Goal: Task Accomplishment & Management: Manage account settings

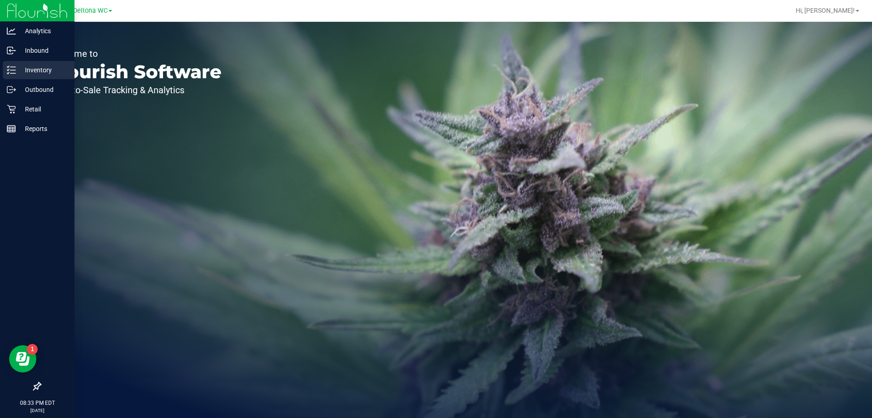
click at [40, 75] on p "Inventory" at bounding box center [43, 70] width 55 height 11
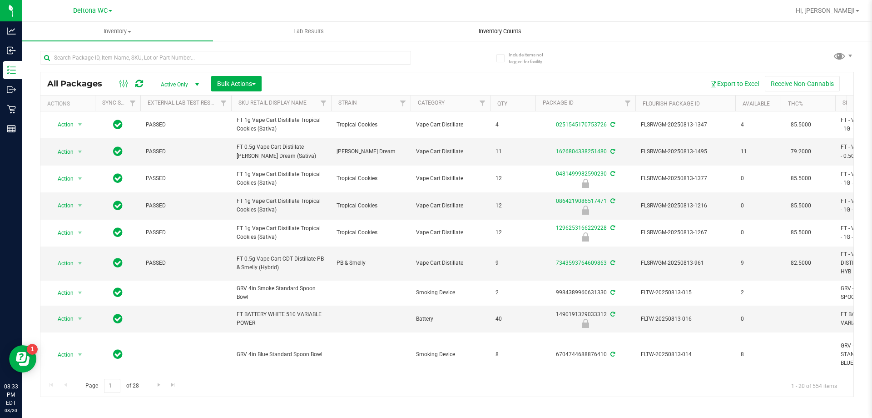
click at [493, 35] on uib-tab-heading "Inventory Counts" at bounding box center [500, 31] width 190 height 18
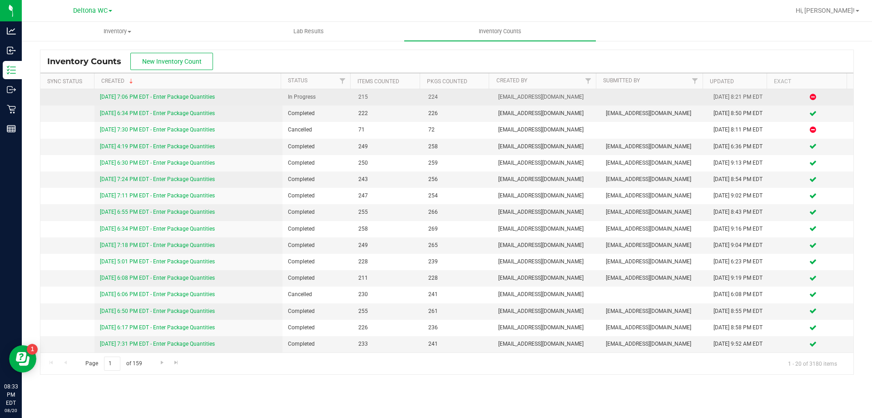
click at [192, 94] on link "[DATE] 7:06 PM EDT - Enter Package Quantities" at bounding box center [157, 97] width 115 height 6
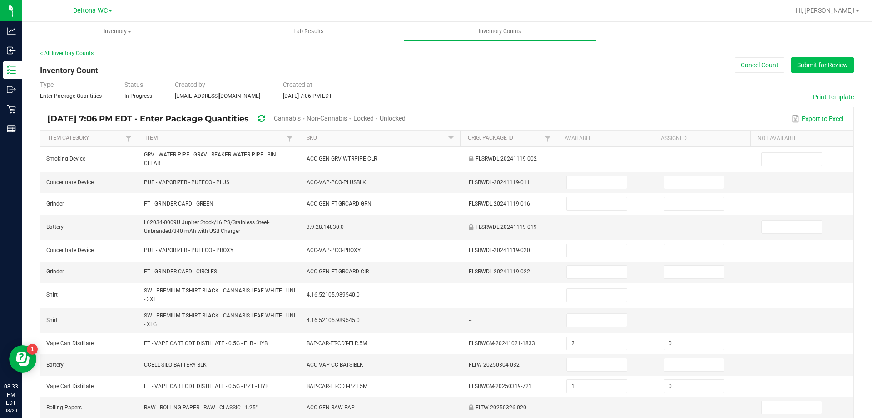
click at [812, 60] on button "Submit for Review" at bounding box center [822, 64] width 63 height 15
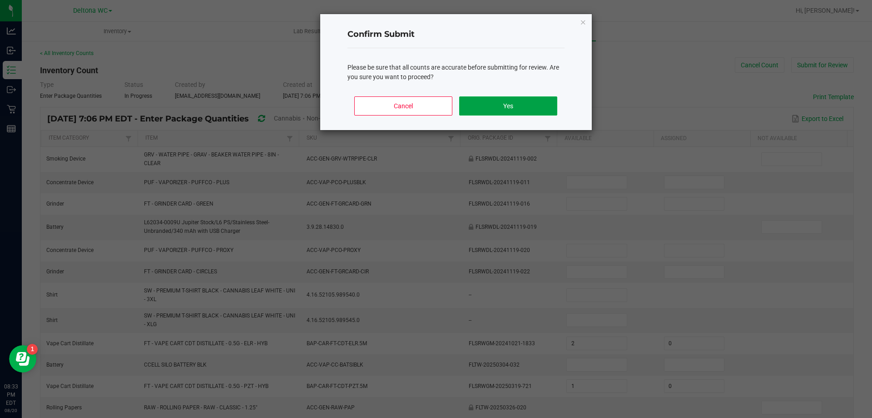
click at [520, 105] on button "Yes" at bounding box center [508, 105] width 98 height 19
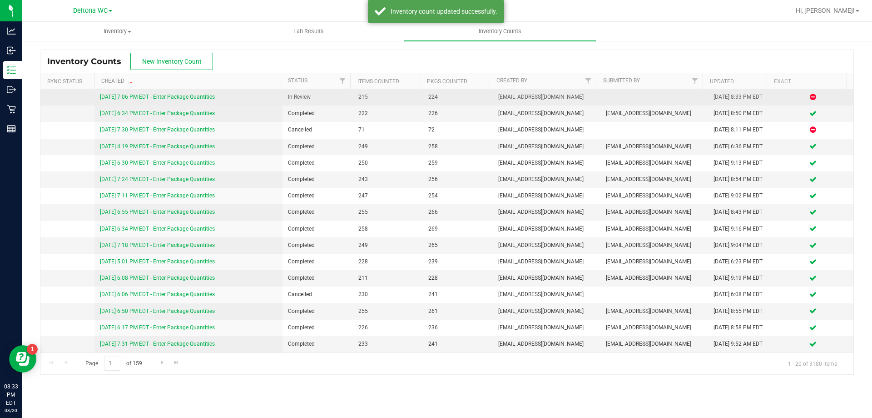
click at [197, 96] on link "[DATE] 7:06 PM EDT - Enter Package Quantities" at bounding box center [157, 97] width 115 height 6
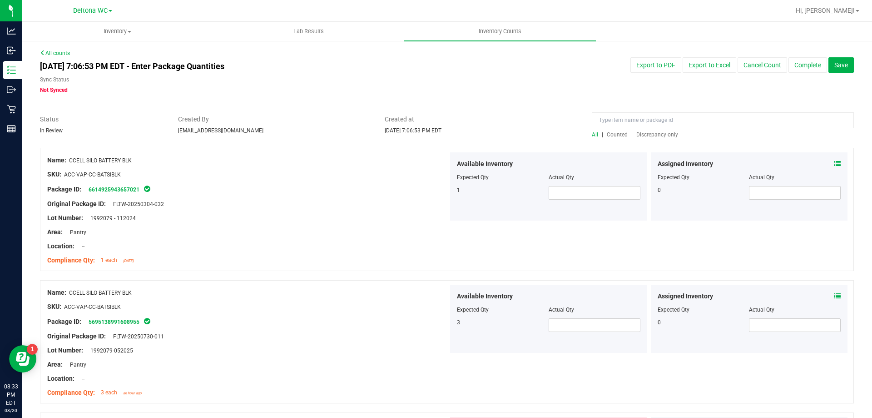
click at [656, 135] on span "Discrepancy only" at bounding box center [658, 134] width 42 height 6
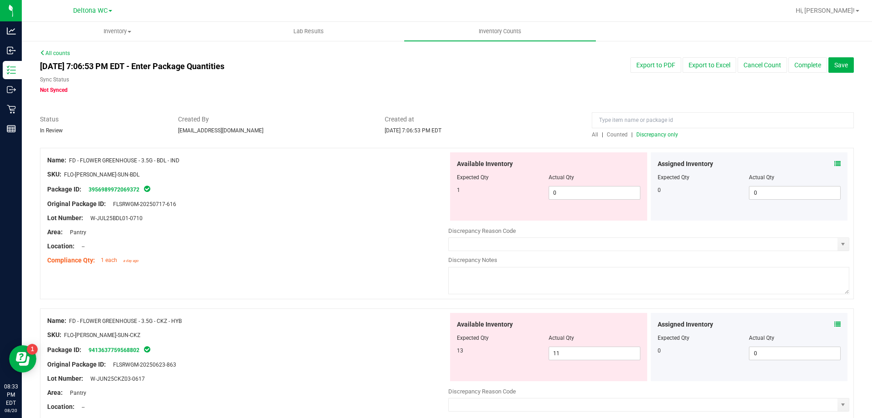
click at [835, 160] on icon at bounding box center [838, 163] width 6 height 6
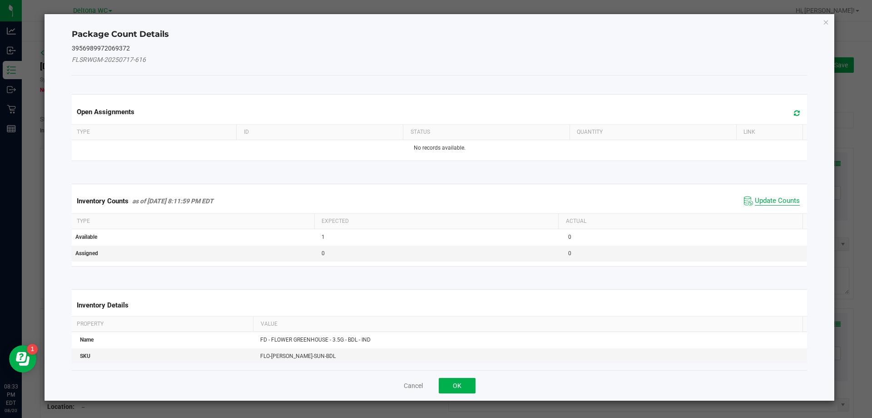
click at [768, 201] on span "Update Counts" at bounding box center [777, 200] width 45 height 9
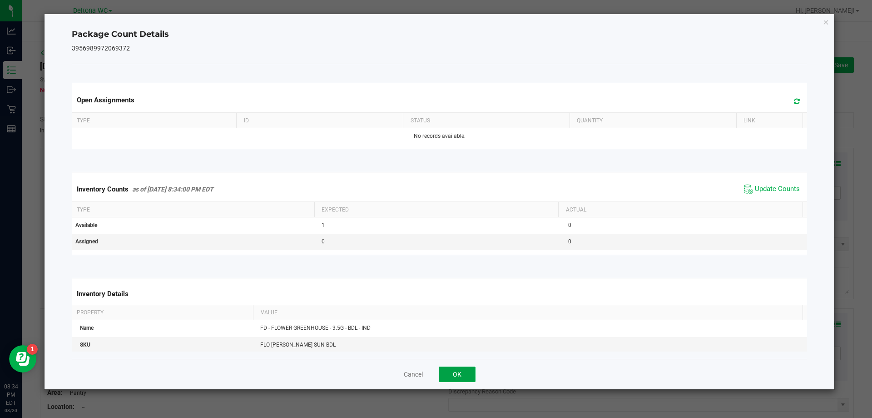
click at [464, 372] on button "OK" at bounding box center [457, 373] width 37 height 15
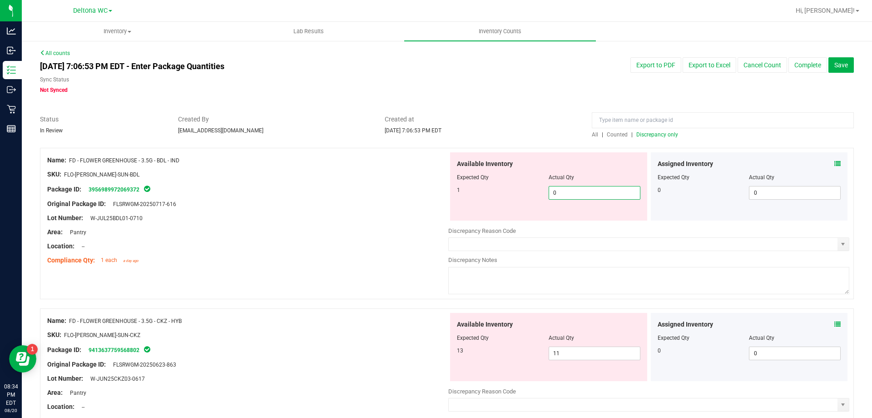
drag, startPoint x: 589, startPoint y: 195, endPoint x: 457, endPoint y: 224, distance: 135.5
click at [457, 224] on div "Available Inventory Expected Qty Actual Qty 1 0 0" at bounding box center [648, 224] width 401 height 144
type input "1"
drag, startPoint x: 312, startPoint y: 220, endPoint x: 383, endPoint y: 214, distance: 71.6
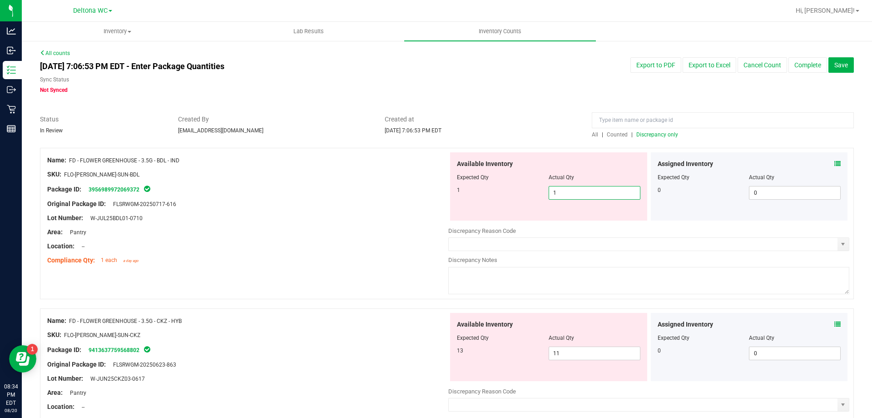
click at [313, 220] on div "Lot Number: W-JUL25BDL01-0710" at bounding box center [247, 218] width 401 height 10
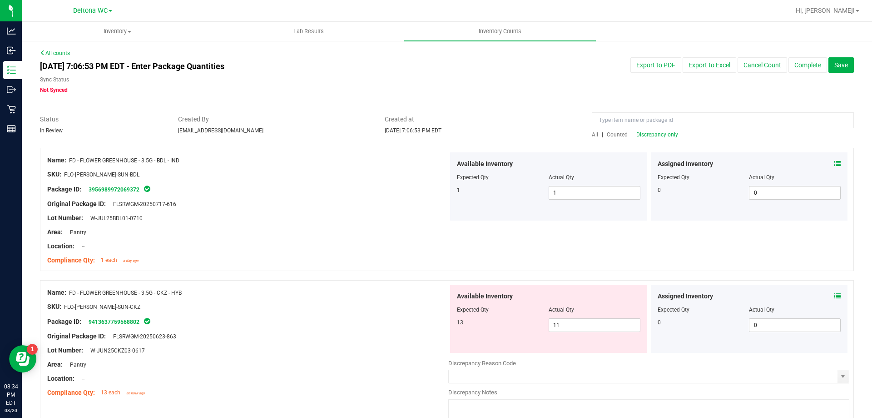
click at [833, 162] on div "Assigned Inventory Expected Qty Actual Qty 0 0 0" at bounding box center [749, 186] width 197 height 68
click at [835, 164] on icon at bounding box center [838, 163] width 6 height 6
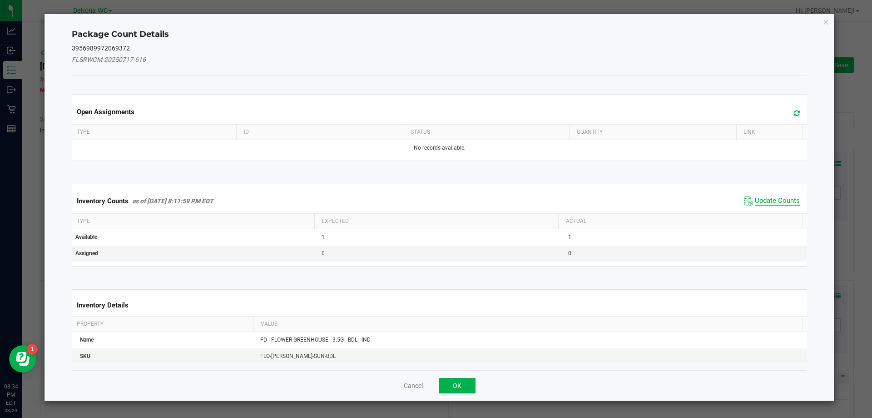
click at [764, 200] on span "Update Counts" at bounding box center [777, 200] width 45 height 9
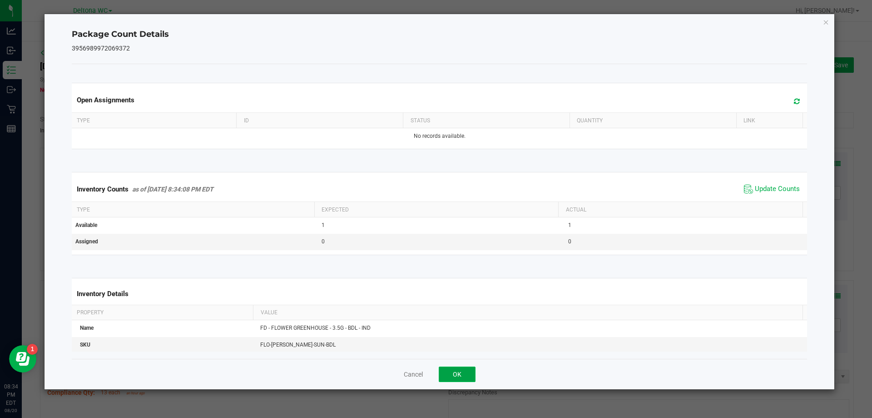
click at [466, 374] on button "OK" at bounding box center [457, 373] width 37 height 15
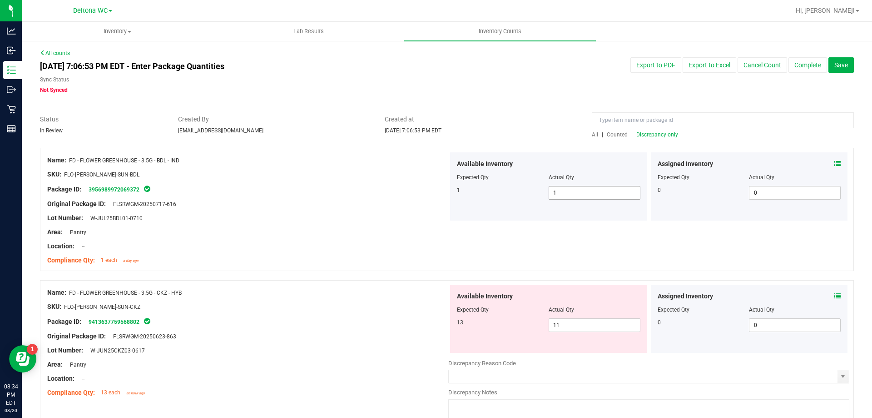
drag, startPoint x: 583, startPoint y: 185, endPoint x: 532, endPoint y: 205, distance: 54.7
click at [531, 206] on div "Available Inventory Expected Qty Actual Qty 1 1 1" at bounding box center [548, 186] width 197 height 68
drag, startPoint x: 571, startPoint y: 191, endPoint x: 474, endPoint y: 218, distance: 101.0
click at [494, 210] on div "Available Inventory Expected Qty Actual Qty 1 1 1" at bounding box center [548, 186] width 197 height 68
type input "0"
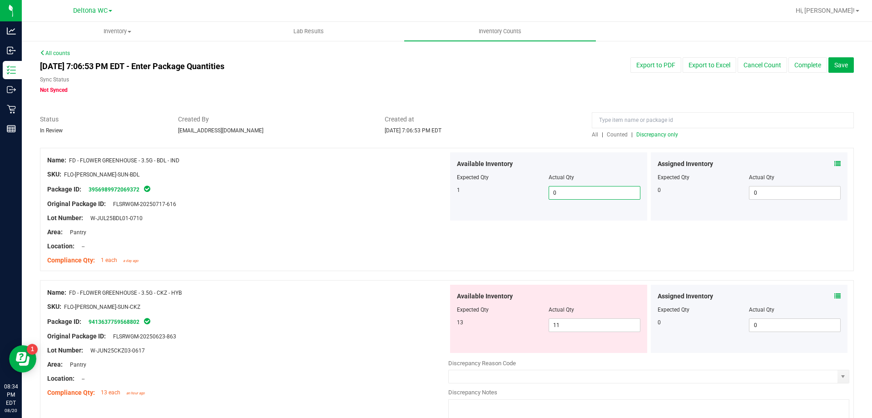
type input "0"
click at [417, 221] on div "Lot Number: W-JUL25BDL01-0710" at bounding box center [247, 218] width 401 height 10
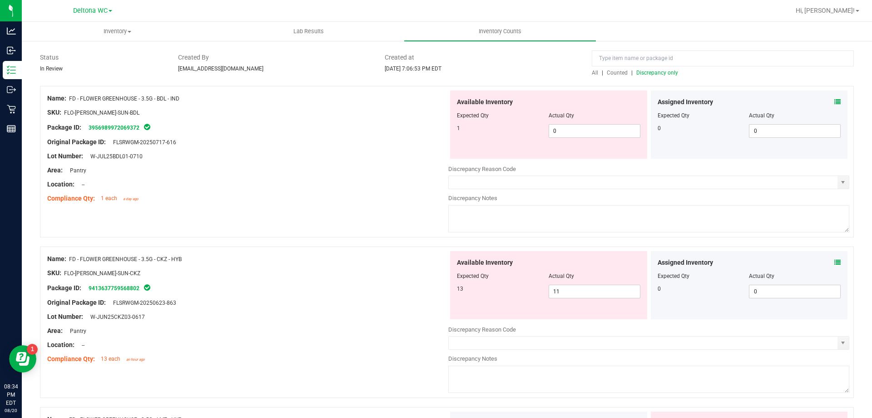
scroll to position [91, 0]
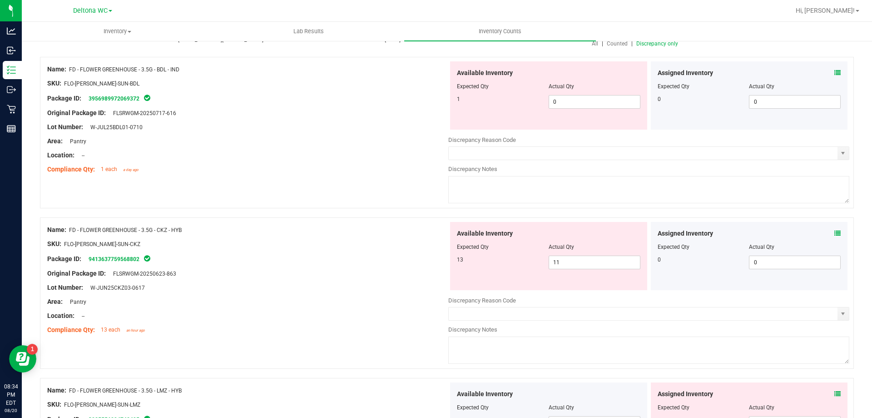
click at [835, 231] on icon at bounding box center [838, 233] width 6 height 6
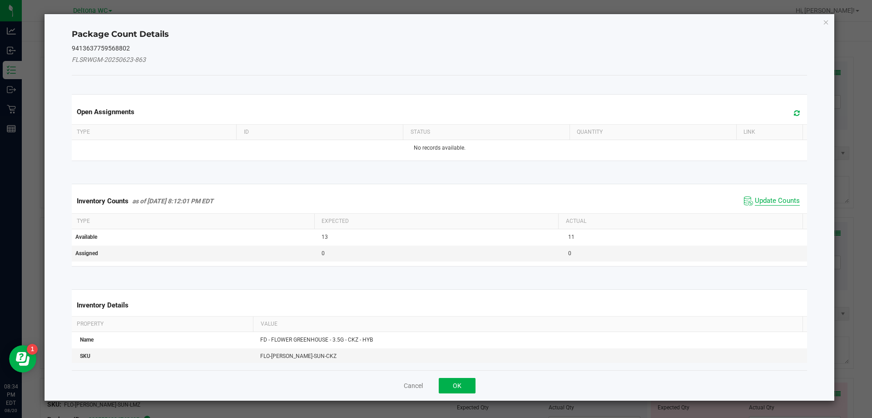
click at [776, 200] on span "Update Counts" at bounding box center [777, 200] width 45 height 9
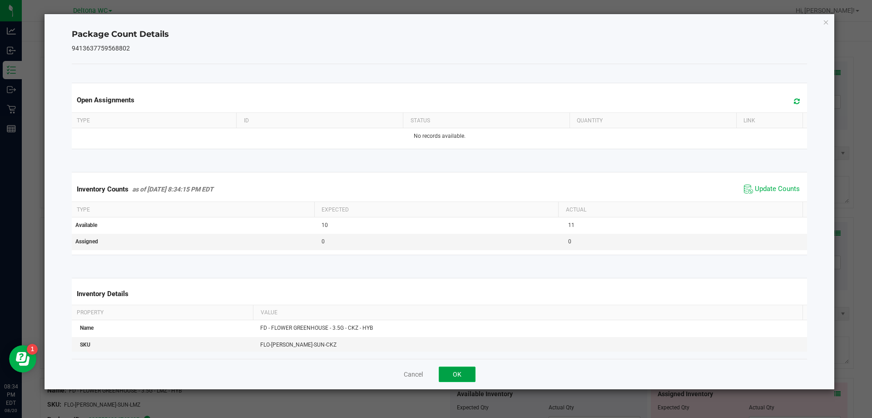
drag, startPoint x: 455, startPoint y: 374, endPoint x: 463, endPoint y: 375, distance: 8.2
click at [456, 374] on button "OK" at bounding box center [457, 373] width 37 height 15
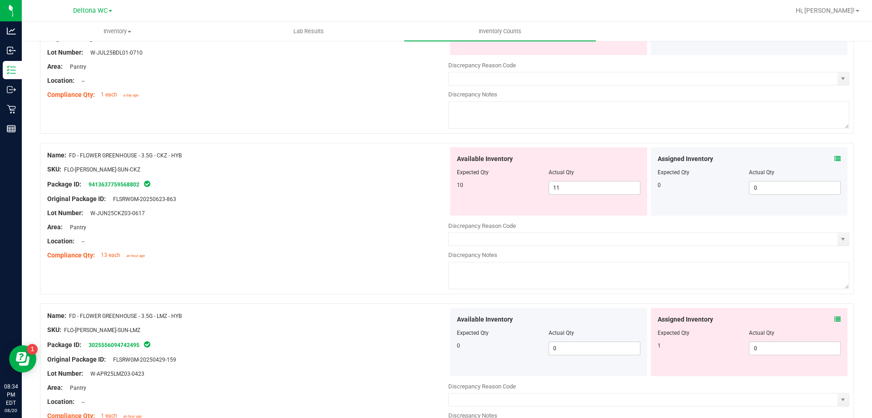
scroll to position [182, 0]
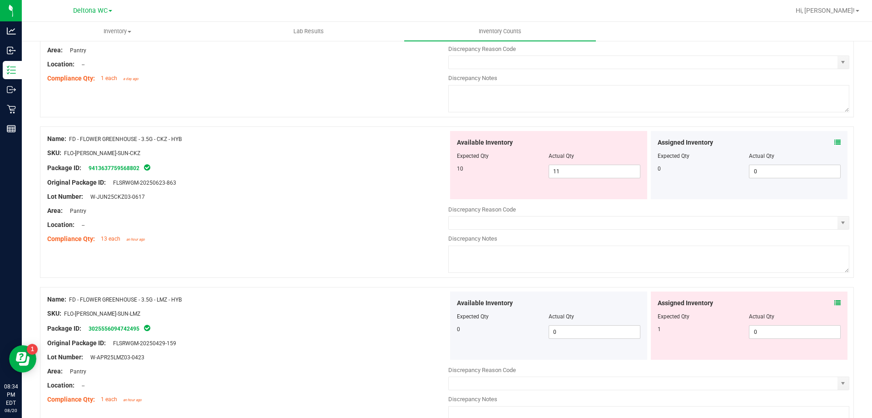
click at [835, 304] on icon at bounding box center [838, 302] width 6 height 6
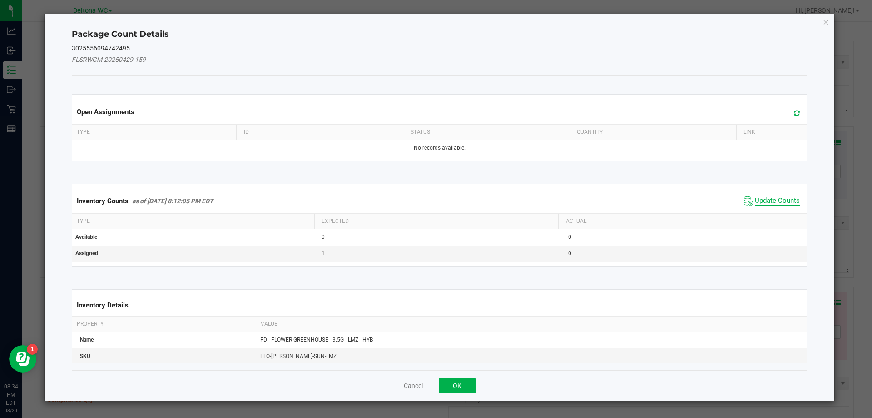
click at [771, 199] on span "Update Counts" at bounding box center [777, 200] width 45 height 9
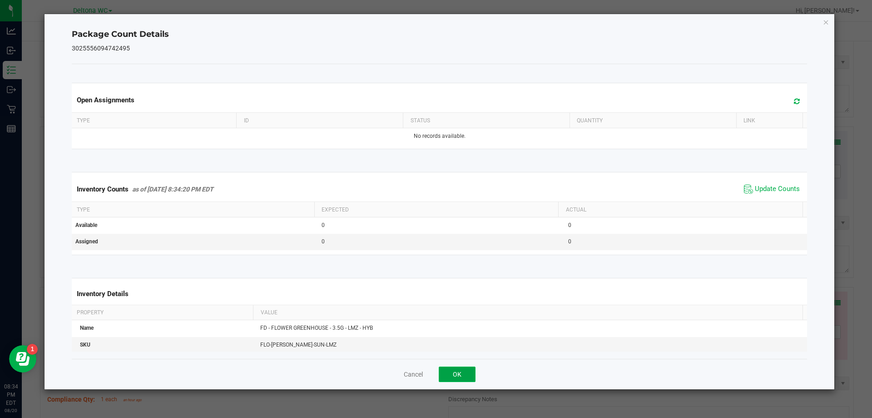
click at [459, 370] on button "OK" at bounding box center [457, 373] width 37 height 15
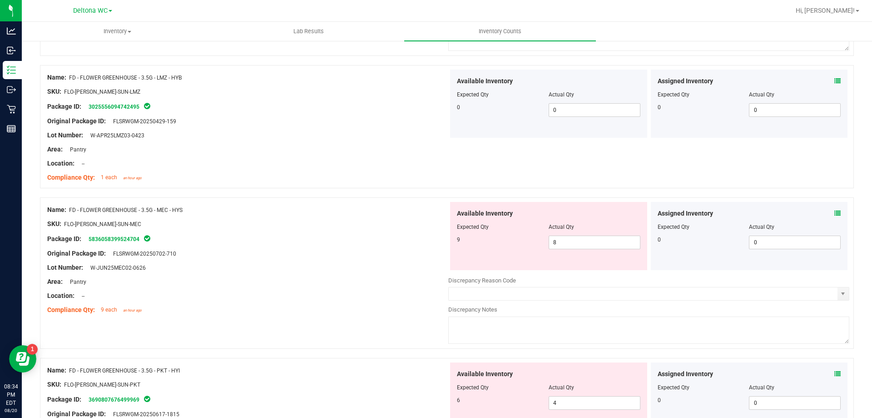
scroll to position [409, 0]
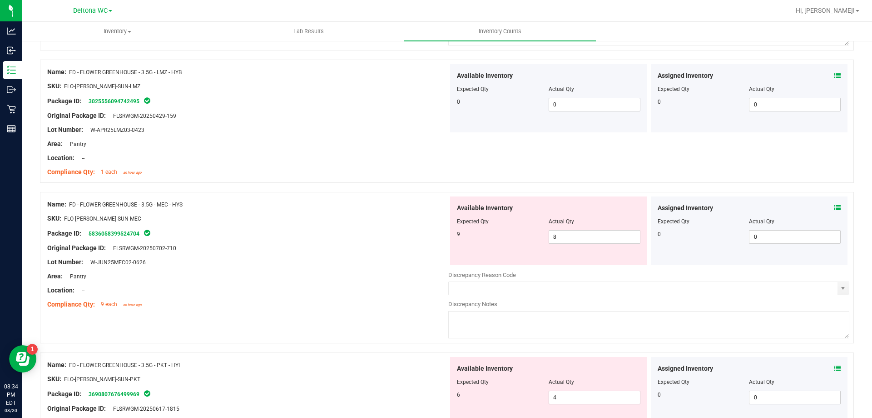
click at [835, 207] on icon at bounding box center [838, 207] width 6 height 6
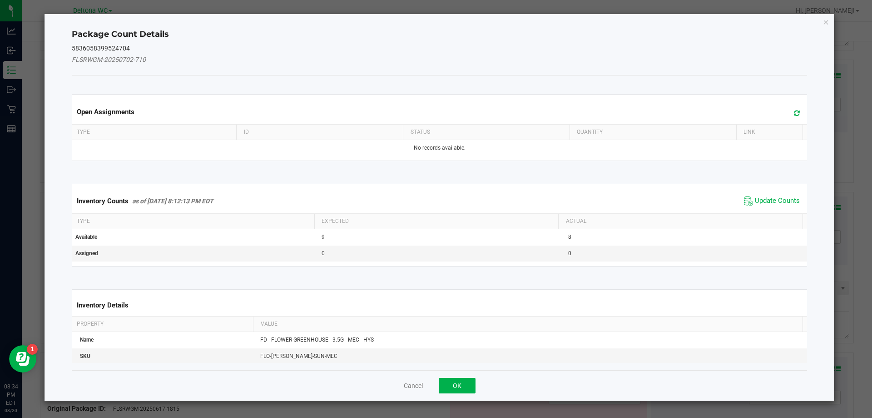
drag, startPoint x: 778, startPoint y: 198, endPoint x: 536, endPoint y: 361, distance: 292.6
click at [778, 198] on span "Update Counts" at bounding box center [777, 200] width 45 height 9
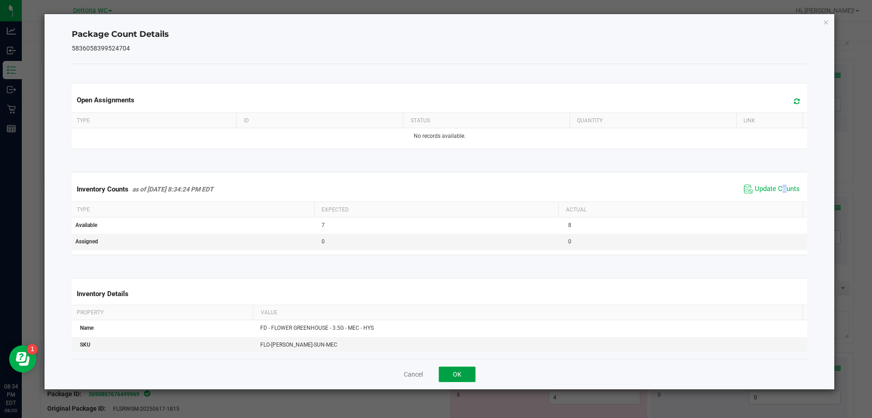
drag, startPoint x: 471, startPoint y: 373, endPoint x: 484, endPoint y: 370, distance: 13.9
click at [471, 373] on button "OK" at bounding box center [457, 373] width 37 height 15
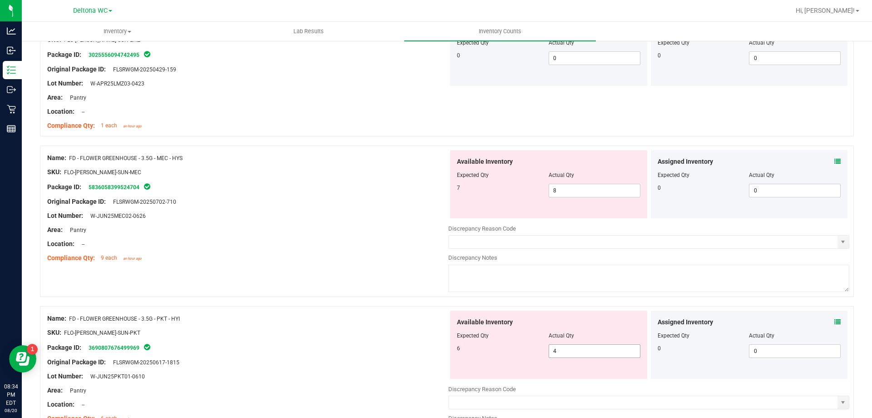
scroll to position [500, 0]
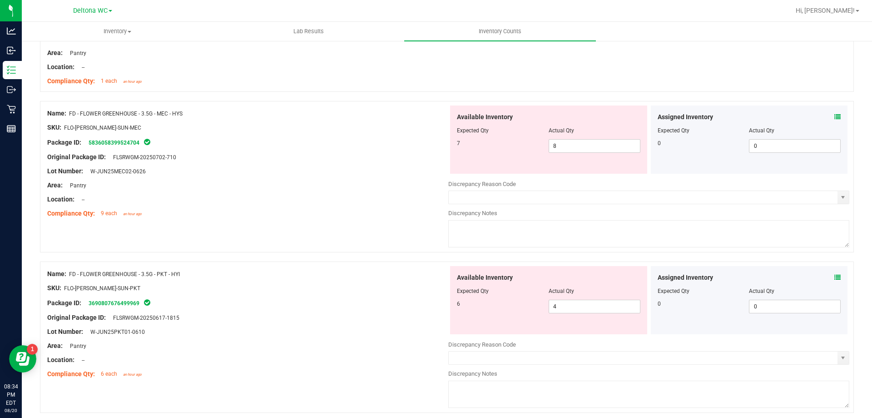
click at [835, 119] on icon at bounding box center [838, 117] width 6 height 6
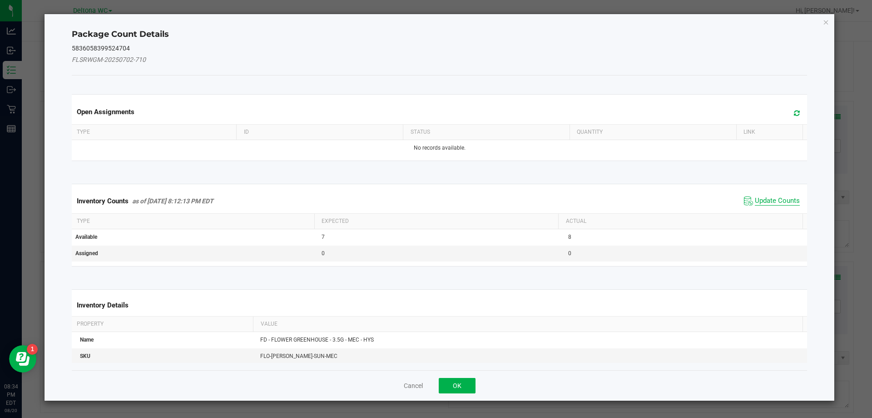
click at [762, 197] on span "Update Counts" at bounding box center [777, 200] width 45 height 9
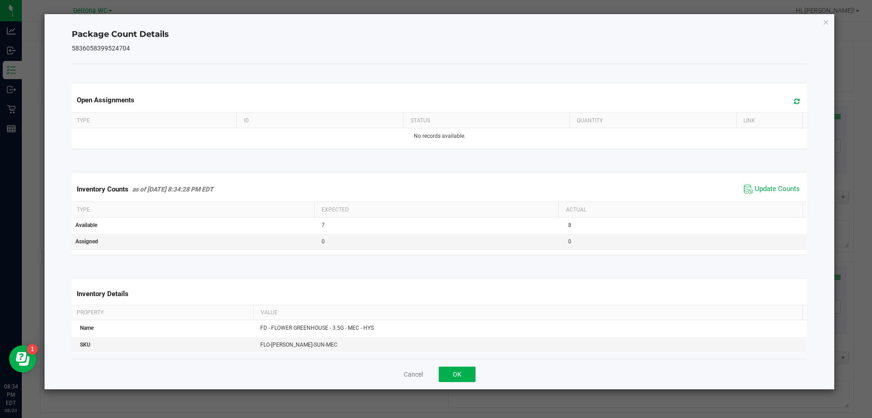
click at [476, 366] on div "Cancel OK" at bounding box center [440, 373] width 736 height 30
click at [462, 371] on button "OK" at bounding box center [457, 373] width 37 height 15
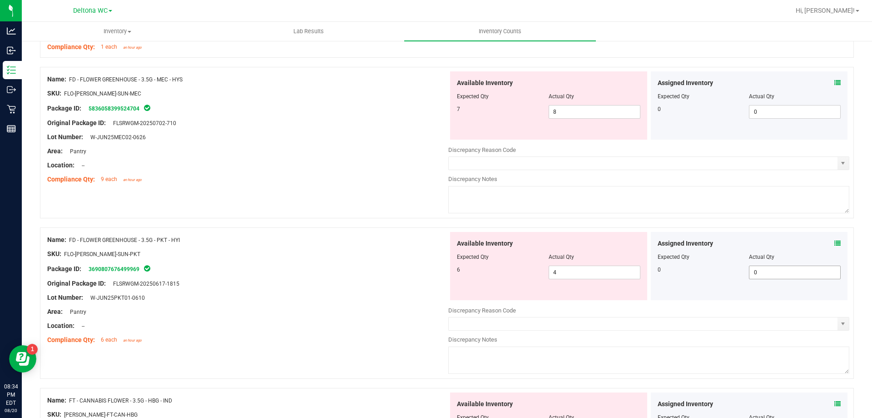
scroll to position [591, 0]
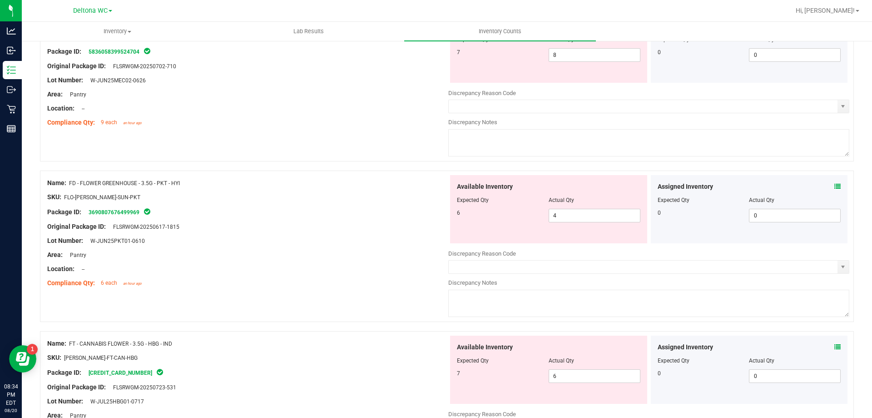
click at [835, 187] on icon at bounding box center [838, 186] width 6 height 6
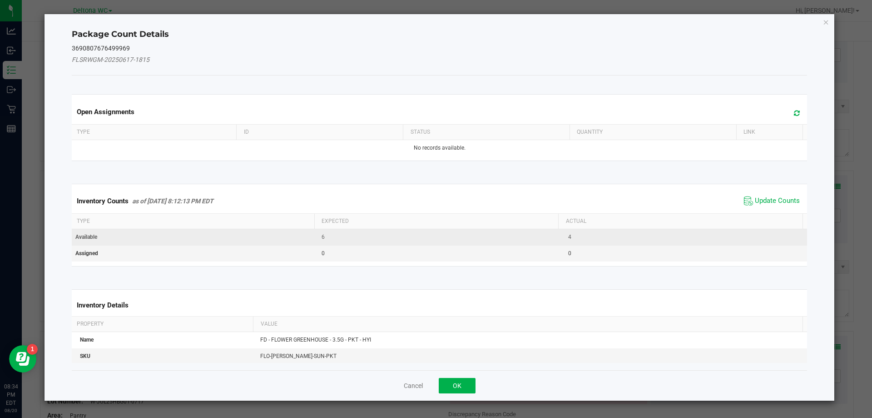
drag, startPoint x: 763, startPoint y: 203, endPoint x: 708, endPoint y: 237, distance: 64.5
click at [762, 203] on span "Update Counts" at bounding box center [777, 200] width 45 height 9
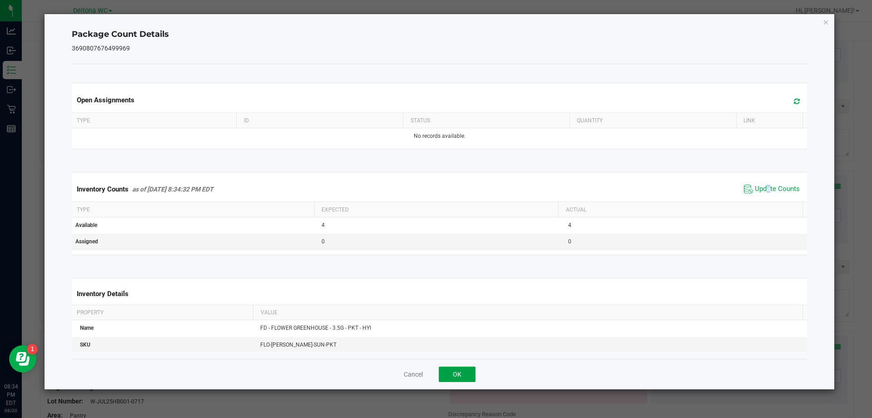
click at [467, 371] on button "OK" at bounding box center [457, 373] width 37 height 15
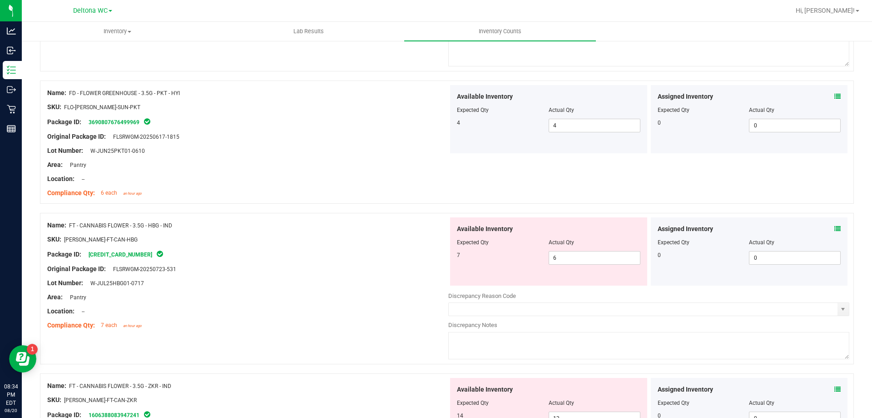
scroll to position [682, 0]
click at [835, 227] on icon at bounding box center [838, 227] width 6 height 6
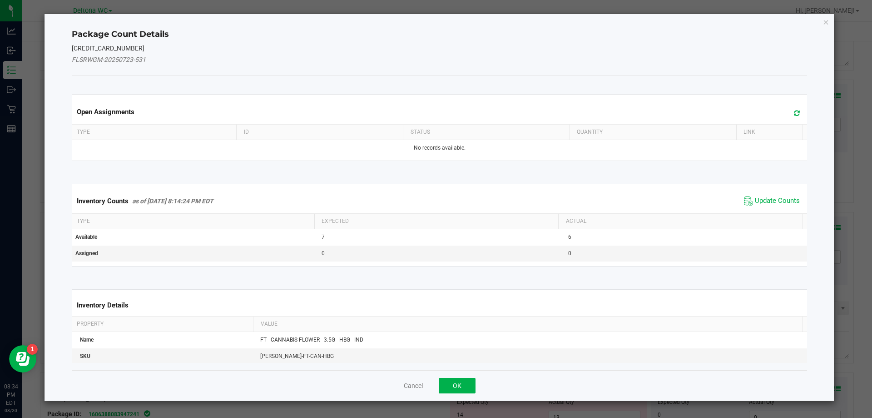
drag, startPoint x: 764, startPoint y: 200, endPoint x: 745, endPoint y: 212, distance: 22.4
click at [759, 203] on span "Update Counts" at bounding box center [777, 200] width 45 height 9
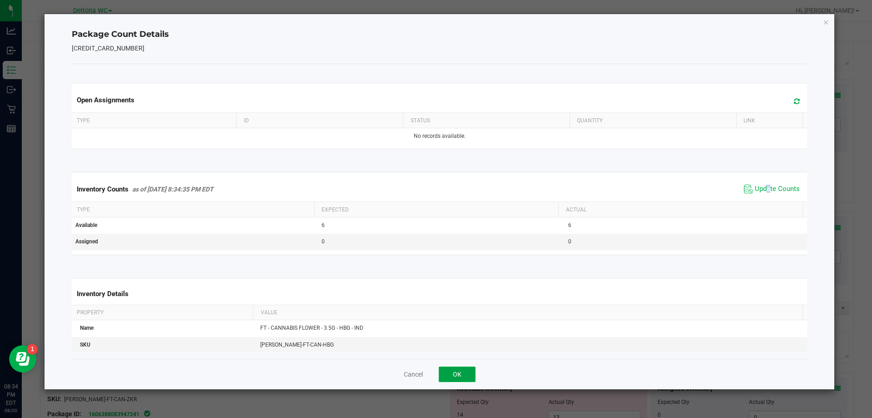
click at [459, 378] on button "OK" at bounding box center [457, 373] width 37 height 15
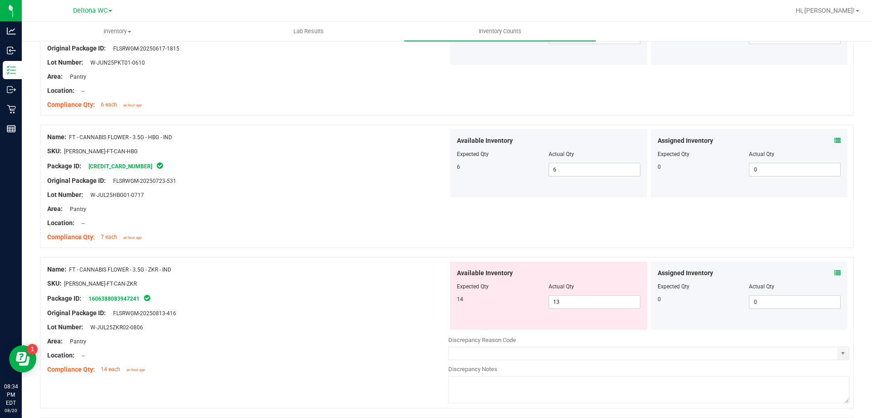
scroll to position [772, 0]
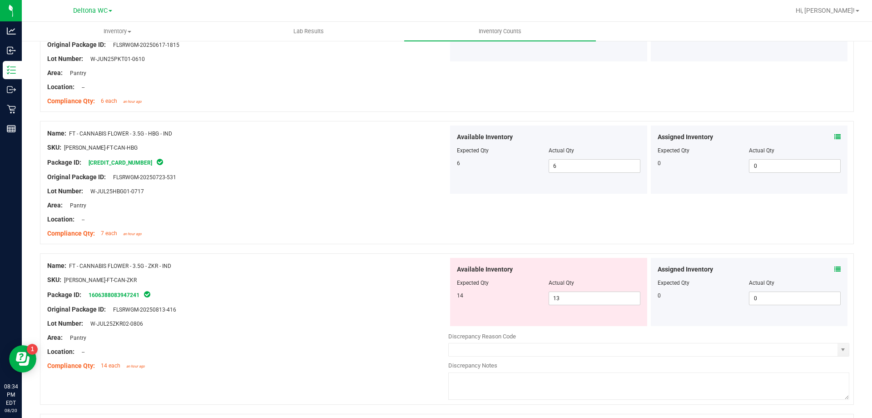
click at [833, 263] on div "Assigned Inventory Expected Qty Actual Qty 0 0 0" at bounding box center [749, 292] width 197 height 68
click at [835, 265] on span at bounding box center [838, 269] width 6 height 10
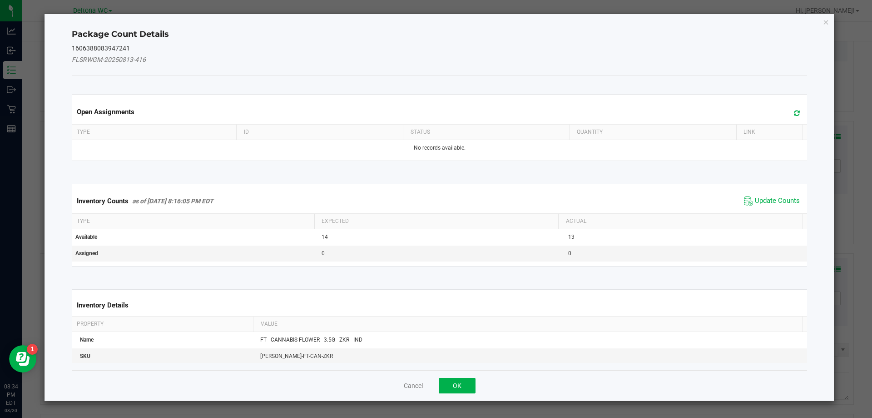
drag, startPoint x: 780, startPoint y: 199, endPoint x: 747, endPoint y: 220, distance: 39.2
click at [779, 200] on span "Update Counts" at bounding box center [777, 200] width 45 height 9
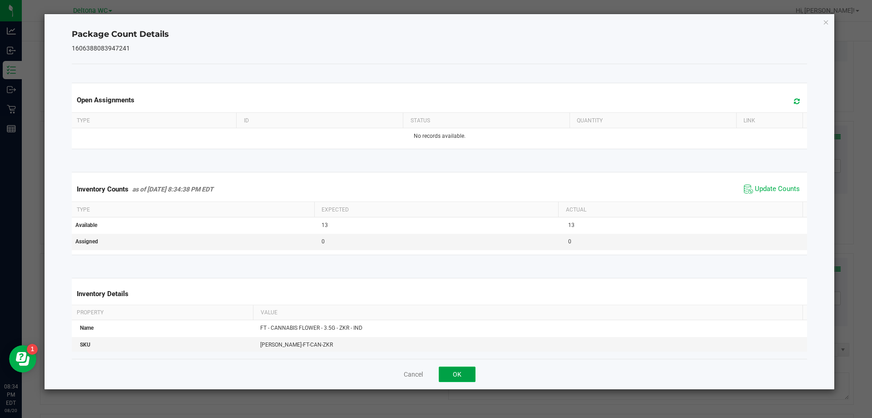
click at [457, 373] on button "OK" at bounding box center [457, 373] width 37 height 15
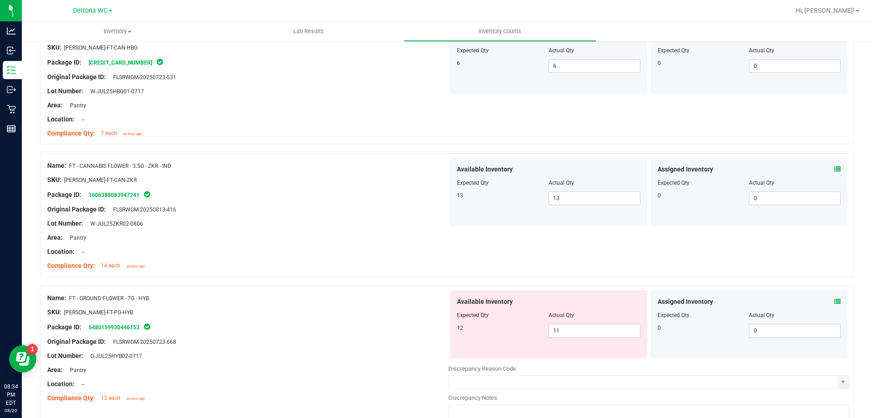
scroll to position [909, 0]
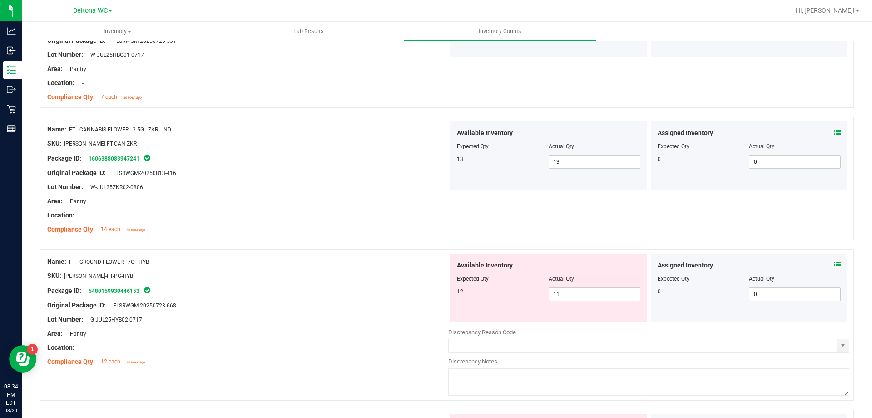
click at [835, 263] on icon at bounding box center [838, 265] width 6 height 6
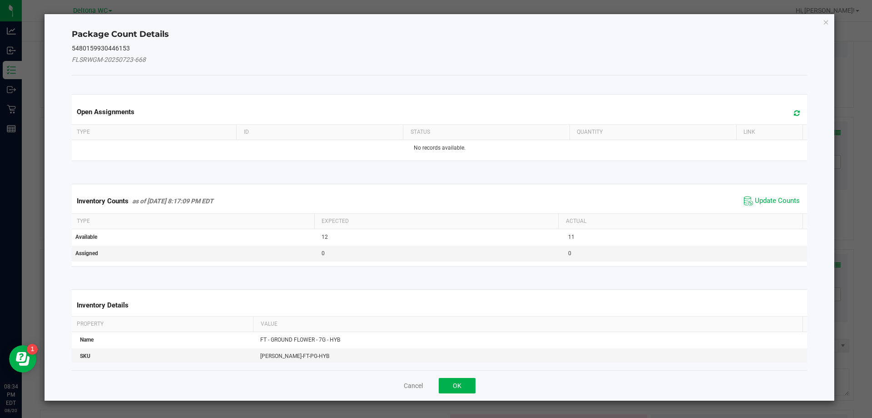
drag, startPoint x: 769, startPoint y: 200, endPoint x: 540, endPoint y: 306, distance: 252.3
click at [766, 200] on span "Update Counts" at bounding box center [777, 200] width 45 height 9
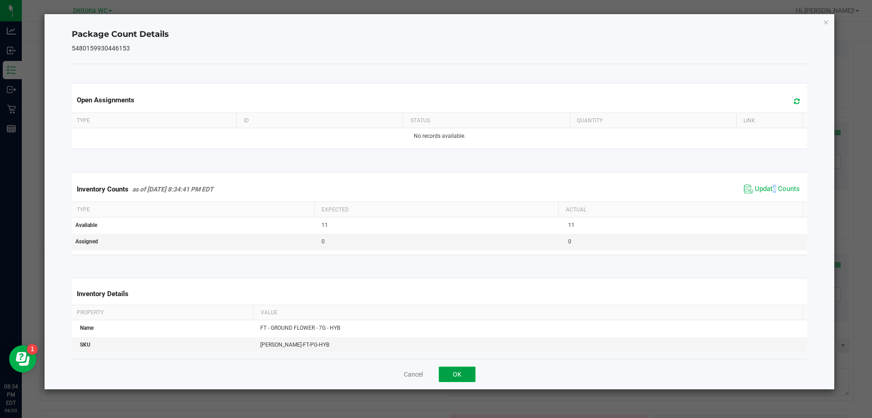
drag, startPoint x: 456, startPoint y: 373, endPoint x: 498, endPoint y: 333, distance: 58.2
click at [456, 372] on button "OK" at bounding box center [457, 373] width 37 height 15
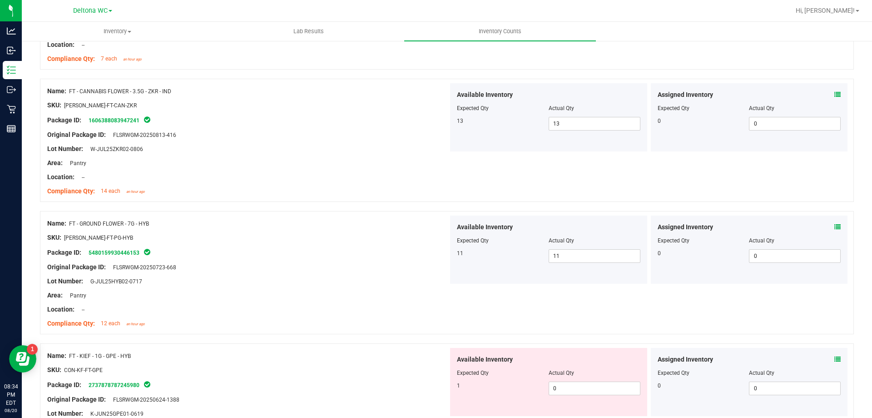
scroll to position [1000, 0]
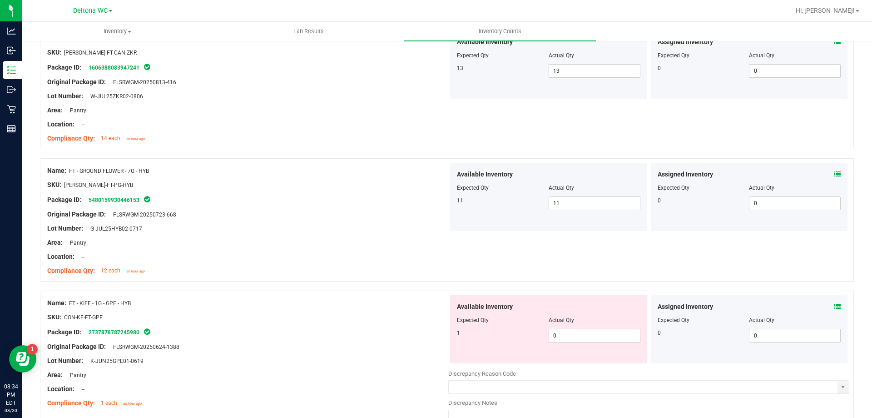
click at [835, 304] on icon at bounding box center [838, 306] width 6 height 6
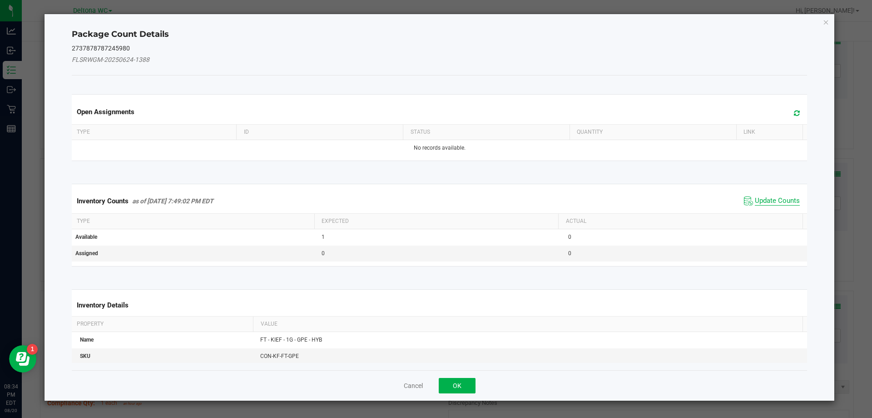
drag, startPoint x: 781, startPoint y: 193, endPoint x: 773, endPoint y: 200, distance: 11.6
click at [781, 193] on div "Inventory Counts as of [DATE] 7:49:02 PM EDT Update Counts" at bounding box center [440, 201] width 740 height 25
click at [771, 204] on span "Update Counts" at bounding box center [777, 200] width 45 height 9
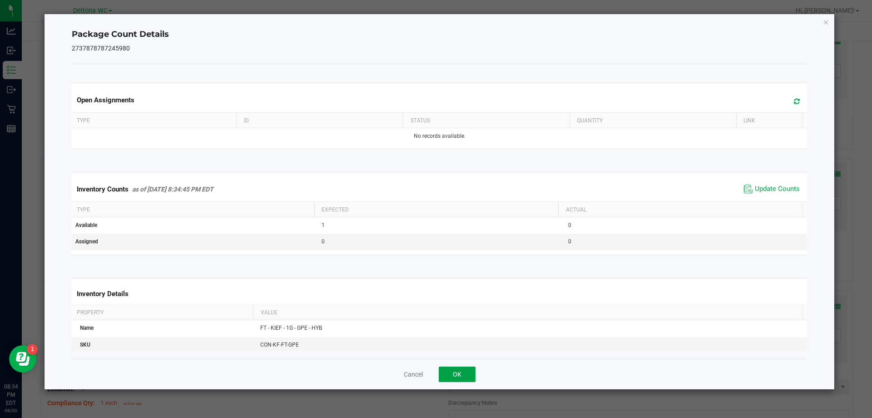
click at [468, 373] on button "OK" at bounding box center [457, 373] width 37 height 15
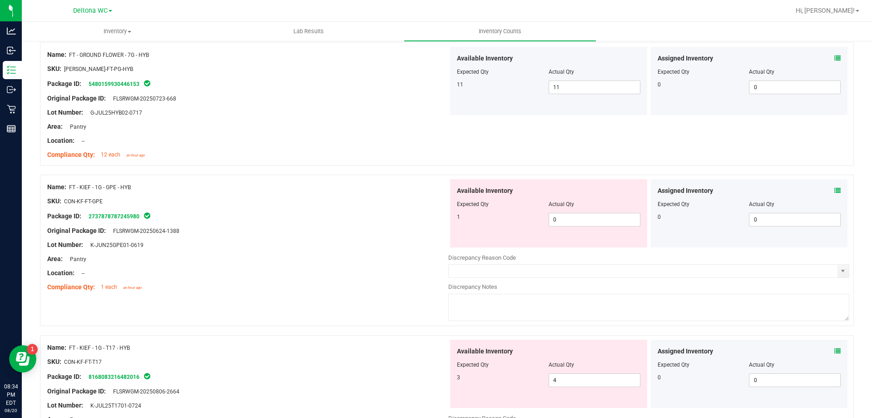
scroll to position [1136, 0]
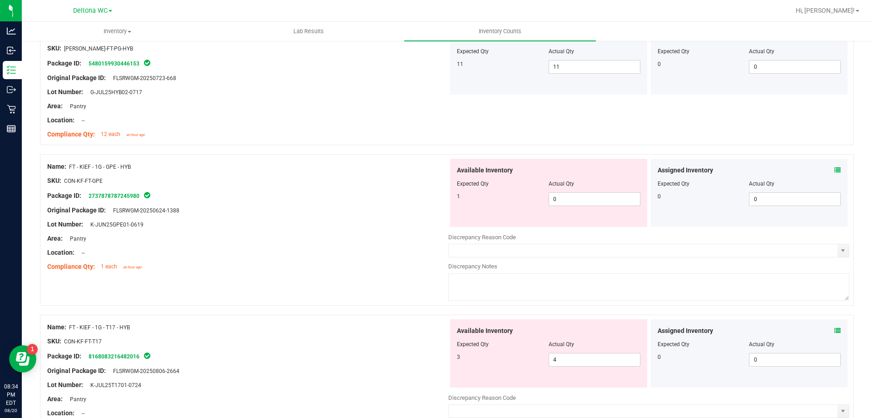
click at [827, 169] on div "Assigned Inventory" at bounding box center [750, 170] width 184 height 10
click at [835, 172] on icon at bounding box center [838, 170] width 6 height 6
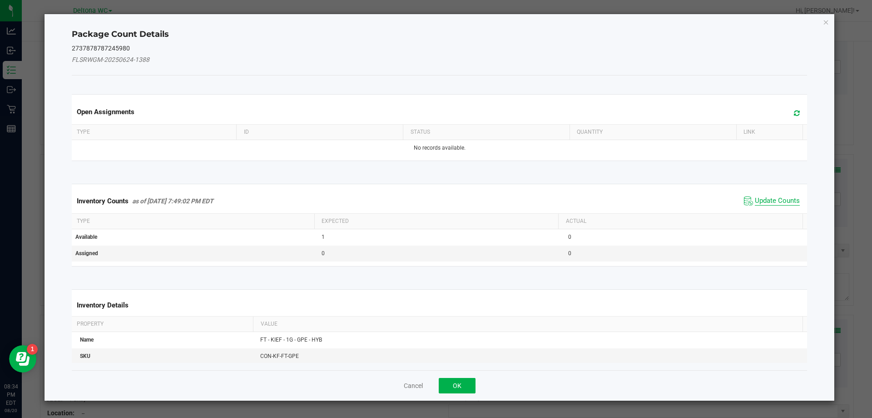
click at [769, 201] on span "Update Counts" at bounding box center [777, 200] width 45 height 9
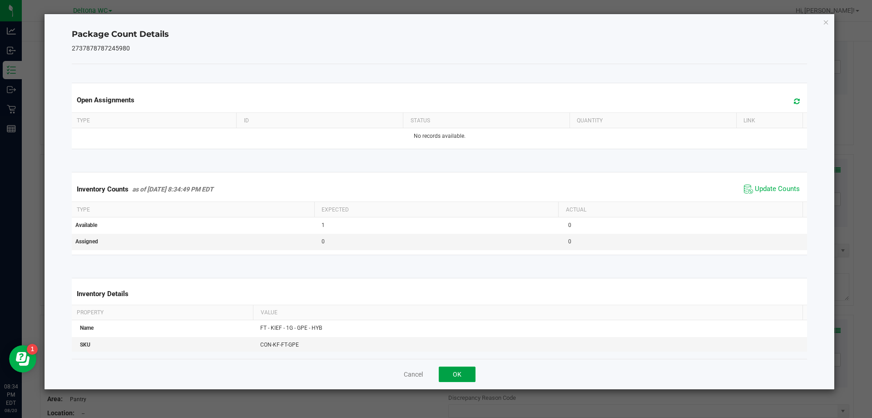
drag, startPoint x: 466, startPoint y: 374, endPoint x: 581, endPoint y: 309, distance: 131.4
click at [468, 372] on button "OK" at bounding box center [457, 373] width 37 height 15
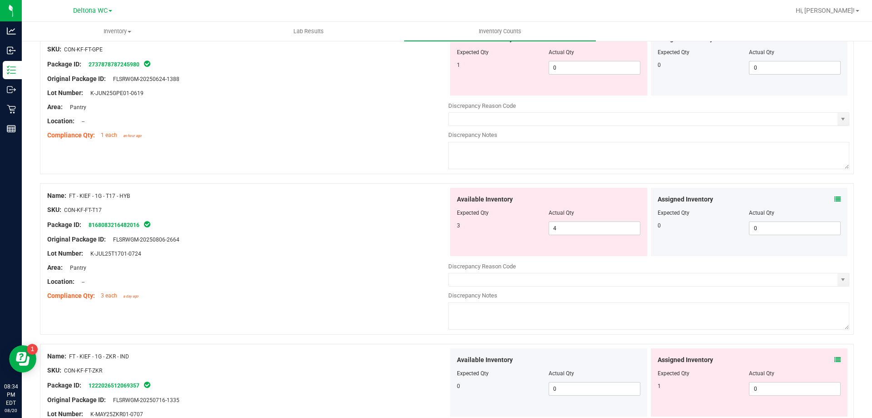
scroll to position [1272, 0]
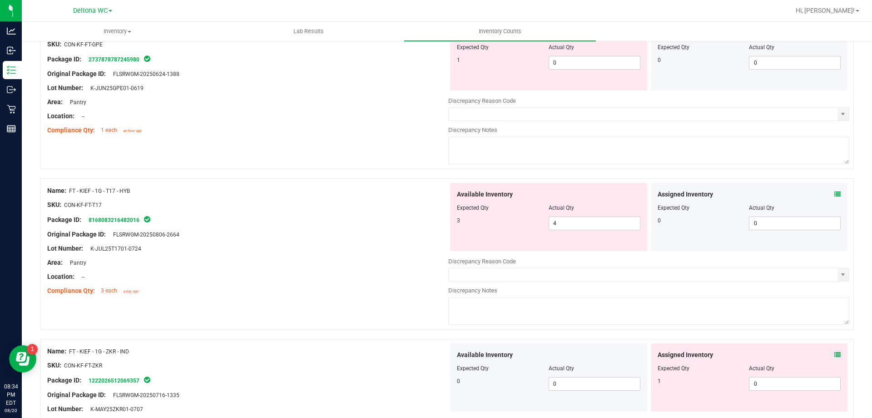
click at [835, 194] on icon at bounding box center [838, 194] width 6 height 6
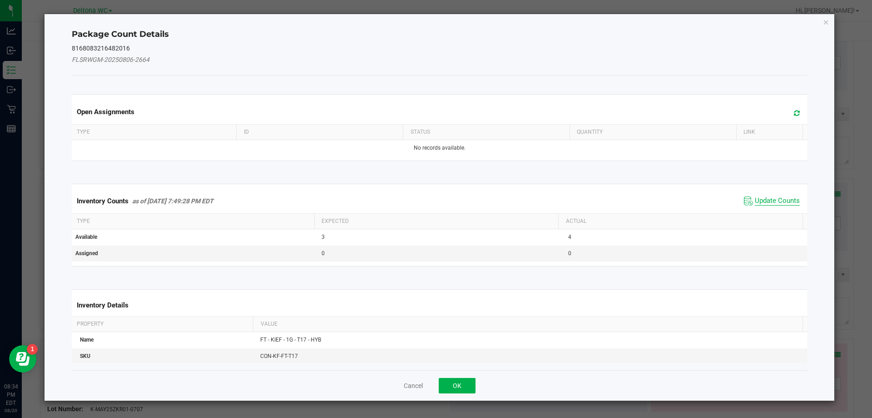
click at [762, 197] on span "Update Counts" at bounding box center [777, 200] width 45 height 9
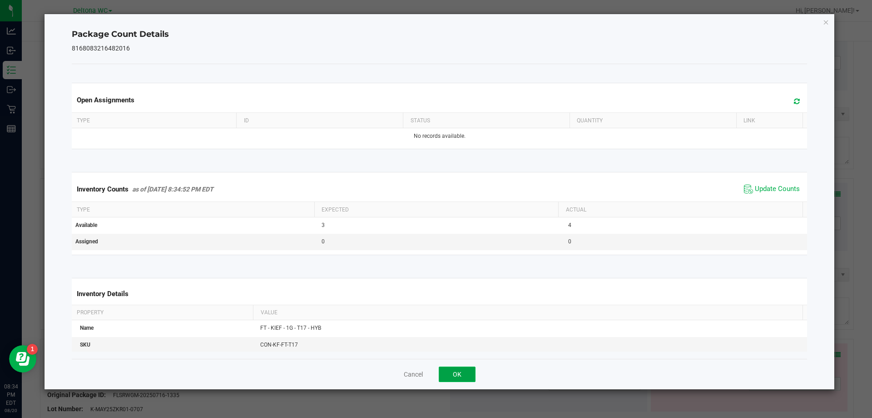
drag, startPoint x: 457, startPoint y: 375, endPoint x: 462, endPoint y: 371, distance: 6.8
click at [457, 375] on button "OK" at bounding box center [457, 373] width 37 height 15
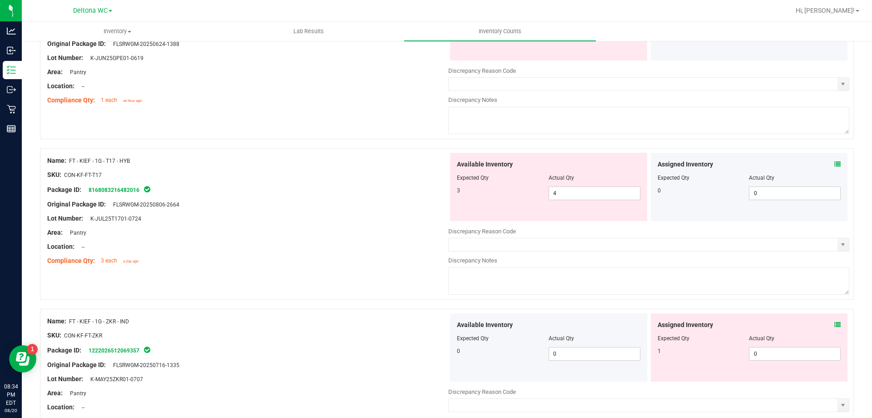
scroll to position [1318, 0]
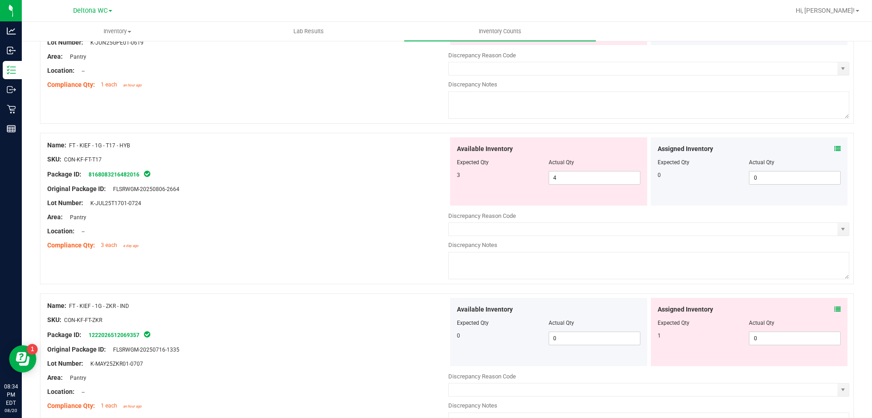
click at [835, 308] on icon at bounding box center [838, 309] width 6 height 6
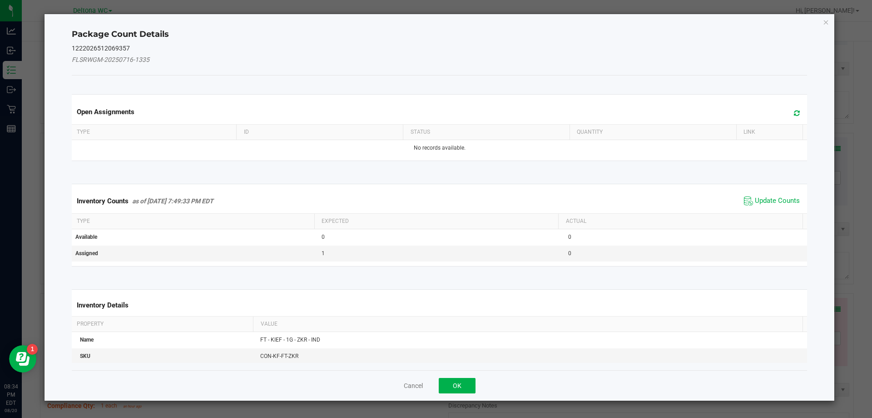
drag, startPoint x: 777, startPoint y: 201, endPoint x: 547, endPoint y: 379, distance: 291.1
click at [776, 202] on span "Update Counts" at bounding box center [777, 200] width 45 height 9
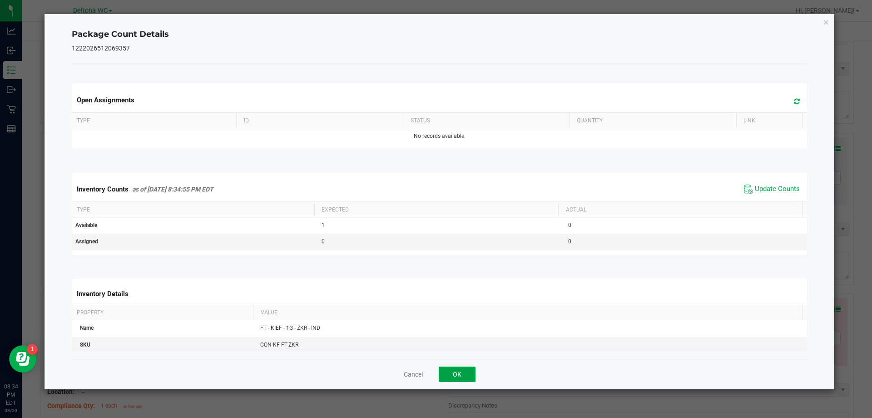
click at [468, 377] on button "OK" at bounding box center [457, 373] width 37 height 15
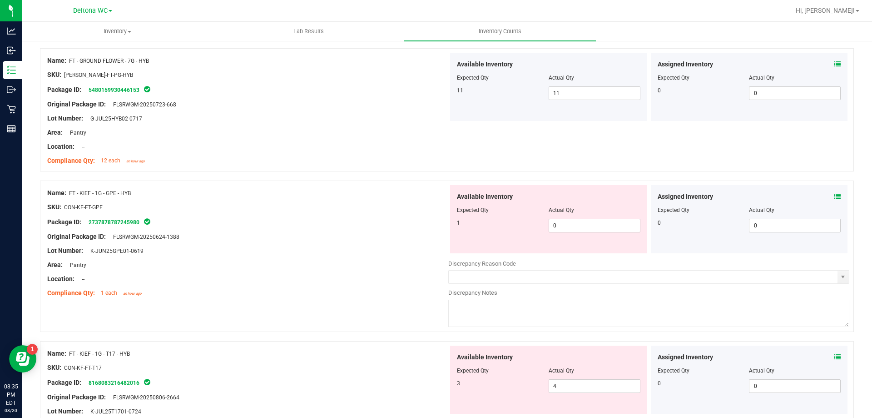
scroll to position [1136, 0]
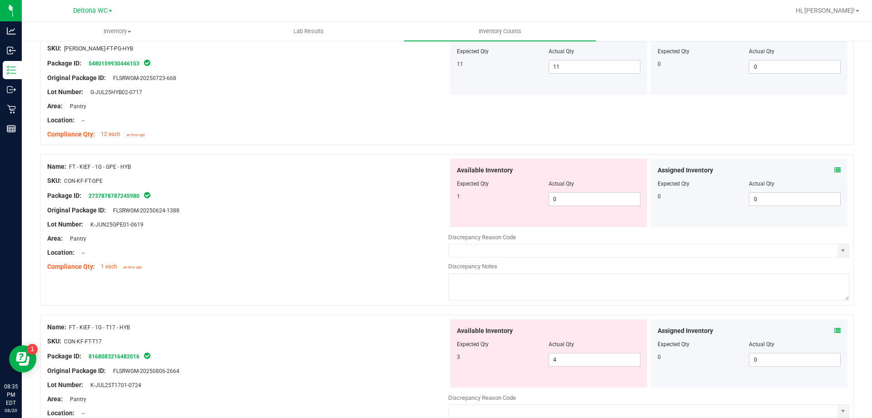
click at [835, 167] on icon at bounding box center [838, 170] width 6 height 6
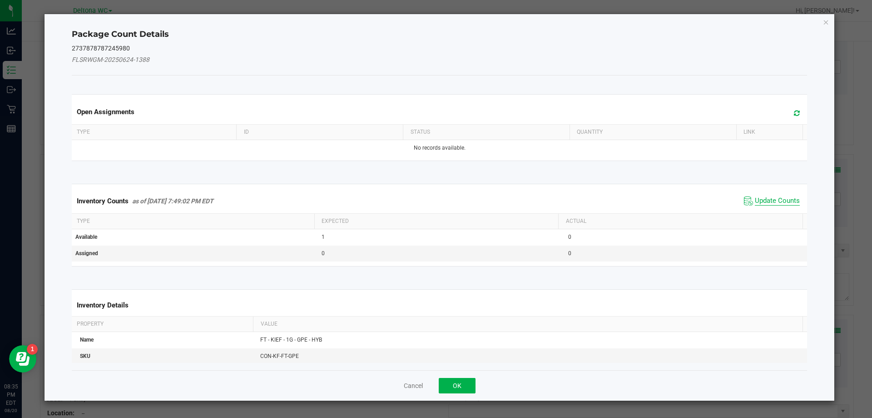
click at [781, 198] on span "Update Counts" at bounding box center [777, 200] width 45 height 9
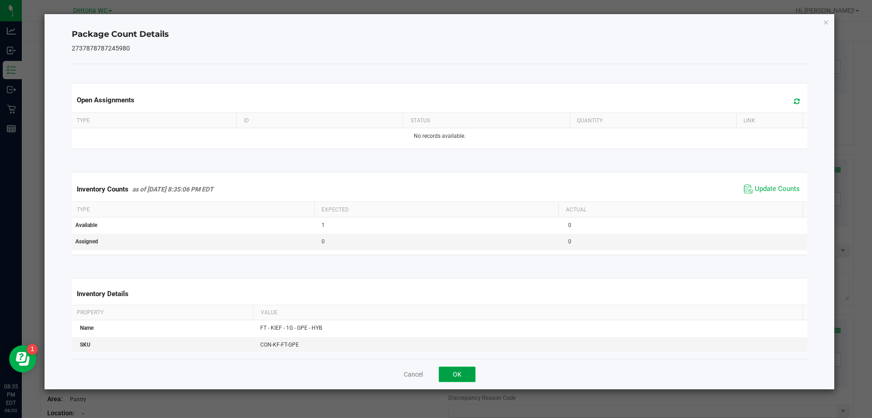
drag, startPoint x: 465, startPoint y: 374, endPoint x: 486, endPoint y: 371, distance: 20.6
click at [467, 373] on button "OK" at bounding box center [457, 373] width 37 height 15
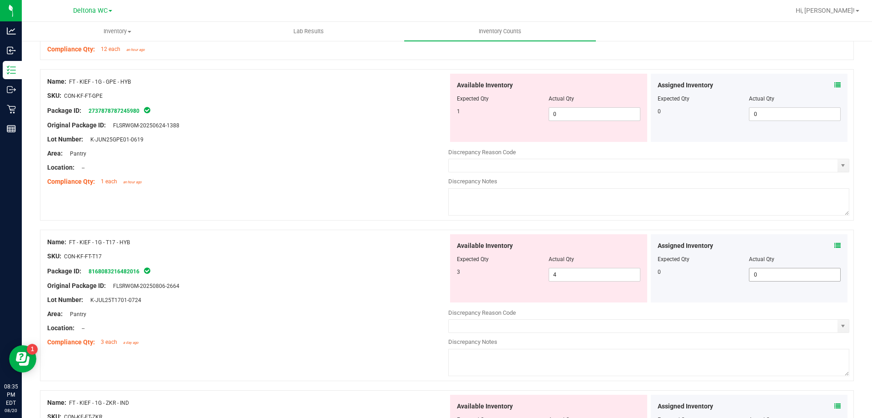
scroll to position [1227, 0]
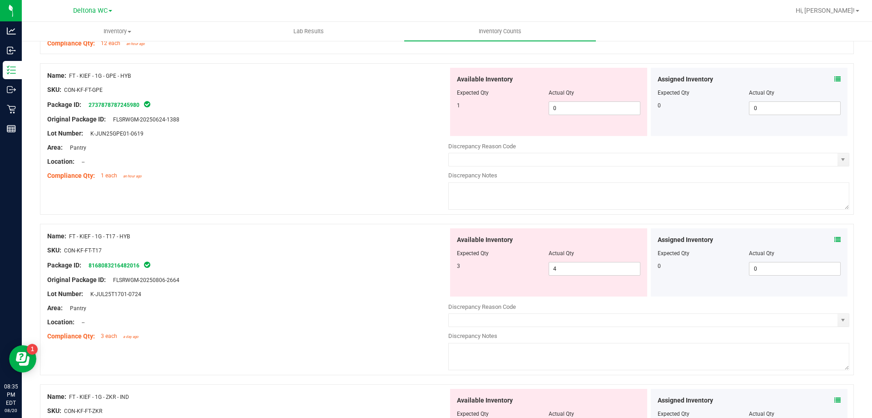
click at [835, 236] on icon at bounding box center [838, 239] width 6 height 6
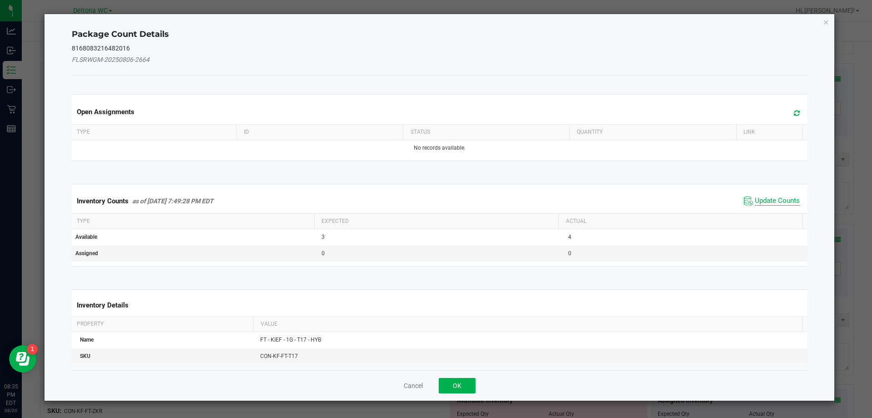
click at [769, 198] on span "Update Counts" at bounding box center [777, 200] width 45 height 9
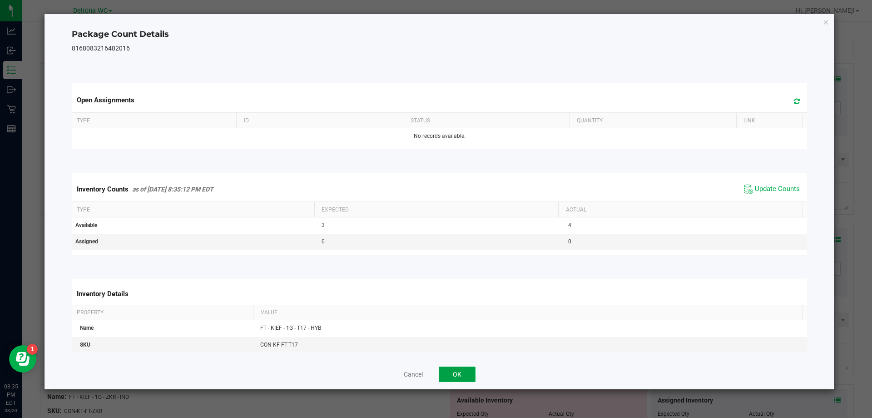
click at [464, 378] on button "OK" at bounding box center [457, 373] width 37 height 15
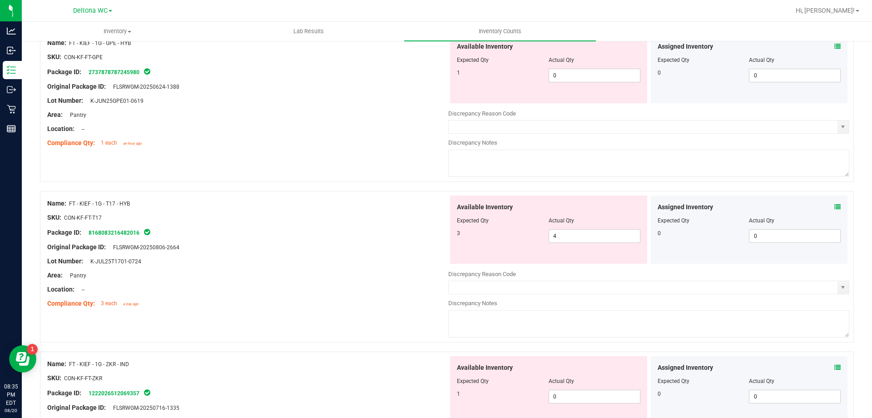
scroll to position [1363, 0]
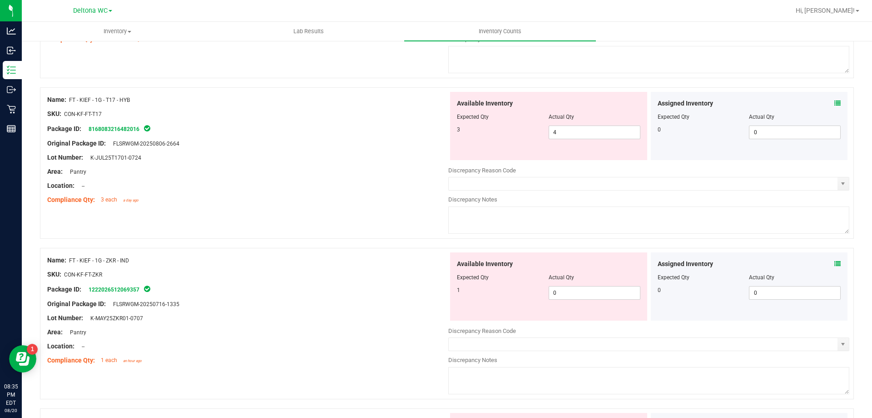
drag, startPoint x: 830, startPoint y: 266, endPoint x: 824, endPoint y: 262, distance: 6.6
click at [825, 263] on div "Assigned Inventory" at bounding box center [750, 264] width 184 height 10
click at [827, 263] on div "Assigned Inventory" at bounding box center [750, 264] width 184 height 10
click at [835, 262] on icon at bounding box center [838, 263] width 6 height 6
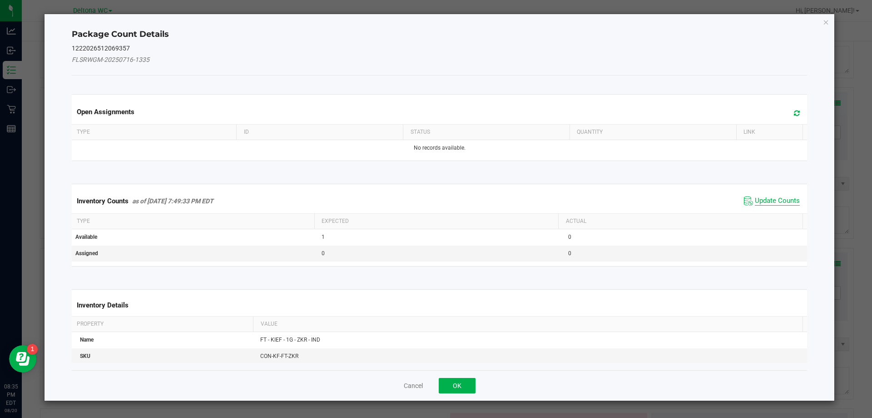
click at [768, 200] on span "Update Counts" at bounding box center [777, 200] width 45 height 9
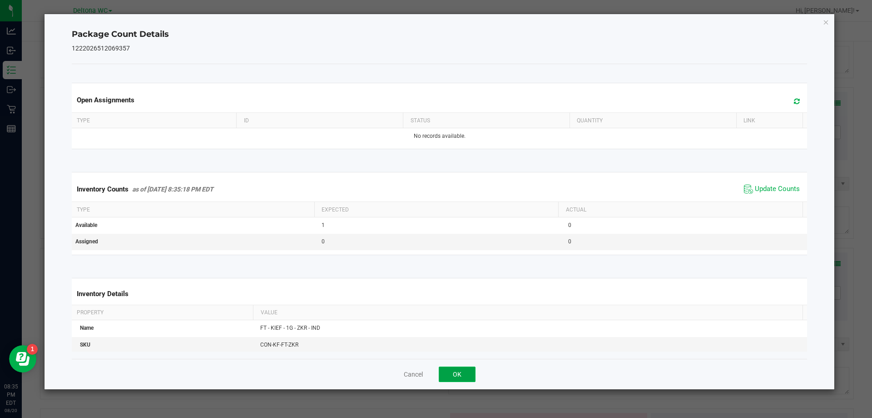
click at [464, 372] on button "OK" at bounding box center [457, 373] width 37 height 15
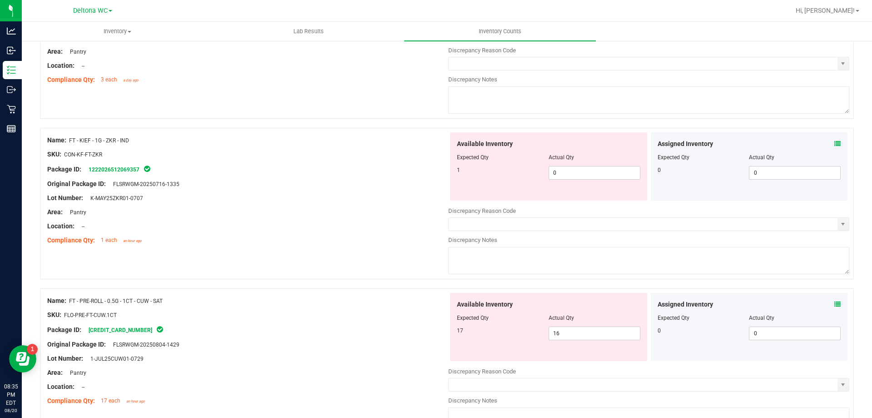
scroll to position [1499, 0]
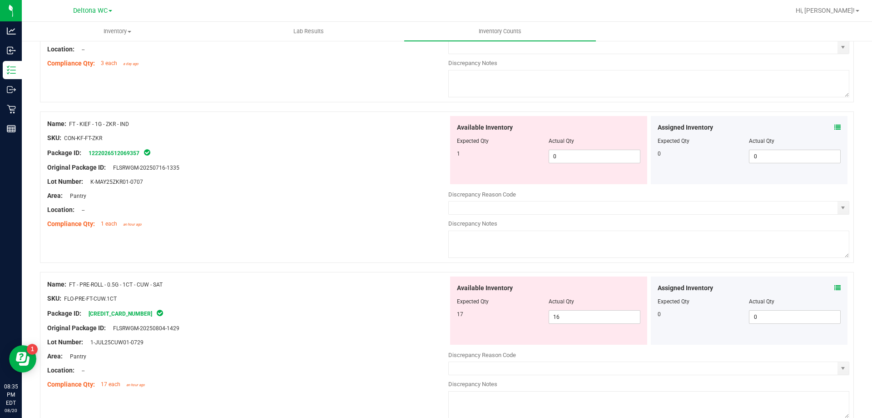
click at [835, 287] on icon at bounding box center [838, 287] width 6 height 6
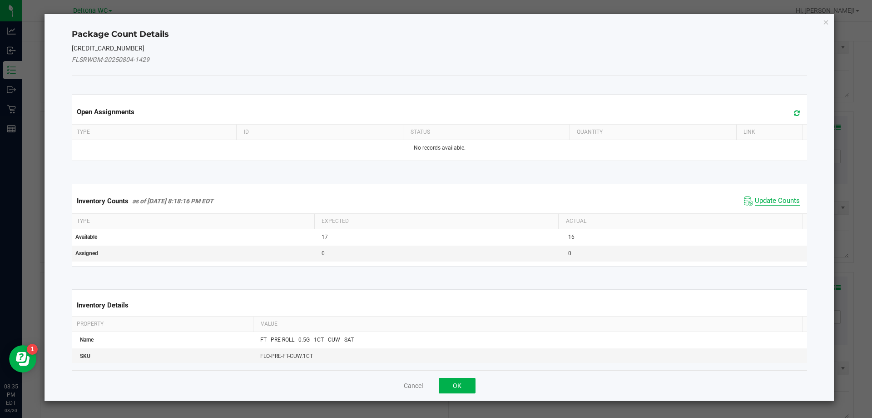
drag, startPoint x: 777, startPoint y: 196, endPoint x: 768, endPoint y: 205, distance: 12.9
click at [777, 197] on span "Update Counts" at bounding box center [777, 200] width 45 height 9
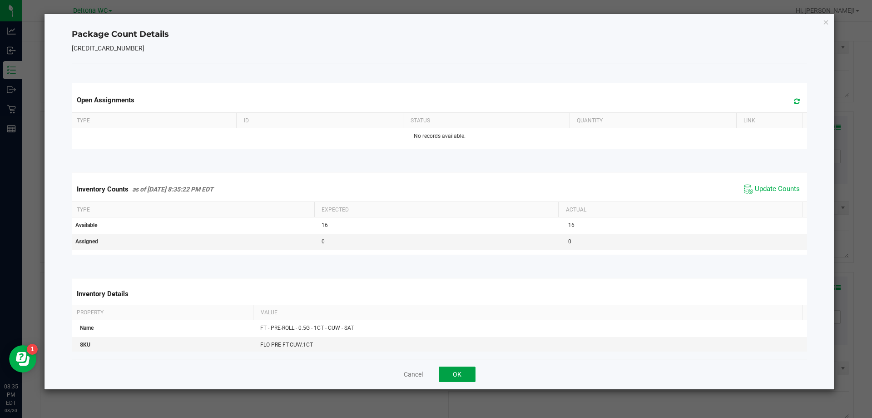
drag, startPoint x: 469, startPoint y: 369, endPoint x: 501, endPoint y: 345, distance: 40.3
click at [472, 366] on button "OK" at bounding box center [457, 373] width 37 height 15
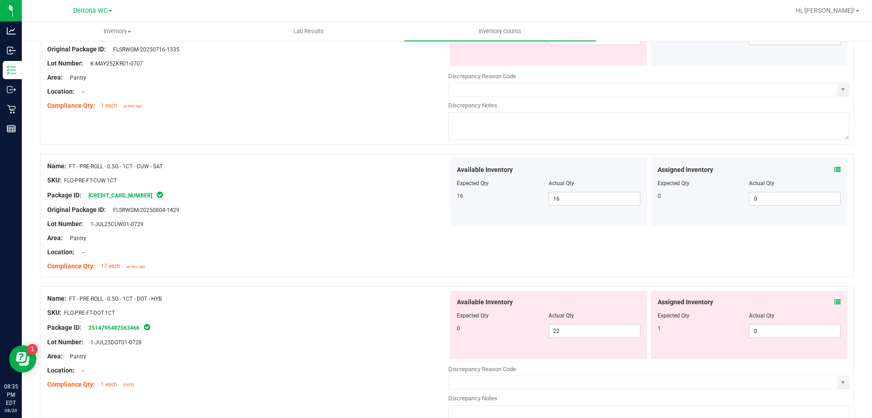
scroll to position [1727, 0]
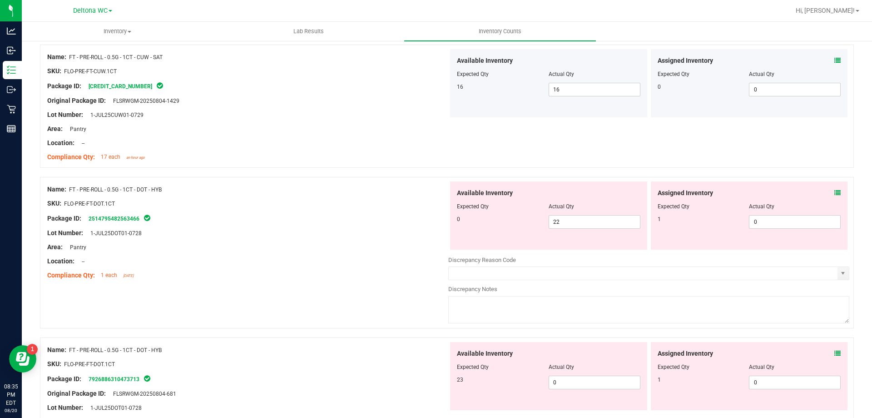
click at [835, 191] on icon at bounding box center [838, 192] width 6 height 6
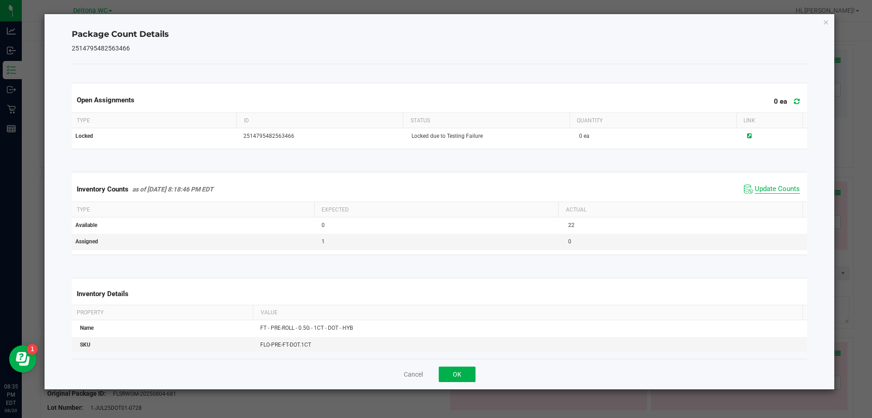
click at [759, 192] on span "Update Counts" at bounding box center [777, 188] width 45 height 9
click at [458, 375] on button "OK" at bounding box center [457, 373] width 37 height 15
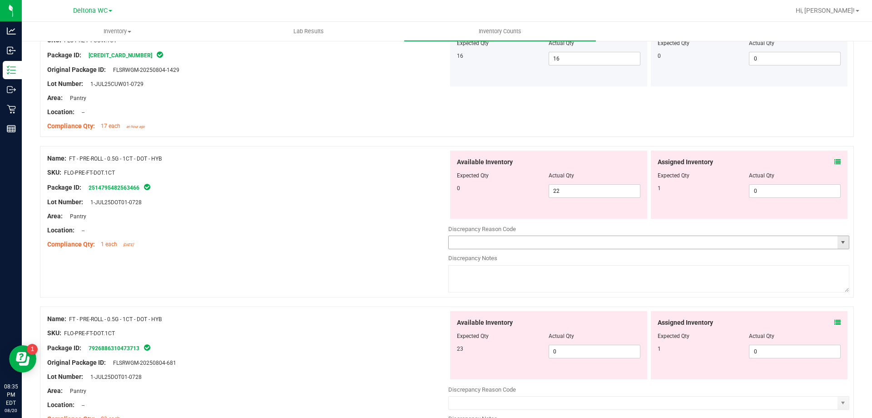
scroll to position [1817, 0]
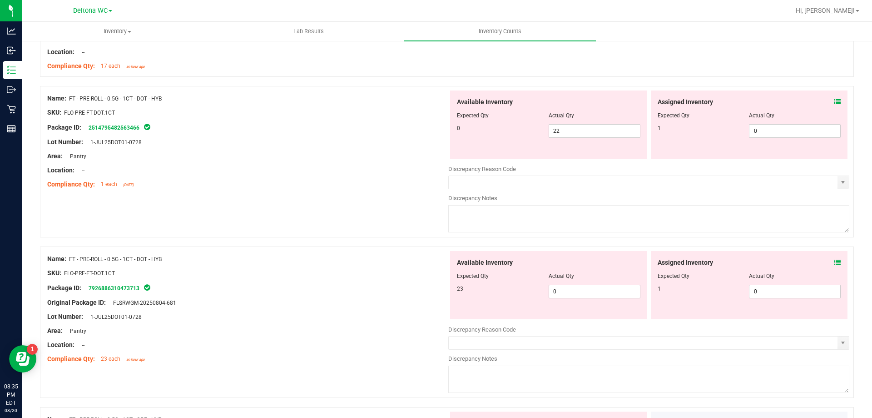
click at [835, 264] on icon at bounding box center [838, 262] width 6 height 6
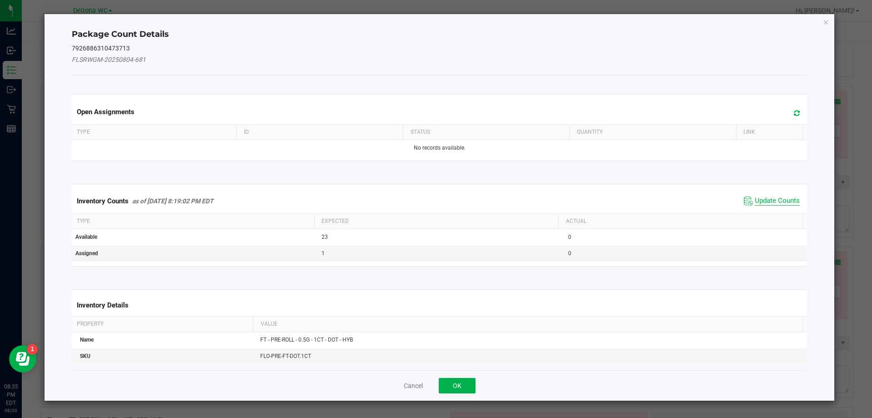
click at [783, 201] on span "Update Counts" at bounding box center [777, 200] width 45 height 9
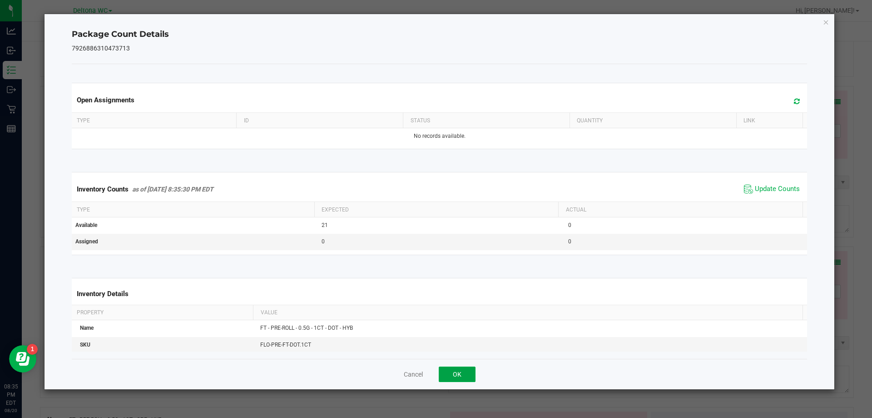
drag, startPoint x: 463, startPoint y: 376, endPoint x: 470, endPoint y: 368, distance: 10.0
click at [463, 376] on button "OK" at bounding box center [457, 373] width 37 height 15
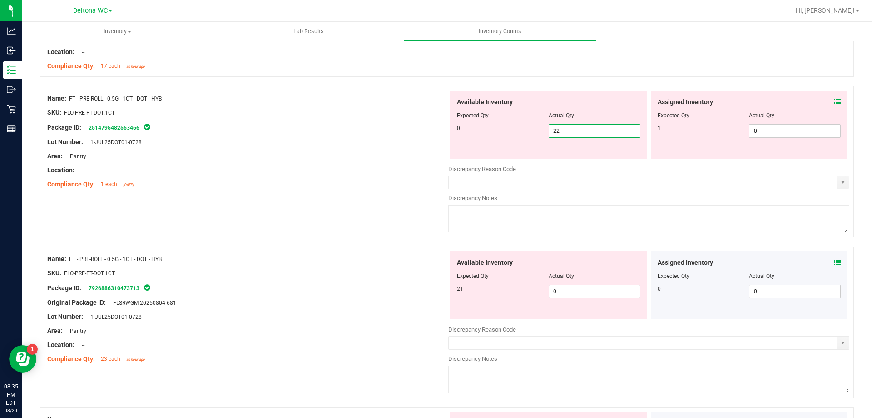
drag, startPoint x: 574, startPoint y: 129, endPoint x: 401, endPoint y: 150, distance: 174.8
click at [419, 141] on div "Name: FT - PRE-ROLL - 0.5G - 1CT - DOT - HYB SKU: FLO-PRE-FT-DOT.1CT Package ID…" at bounding box center [447, 161] width 814 height 151
type input "0"
click at [345, 188] on div "Compliance Qty: 1 each [DATE]" at bounding box center [247, 184] width 401 height 10
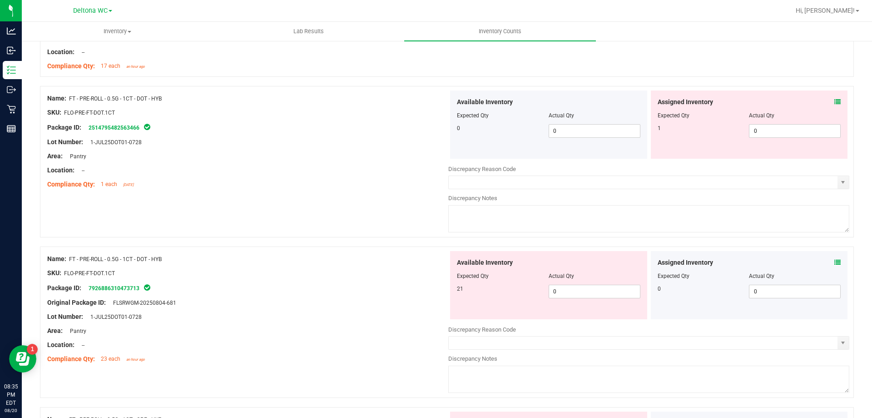
click at [835, 102] on icon at bounding box center [838, 102] width 6 height 6
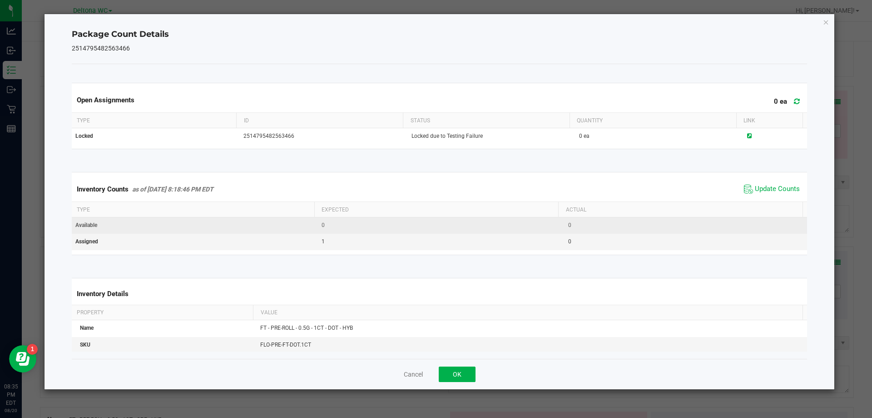
drag, startPoint x: 768, startPoint y: 185, endPoint x: 724, endPoint y: 224, distance: 59.2
click at [765, 186] on span "Update Counts" at bounding box center [777, 188] width 45 height 9
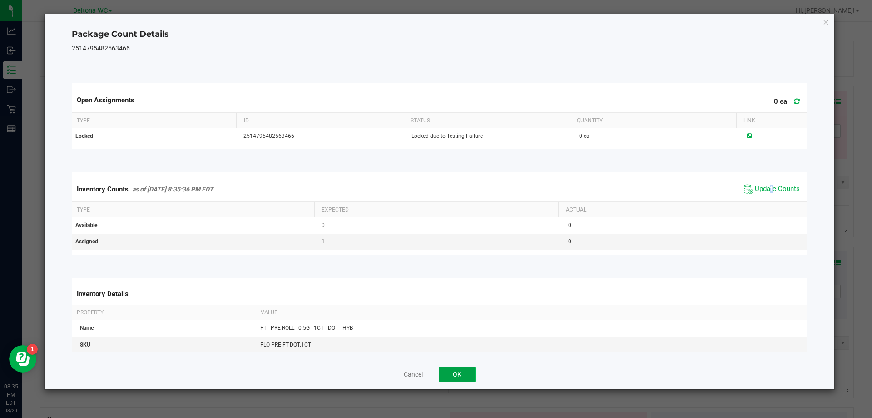
click at [464, 376] on button "OK" at bounding box center [457, 373] width 37 height 15
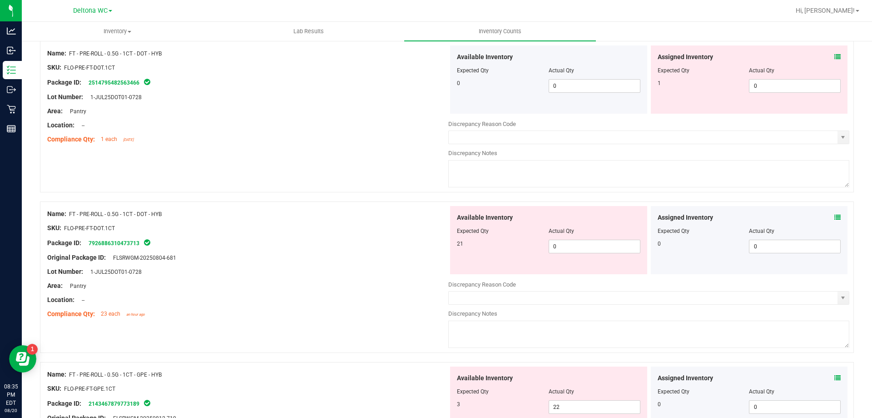
scroll to position [1863, 0]
click at [835, 215] on icon at bounding box center [838, 217] width 6 height 6
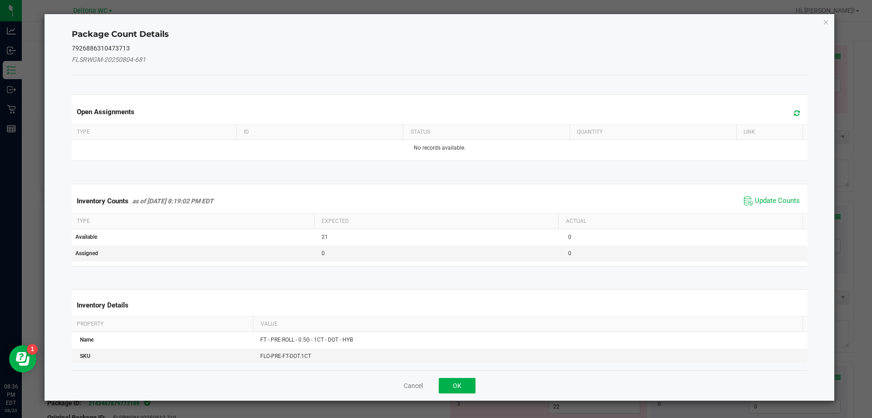
drag, startPoint x: 757, startPoint y: 200, endPoint x: 731, endPoint y: 218, distance: 31.8
click at [755, 203] on span "Update Counts" at bounding box center [777, 200] width 45 height 9
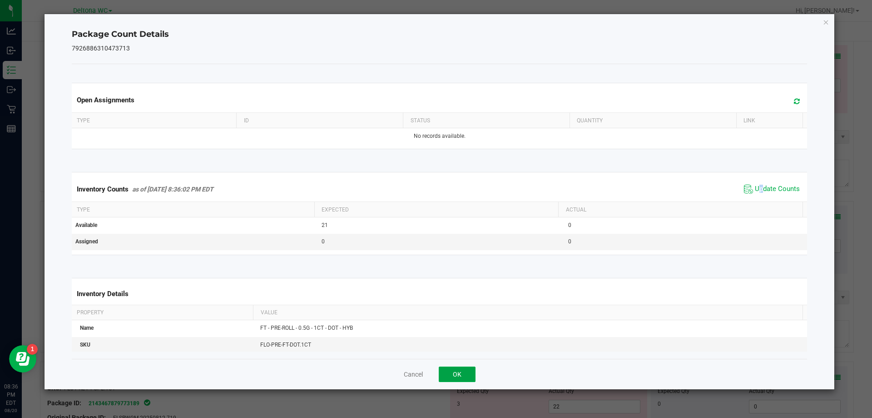
drag, startPoint x: 456, startPoint y: 375, endPoint x: 463, endPoint y: 371, distance: 7.7
click at [456, 374] on button "OK" at bounding box center [457, 373] width 37 height 15
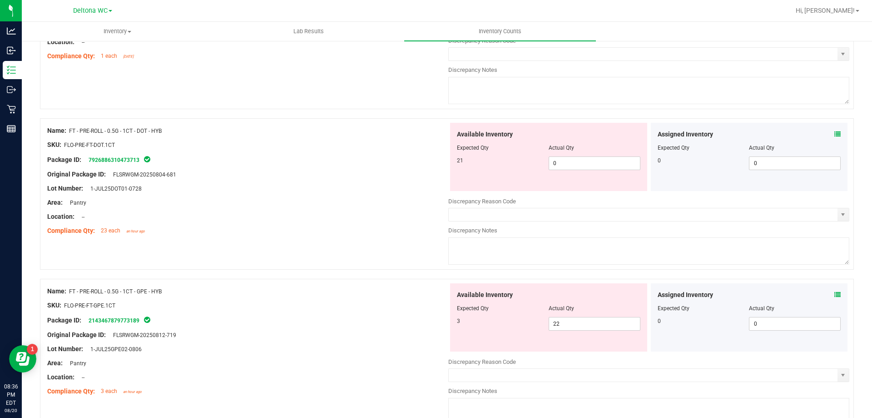
scroll to position [1954, 0]
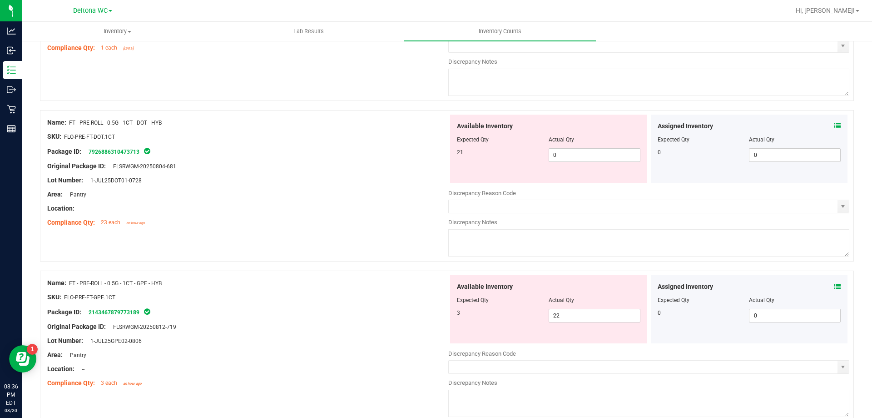
drag, startPoint x: 830, startPoint y: 284, endPoint x: 801, endPoint y: 254, distance: 42.1
click at [825, 283] on div "Assigned Inventory" at bounding box center [750, 287] width 184 height 10
click at [835, 285] on icon at bounding box center [838, 286] width 6 height 6
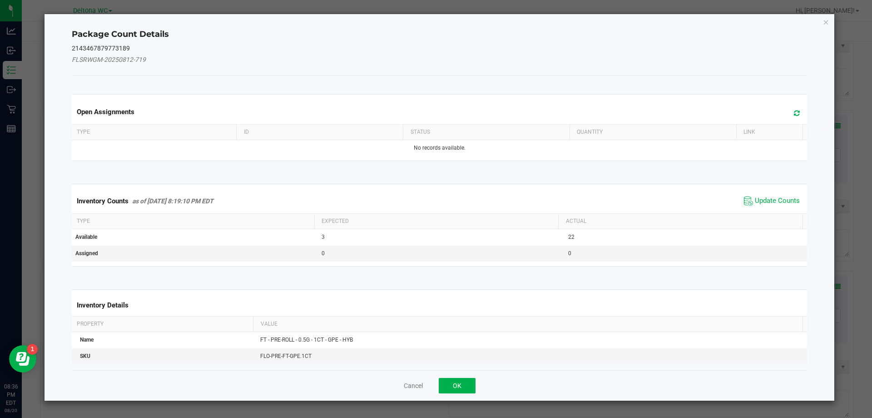
drag, startPoint x: 785, startPoint y: 200, endPoint x: 538, endPoint y: 376, distance: 303.0
click at [781, 201] on span "Update Counts" at bounding box center [777, 200] width 45 height 9
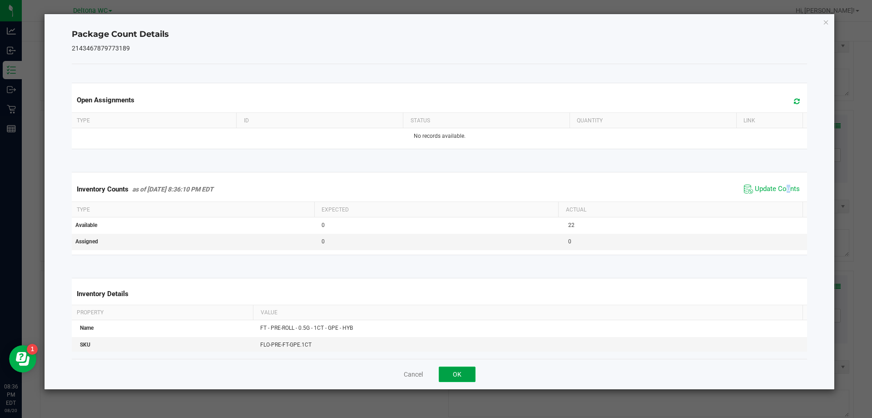
click at [454, 375] on button "OK" at bounding box center [457, 373] width 37 height 15
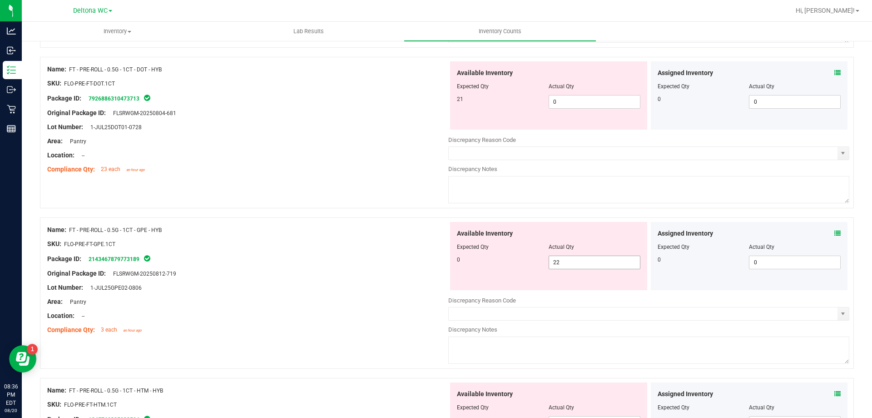
scroll to position [2090, 0]
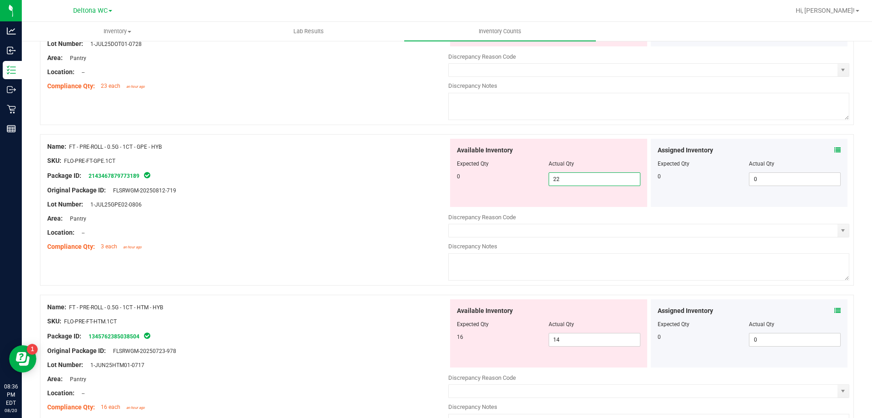
drag, startPoint x: 575, startPoint y: 182, endPoint x: 441, endPoint y: 206, distance: 135.7
click at [450, 204] on div "Available Inventory Expected Qty Actual Qty 0 22 22" at bounding box center [548, 173] width 197 height 68
type input "0"
drag, startPoint x: 385, startPoint y: 209, endPoint x: 394, endPoint y: 217, distance: 12.3
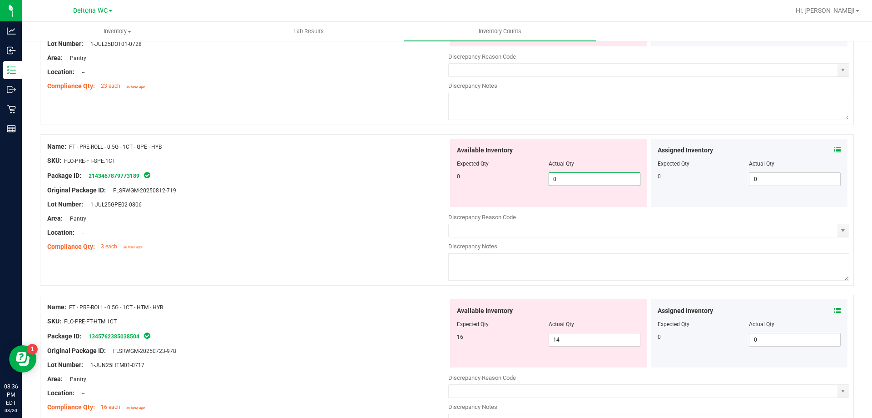
click at [385, 209] on div at bounding box center [247, 211] width 401 height 5
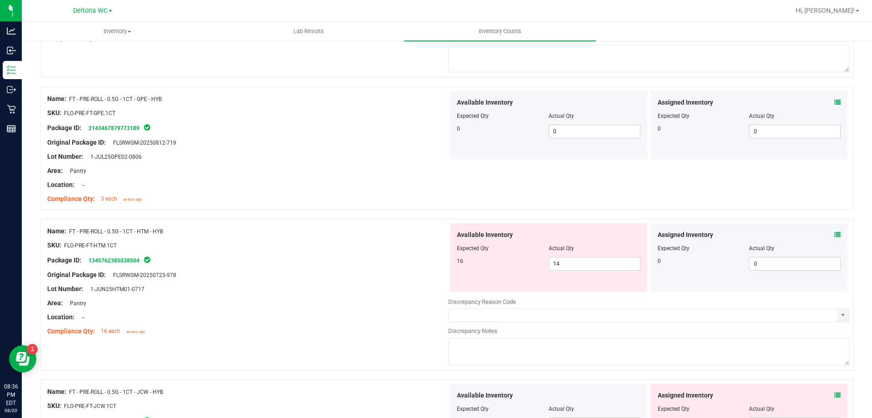
scroll to position [2226, 0]
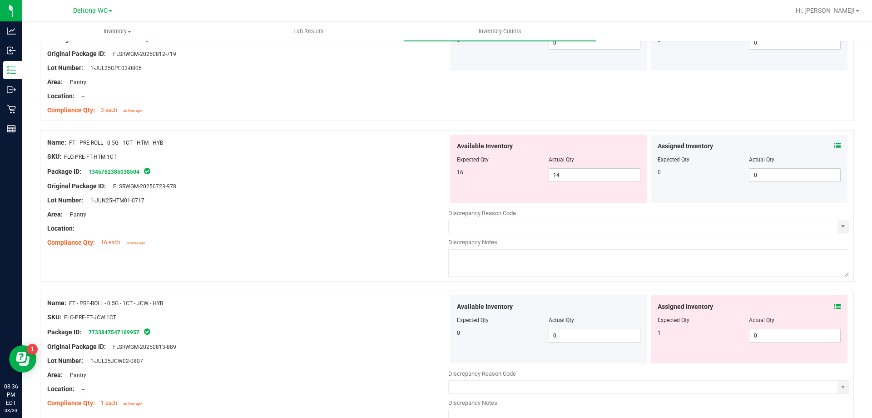
click at [835, 144] on icon at bounding box center [838, 146] width 6 height 6
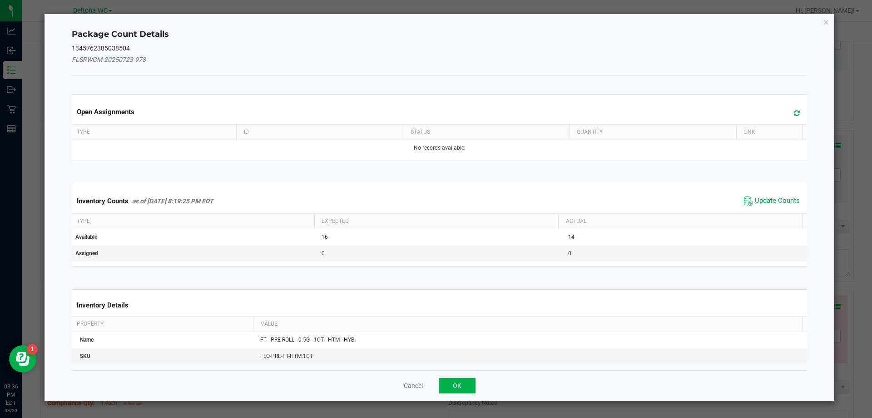
drag, startPoint x: 769, startPoint y: 196, endPoint x: 679, endPoint y: 265, distance: 113.4
click at [763, 200] on span "Update Counts" at bounding box center [777, 200] width 45 height 9
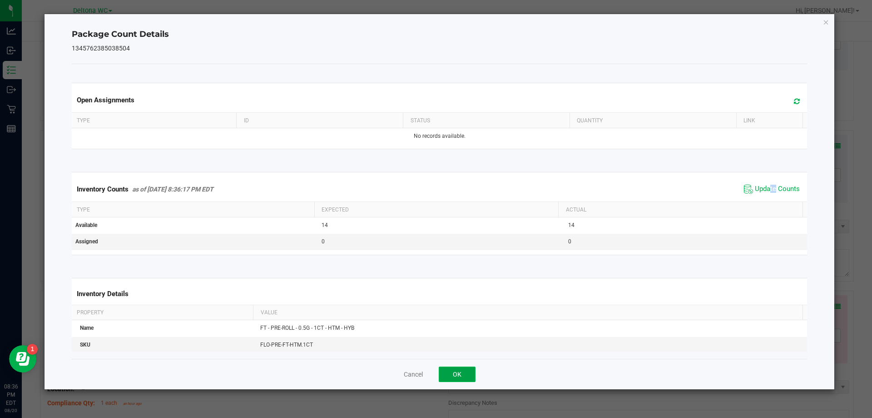
drag, startPoint x: 472, startPoint y: 374, endPoint x: 493, endPoint y: 367, distance: 21.6
click at [473, 372] on button "OK" at bounding box center [457, 373] width 37 height 15
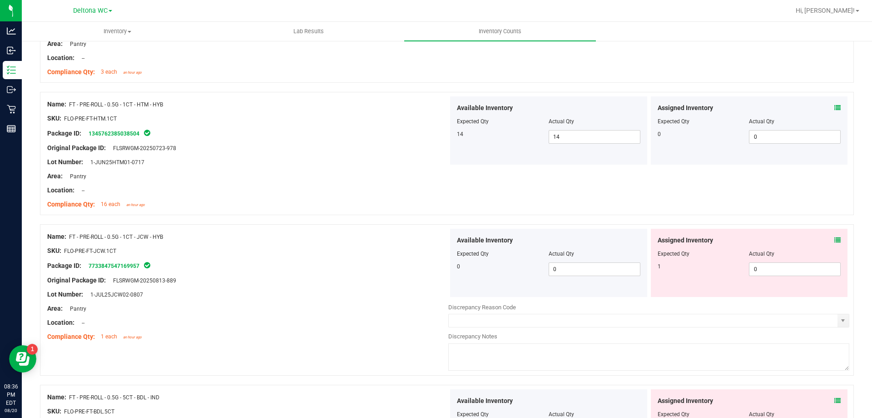
scroll to position [2317, 0]
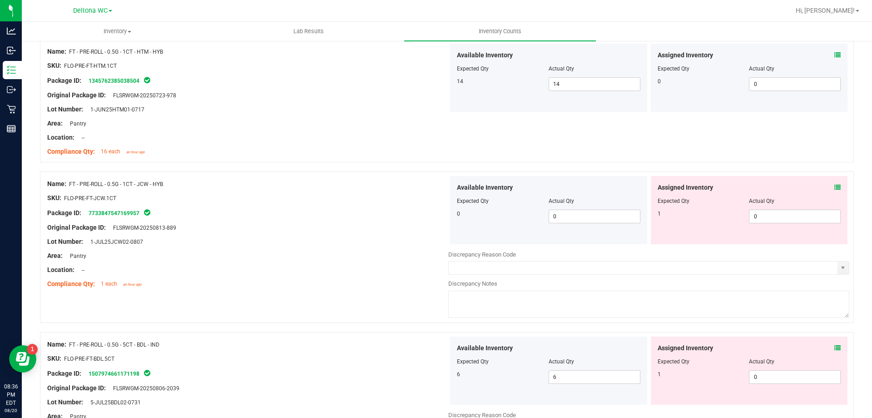
click at [835, 186] on icon at bounding box center [838, 187] width 6 height 6
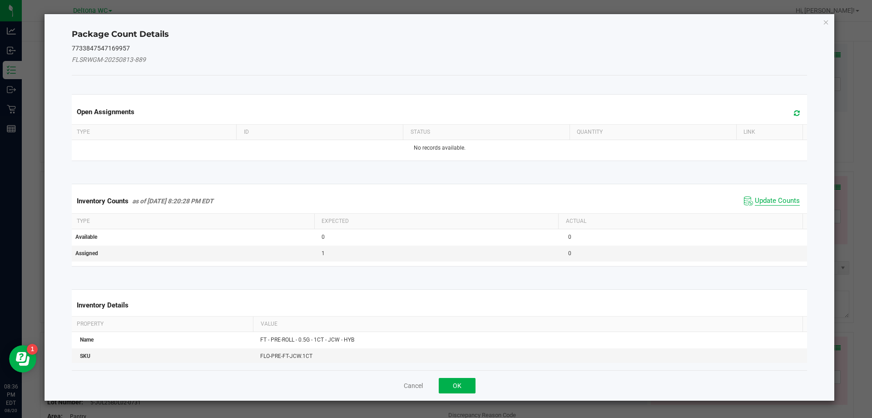
click at [766, 197] on span "Update Counts" at bounding box center [777, 200] width 45 height 9
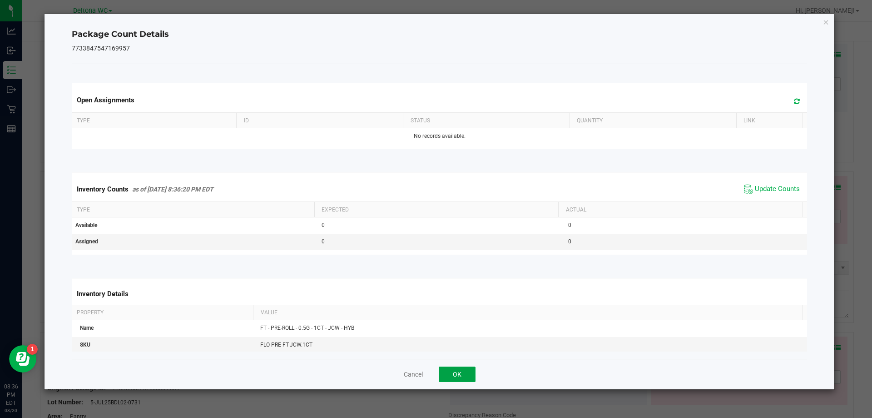
drag, startPoint x: 467, startPoint y: 372, endPoint x: 539, endPoint y: 345, distance: 77.5
click at [468, 371] on button "OK" at bounding box center [457, 373] width 37 height 15
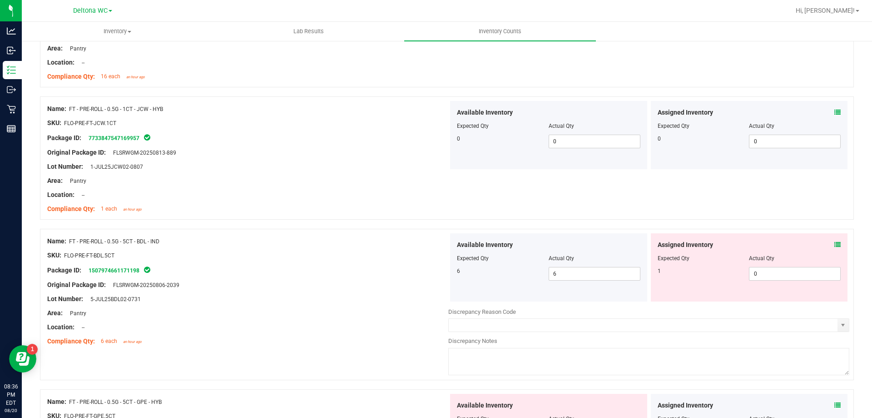
scroll to position [2408, 0]
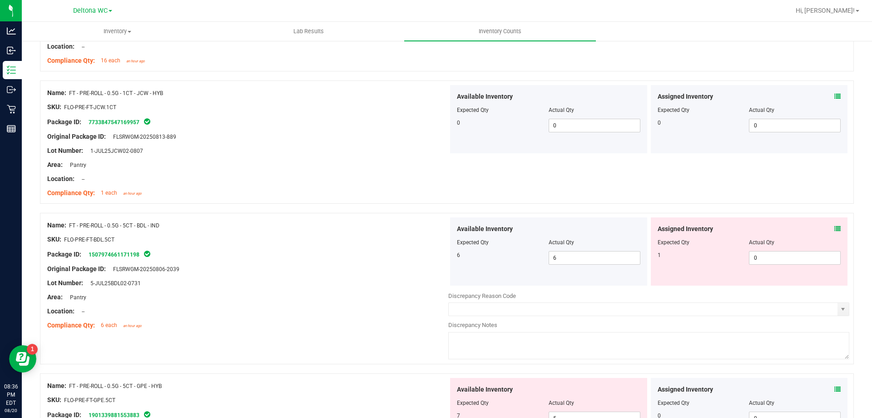
click at [836, 225] on div "Assigned Inventory Expected Qty Actual Qty 1 0 0" at bounding box center [749, 251] width 197 height 68
click at [835, 226] on icon at bounding box center [838, 228] width 6 height 6
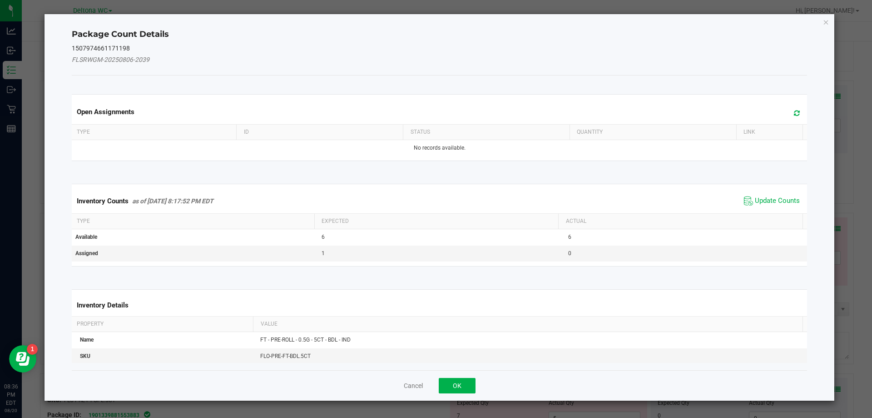
drag, startPoint x: 771, startPoint y: 201, endPoint x: 549, endPoint y: 329, distance: 255.9
click at [748, 213] on div "Inventory Counts as of [DATE] 8:17:52 PM EDT Update Counts" at bounding box center [440, 201] width 740 height 25
drag, startPoint x: 453, startPoint y: 384, endPoint x: 492, endPoint y: 368, distance: 42.2
click at [455, 382] on button "OK" at bounding box center [457, 385] width 37 height 15
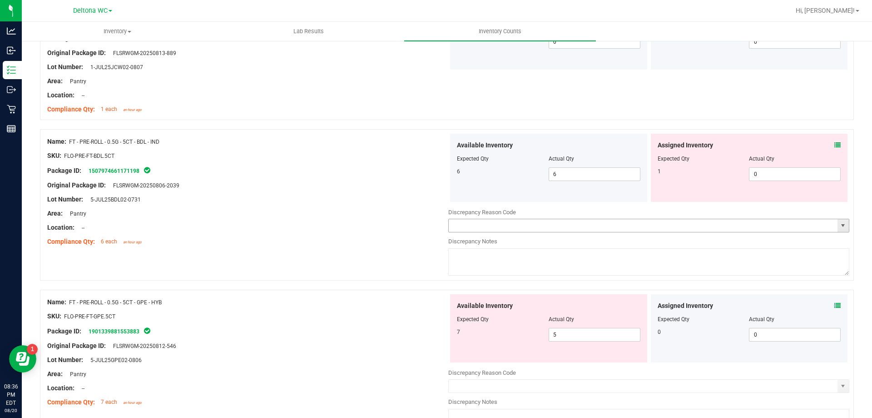
scroll to position [2499, 0]
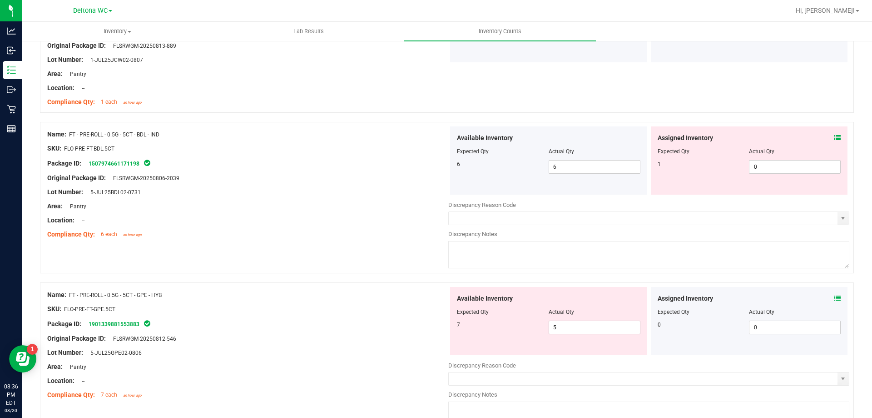
click at [835, 138] on icon at bounding box center [838, 137] width 6 height 6
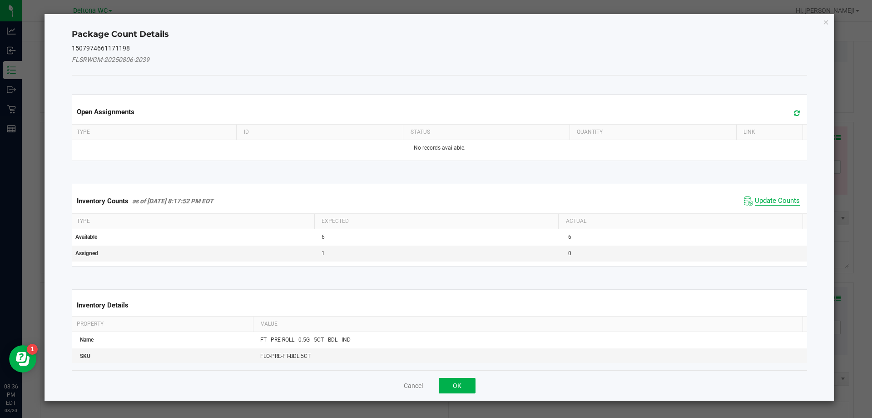
click at [755, 199] on span "Update Counts" at bounding box center [777, 200] width 45 height 9
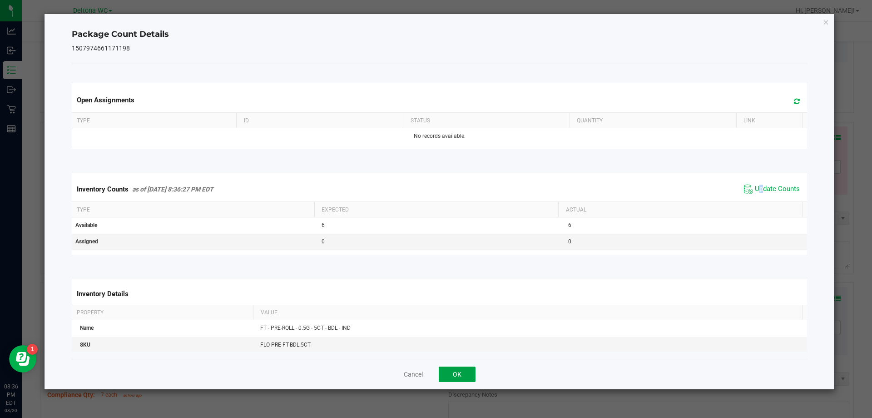
drag, startPoint x: 471, startPoint y: 368, endPoint x: 485, endPoint y: 355, distance: 19.9
click at [480, 359] on div "Cancel OK" at bounding box center [440, 373] width 736 height 30
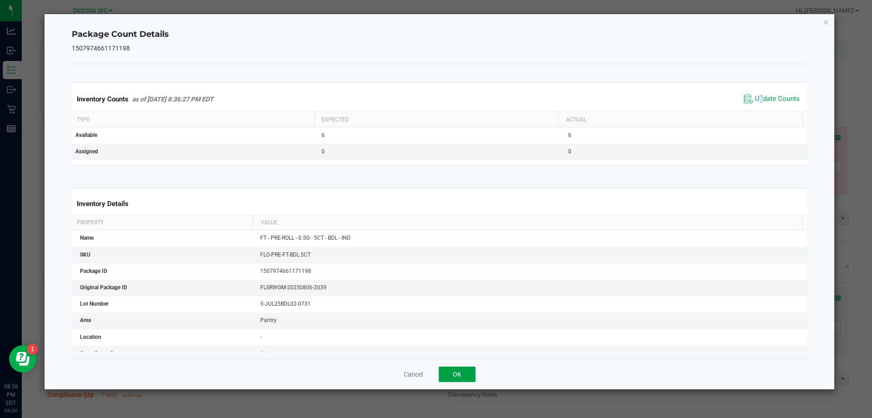
scroll to position [91, 0]
click at [462, 372] on button "OK" at bounding box center [457, 373] width 37 height 15
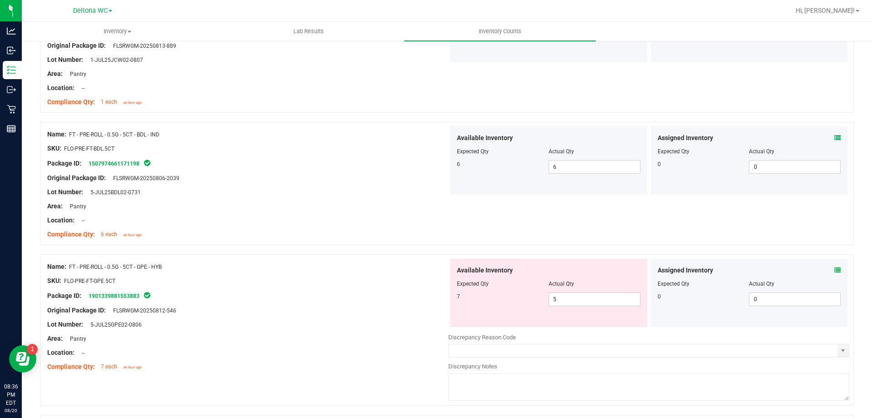
click at [835, 267] on icon at bounding box center [838, 270] width 6 height 6
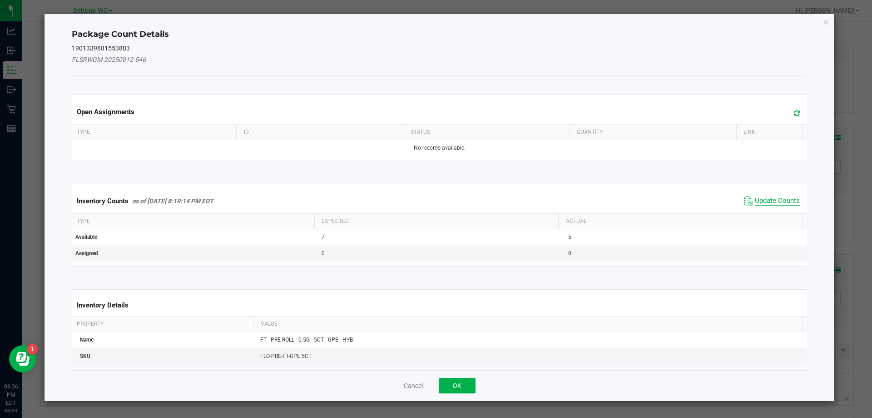
click at [780, 204] on span "Update Counts" at bounding box center [777, 200] width 45 height 9
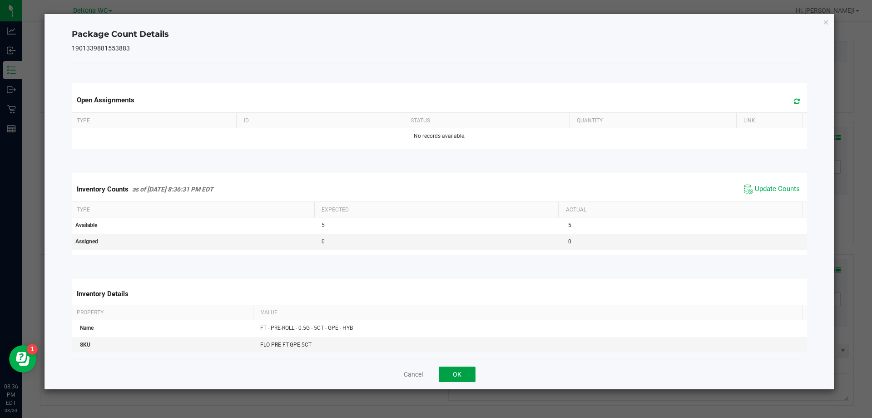
click at [464, 377] on button "OK" at bounding box center [457, 373] width 37 height 15
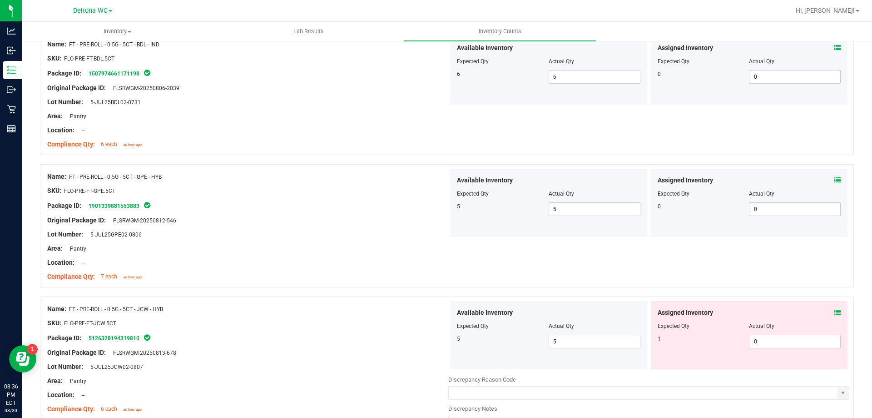
scroll to position [2590, 0]
click at [835, 309] on icon at bounding box center [838, 311] width 6 height 6
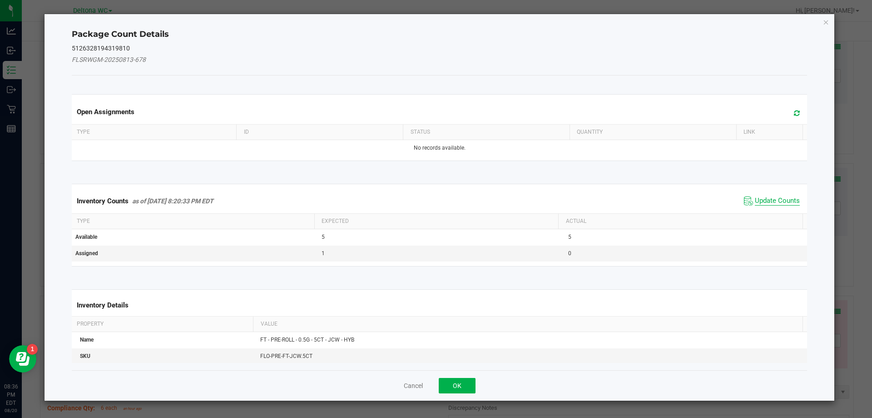
click at [784, 199] on span "Update Counts" at bounding box center [777, 200] width 45 height 9
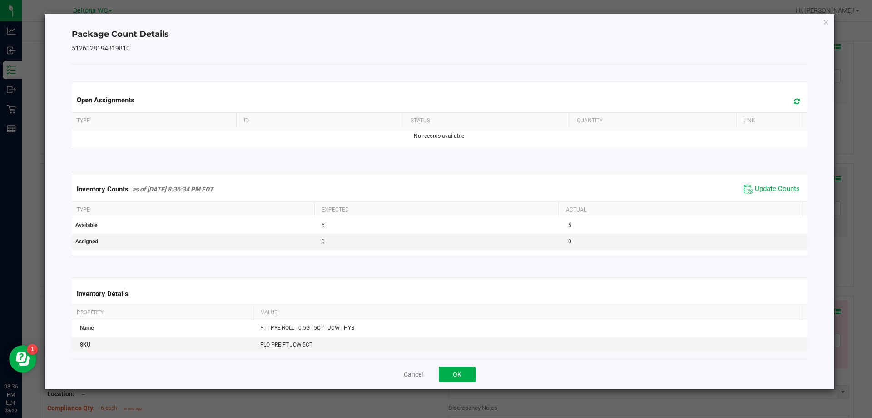
click at [477, 367] on div "Cancel OK" at bounding box center [440, 373] width 736 height 30
click at [473, 371] on button "OK" at bounding box center [457, 373] width 37 height 15
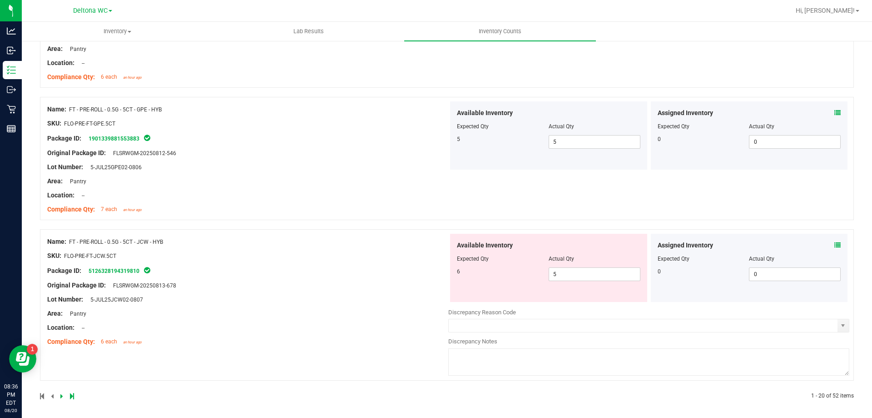
scroll to position [2659, 0]
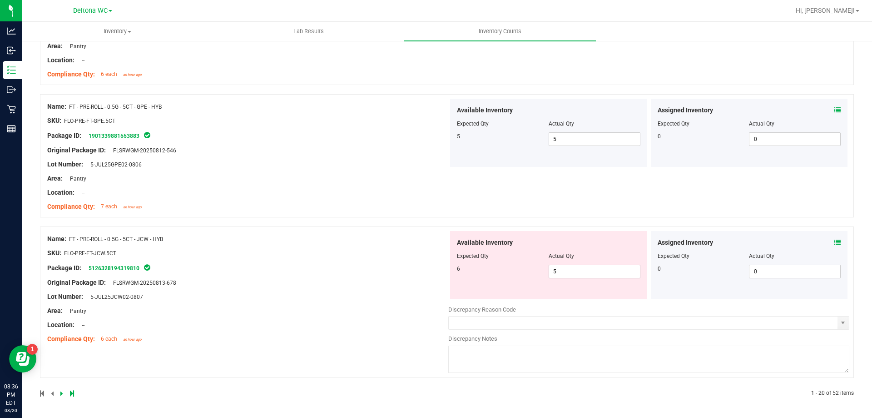
click at [835, 242] on icon at bounding box center [838, 242] width 6 height 6
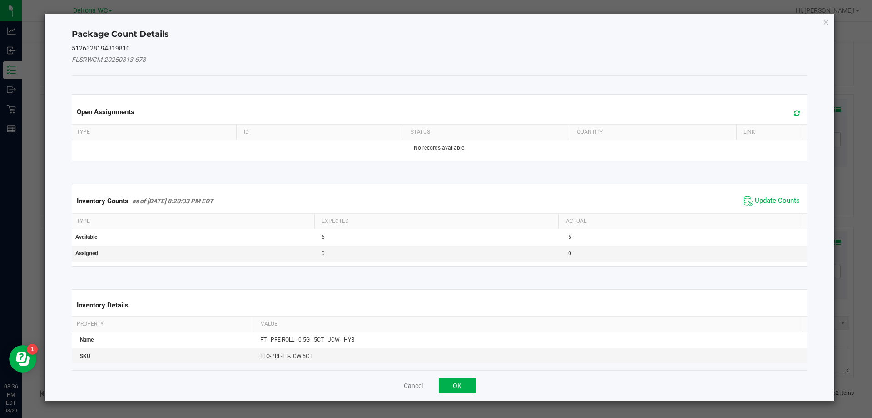
drag, startPoint x: 774, startPoint y: 199, endPoint x: 636, endPoint y: 264, distance: 152.4
click at [762, 205] on span "Update Counts" at bounding box center [777, 200] width 45 height 9
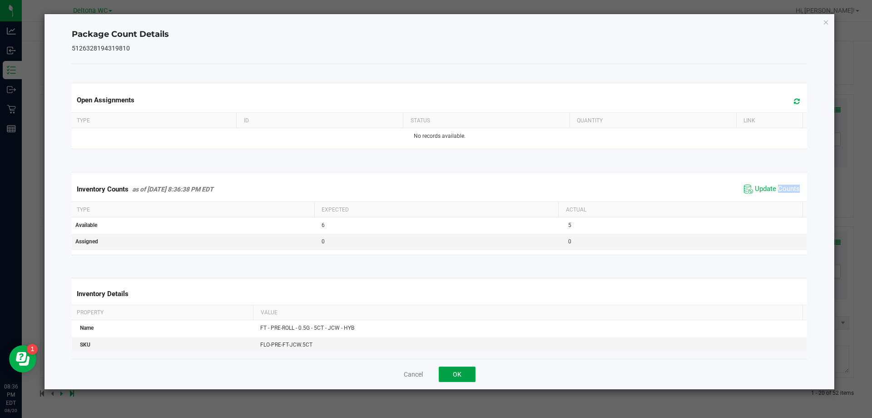
click at [469, 367] on button "OK" at bounding box center [457, 373] width 37 height 15
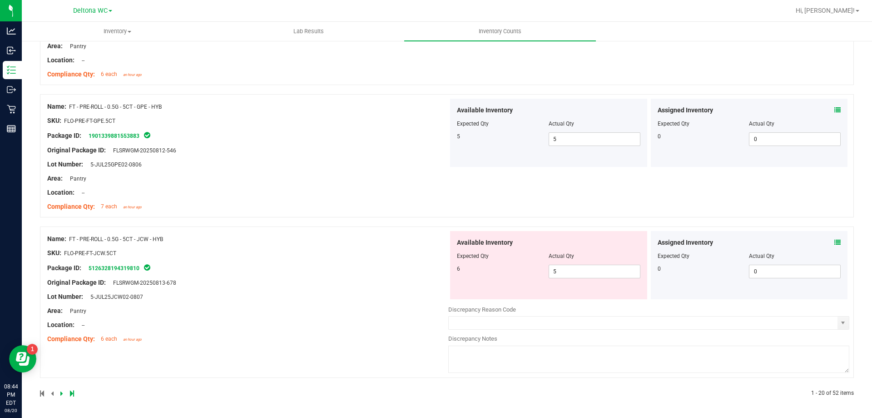
click at [835, 243] on icon at bounding box center [838, 242] width 6 height 6
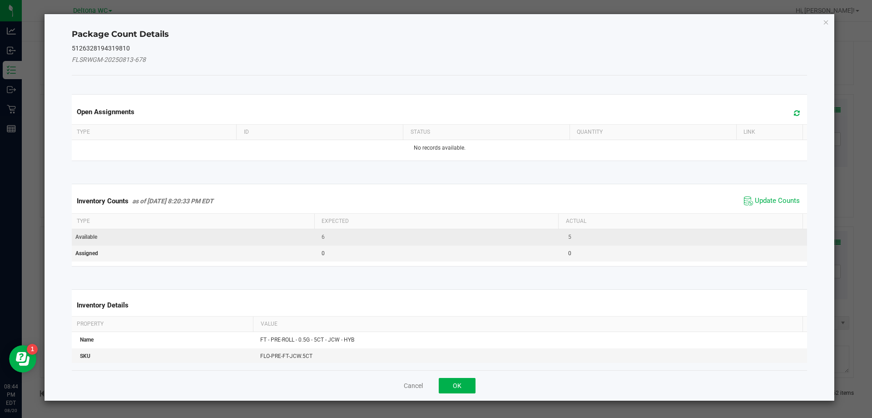
drag, startPoint x: 780, startPoint y: 201, endPoint x: 703, endPoint y: 241, distance: 86.8
click at [780, 201] on span "Update Counts" at bounding box center [777, 200] width 45 height 9
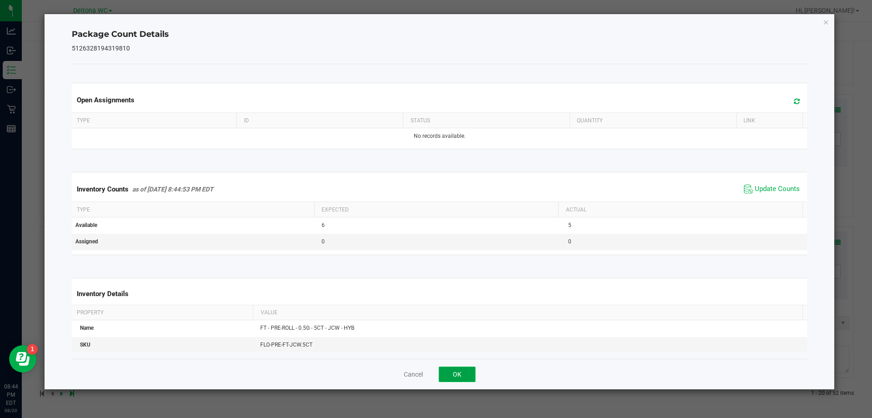
click at [460, 370] on button "OK" at bounding box center [457, 373] width 37 height 15
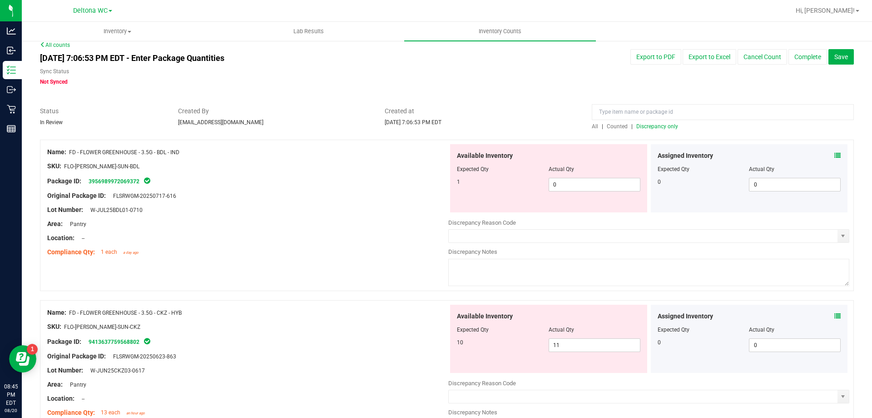
scroll to position [0, 0]
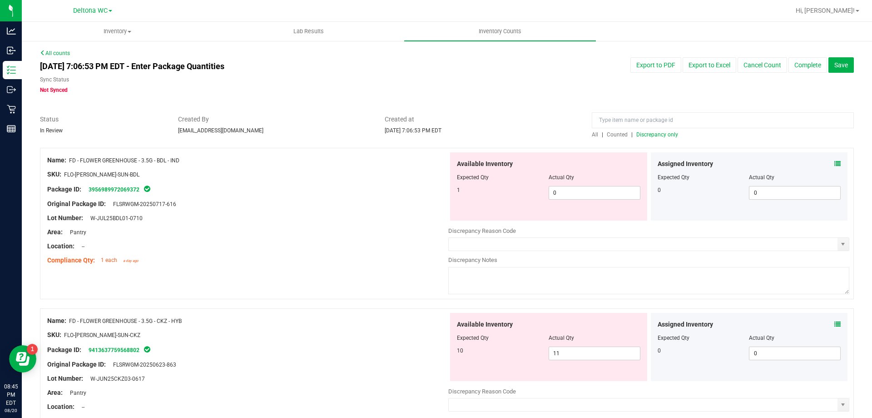
drag, startPoint x: 655, startPoint y: 129, endPoint x: 651, endPoint y: 144, distance: 15.4
click at [655, 130] on div "All | Counted | Discrepancy only" at bounding box center [723, 134] width 262 height 8
click at [652, 135] on span "Discrepancy only" at bounding box center [658, 134] width 42 height 6
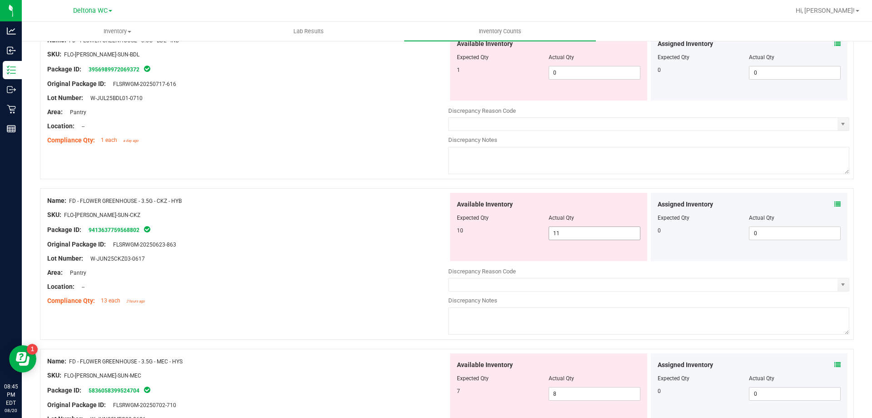
scroll to position [136, 0]
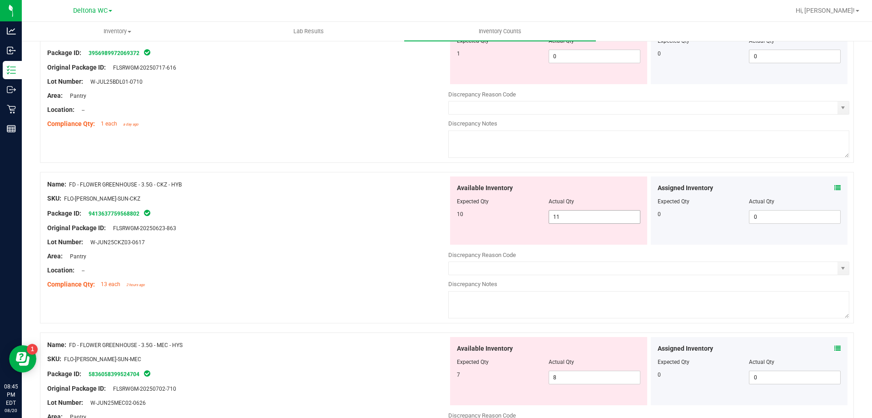
drag, startPoint x: 530, startPoint y: 222, endPoint x: 498, endPoint y: 229, distance: 33.2
click at [501, 228] on div "Available Inventory Expected Qty Actual Qty 10 11 11" at bounding box center [548, 210] width 197 height 68
type input "10"
click at [384, 269] on div "Location: --" at bounding box center [247, 270] width 401 height 10
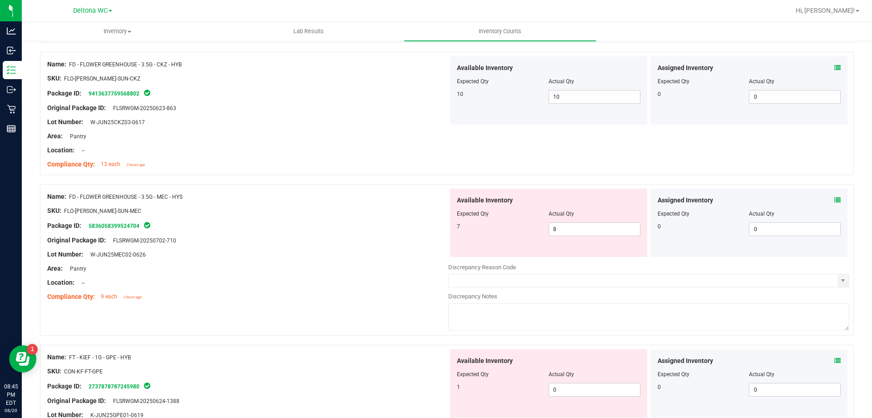
scroll to position [273, 0]
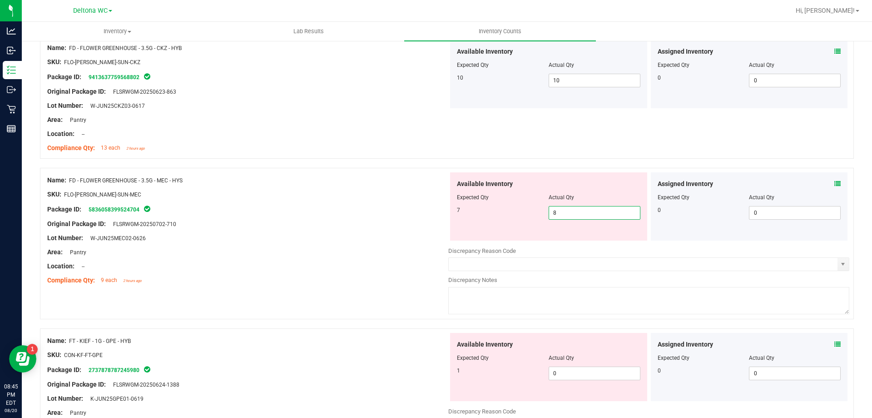
drag, startPoint x: 574, startPoint y: 213, endPoint x: 480, endPoint y: 214, distance: 94.1
click at [484, 212] on div "7 8 8" at bounding box center [549, 213] width 184 height 14
type input "7"
click at [396, 238] on div "Lot Number: W-JUN25MEC02-0626" at bounding box center [247, 238] width 401 height 10
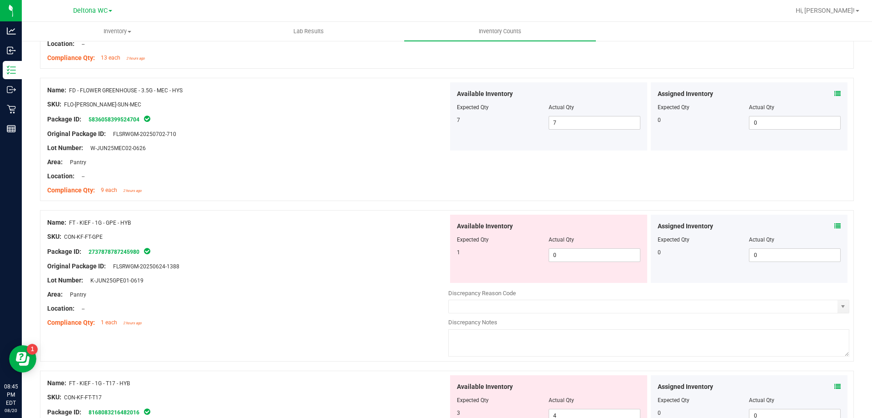
scroll to position [363, 0]
drag, startPoint x: 560, startPoint y: 254, endPoint x: 388, endPoint y: 278, distance: 173.4
click at [400, 273] on div "Name: FT - KIEF - 1G - GPE - HYB SKU: CON-KF-FT-GPE Package ID: 273787878724598…" at bounding box center [447, 284] width 814 height 151
click at [326, 247] on div "Package ID: 2737878787245980" at bounding box center [247, 250] width 401 height 11
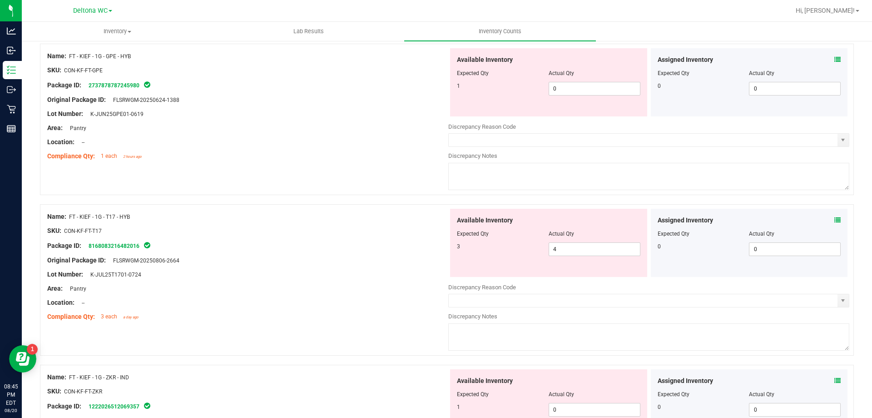
scroll to position [545, 0]
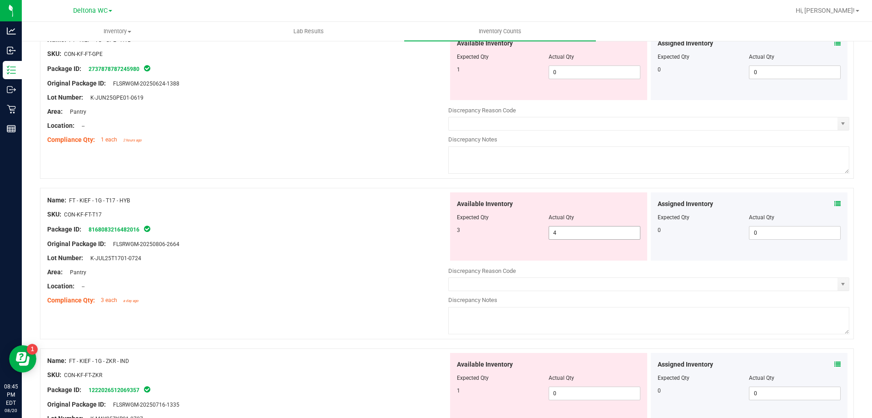
drag, startPoint x: 565, startPoint y: 229, endPoint x: 405, endPoint y: 250, distance: 161.3
click at [406, 250] on div "Name: FT - KIEF - 1G - T17 - HYB SKU: CON-KF-FT-T17 Package ID: 816808321648201…" at bounding box center [447, 263] width 814 height 151
type input "3"
drag, startPoint x: 335, startPoint y: 261, endPoint x: 375, endPoint y: 244, distance: 44.0
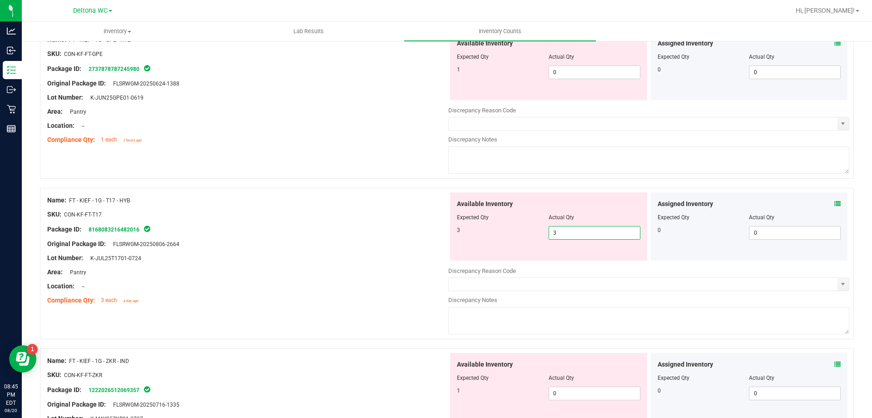
click at [336, 260] on div "Lot Number: K-JUL25T1701-0724" at bounding box center [247, 258] width 401 height 10
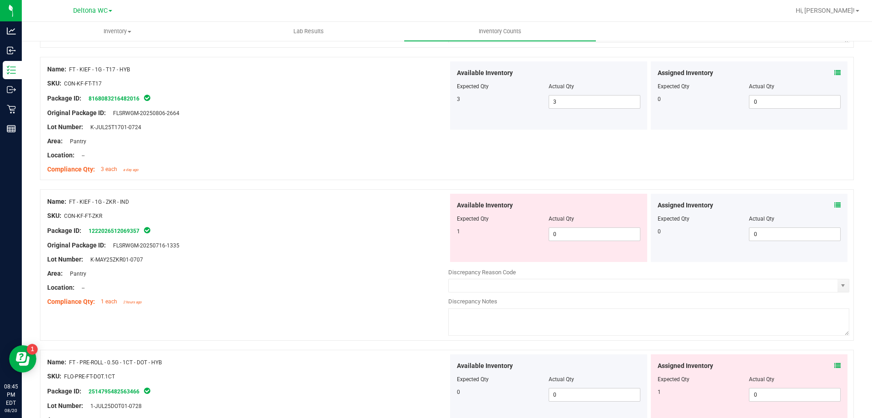
scroll to position [682, 0]
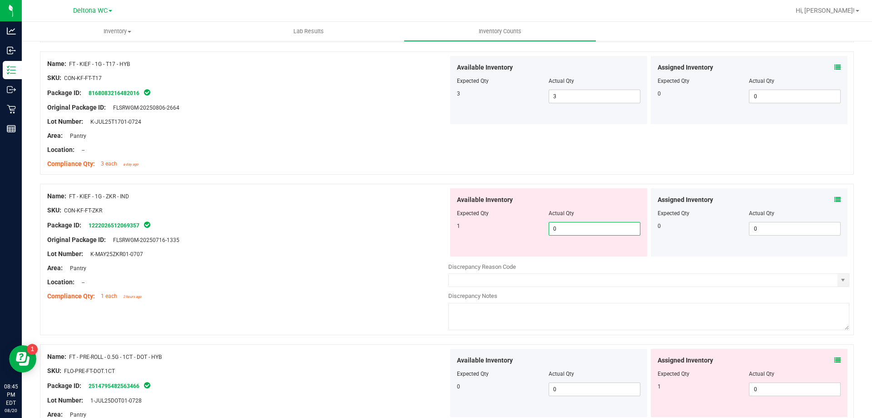
drag, startPoint x: 563, startPoint y: 228, endPoint x: 390, endPoint y: 280, distance: 181.1
click at [391, 279] on div "Name: FT - KIEF - 1G - ZKR - IND SKU: CON-KF-FT-ZKR Package ID: 122202651206935…" at bounding box center [447, 259] width 814 height 151
type input "1"
click at [372, 288] on div at bounding box center [247, 289] width 401 height 5
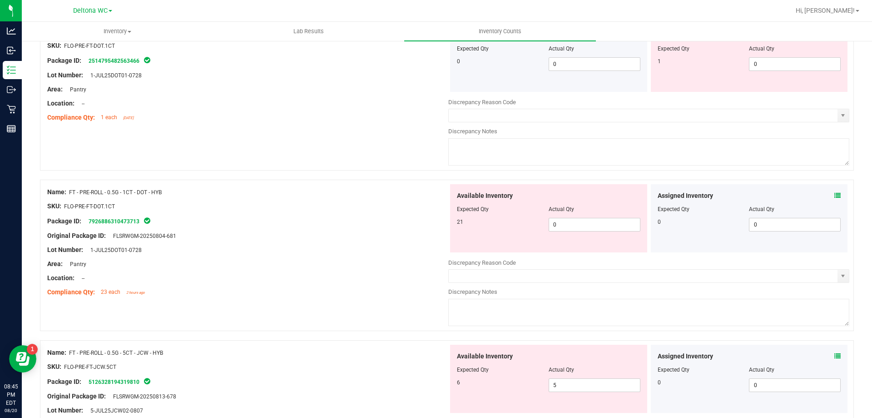
scroll to position [1000, 0]
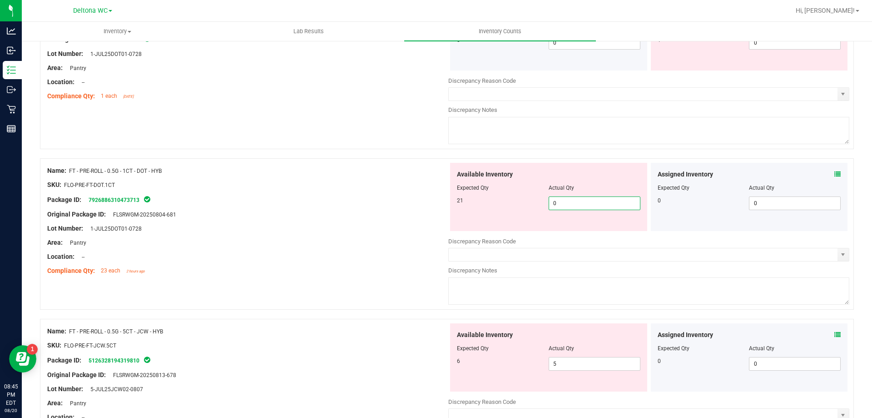
drag, startPoint x: 572, startPoint y: 200, endPoint x: 386, endPoint y: 221, distance: 187.5
click at [386, 221] on div "Name: FT - PRE-ROLL - 0.5G - 1CT - DOT - HYB SKU: FLO-PRE-FT-DOT.1CT Package ID…" at bounding box center [447, 233] width 814 height 151
type input "21"
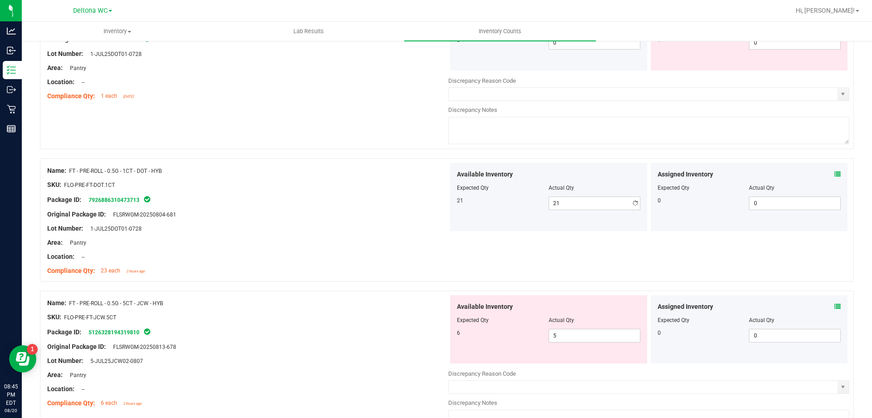
click at [387, 220] on div at bounding box center [247, 221] width 401 height 5
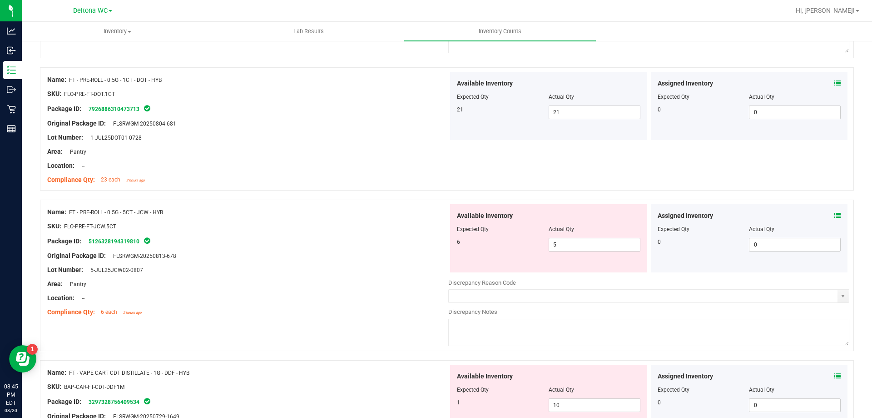
scroll to position [1181, 0]
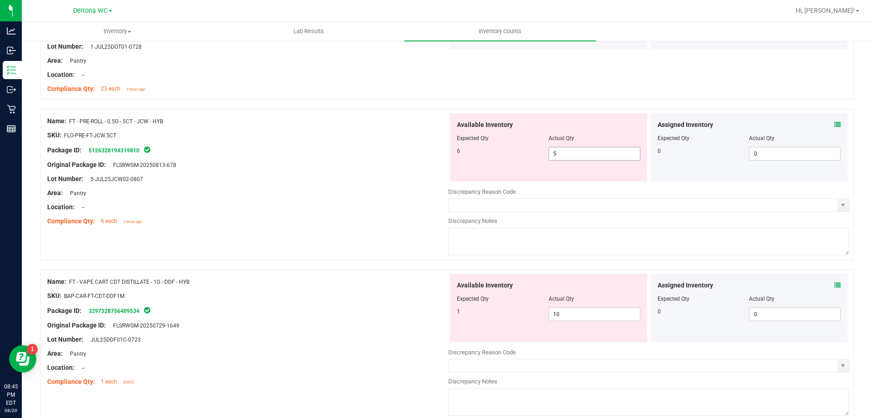
drag, startPoint x: 570, startPoint y: 149, endPoint x: 507, endPoint y: 159, distance: 63.9
click at [507, 159] on div "6 5 5" at bounding box center [549, 154] width 184 height 14
type input "6"
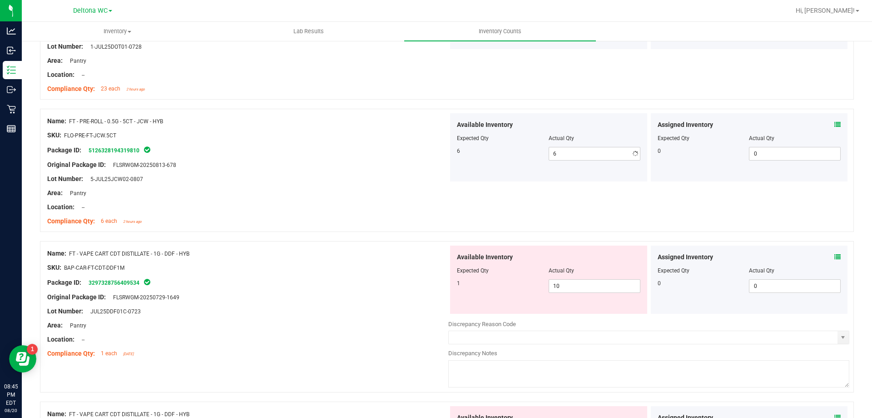
drag, startPoint x: 409, startPoint y: 163, endPoint x: 413, endPoint y: 168, distance: 6.8
click at [410, 161] on div "Original Package ID: FLSRWGM-20250813-678" at bounding box center [247, 165] width 401 height 10
click at [835, 256] on icon at bounding box center [838, 257] width 6 height 6
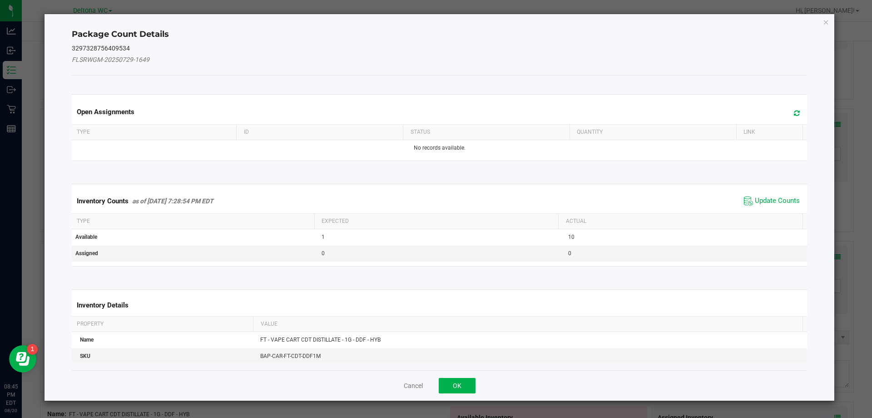
drag, startPoint x: 755, startPoint y: 201, endPoint x: 745, endPoint y: 209, distance: 12.6
click at [755, 203] on span "Update Counts" at bounding box center [777, 200] width 45 height 9
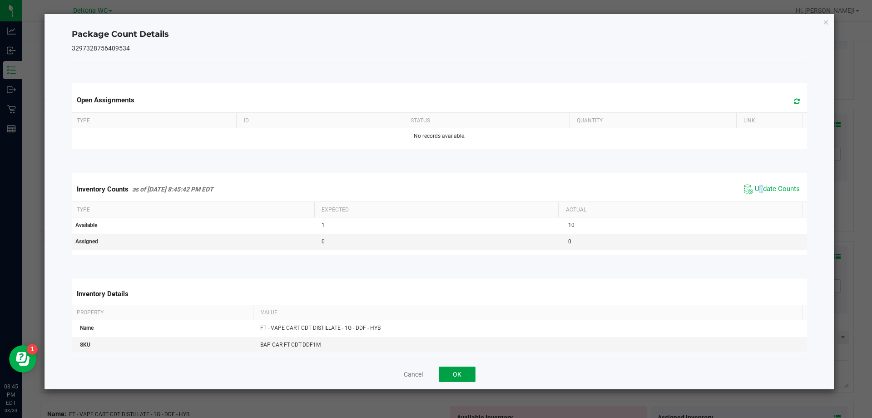
click at [455, 375] on button "OK" at bounding box center [457, 373] width 37 height 15
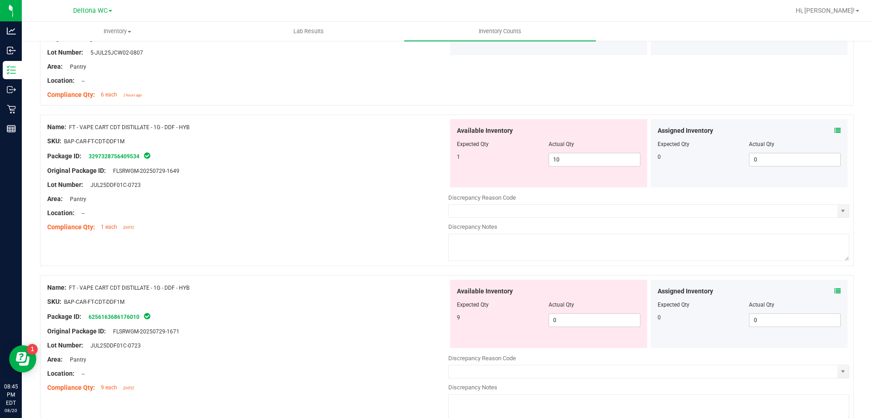
scroll to position [1318, 0]
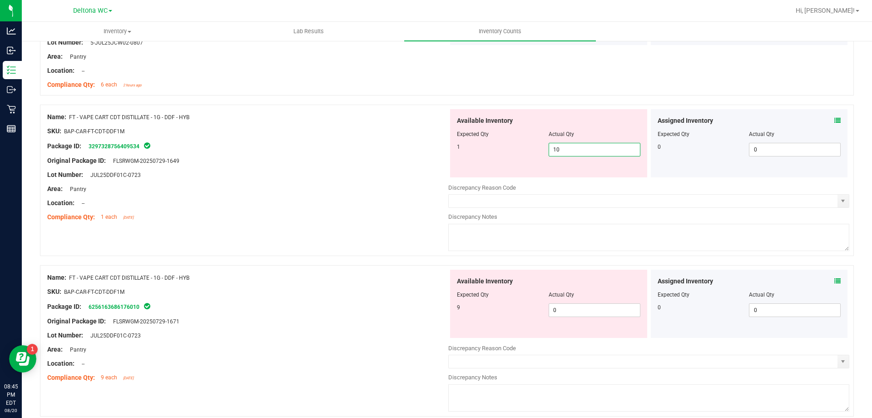
drag, startPoint x: 510, startPoint y: 151, endPoint x: 498, endPoint y: 151, distance: 12.3
click at [498, 151] on div "1 10 10" at bounding box center [549, 150] width 184 height 14
type input "1"
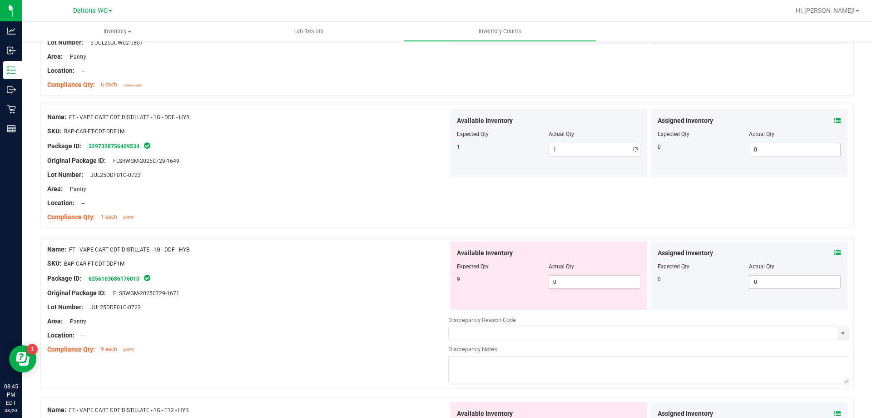
click at [384, 183] on div at bounding box center [247, 181] width 401 height 5
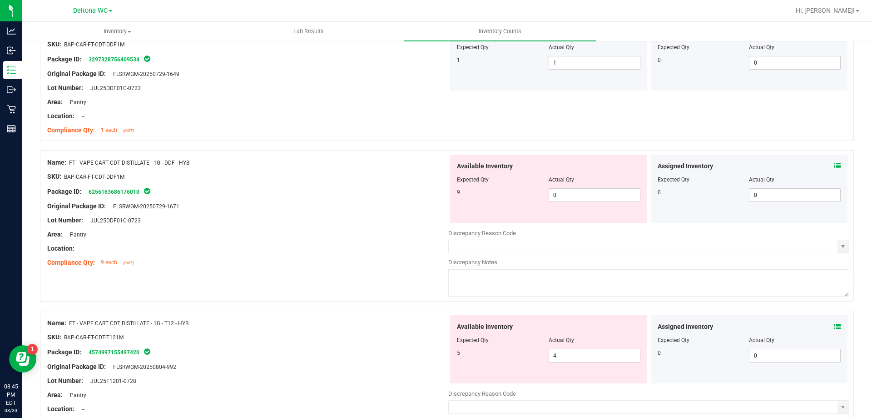
scroll to position [1408, 0]
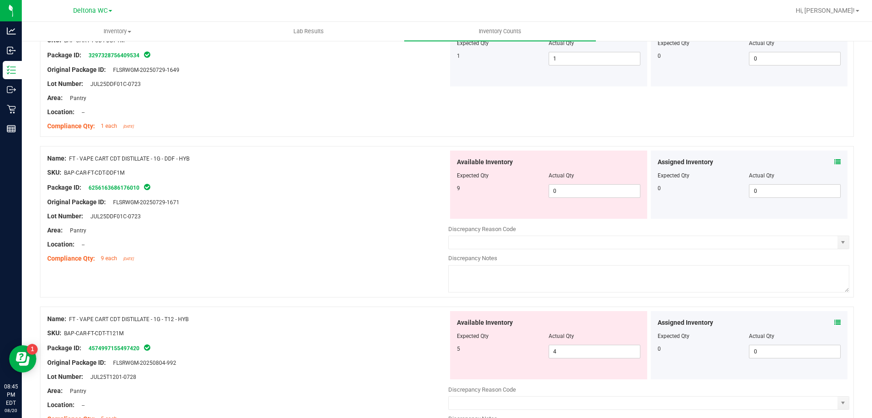
click at [835, 161] on icon at bounding box center [838, 162] width 6 height 6
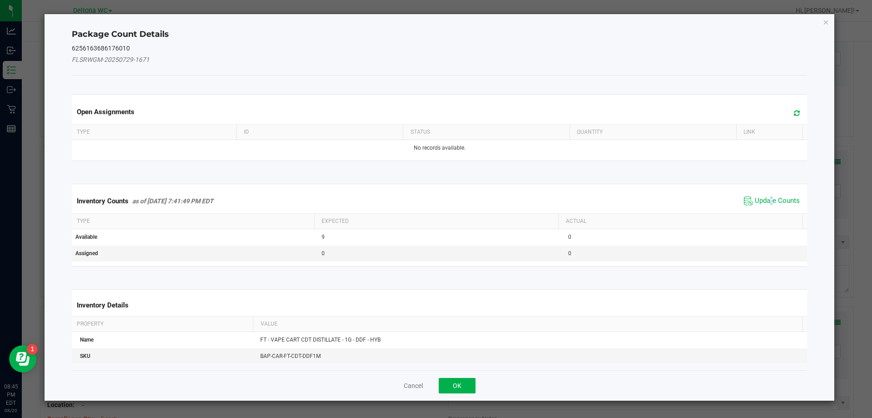
drag, startPoint x: 765, startPoint y: 198, endPoint x: 620, endPoint y: 298, distance: 176.4
click at [765, 199] on span "Update Counts" at bounding box center [777, 200] width 45 height 9
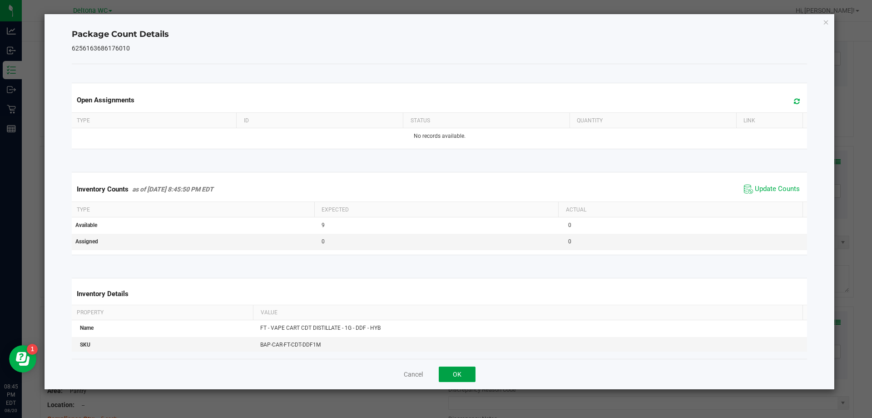
drag, startPoint x: 468, startPoint y: 375, endPoint x: 521, endPoint y: 249, distance: 136.6
click at [466, 374] on button "OK" at bounding box center [457, 373] width 37 height 15
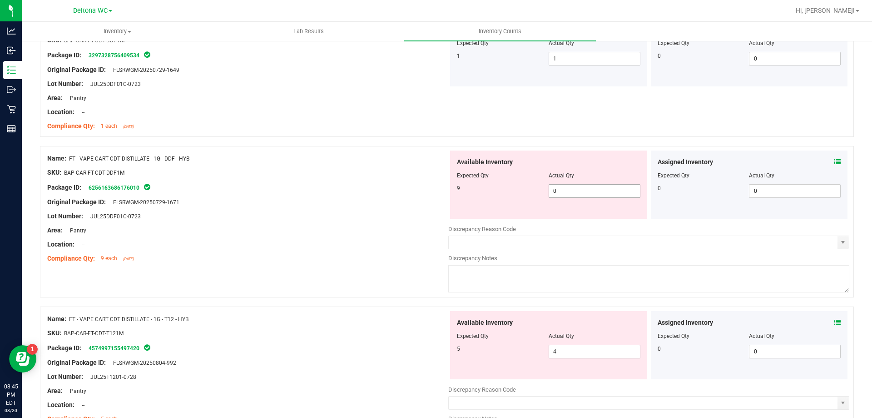
drag, startPoint x: 578, startPoint y: 198, endPoint x: 463, endPoint y: 213, distance: 115.5
click at [486, 209] on div "Available Inventory Expected Qty Actual Qty 9 0 0" at bounding box center [548, 184] width 197 height 68
type input "9"
drag, startPoint x: 365, startPoint y: 250, endPoint x: 376, endPoint y: 254, distance: 11.1
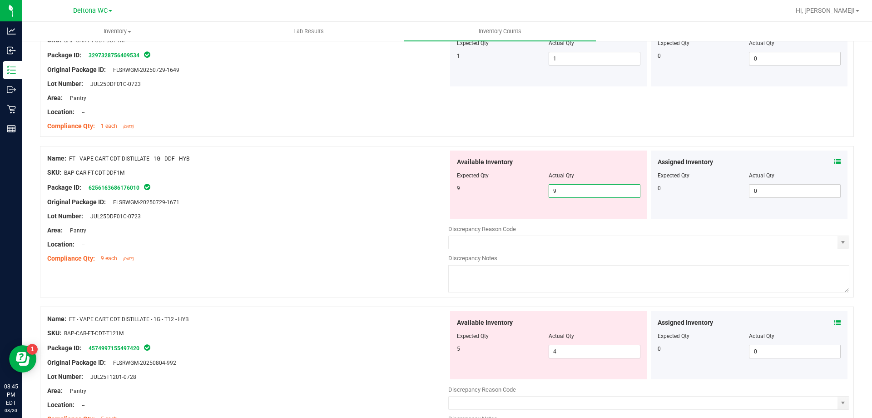
click at [366, 250] on div at bounding box center [247, 251] width 401 height 5
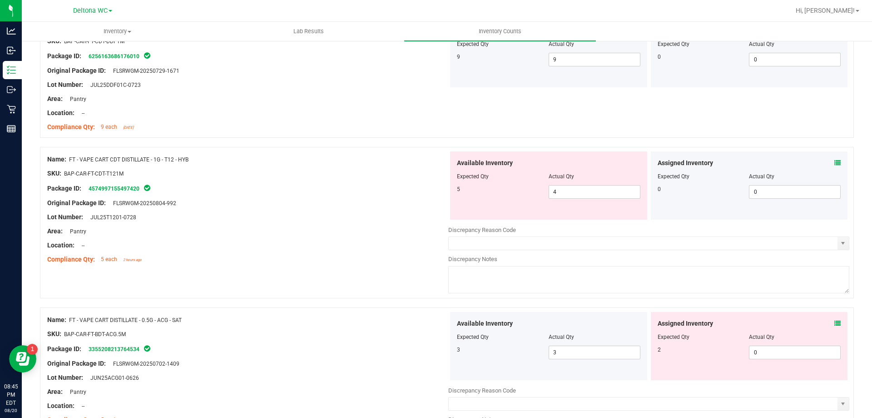
scroll to position [1545, 0]
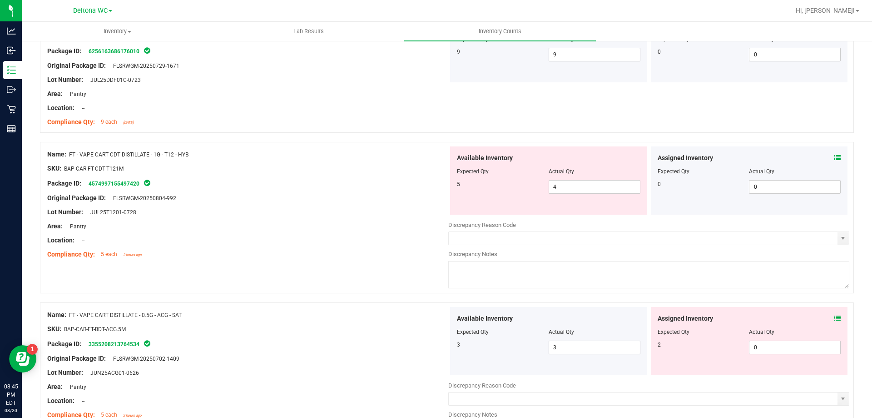
click at [835, 158] on icon at bounding box center [838, 157] width 6 height 6
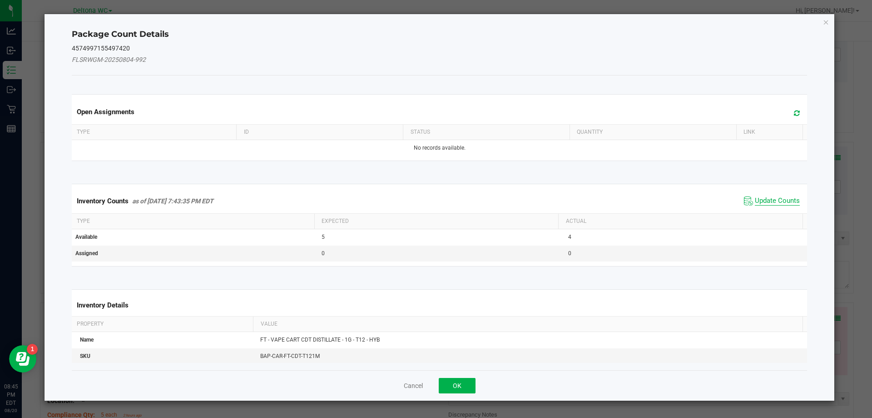
click at [780, 200] on span "Update Counts" at bounding box center [777, 200] width 45 height 9
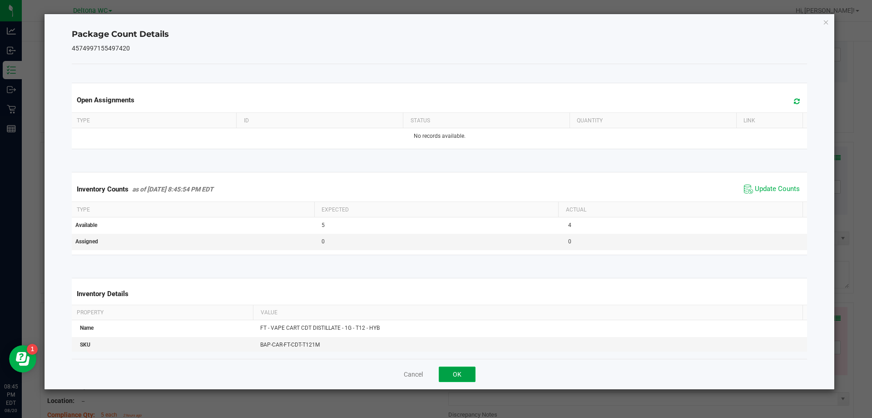
click at [467, 372] on button "OK" at bounding box center [457, 373] width 37 height 15
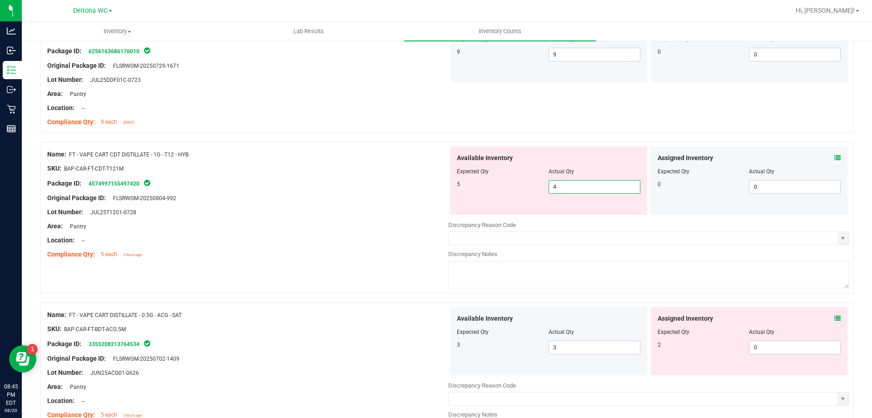
drag, startPoint x: 555, startPoint y: 187, endPoint x: 504, endPoint y: 197, distance: 51.9
click at [508, 197] on div "Available Inventory Expected Qty Actual Qty 5 4 4" at bounding box center [548, 180] width 197 height 68
type input "5"
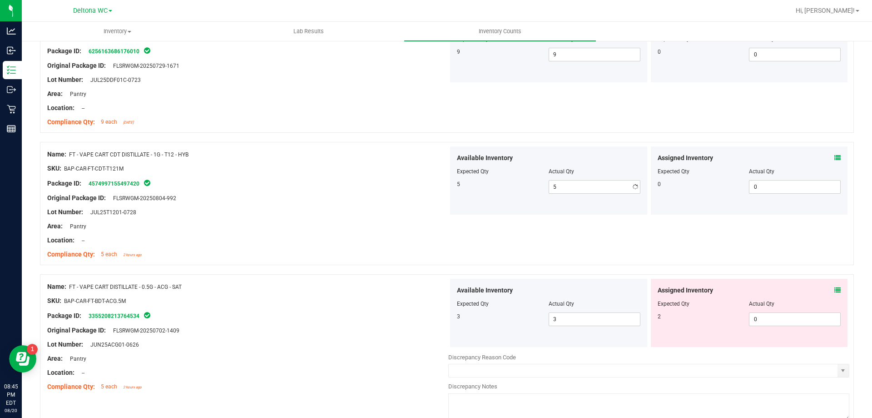
drag, startPoint x: 315, startPoint y: 239, endPoint x: 368, endPoint y: 224, distance: 54.2
click at [317, 238] on div "Location: --" at bounding box center [247, 240] width 401 height 10
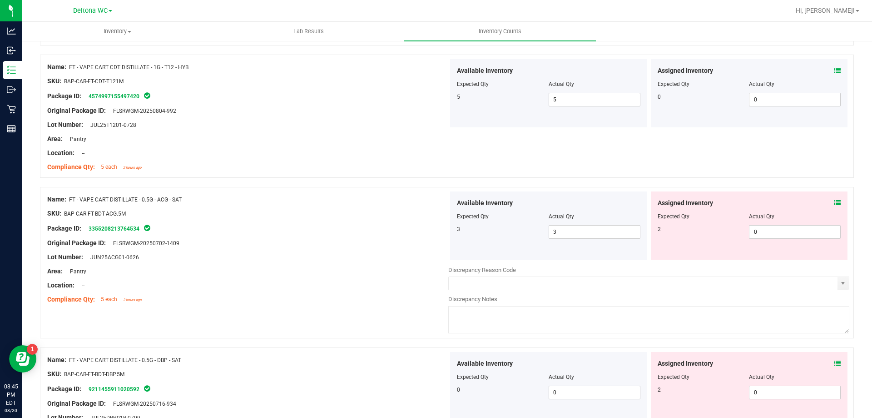
scroll to position [1636, 0]
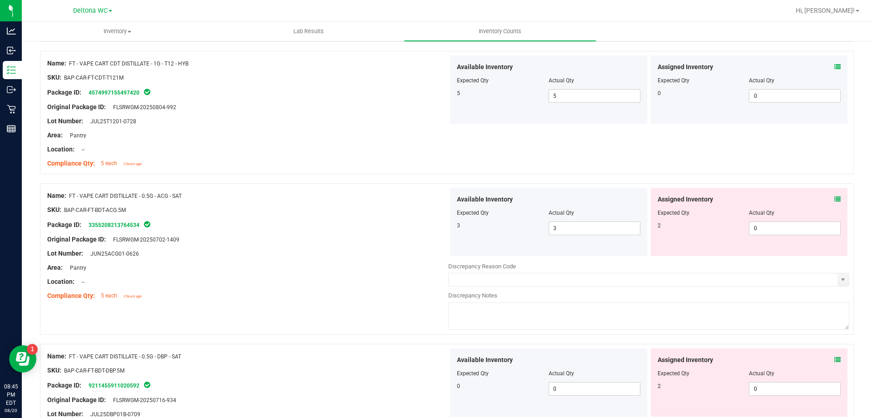
click at [834, 196] on div "Assigned Inventory Expected Qty Actual Qty 2 0 0" at bounding box center [749, 222] width 197 height 68
click at [835, 197] on icon at bounding box center [838, 199] width 6 height 6
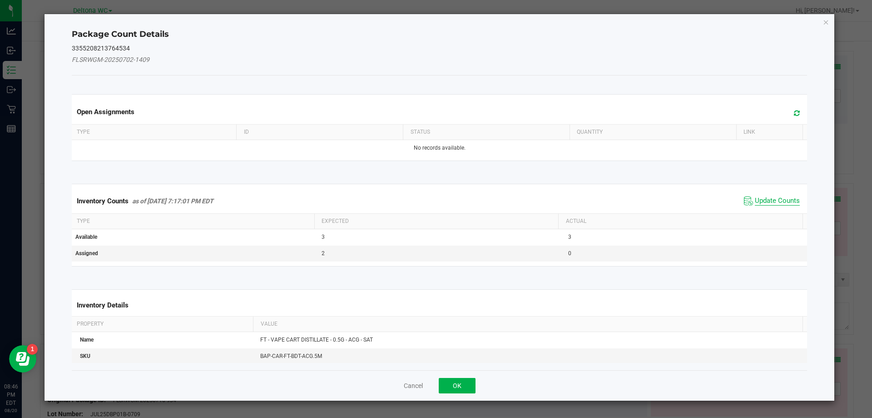
click at [773, 201] on span "Update Counts" at bounding box center [777, 200] width 45 height 9
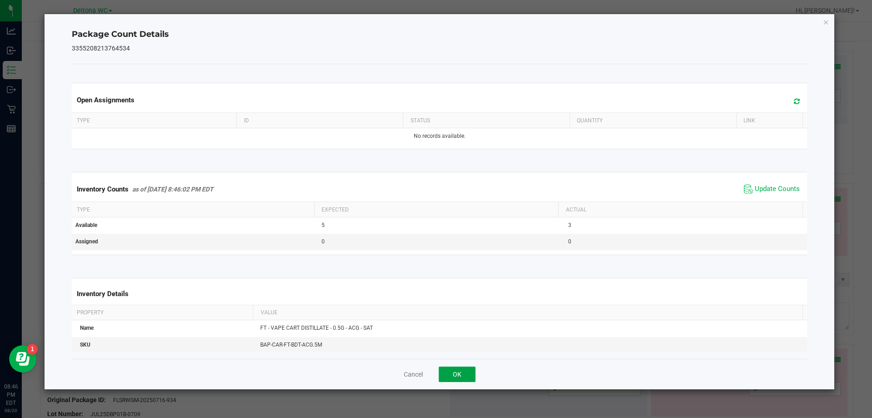
drag, startPoint x: 464, startPoint y: 370, endPoint x: 488, endPoint y: 325, distance: 50.6
click at [464, 366] on button "OK" at bounding box center [457, 373] width 37 height 15
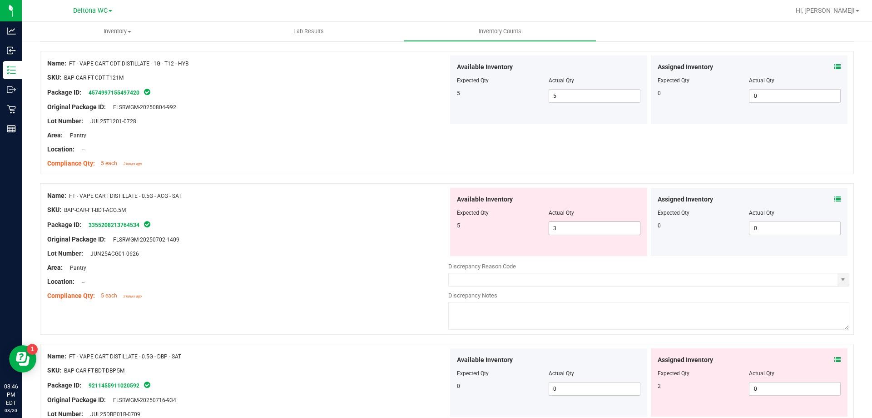
drag, startPoint x: 585, startPoint y: 229, endPoint x: 448, endPoint y: 254, distance: 139.3
click at [450, 254] on div "Available Inventory Expected Qty Actual Qty 5 3 3" at bounding box center [548, 222] width 197 height 68
type input "5"
click at [372, 267] on div "Area: Pantry" at bounding box center [247, 268] width 401 height 10
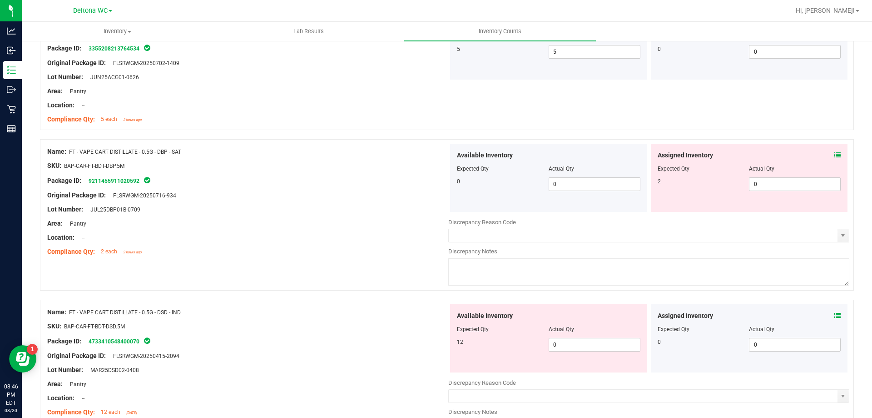
scroll to position [1817, 0]
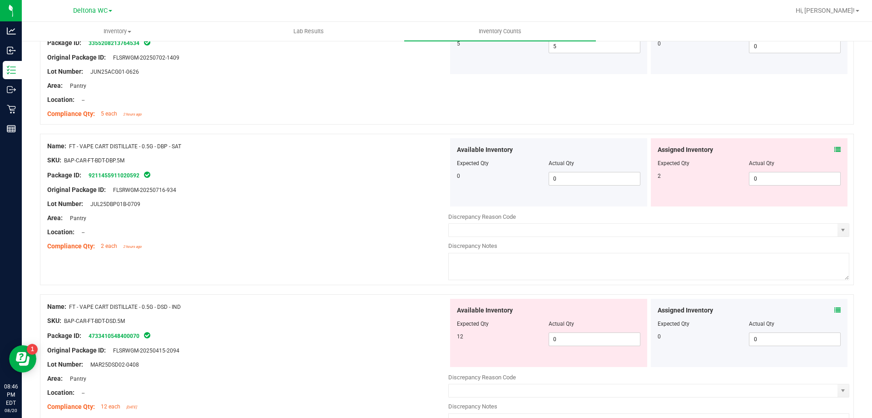
click at [834, 148] on div "Assigned Inventory Expected Qty Actual Qty 2 0 0" at bounding box center [749, 172] width 197 height 68
click at [835, 149] on icon at bounding box center [838, 149] width 6 height 6
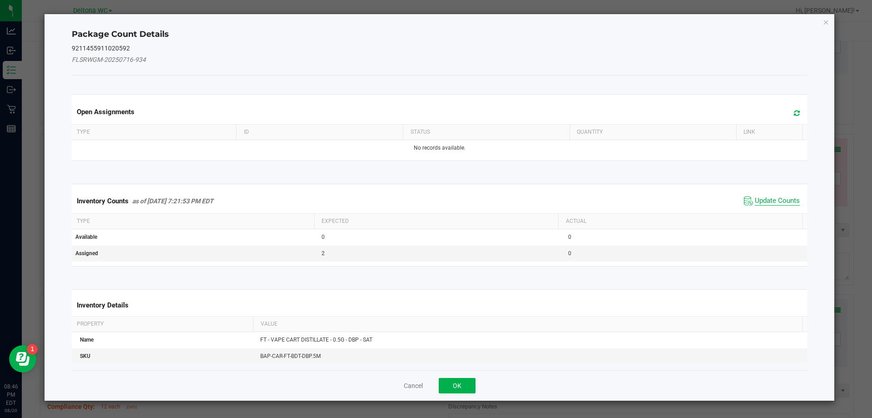
click at [773, 197] on span "Update Counts" at bounding box center [777, 200] width 45 height 9
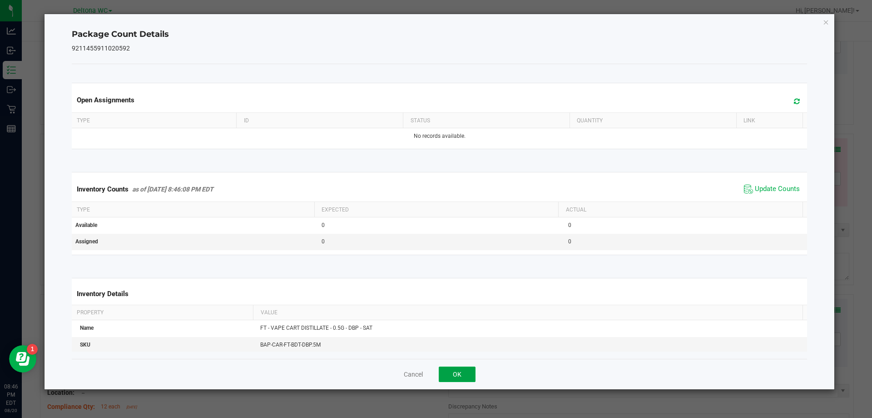
drag, startPoint x: 456, startPoint y: 371, endPoint x: 439, endPoint y: 372, distance: 16.4
click at [456, 370] on button "OK" at bounding box center [457, 373] width 37 height 15
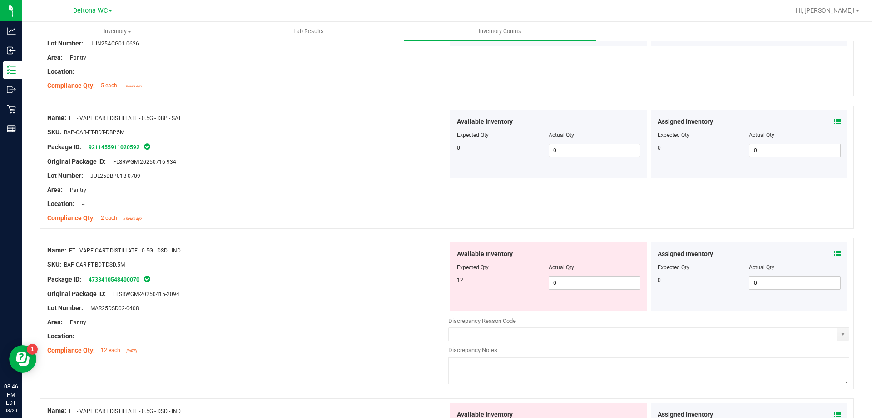
scroll to position [1954, 0]
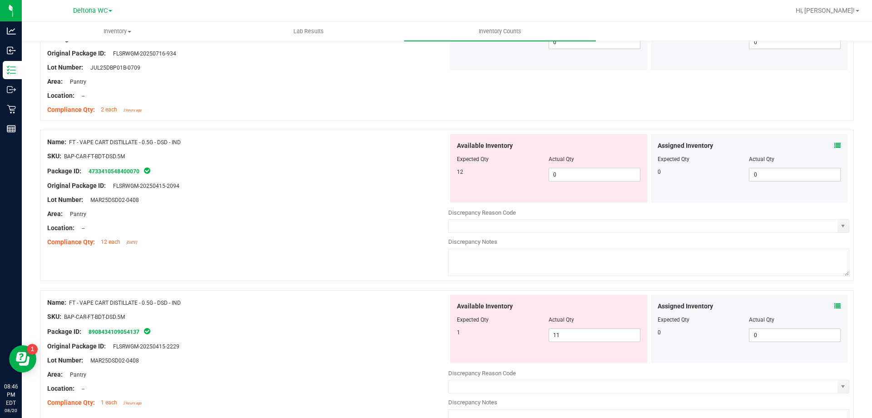
click at [835, 143] on icon at bounding box center [838, 145] width 6 height 6
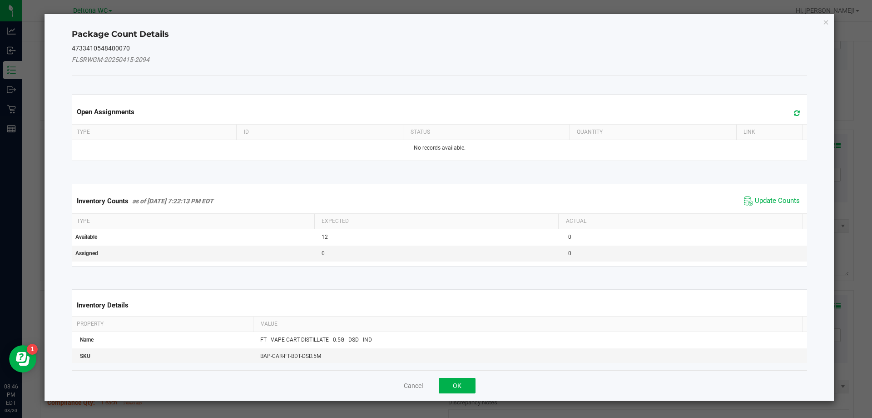
drag, startPoint x: 779, startPoint y: 195, endPoint x: 763, endPoint y: 215, distance: 25.5
click at [778, 196] on span "Update Counts" at bounding box center [772, 201] width 60 height 14
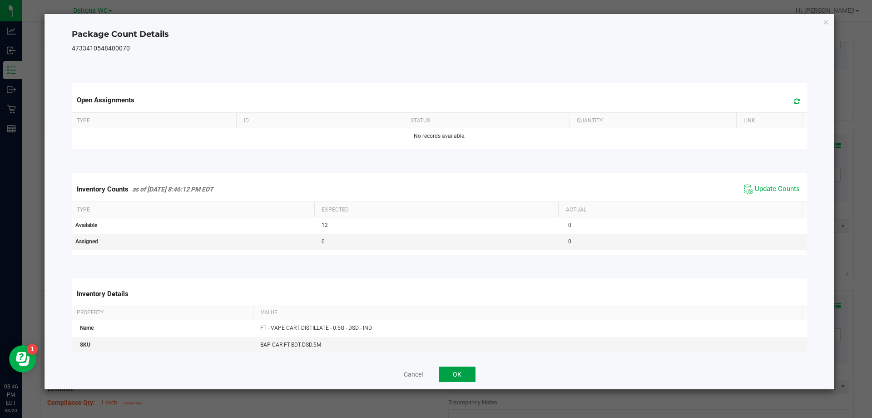
drag, startPoint x: 461, startPoint y: 378, endPoint x: 464, endPoint y: 374, distance: 4.9
click at [461, 376] on button "OK" at bounding box center [457, 373] width 37 height 15
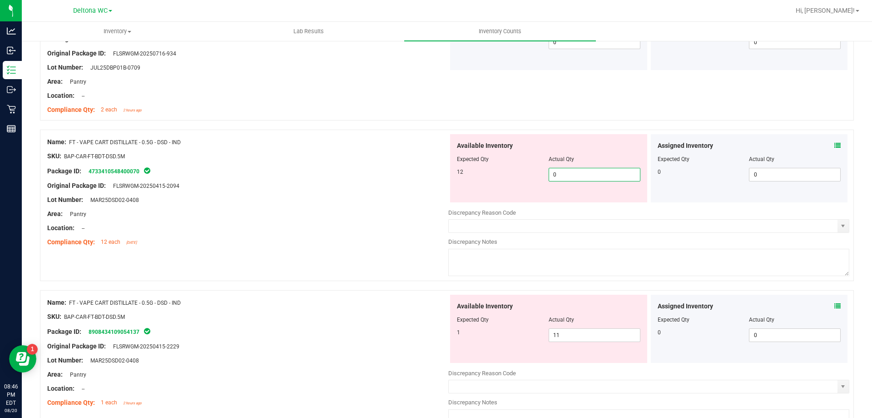
drag, startPoint x: 567, startPoint y: 175, endPoint x: 472, endPoint y: 197, distance: 97.0
click at [473, 197] on div "Available Inventory Expected Qty Actual Qty 12 0 0" at bounding box center [548, 168] width 197 height 68
type input "12"
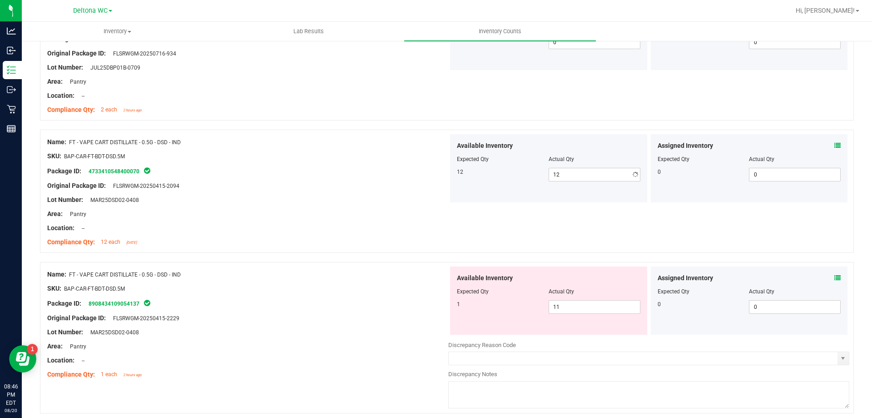
click at [353, 229] on div "Location: --" at bounding box center [247, 228] width 401 height 10
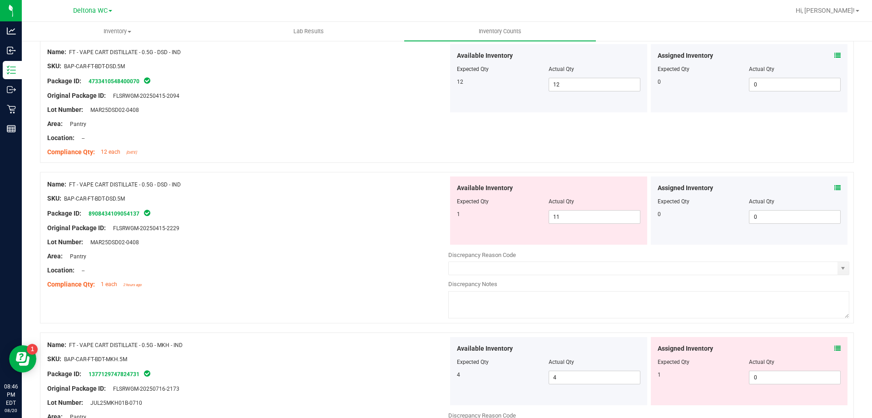
scroll to position [2045, 0]
click at [835, 188] on icon at bounding box center [838, 187] width 6 height 6
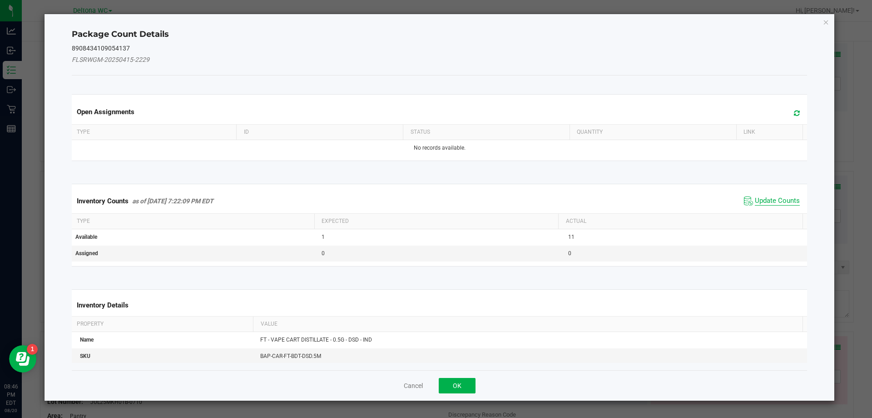
click at [775, 199] on span "Update Counts" at bounding box center [777, 200] width 45 height 9
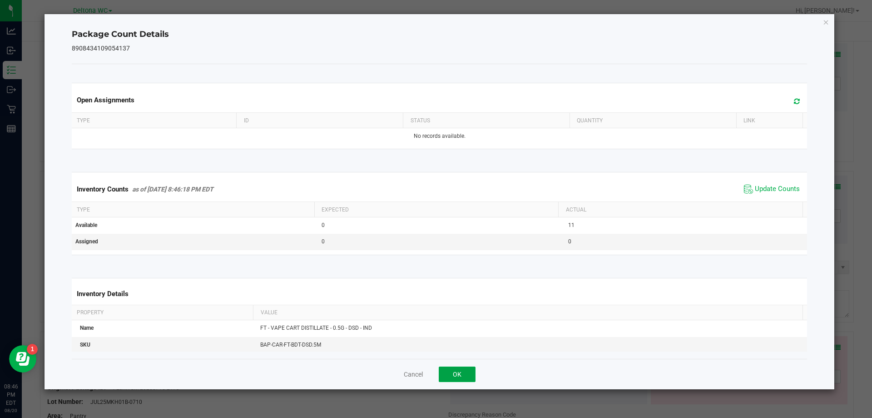
click at [449, 378] on button "OK" at bounding box center [457, 373] width 37 height 15
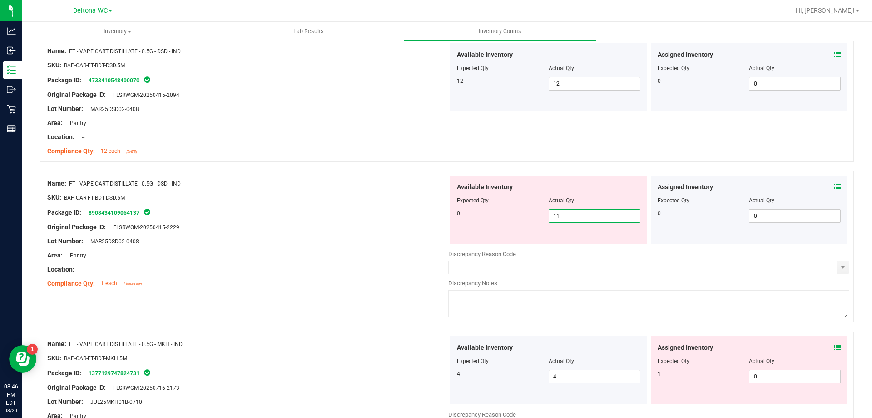
drag, startPoint x: 563, startPoint y: 215, endPoint x: 511, endPoint y: 229, distance: 53.9
click at [511, 229] on div "Available Inventory Expected Qty Actual Qty 0 11 11" at bounding box center [548, 209] width 197 height 68
type input "0"
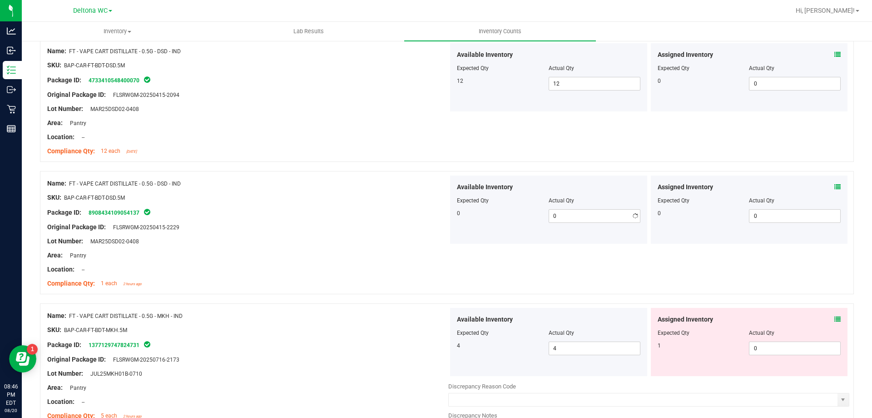
drag, startPoint x: 416, startPoint y: 235, endPoint x: 427, endPoint y: 227, distance: 13.6
click at [417, 234] on div at bounding box center [247, 234] width 401 height 5
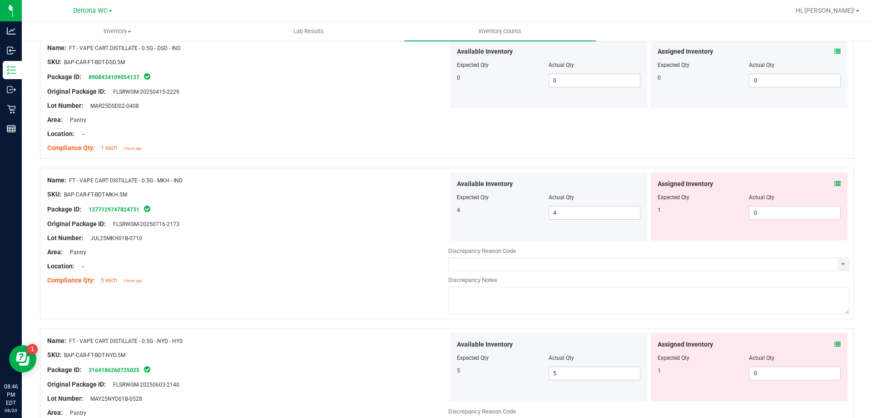
scroll to position [2181, 0]
click at [835, 184] on icon at bounding box center [838, 182] width 6 height 6
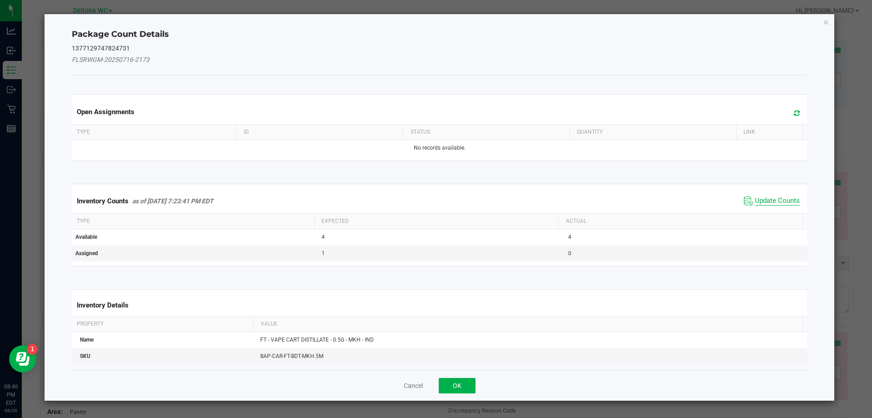
click at [784, 203] on span "Update Counts" at bounding box center [777, 200] width 45 height 9
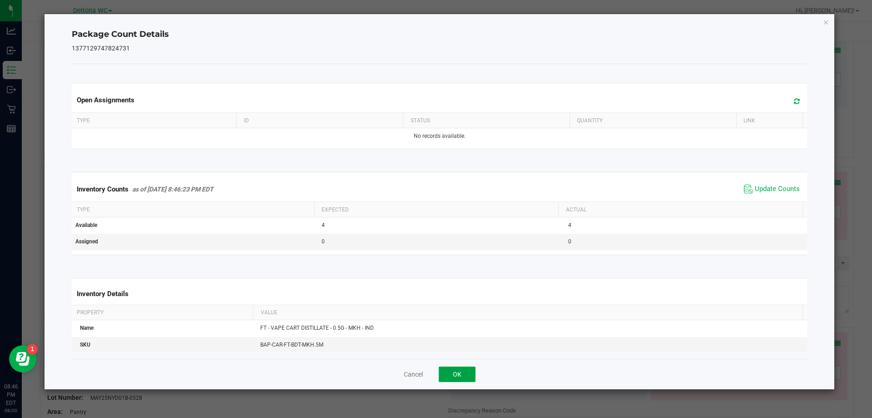
drag, startPoint x: 459, startPoint y: 373, endPoint x: 464, endPoint y: 364, distance: 10.0
click at [459, 371] on button "OK" at bounding box center [457, 373] width 37 height 15
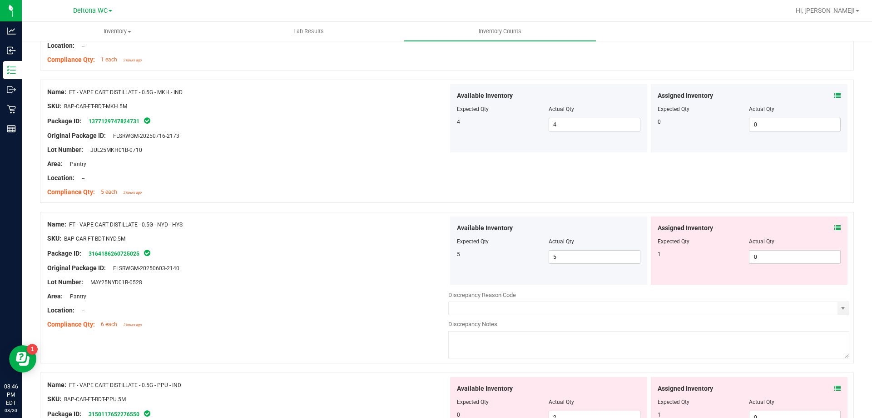
scroll to position [2272, 0]
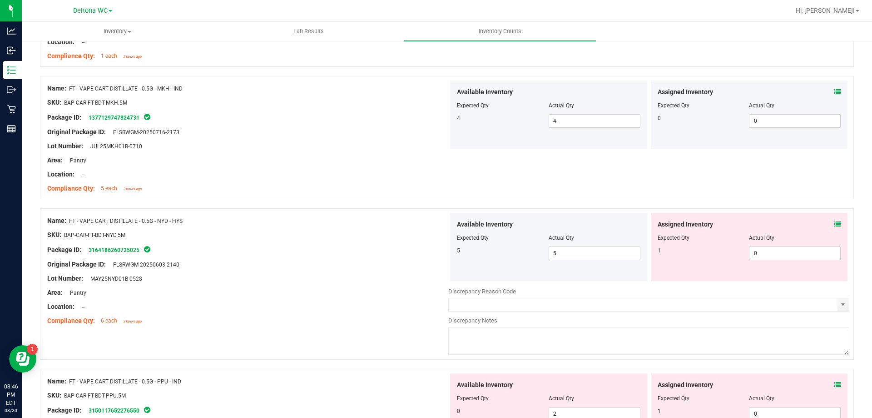
click at [835, 225] on icon at bounding box center [838, 224] width 6 height 6
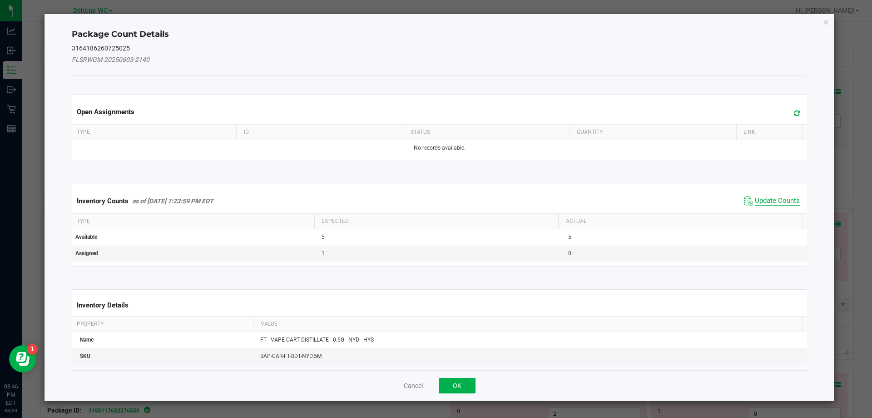
click at [772, 200] on span "Update Counts" at bounding box center [777, 200] width 45 height 9
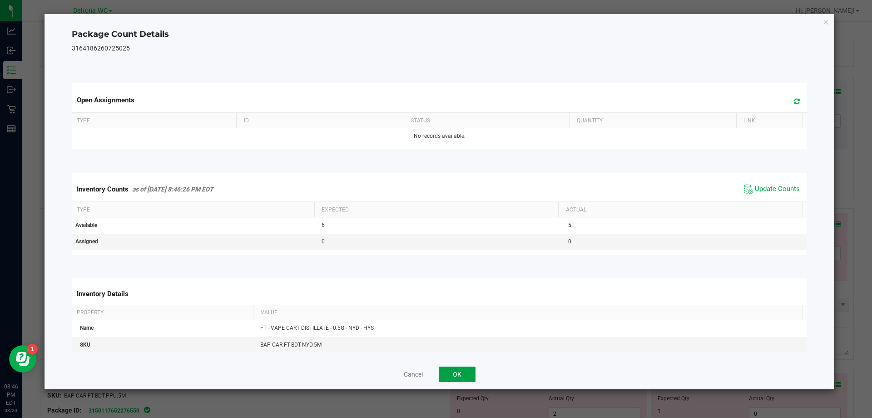
drag, startPoint x: 452, startPoint y: 380, endPoint x: 455, endPoint y: 375, distance: 5.3
click at [453, 379] on button "OK" at bounding box center [457, 373] width 37 height 15
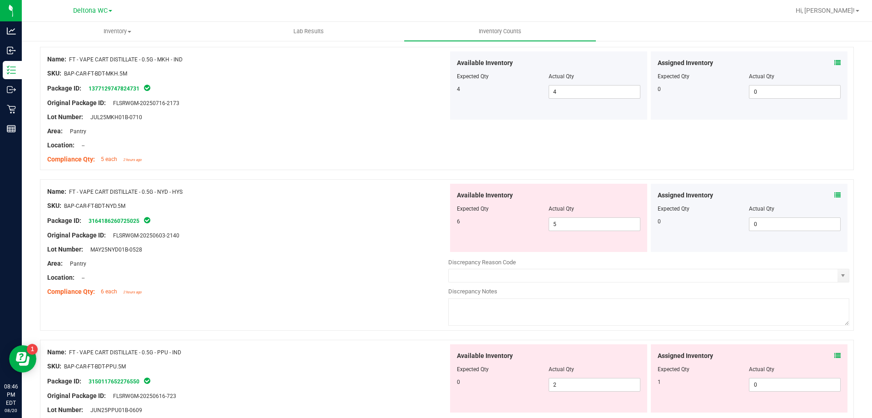
scroll to position [2317, 0]
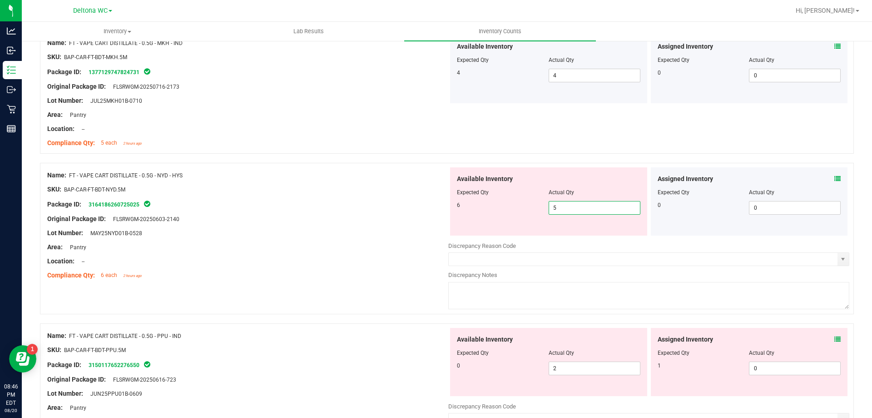
drag, startPoint x: 562, startPoint y: 212, endPoint x: 447, endPoint y: 233, distance: 117.7
click at [450, 231] on div "Available Inventory Expected Qty Actual Qty 6 5 5" at bounding box center [548, 201] width 197 height 68
type input "6"
drag, startPoint x: 362, startPoint y: 253, endPoint x: 374, endPoint y: 246, distance: 13.8
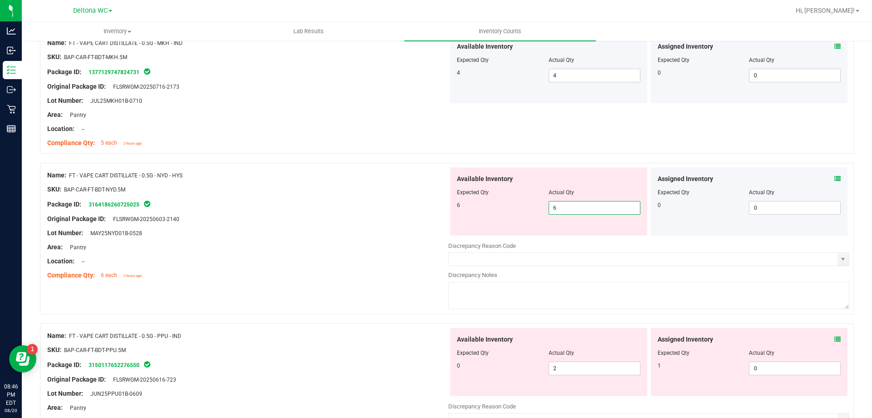
click at [368, 249] on div "Name: FT - VAPE CART DISTILLATE - 0.5G - NYD - HYS SKU: BAP-CAR-FT-BDT-NYD.5M P…" at bounding box center [247, 225] width 401 height 116
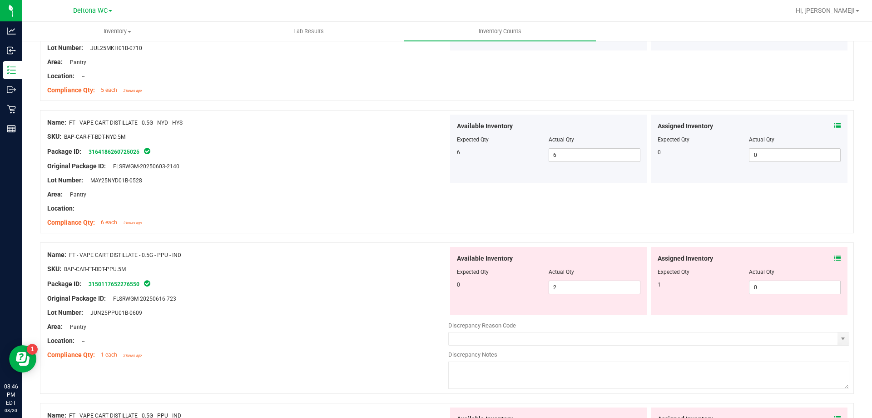
scroll to position [2453, 0]
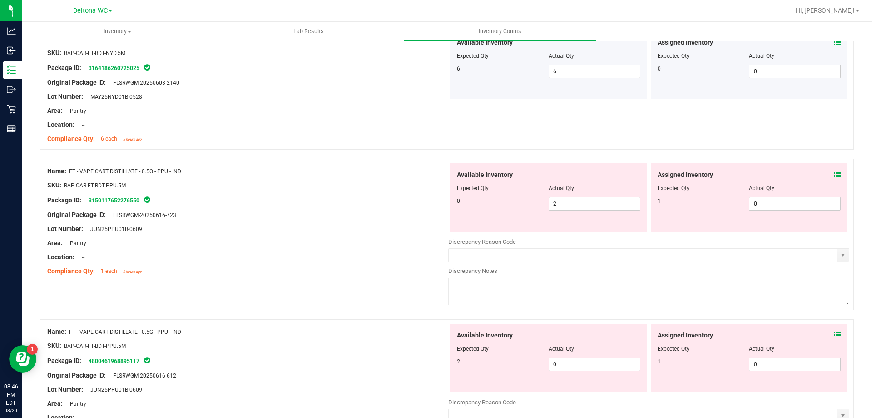
click at [827, 173] on div "Assigned Inventory" at bounding box center [750, 175] width 184 height 10
click at [835, 173] on icon at bounding box center [838, 174] width 6 height 6
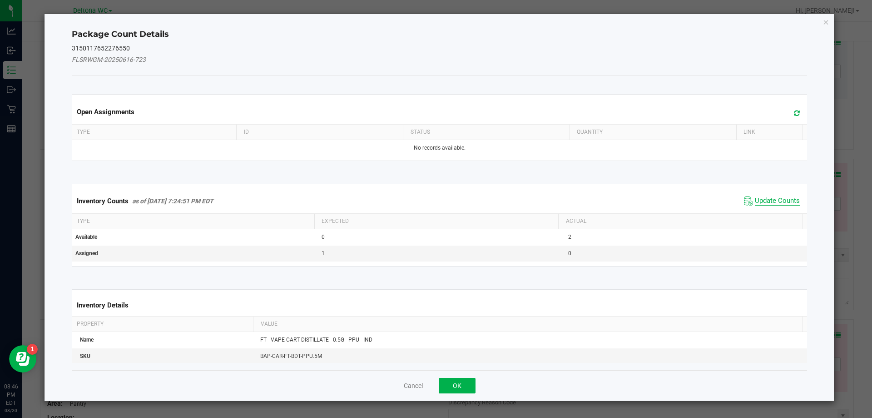
click at [772, 202] on span "Update Counts" at bounding box center [777, 200] width 45 height 9
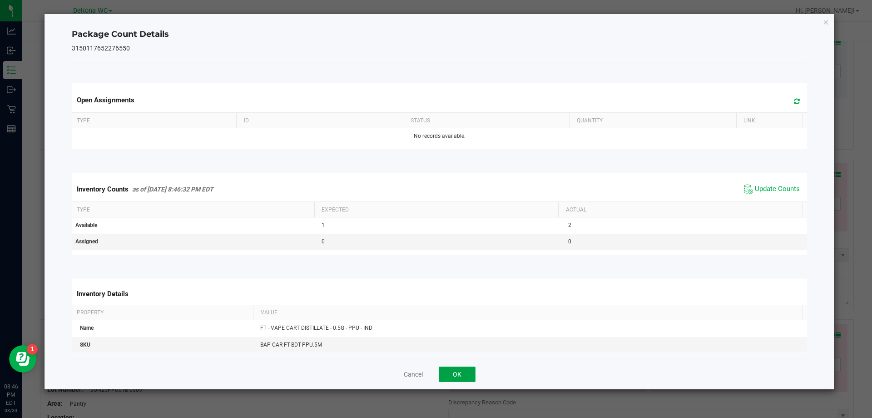
click at [462, 380] on button "OK" at bounding box center [457, 373] width 37 height 15
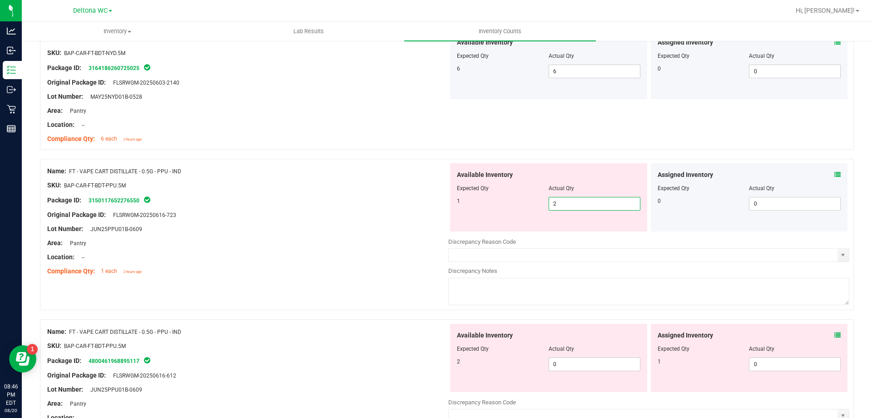
drag, startPoint x: 575, startPoint y: 208, endPoint x: 468, endPoint y: 233, distance: 110.0
click at [469, 233] on div "Available Inventory Expected Qty Actual Qty 1 2 2" at bounding box center [648, 235] width 401 height 144
type input "1"
click at [363, 247] on div "Name: FT - VAPE CART DISTILLATE - 0.5G - PPU - IND SKU: BAP-CAR-FT-BDT-PPU.5M P…" at bounding box center [247, 221] width 401 height 116
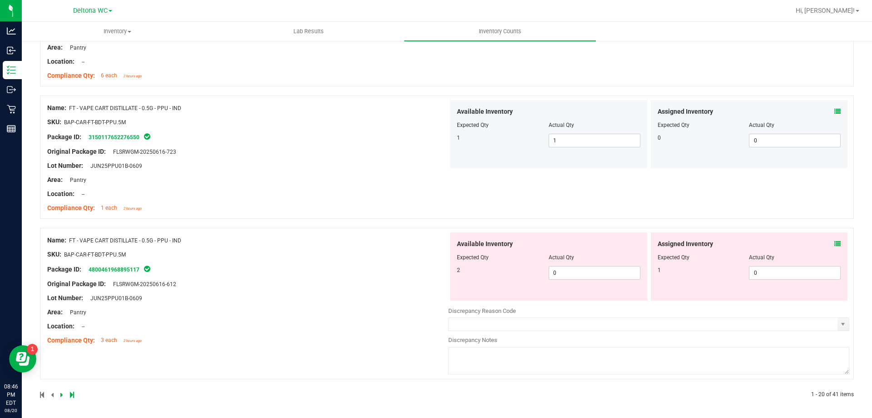
scroll to position [2518, 0]
click at [835, 239] on icon at bounding box center [838, 242] width 6 height 6
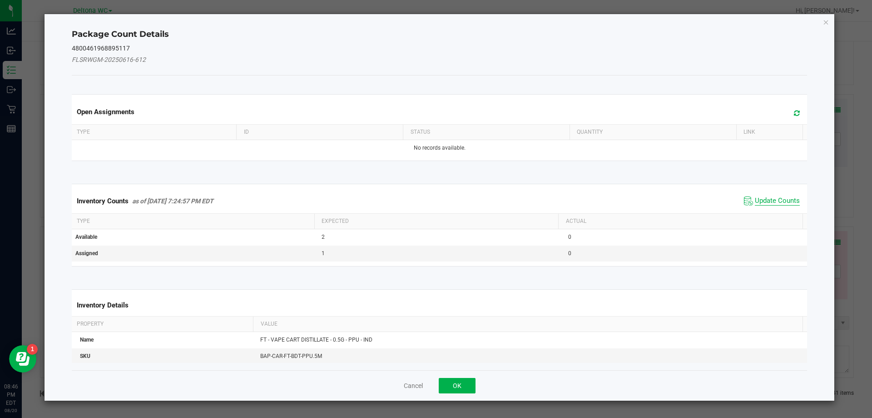
click at [776, 197] on span "Update Counts" at bounding box center [777, 200] width 45 height 9
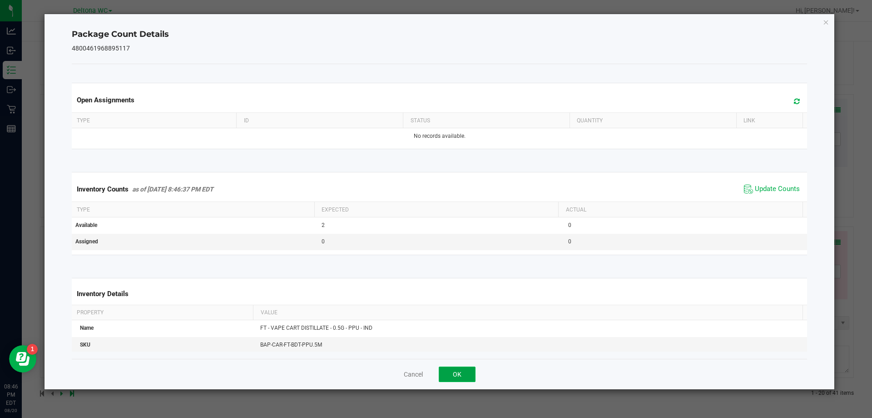
click at [458, 368] on button "OK" at bounding box center [457, 373] width 37 height 15
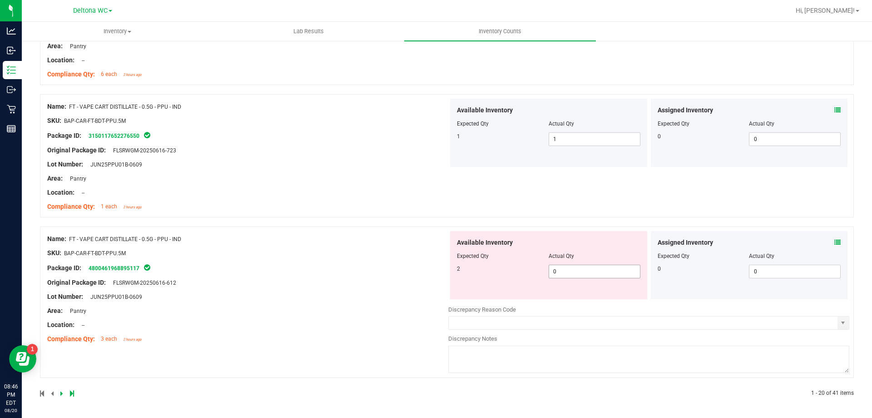
drag, startPoint x: 562, startPoint y: 269, endPoint x: 442, endPoint y: 287, distance: 121.3
click at [443, 287] on div "Name: FT - VAPE CART DISTILLATE - 0.5G - PPU - IND SKU: BAP-CAR-FT-BDT-PPU.5M P…" at bounding box center [447, 301] width 814 height 151
type input "2"
drag, startPoint x: 326, startPoint y: 327, endPoint x: 334, endPoint y: 320, distance: 10.6
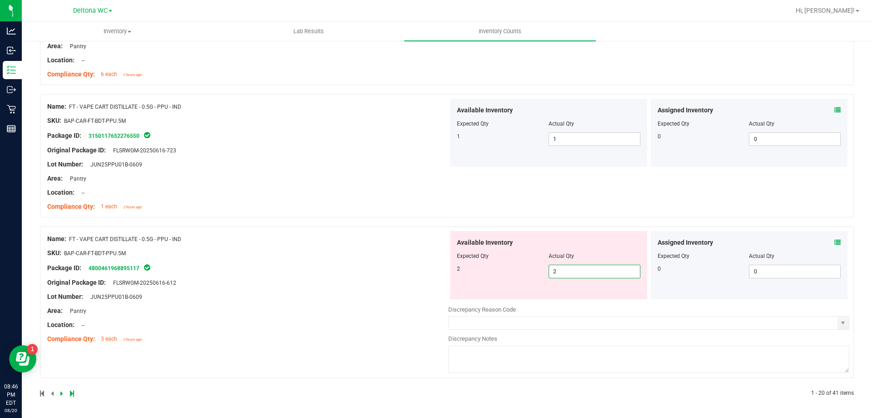
click at [334, 320] on div "Name: FT - VAPE CART DISTILLATE - 0.5G - PPU - IND SKU: BAP-CAR-FT-BDT-PPU.5M P…" at bounding box center [247, 289] width 401 height 116
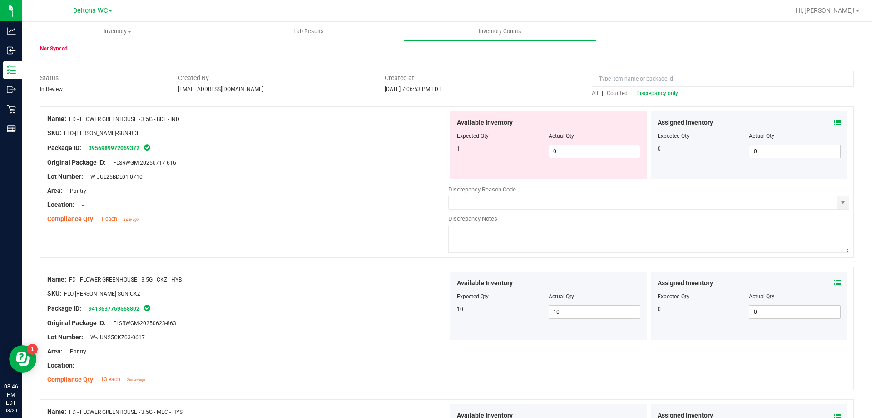
scroll to position [38, 0]
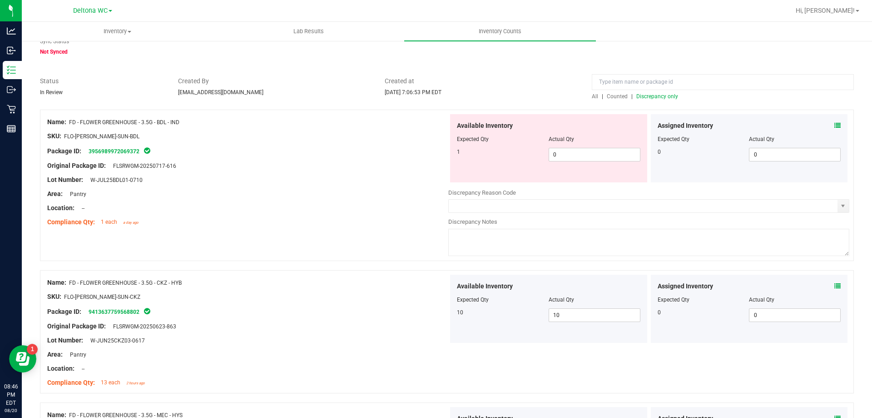
click at [650, 96] on span "Discrepancy only" at bounding box center [658, 96] width 42 height 6
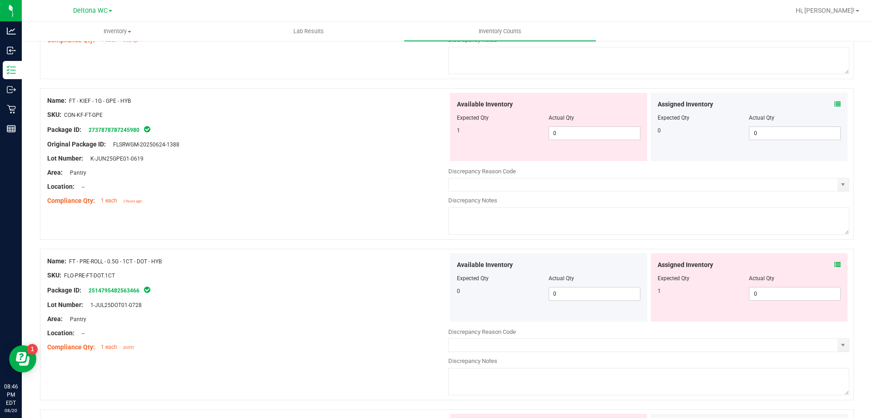
scroll to position [273, 0]
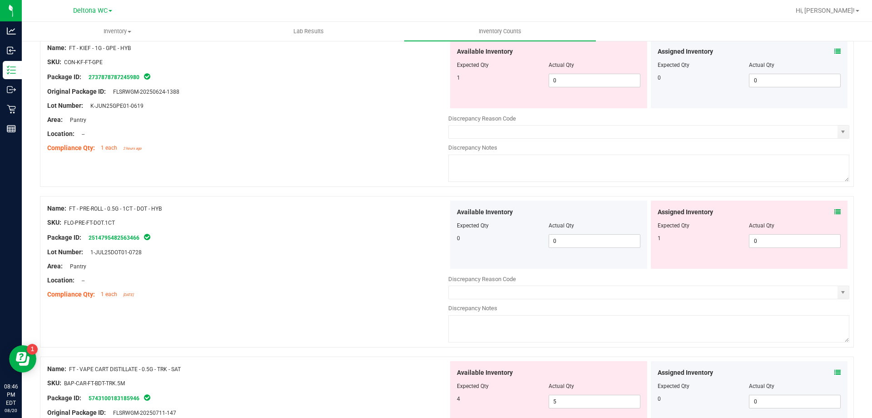
click at [835, 210] on icon at bounding box center [838, 212] width 6 height 6
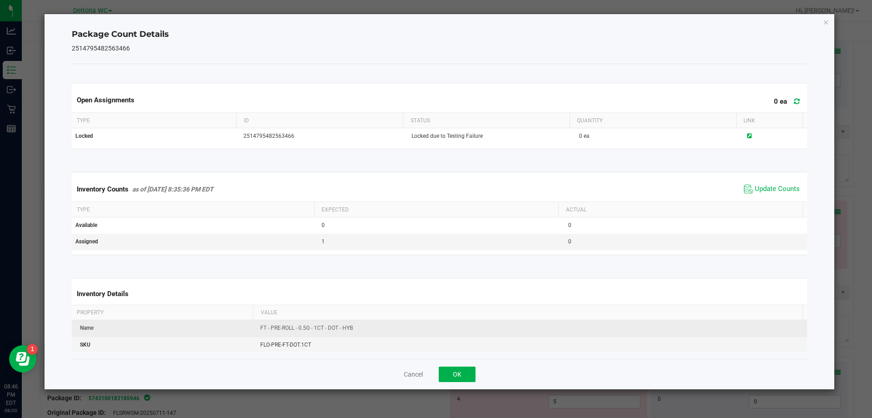
drag, startPoint x: 759, startPoint y: 188, endPoint x: 536, endPoint y: 323, distance: 260.7
click at [755, 190] on span "Update Counts" at bounding box center [777, 188] width 45 height 9
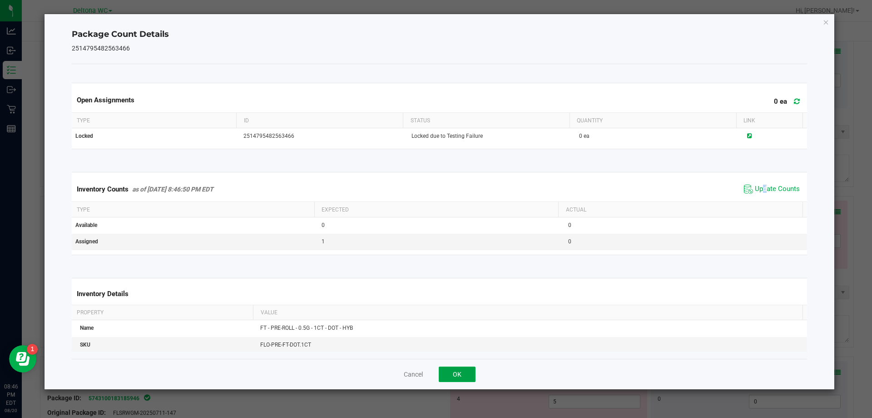
drag, startPoint x: 452, startPoint y: 369, endPoint x: 497, endPoint y: 318, distance: 67.9
click at [453, 365] on div "Cancel OK" at bounding box center [440, 373] width 736 height 30
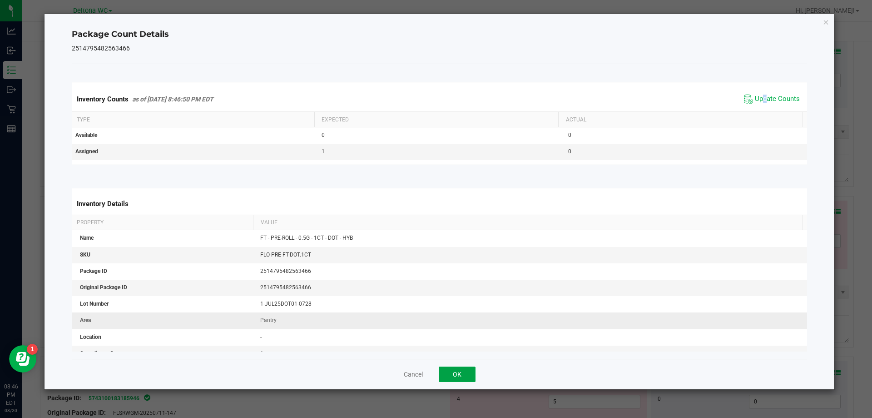
scroll to position [91, 0]
click at [458, 372] on button "OK" at bounding box center [457, 373] width 37 height 15
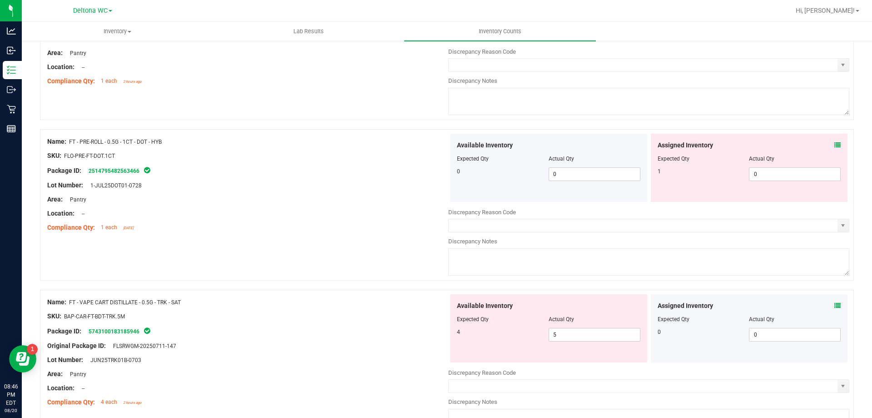
scroll to position [363, 0]
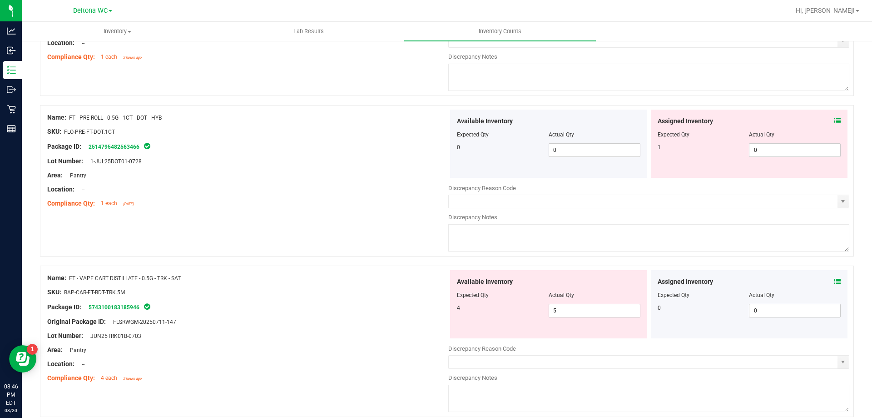
click at [827, 278] on div "Assigned Inventory" at bounding box center [750, 282] width 184 height 10
click at [835, 280] on icon at bounding box center [838, 281] width 6 height 6
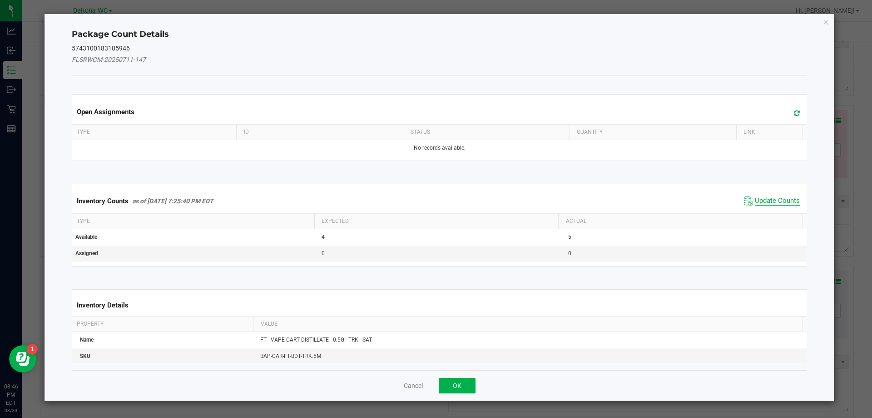
click at [780, 200] on span "Update Counts" at bounding box center [777, 200] width 45 height 9
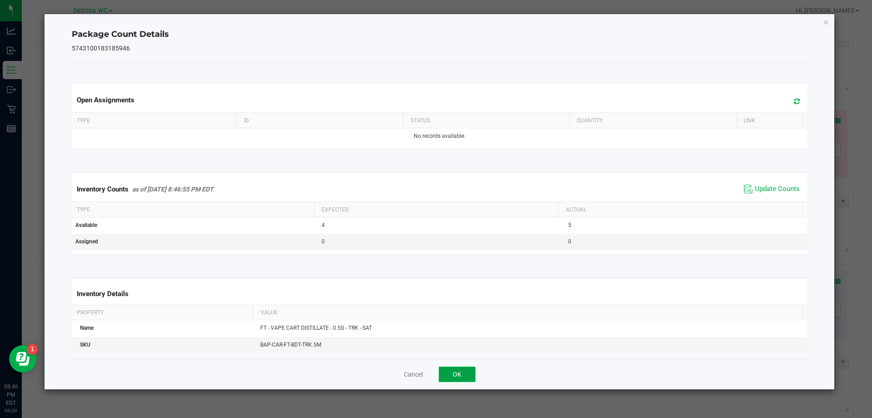
click at [468, 370] on button "OK" at bounding box center [457, 373] width 37 height 15
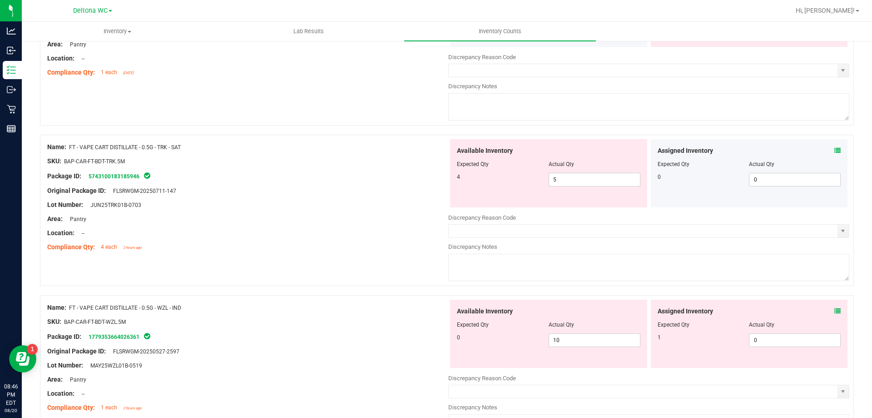
scroll to position [500, 0]
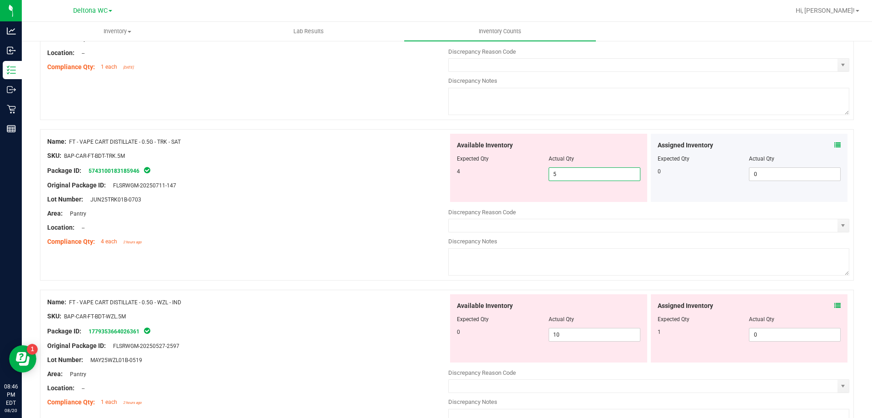
drag, startPoint x: 558, startPoint y: 175, endPoint x: 451, endPoint y: 194, distance: 108.8
click at [459, 192] on div "Available Inventory Expected Qty Actual Qty 4 5 5" at bounding box center [548, 168] width 197 height 68
type input "4"
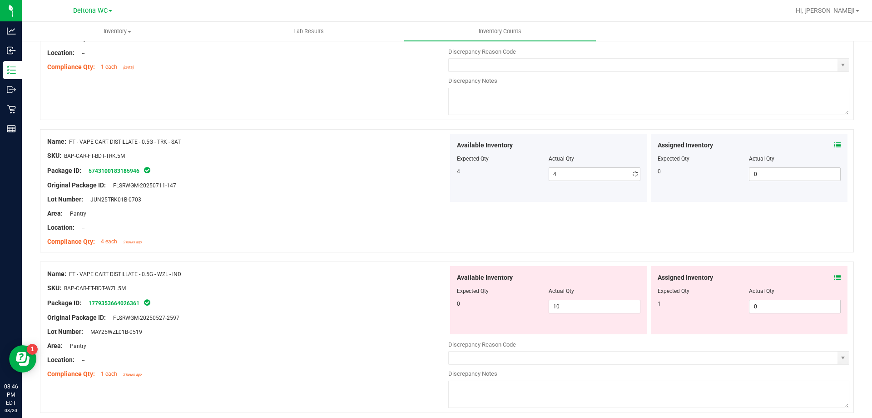
drag, startPoint x: 393, startPoint y: 217, endPoint x: 425, endPoint y: 203, distance: 34.8
click at [395, 215] on div "Area: Pantry" at bounding box center [247, 214] width 401 height 10
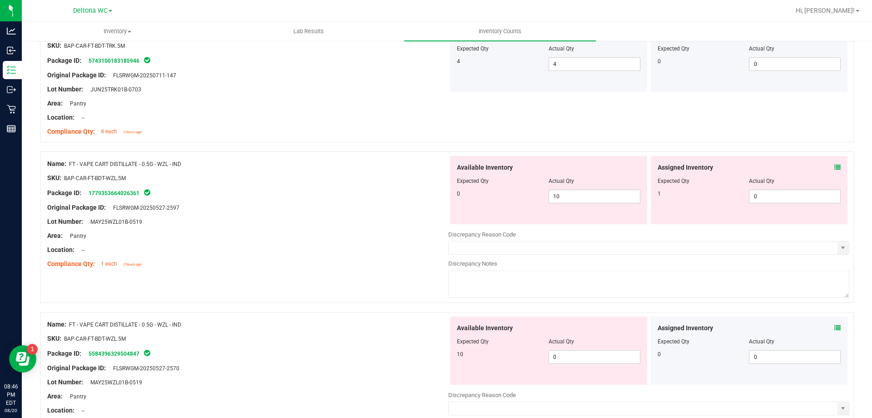
scroll to position [636, 0]
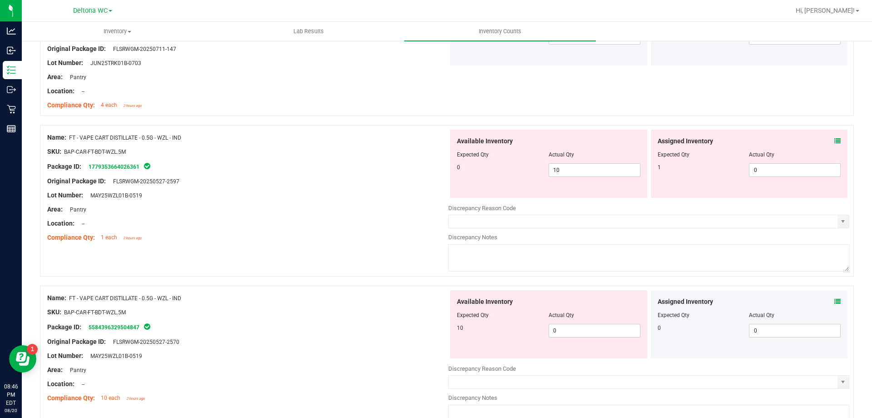
click at [835, 143] on icon at bounding box center [838, 141] width 6 height 6
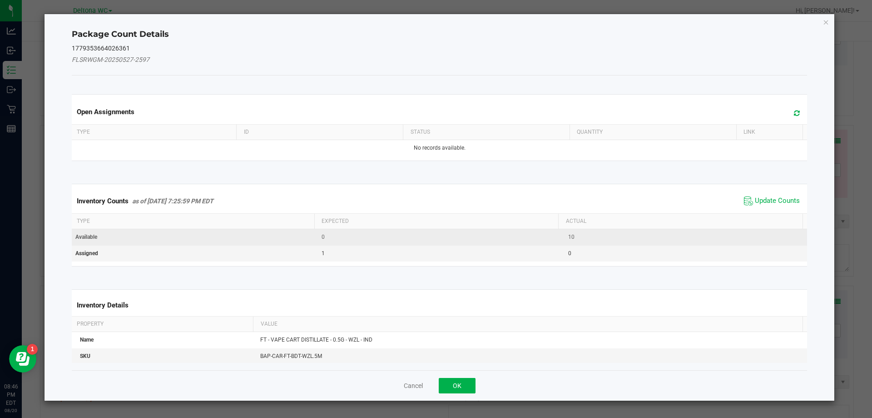
drag, startPoint x: 759, startPoint y: 202, endPoint x: 695, endPoint y: 234, distance: 71.7
click at [757, 201] on span "Update Counts" at bounding box center [777, 200] width 45 height 9
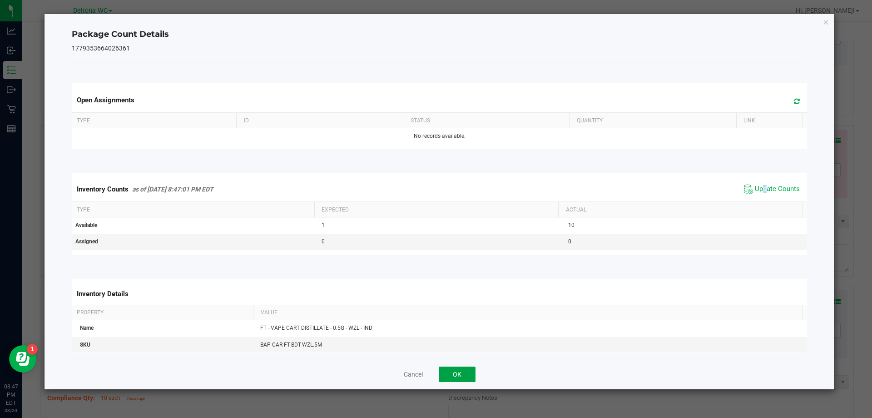
drag, startPoint x: 458, startPoint y: 371, endPoint x: 493, endPoint y: 331, distance: 53.1
click at [458, 369] on button "OK" at bounding box center [457, 373] width 37 height 15
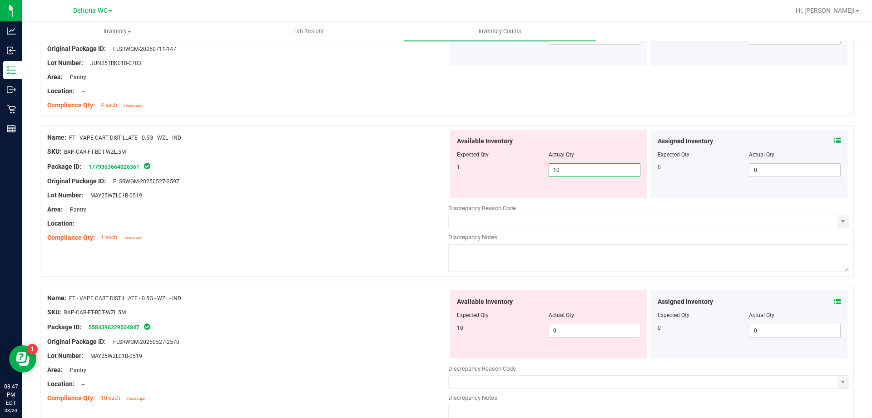
drag, startPoint x: 494, startPoint y: 178, endPoint x: 419, endPoint y: 190, distance: 76.0
click at [431, 187] on div "Name: FT - VAPE CART DISTILLATE - 0.5G - WZL - IND SKU: BAP-CAR-FT-BDT-WZL.5M P…" at bounding box center [447, 200] width 814 height 151
type input "1"
drag, startPoint x: 305, startPoint y: 229, endPoint x: 402, endPoint y: 204, distance: 100.0
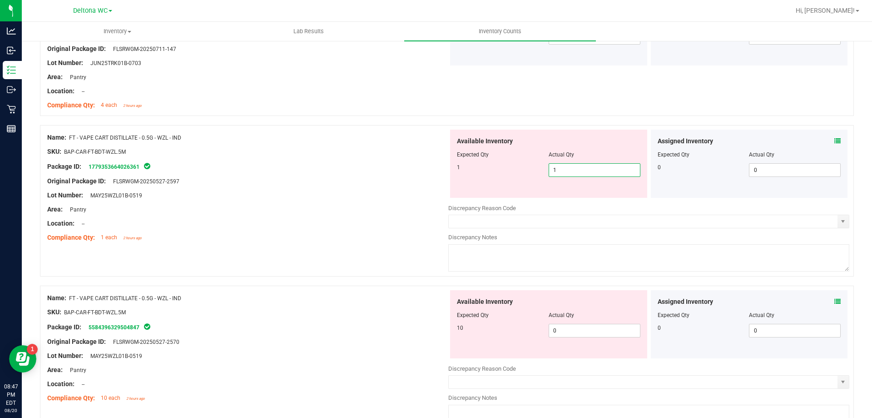
click at [318, 219] on div "Name: FT - VAPE CART DISTILLATE - 0.5G - WZL - IND SKU: BAP-CAR-FT-BDT-WZL.5M P…" at bounding box center [247, 187] width 401 height 116
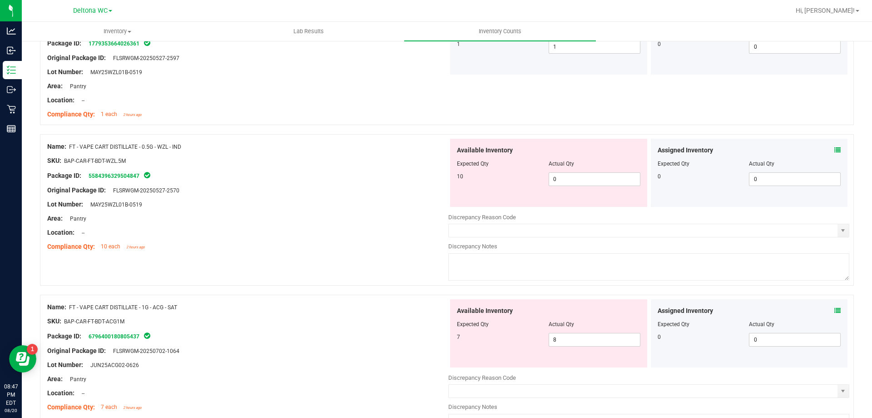
scroll to position [772, 0]
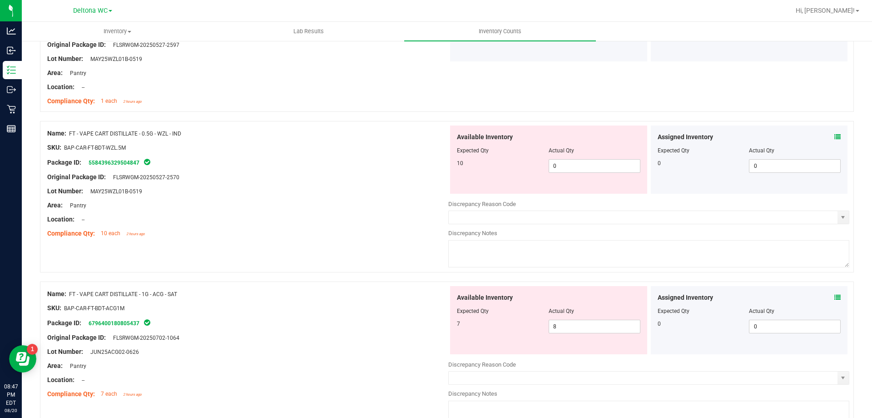
click at [835, 138] on icon at bounding box center [838, 137] width 6 height 6
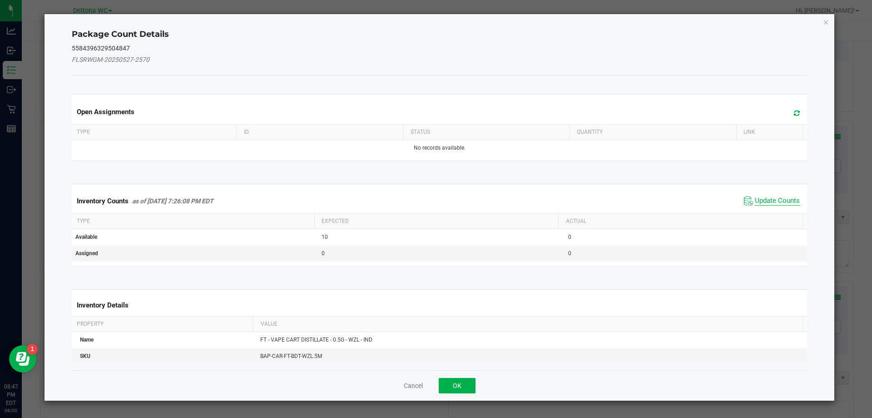
click at [771, 200] on span "Update Counts" at bounding box center [777, 200] width 45 height 9
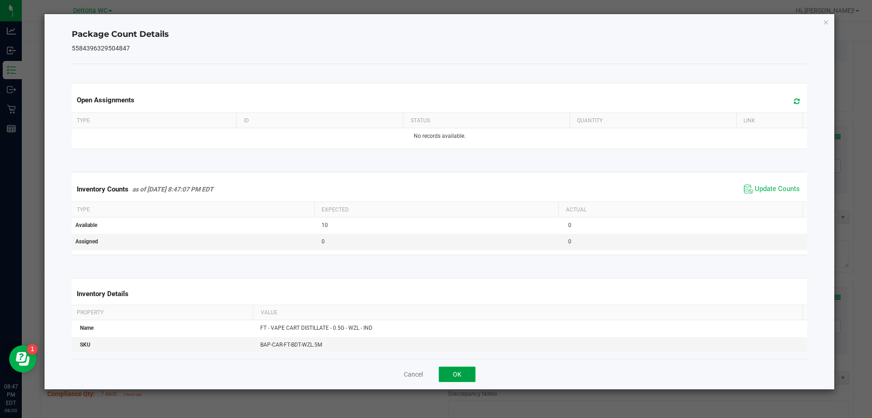
click at [454, 372] on button "OK" at bounding box center [457, 373] width 37 height 15
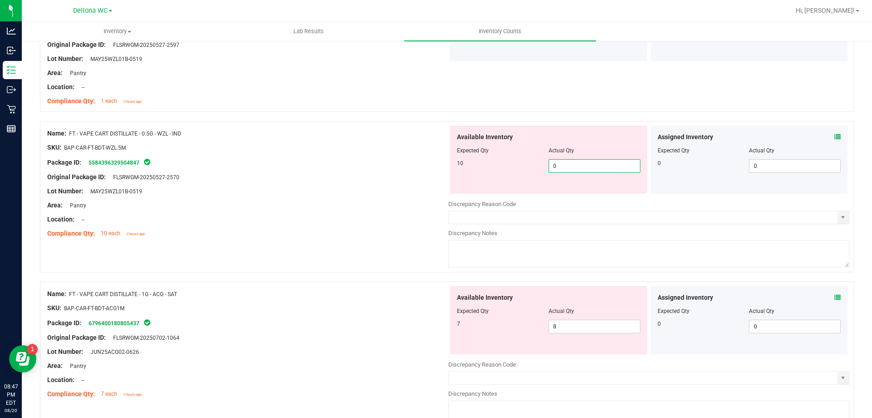
drag, startPoint x: 582, startPoint y: 171, endPoint x: 472, endPoint y: 189, distance: 111.0
click at [488, 188] on div "Available Inventory Expected Qty Actual Qty 10 0 0" at bounding box center [548, 159] width 197 height 68
type input "10"
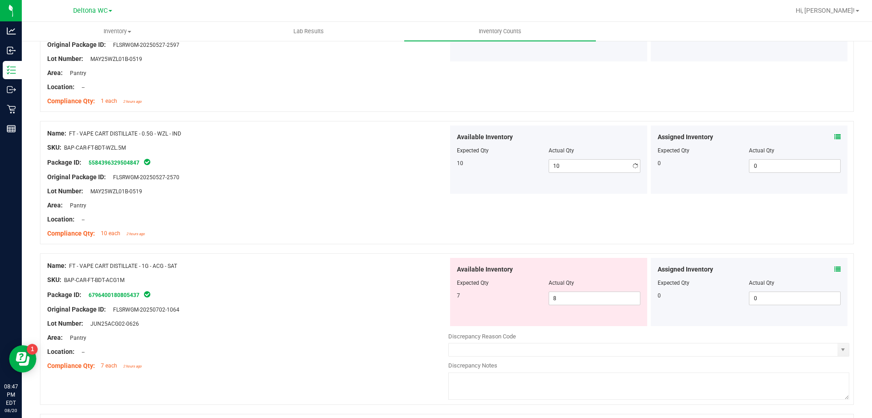
click at [429, 189] on div "Lot Number: MAY25WZL01B-0519" at bounding box center [247, 191] width 401 height 10
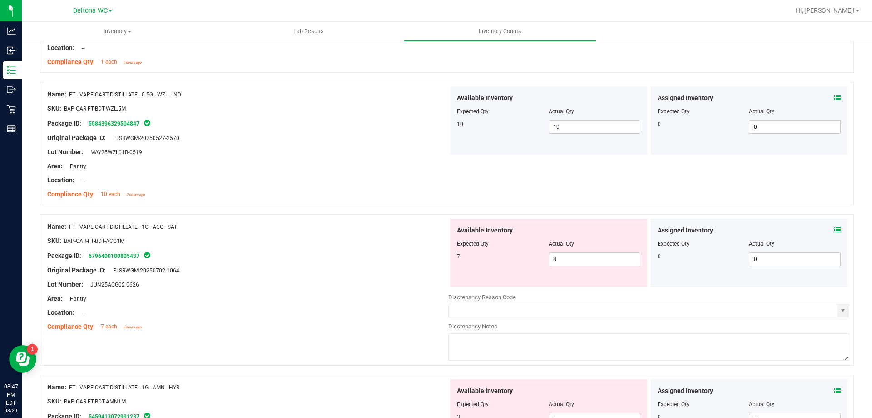
scroll to position [863, 0]
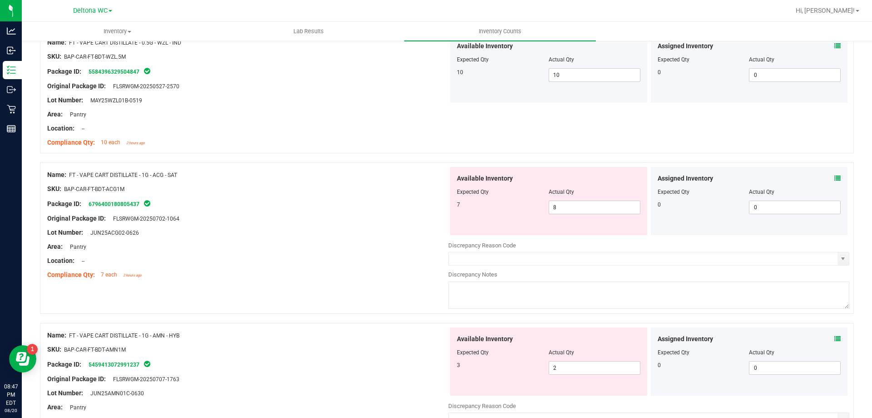
click at [835, 176] on icon at bounding box center [838, 178] width 6 height 6
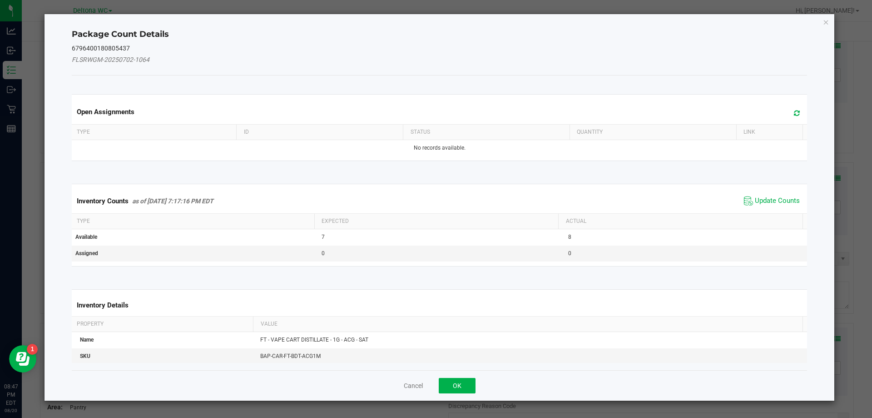
drag, startPoint x: 778, startPoint y: 201, endPoint x: 738, endPoint y: 221, distance: 44.7
click at [773, 202] on span "Update Counts" at bounding box center [777, 200] width 45 height 9
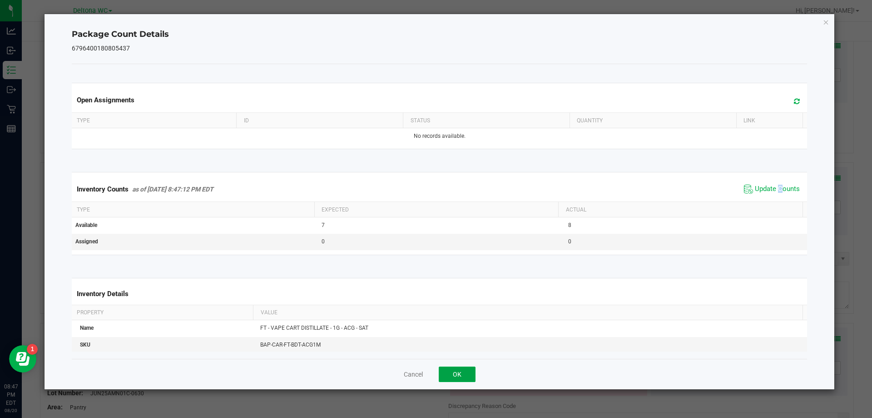
drag, startPoint x: 465, startPoint y: 376, endPoint x: 495, endPoint y: 342, distance: 45.1
click at [466, 373] on button "OK" at bounding box center [457, 373] width 37 height 15
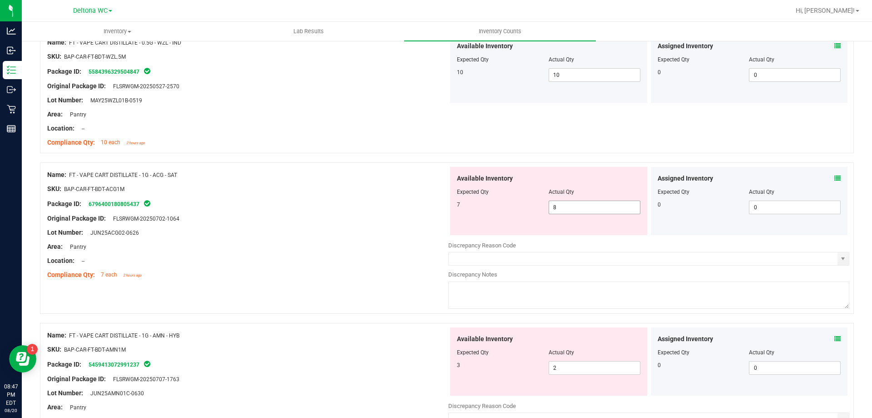
drag, startPoint x: 491, startPoint y: 217, endPoint x: 414, endPoint y: 228, distance: 77.5
click at [418, 227] on div "Name: FT - VAPE CART DISTILLATE - 1G - ACG - SAT SKU: BAP-CAR-FT-BDT-ACG1M Pack…" at bounding box center [447, 237] width 814 height 151
type input "7"
drag, startPoint x: 367, startPoint y: 259, endPoint x: 374, endPoint y: 256, distance: 7.5
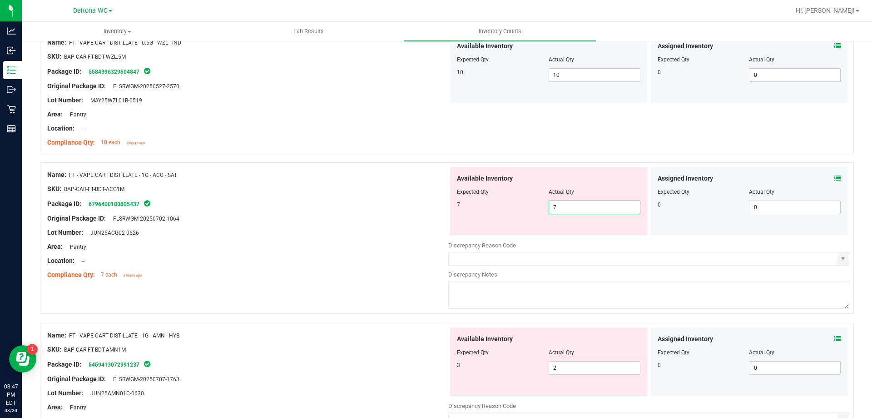
click at [372, 257] on div "Location: --" at bounding box center [247, 261] width 401 height 10
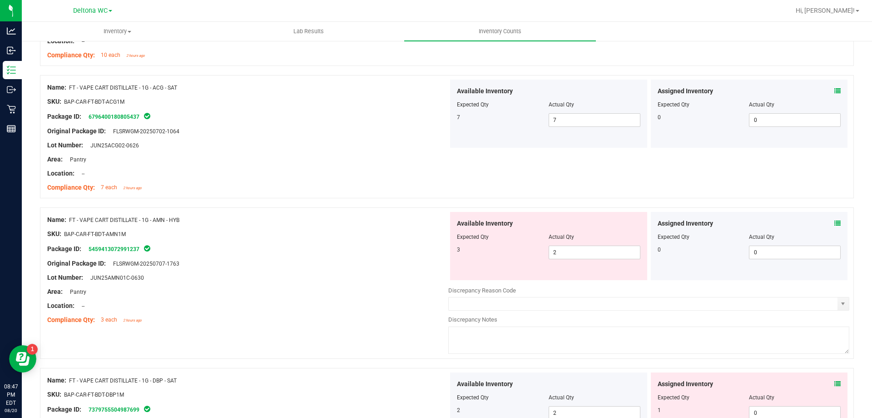
scroll to position [954, 0]
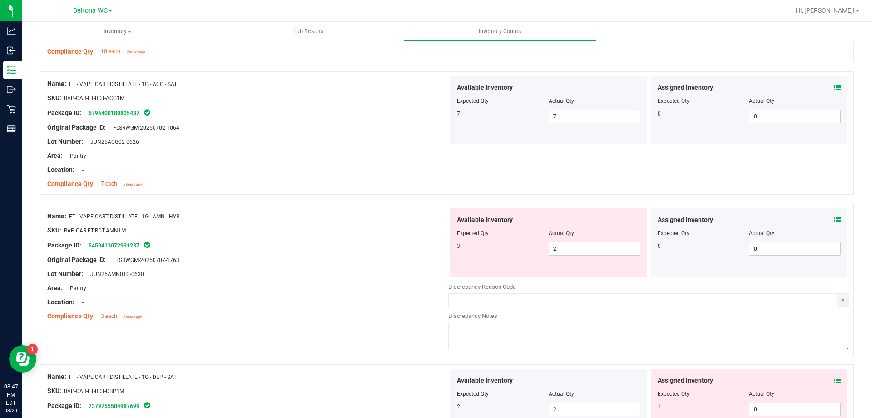
click at [835, 217] on icon at bounding box center [838, 219] width 6 height 6
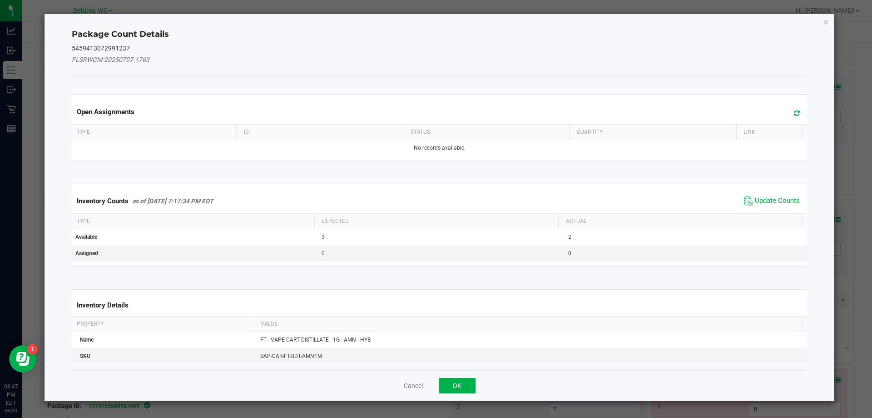
click at [751, 205] on span "Update Counts" at bounding box center [772, 201] width 60 height 14
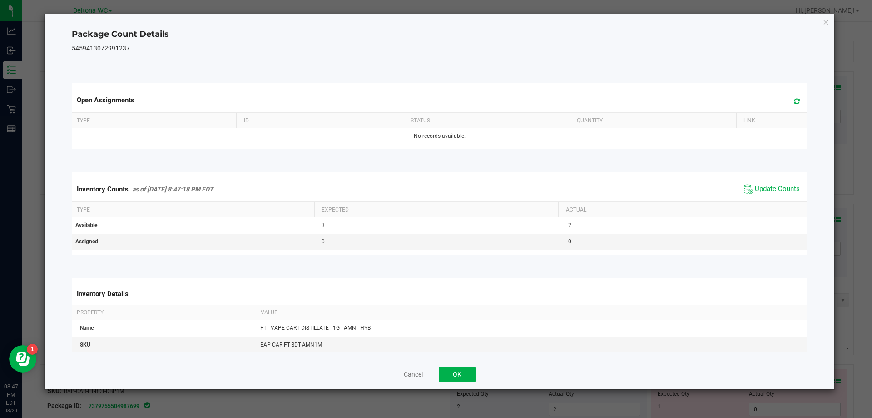
click at [758, 197] on div "Inventory Counts as of [DATE] 8:47:18 PM EDT Update Counts" at bounding box center [440, 189] width 740 height 25
click at [456, 366] on button "OK" at bounding box center [457, 373] width 37 height 15
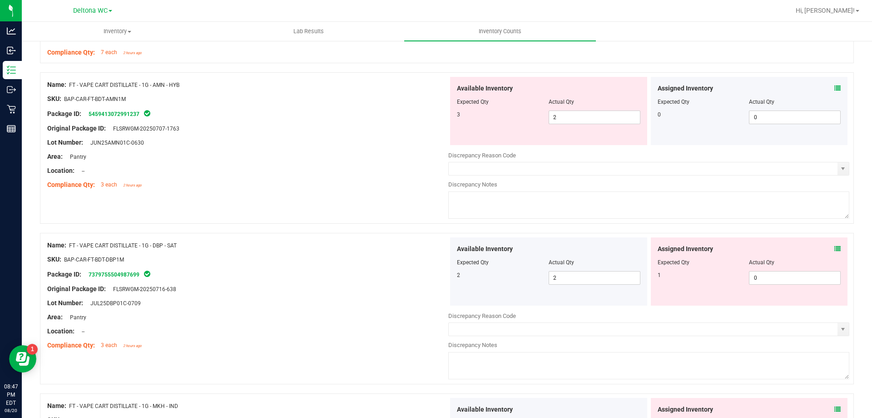
scroll to position [1090, 0]
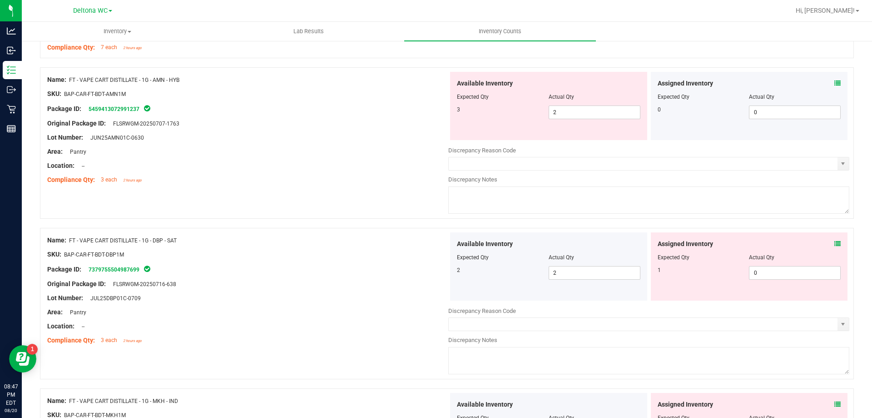
click at [832, 237] on div "Assigned Inventory Expected Qty Actual Qty 1 0 0" at bounding box center [749, 266] width 197 height 68
click at [835, 247] on span at bounding box center [838, 244] width 6 height 10
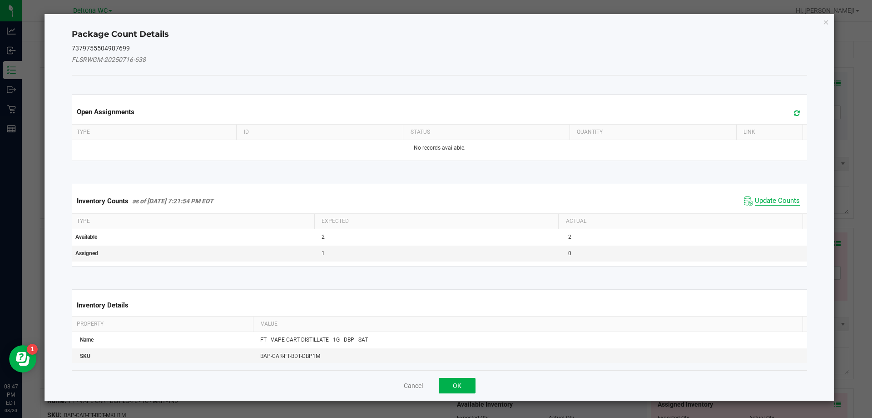
click at [771, 203] on span "Update Counts" at bounding box center [777, 200] width 45 height 9
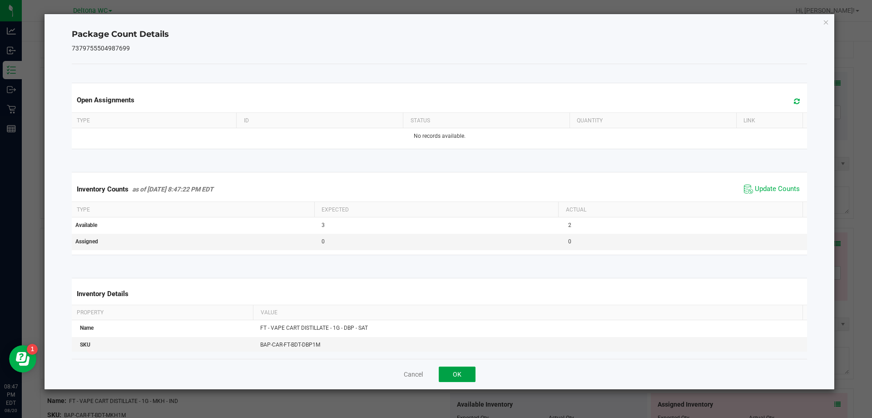
drag, startPoint x: 469, startPoint y: 373, endPoint x: 485, endPoint y: 363, distance: 18.8
click at [469, 373] on button "OK" at bounding box center [457, 373] width 37 height 15
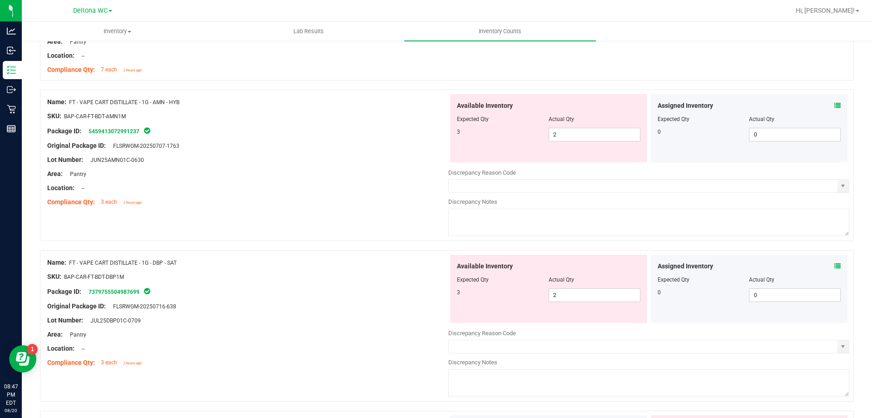
scroll to position [1045, 0]
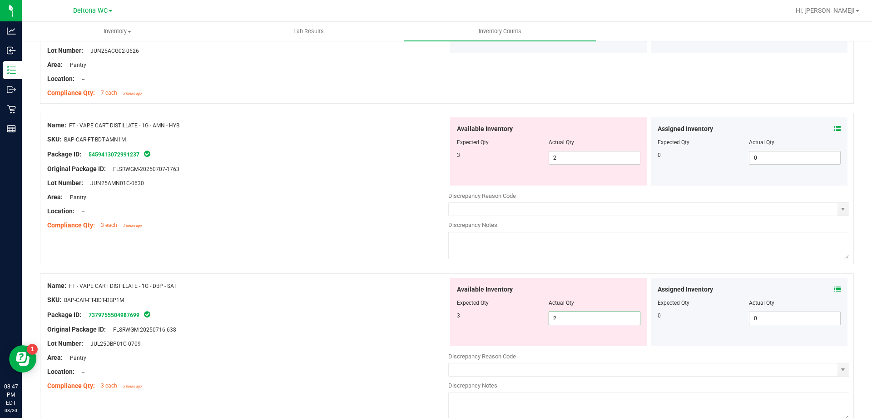
drag, startPoint x: 571, startPoint y: 320, endPoint x: 395, endPoint y: 350, distance: 178.4
click at [448, 337] on div "Available Inventory Expected Qty Actual Qty 3 2 2" at bounding box center [548, 312] width 201 height 68
type input "3"
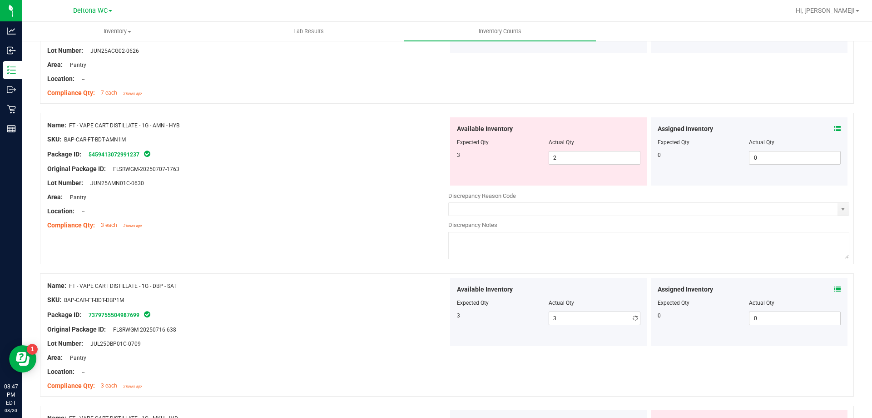
drag, startPoint x: 314, startPoint y: 338, endPoint x: 328, endPoint y: 326, distance: 18.4
click at [324, 328] on div "Name: FT - VAPE CART DISTILLATE - 1G - DBP - SAT SKU: BAP-CAR-FT-BDT-DBP1M Pack…" at bounding box center [247, 336] width 401 height 116
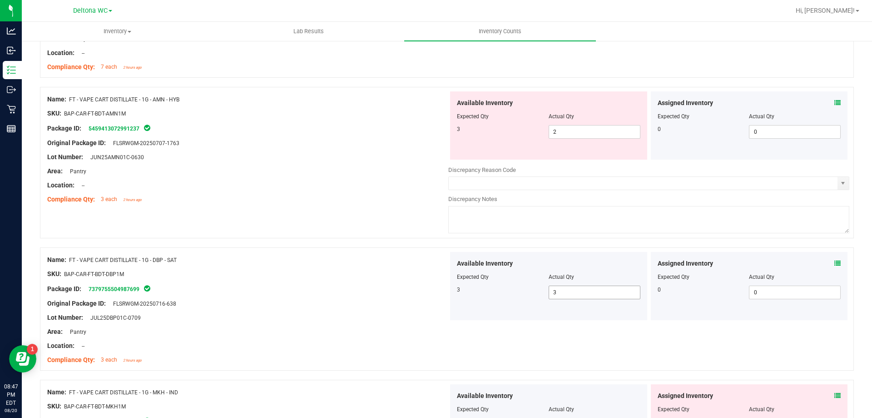
scroll to position [1136, 0]
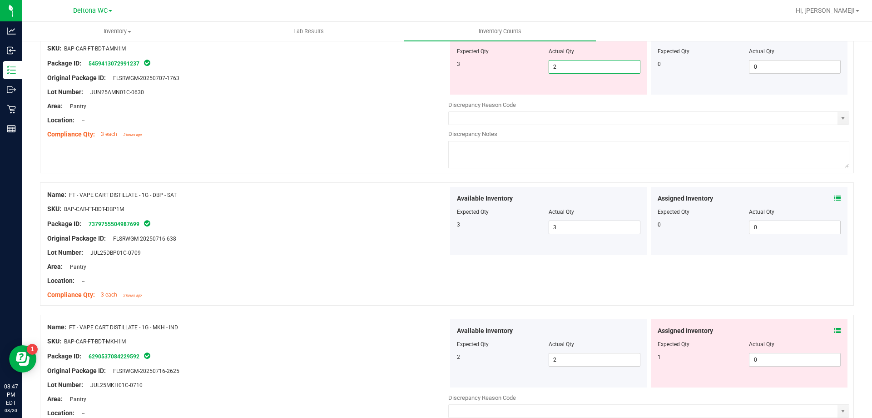
drag, startPoint x: 512, startPoint y: 76, endPoint x: 482, endPoint y: 78, distance: 30.0
click at [491, 77] on div "Available Inventory Expected Qty Actual Qty 3 2 2" at bounding box center [548, 60] width 197 height 68
type input "3"
drag, startPoint x: 330, startPoint y: 197, endPoint x: 345, endPoint y: 196, distance: 15.1
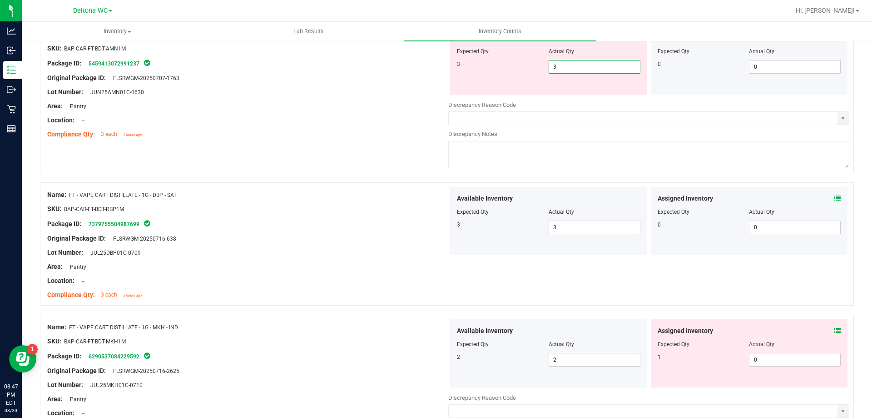
click at [331, 197] on div "Name: FT - VAPE CART DISTILLATE - 1G - DBP - SAT SKU: BAP-CAR-FT-BDT-DBP1M Pack…" at bounding box center [247, 245] width 401 height 116
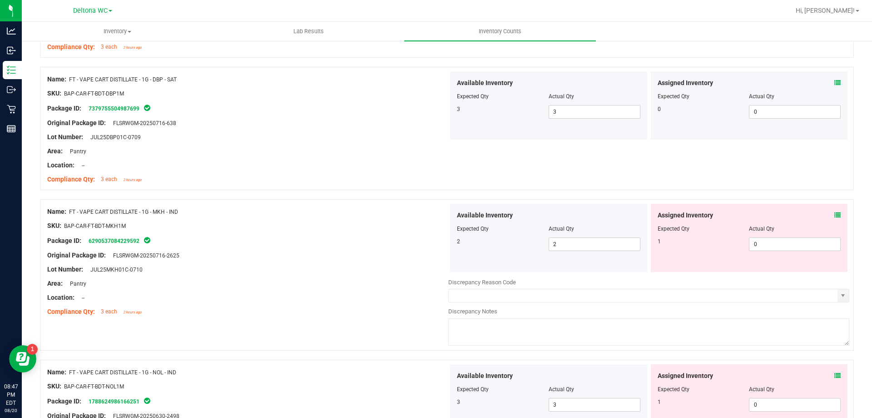
scroll to position [1227, 0]
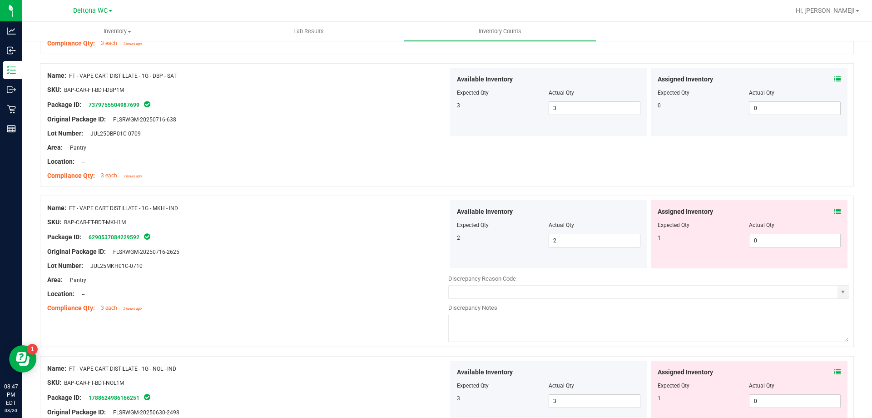
click at [835, 213] on icon at bounding box center [838, 211] width 6 height 6
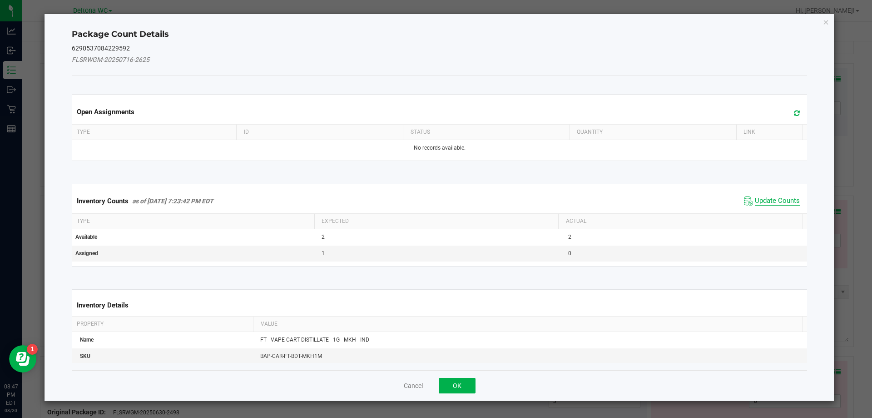
click at [755, 201] on span "Update Counts" at bounding box center [777, 200] width 45 height 9
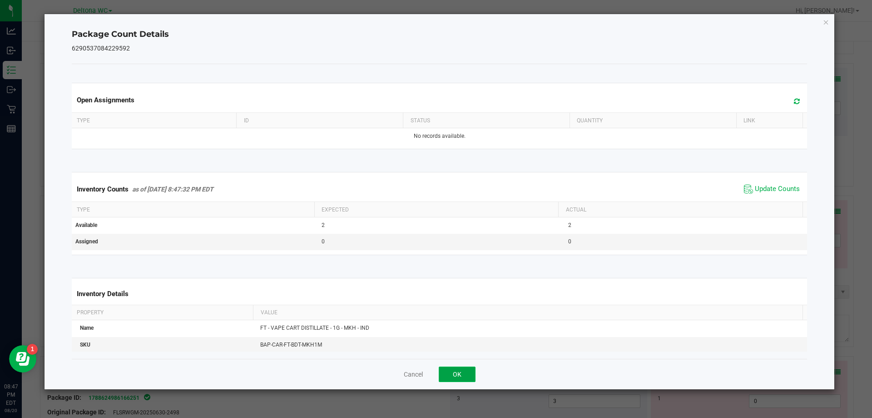
drag, startPoint x: 460, startPoint y: 371, endPoint x: 467, endPoint y: 373, distance: 6.6
click at [460, 371] on button "OK" at bounding box center [457, 373] width 37 height 15
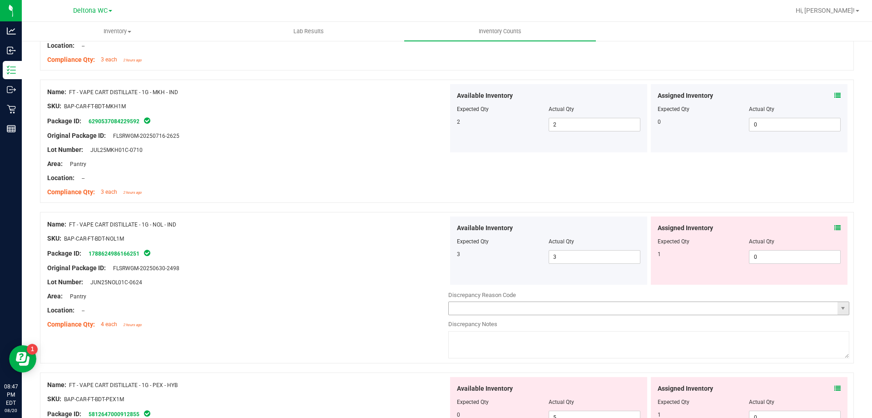
scroll to position [1363, 0]
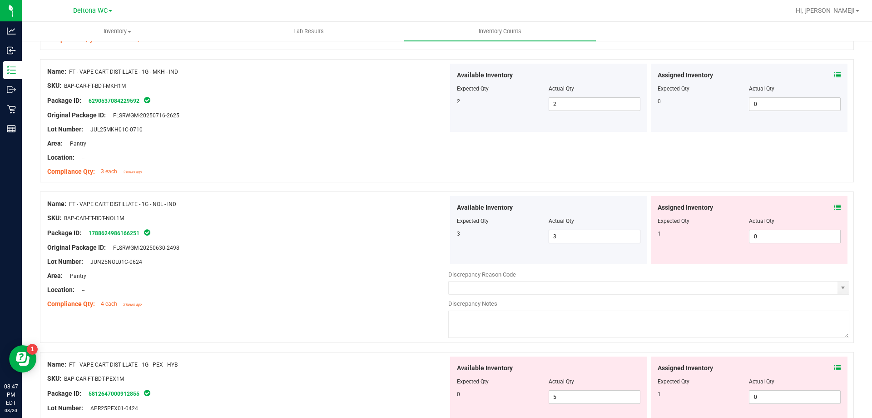
click at [835, 208] on icon at bounding box center [838, 207] width 6 height 6
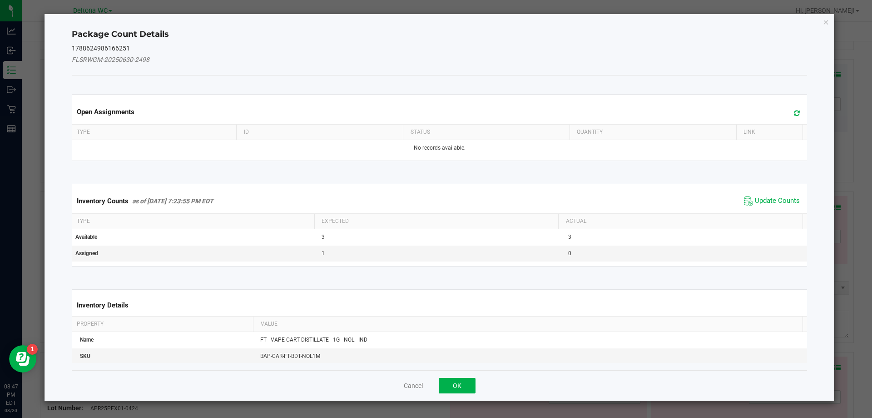
drag, startPoint x: 764, startPoint y: 201, endPoint x: 681, endPoint y: 264, distance: 104.4
click at [763, 202] on span "Update Counts" at bounding box center [777, 200] width 45 height 9
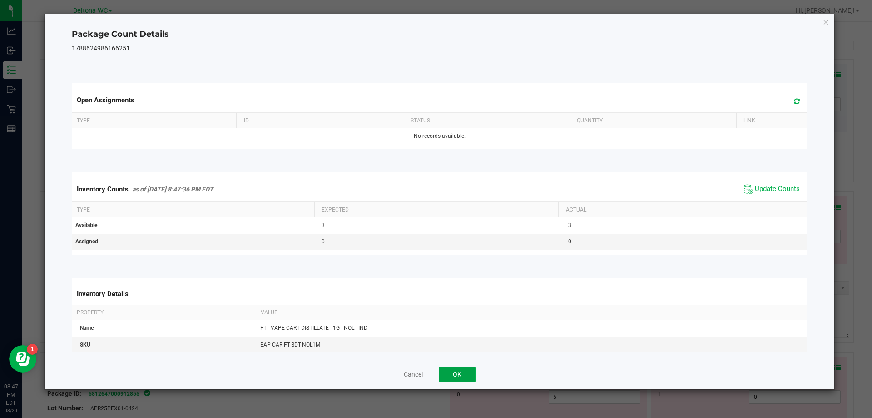
drag, startPoint x: 455, startPoint y: 371, endPoint x: 537, endPoint y: 314, distance: 99.7
click at [457, 369] on button "OK" at bounding box center [457, 373] width 37 height 15
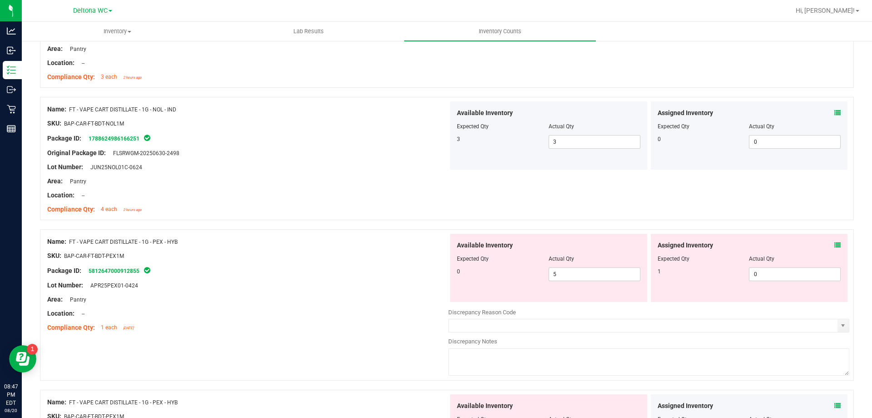
scroll to position [1499, 0]
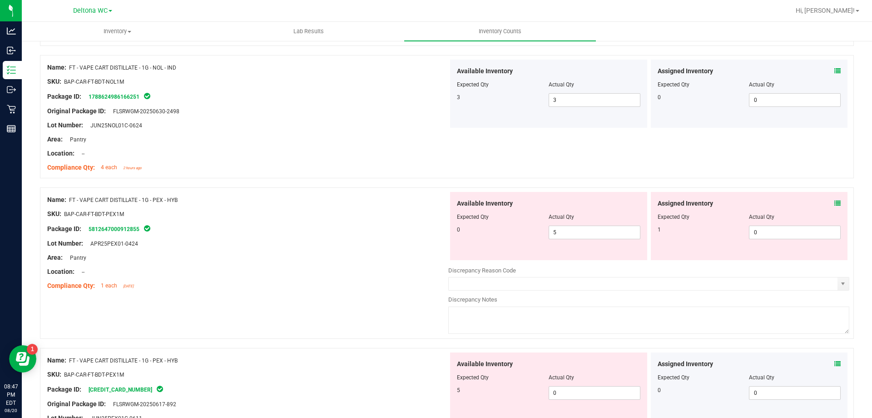
click at [835, 204] on icon at bounding box center [838, 203] width 6 height 6
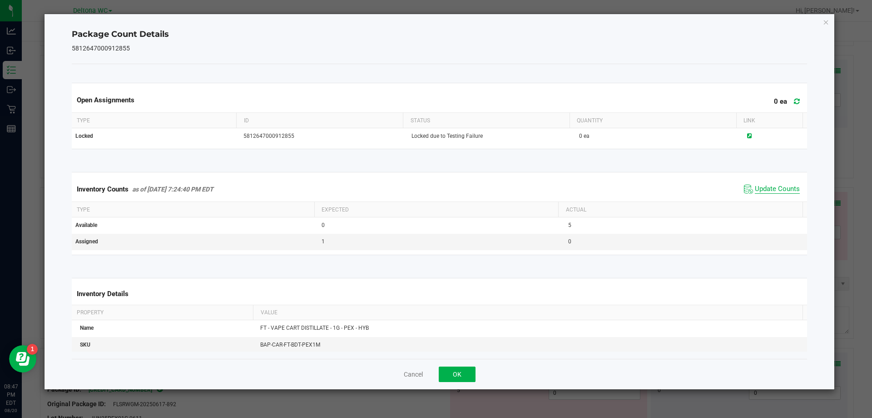
click at [759, 188] on span "Update Counts" at bounding box center [777, 188] width 45 height 9
click at [460, 371] on button "OK" at bounding box center [457, 373] width 37 height 15
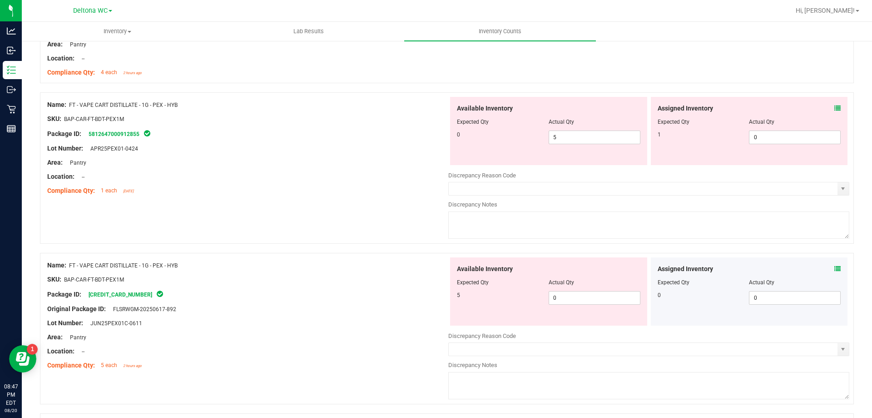
scroll to position [1636, 0]
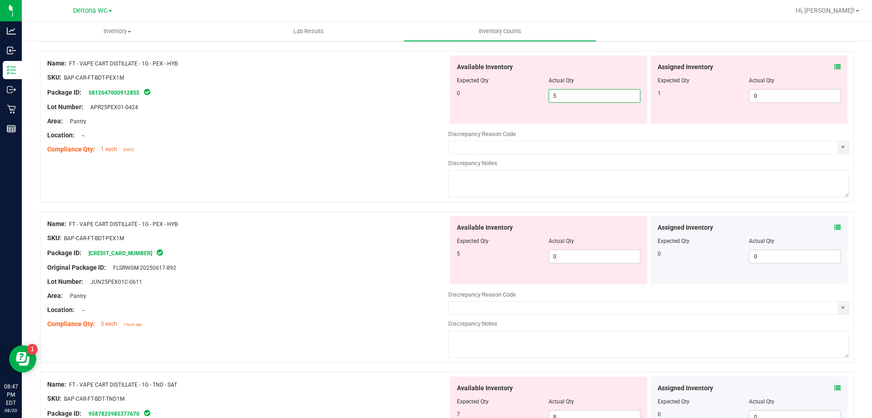
drag, startPoint x: 567, startPoint y: 96, endPoint x: 409, endPoint y: 108, distance: 158.1
click at [417, 106] on div "Name: FT - VAPE CART DISTILLATE - 1G - PEX - HYB SKU: BAP-CAR-FT-BDT-PEX1M Pack…" at bounding box center [447, 126] width 814 height 151
type input "0"
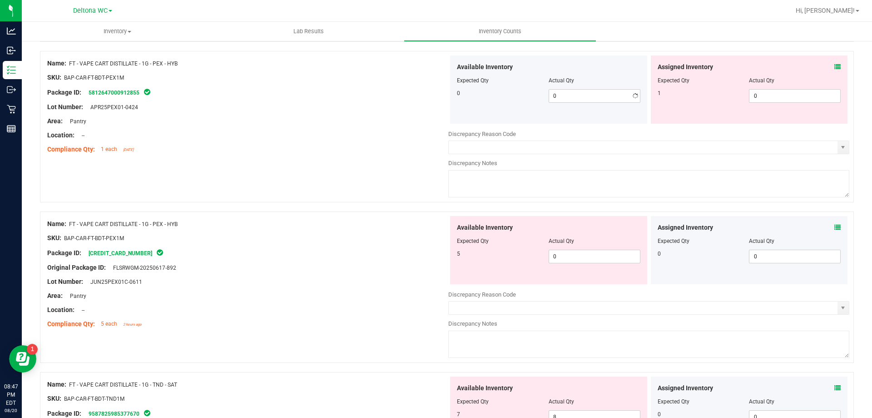
drag, startPoint x: 284, startPoint y: 136, endPoint x: 292, endPoint y: 134, distance: 8.6
click at [285, 135] on div "Location: --" at bounding box center [247, 135] width 401 height 10
click at [825, 224] on div "Assigned Inventory" at bounding box center [750, 228] width 184 height 10
click at [835, 228] on icon at bounding box center [838, 227] width 6 height 6
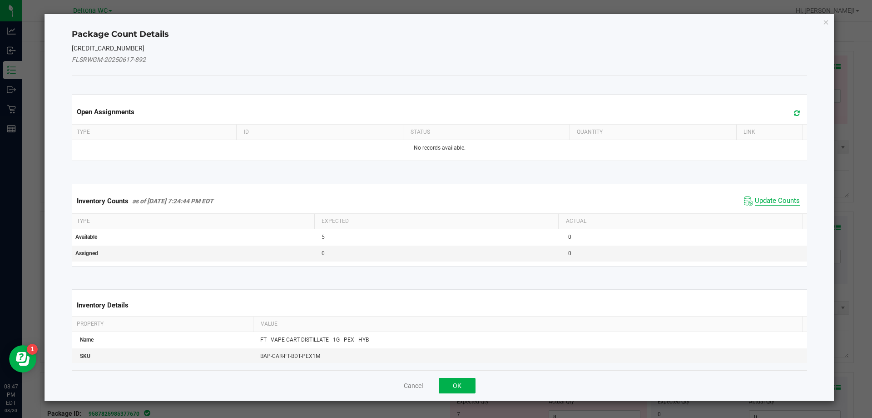
click at [777, 200] on span "Update Counts" at bounding box center [777, 200] width 45 height 9
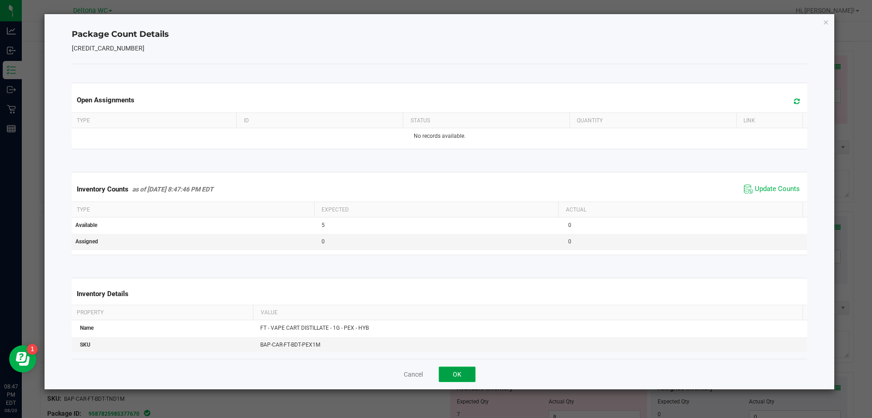
click at [458, 368] on button "OK" at bounding box center [457, 373] width 37 height 15
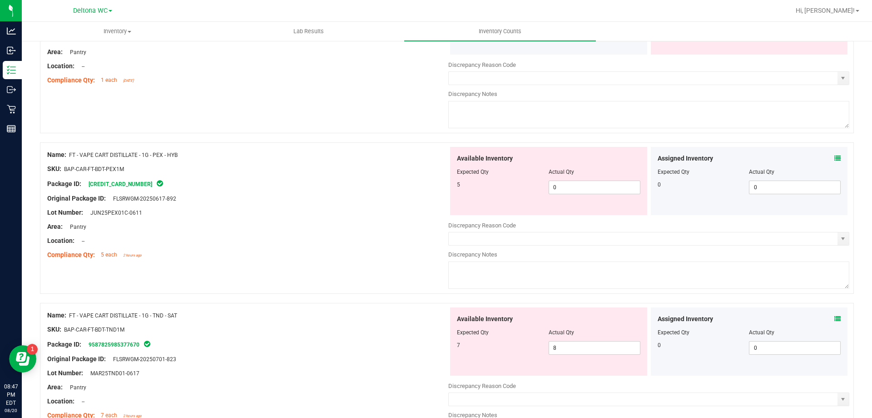
scroll to position [1727, 0]
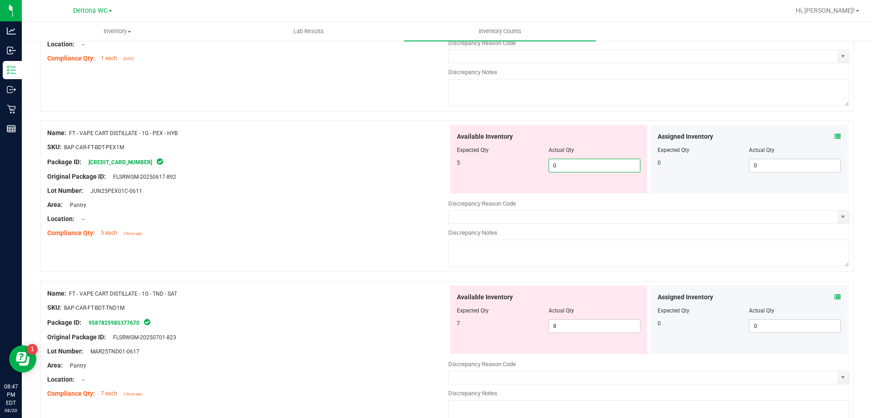
drag, startPoint x: 572, startPoint y: 164, endPoint x: 450, endPoint y: 184, distance: 124.1
click at [473, 174] on div "Available Inventory Expected Qty Actual Qty 5 0 0" at bounding box center [548, 159] width 197 height 68
type input "5"
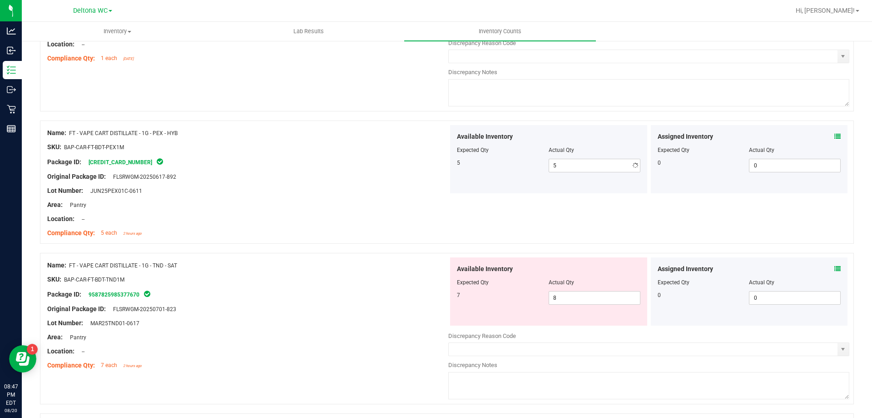
drag, startPoint x: 358, startPoint y: 226, endPoint x: 413, endPoint y: 211, distance: 57.4
click at [359, 225] on div at bounding box center [247, 226] width 401 height 5
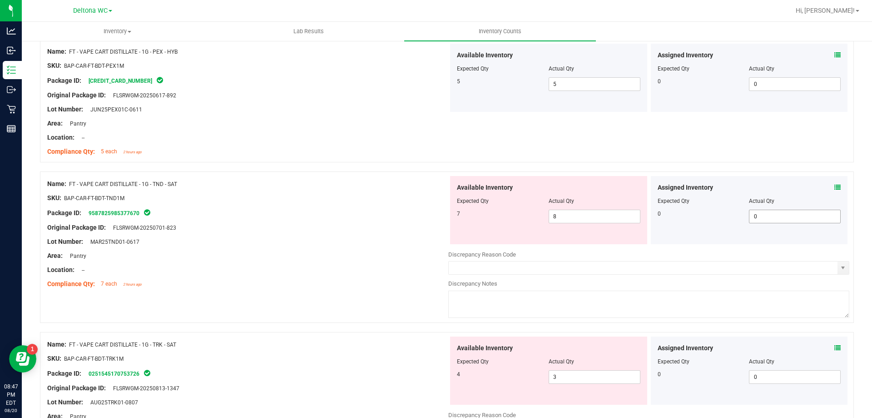
scroll to position [1817, 0]
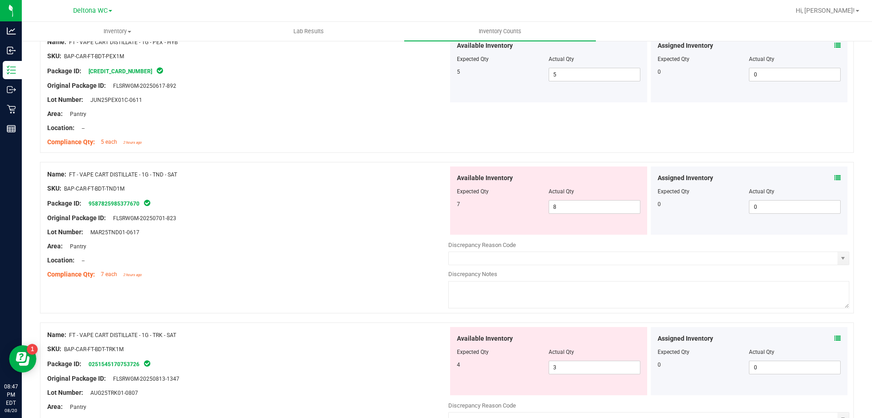
click at [835, 176] on icon at bounding box center [838, 177] width 6 height 6
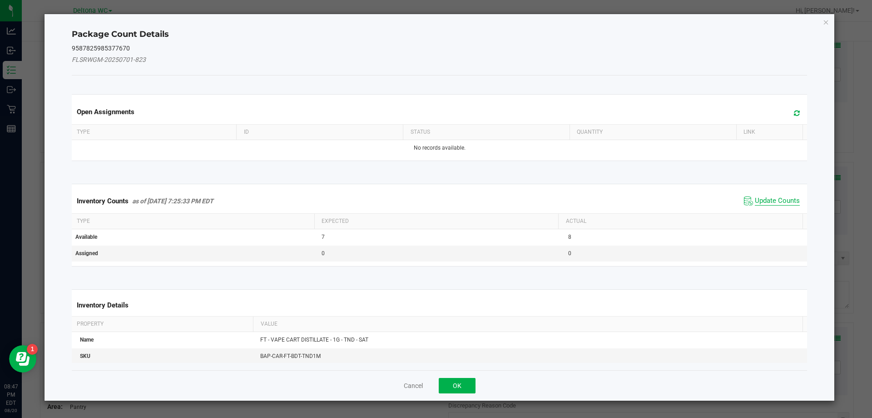
drag, startPoint x: 766, startPoint y: 200, endPoint x: 683, endPoint y: 257, distance: 101.1
click at [766, 201] on span "Update Counts" at bounding box center [777, 200] width 45 height 9
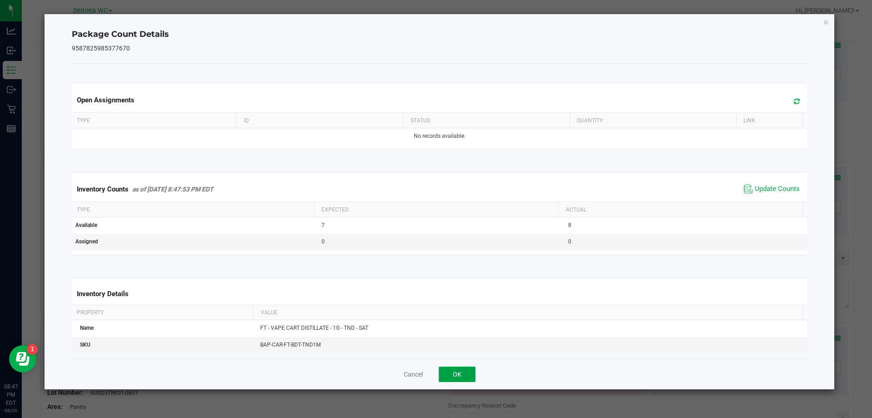
click at [459, 369] on button "OK" at bounding box center [457, 373] width 37 height 15
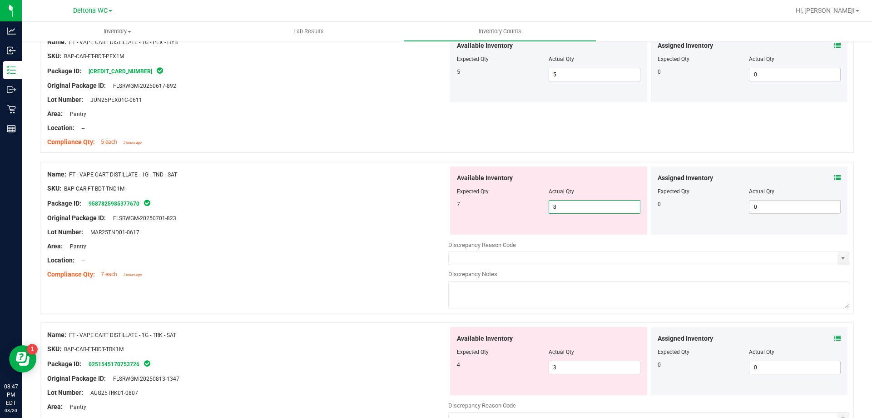
drag, startPoint x: 565, startPoint y: 208, endPoint x: 458, endPoint y: 203, distance: 107.8
click at [458, 203] on div "7 8 8" at bounding box center [549, 207] width 184 height 14
type input "7"
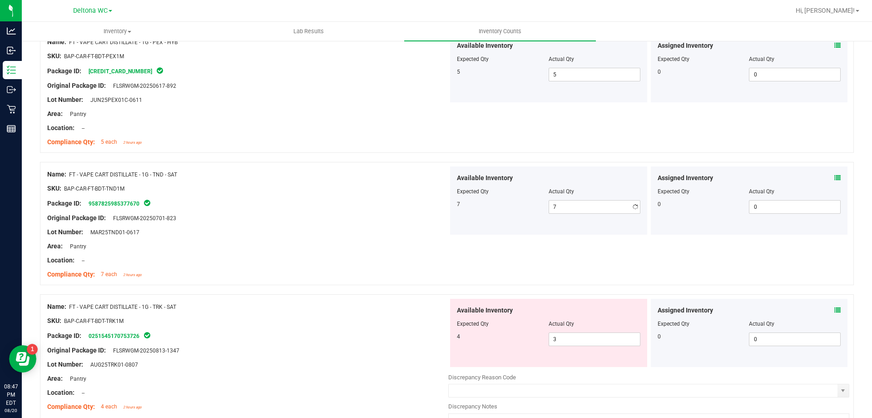
click at [392, 237] on div at bounding box center [247, 239] width 401 height 5
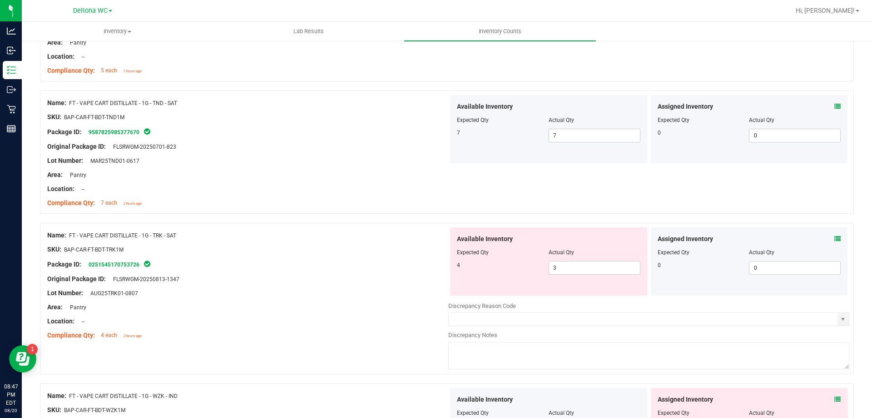
scroll to position [1908, 0]
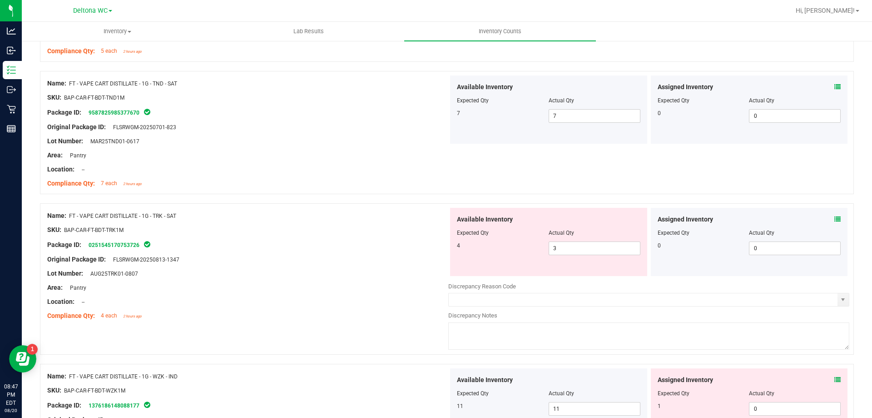
click at [835, 217] on icon at bounding box center [838, 219] width 6 height 6
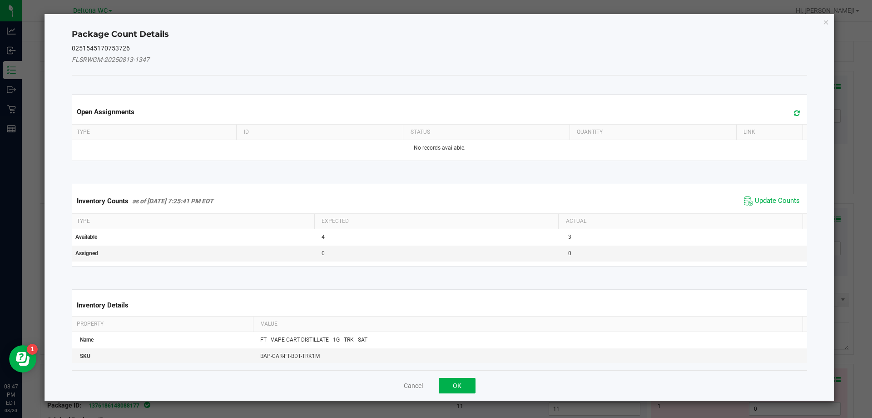
drag, startPoint x: 779, startPoint y: 199, endPoint x: 643, endPoint y: 299, distance: 169.0
click at [776, 201] on span "Update Counts" at bounding box center [777, 200] width 45 height 9
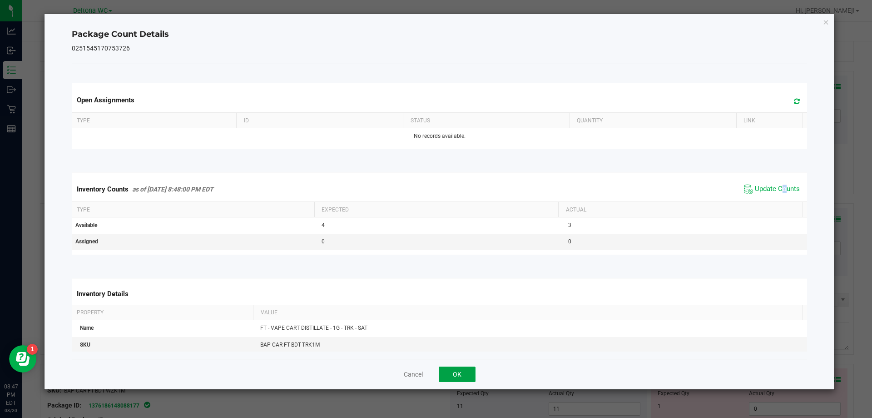
drag, startPoint x: 460, startPoint y: 375, endPoint x: 468, endPoint y: 367, distance: 11.2
click at [460, 374] on button "OK" at bounding box center [457, 373] width 37 height 15
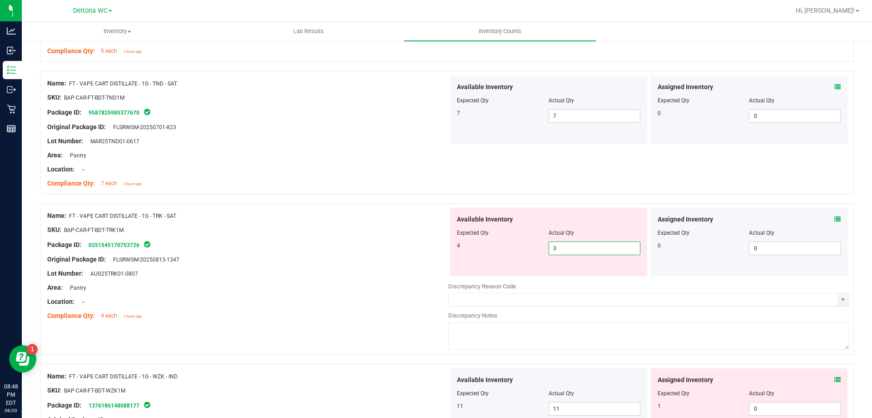
drag, startPoint x: 519, startPoint y: 261, endPoint x: 455, endPoint y: 269, distance: 65.1
click at [456, 269] on div "Available Inventory Expected Qty Actual Qty 4 3 3" at bounding box center [548, 242] width 197 height 68
type input "4"
drag, startPoint x: 410, startPoint y: 289, endPoint x: 414, endPoint y: 285, distance: 4.8
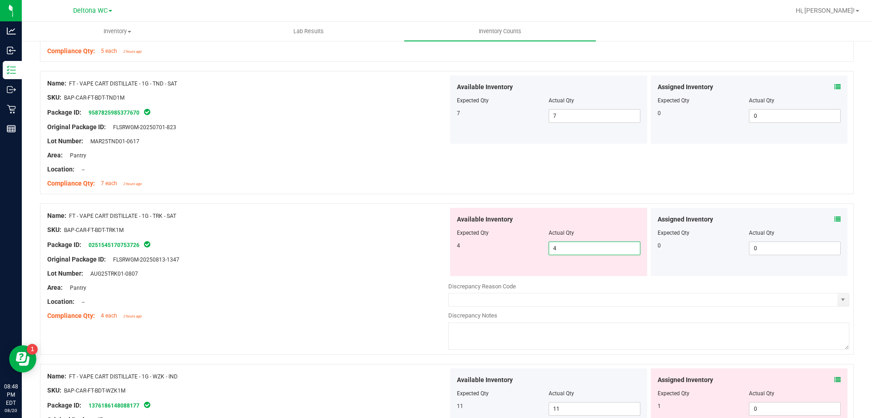
click at [412, 286] on div "Area: Pantry" at bounding box center [247, 288] width 401 height 10
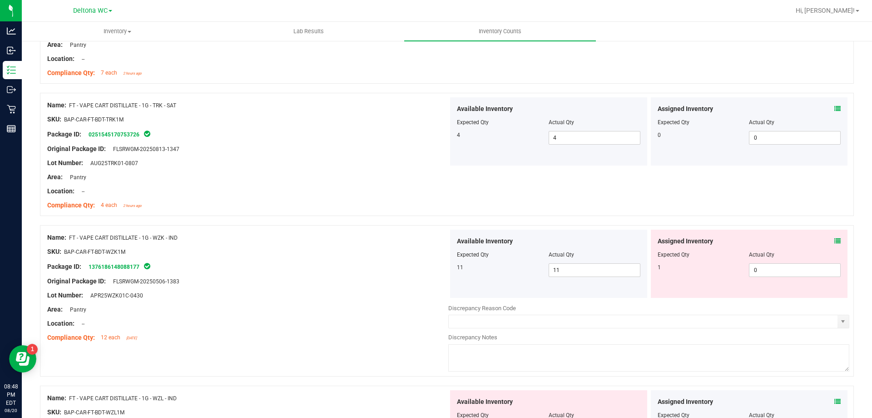
scroll to position [2045, 0]
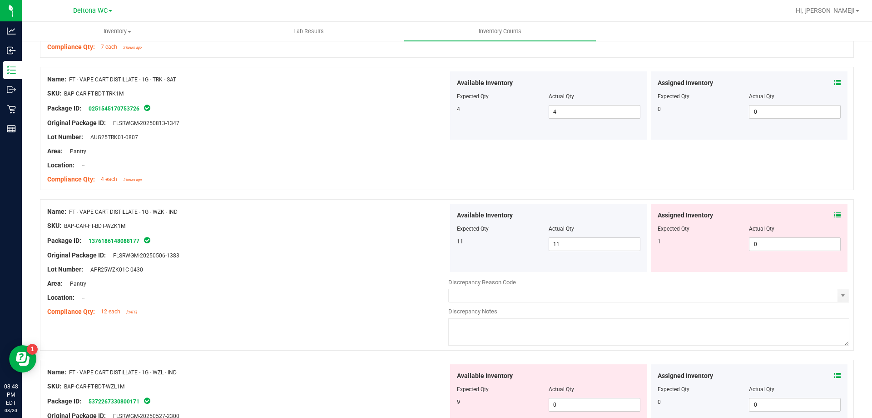
click at [835, 214] on icon at bounding box center [838, 215] width 6 height 6
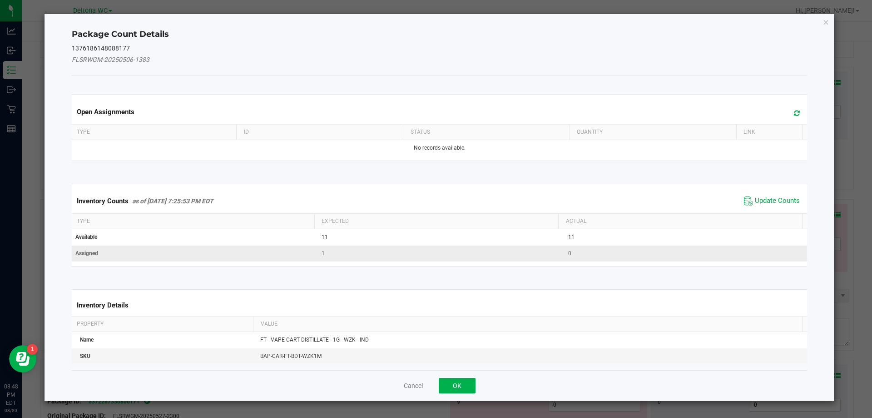
drag, startPoint x: 777, startPoint y: 199, endPoint x: 688, endPoint y: 258, distance: 107.2
click at [774, 201] on span "Update Counts" at bounding box center [777, 200] width 45 height 9
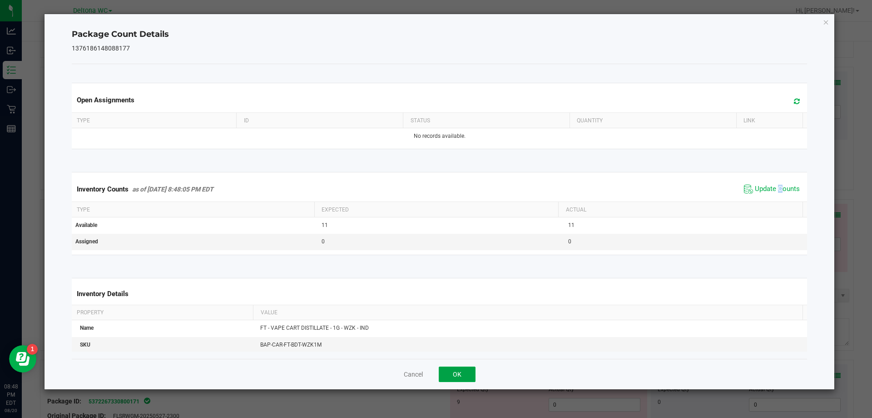
drag, startPoint x: 460, startPoint y: 376, endPoint x: 479, endPoint y: 370, distance: 19.5
click at [460, 375] on button "OK" at bounding box center [457, 373] width 37 height 15
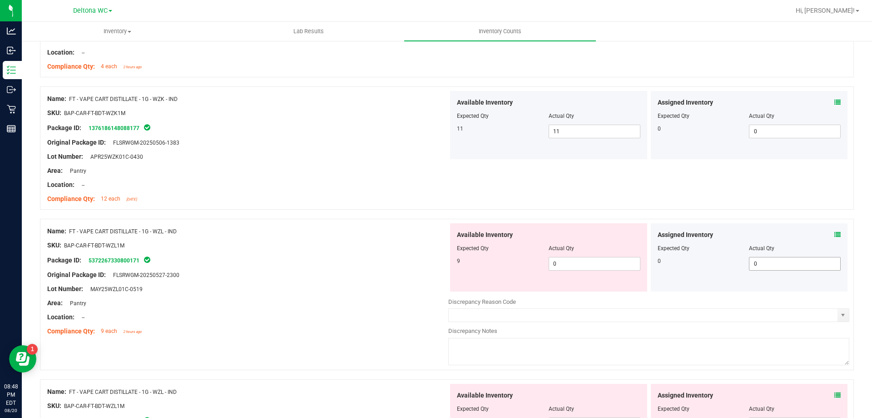
scroll to position [2181, 0]
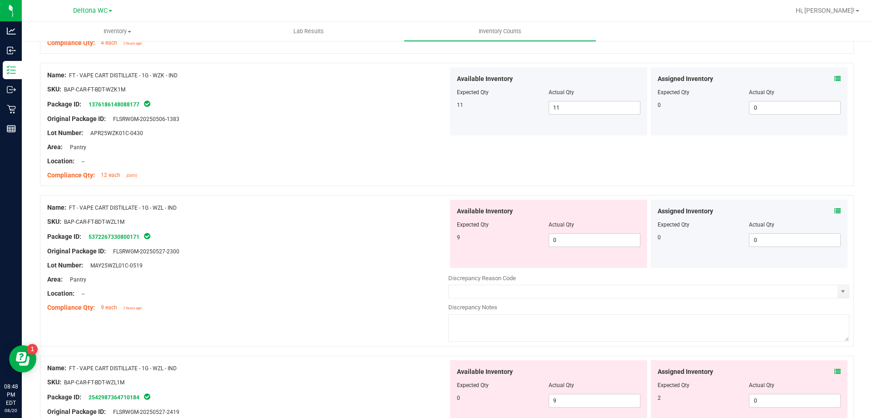
drag, startPoint x: 824, startPoint y: 206, endPoint x: 831, endPoint y: 209, distance: 7.1
click at [824, 206] on div "Assigned Inventory" at bounding box center [750, 211] width 184 height 10
click at [835, 209] on icon at bounding box center [838, 211] width 6 height 6
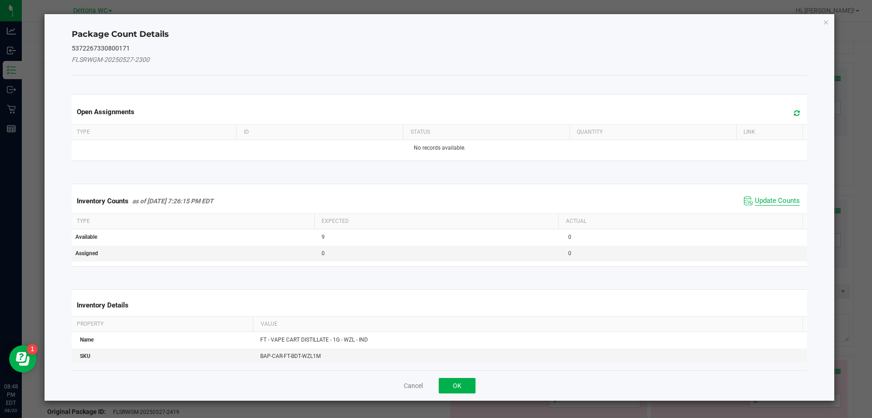
click at [782, 202] on span "Update Counts" at bounding box center [777, 200] width 45 height 9
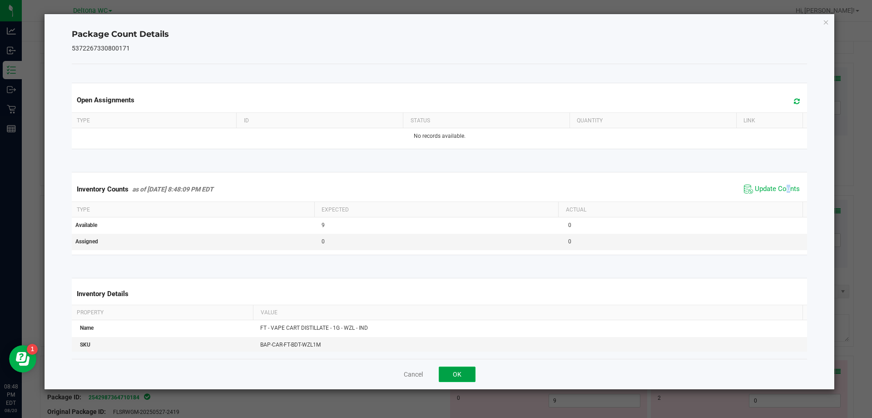
click at [468, 366] on button "OK" at bounding box center [457, 373] width 37 height 15
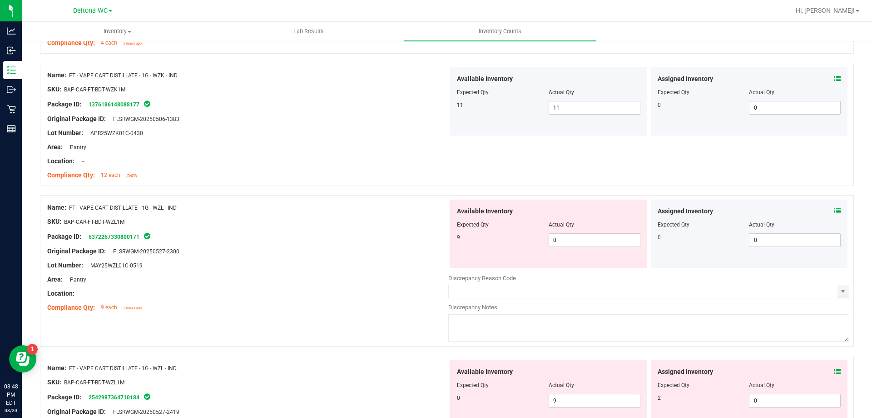
scroll to position [2226, 0]
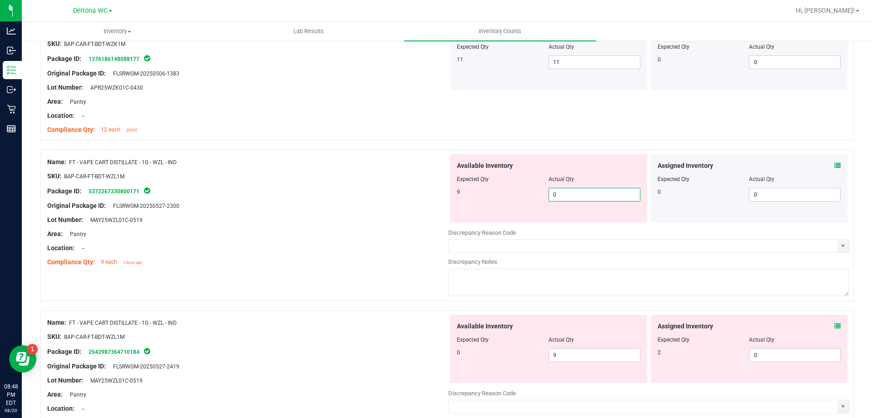
drag, startPoint x: 566, startPoint y: 196, endPoint x: 485, endPoint y: 207, distance: 81.5
click at [488, 206] on div "Available Inventory Expected Qty Actual Qty 9 0 0" at bounding box center [548, 188] width 197 height 68
type input "9"
drag, startPoint x: 562, startPoint y: 353, endPoint x: 405, endPoint y: 359, distance: 157.3
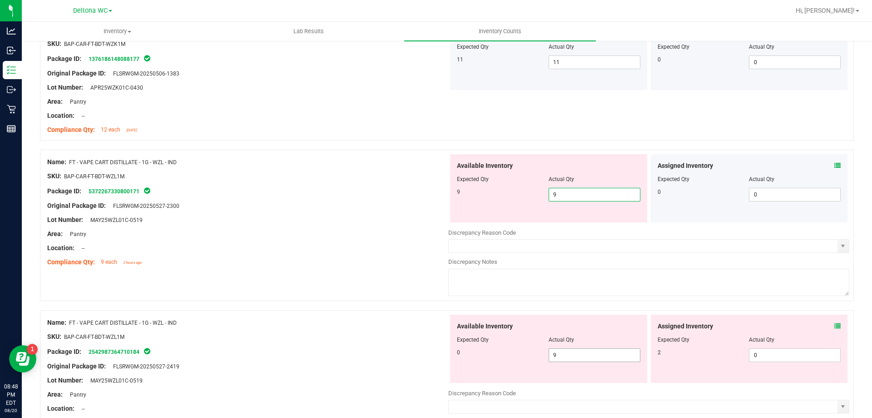
click at [408, 359] on div "Name: FT - VAPE CART DISTILLATE - 1G - WZL - IND SKU: BAP-CAR-FT-BDT-WZL1M Pack…" at bounding box center [447, 385] width 814 height 151
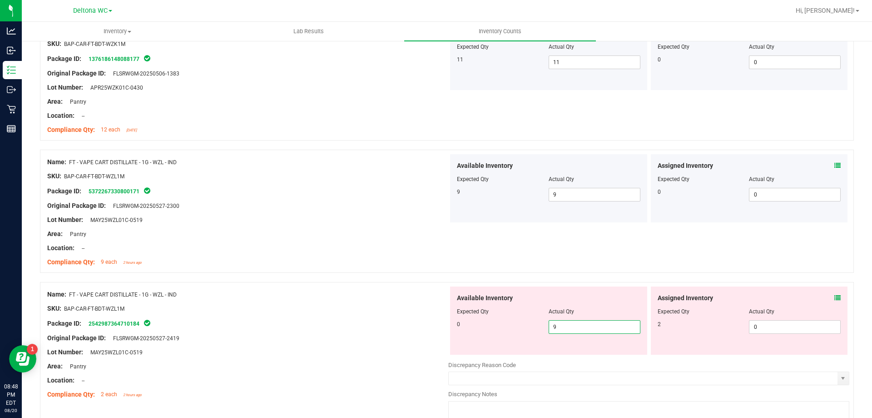
type input "0"
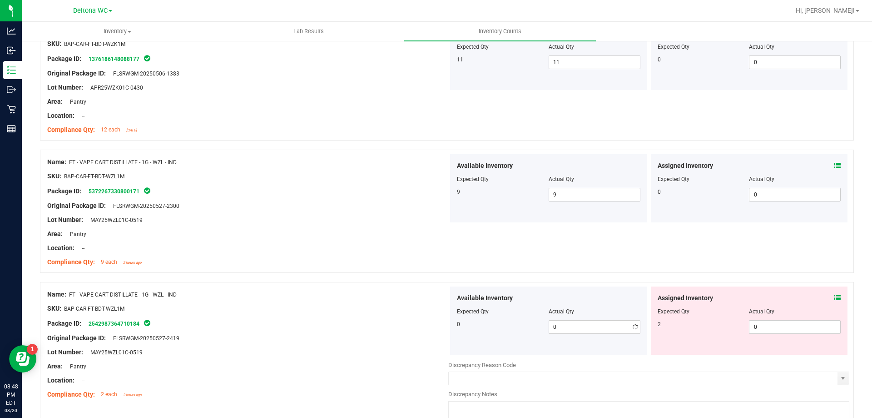
drag, startPoint x: 358, startPoint y: 314, endPoint x: 391, endPoint y: 294, distance: 38.5
click at [365, 306] on ng-container "SKU: BAP-CAR-FT-BDT-WZL1M" at bounding box center [247, 311] width 401 height 14
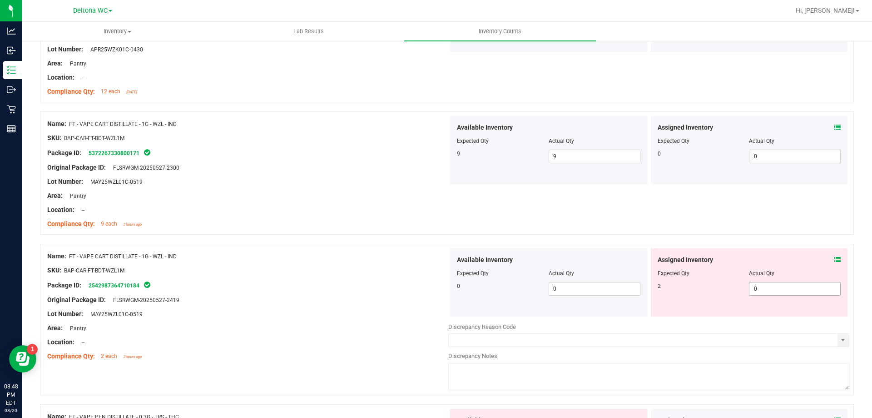
scroll to position [2317, 0]
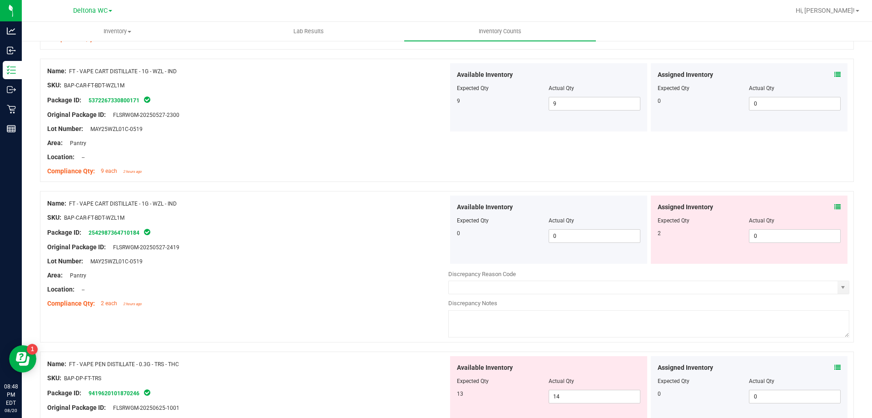
click at [835, 205] on icon at bounding box center [838, 207] width 6 height 6
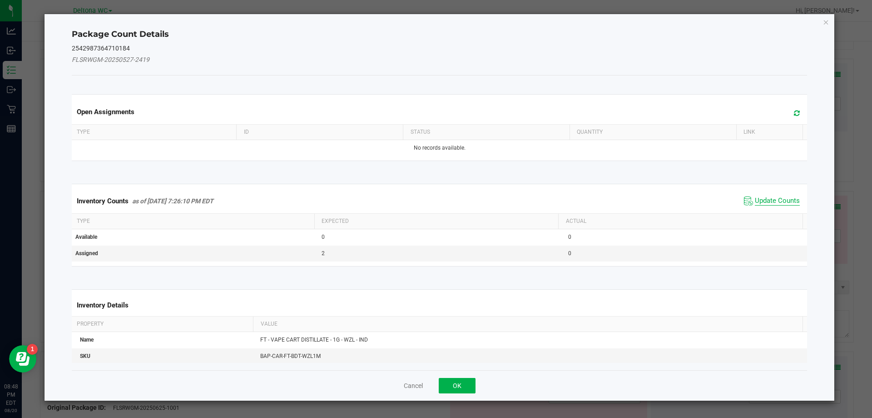
click at [786, 199] on span "Update Counts" at bounding box center [777, 200] width 45 height 9
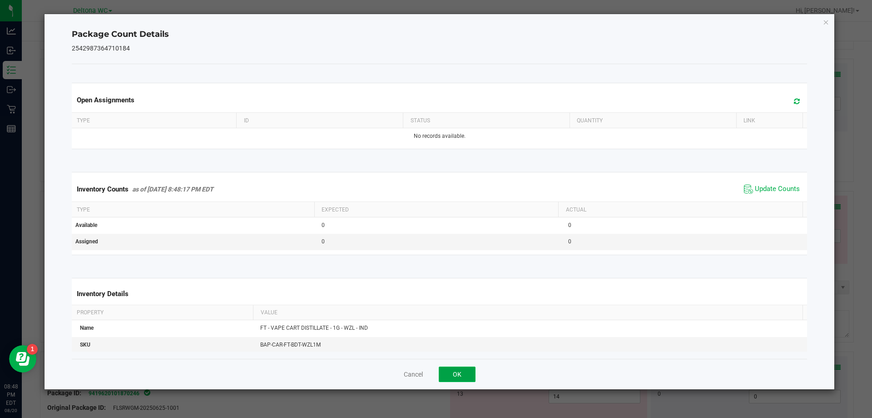
click at [456, 375] on button "OK" at bounding box center [457, 373] width 37 height 15
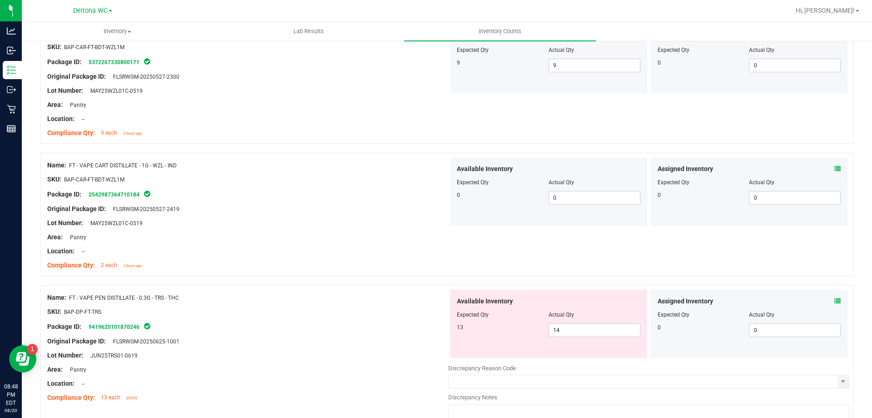
scroll to position [2408, 0]
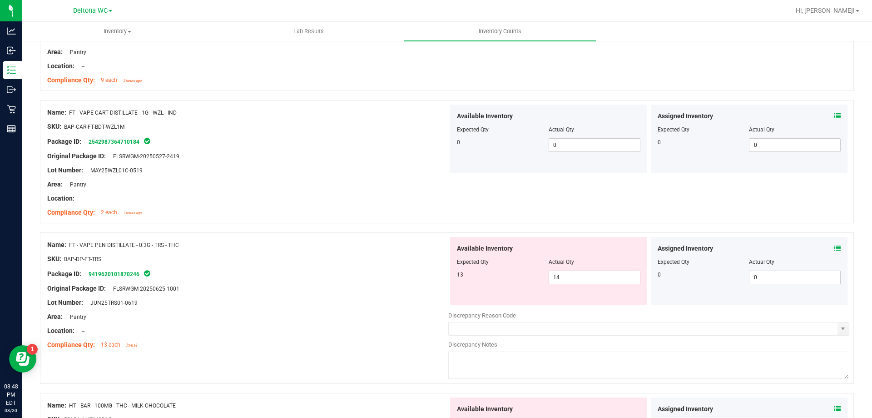
click at [826, 249] on div "Assigned Inventory" at bounding box center [750, 249] width 184 height 10
click at [835, 249] on icon at bounding box center [838, 248] width 6 height 6
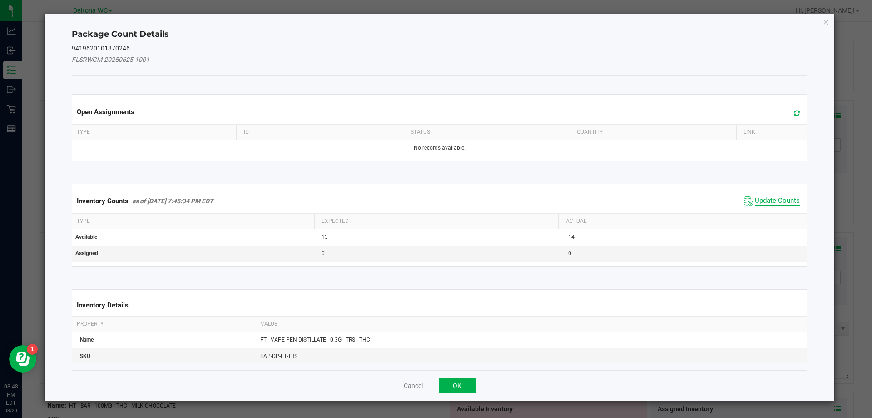
click at [776, 200] on span "Update Counts" at bounding box center [777, 200] width 45 height 9
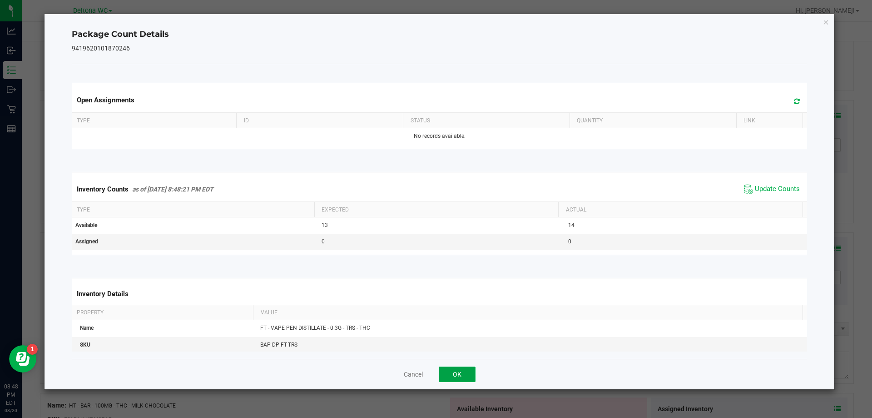
click at [466, 376] on button "OK" at bounding box center [457, 373] width 37 height 15
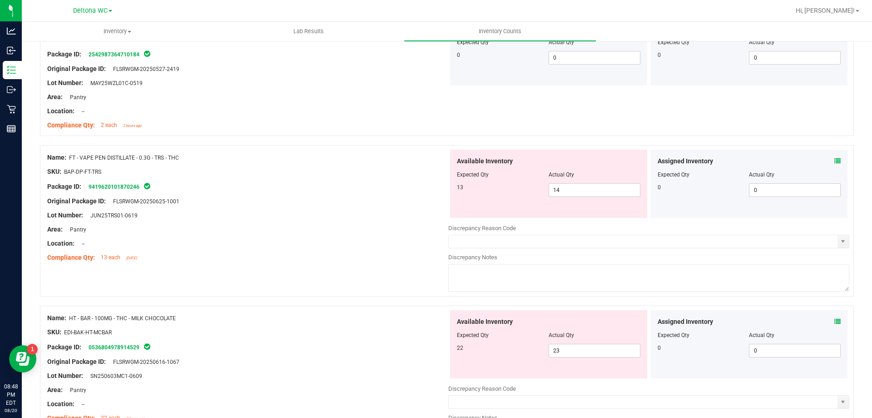
scroll to position [2499, 0]
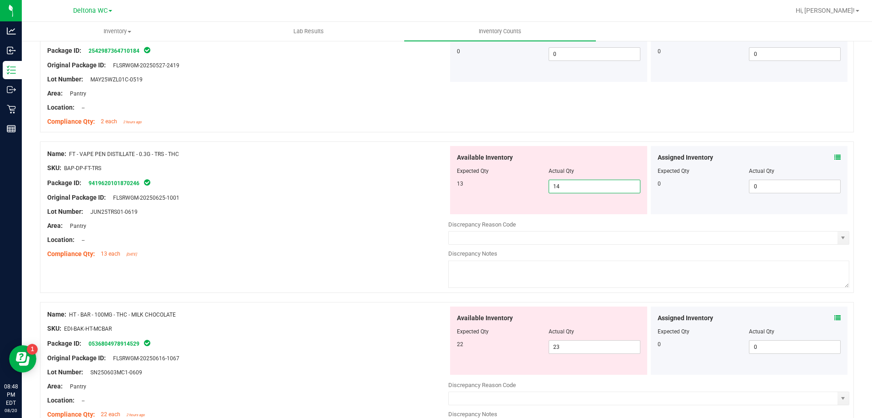
drag, startPoint x: 582, startPoint y: 187, endPoint x: 412, endPoint y: 201, distance: 171.0
click at [418, 201] on div "Name: FT - VAPE PEN DISTILLATE - 0.3G - TRS - THC SKU: BAP-DP-FT-TRS Package ID…" at bounding box center [447, 216] width 814 height 151
type input "13"
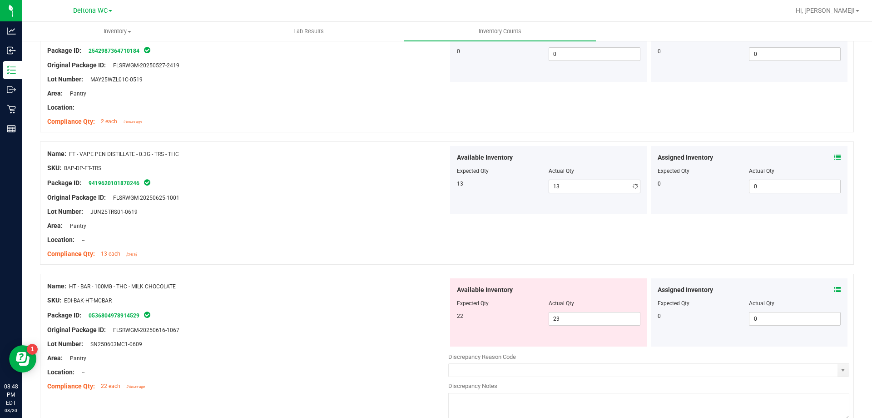
click at [320, 208] on div "Lot Number: JUN25TRS01-0619" at bounding box center [247, 212] width 401 height 10
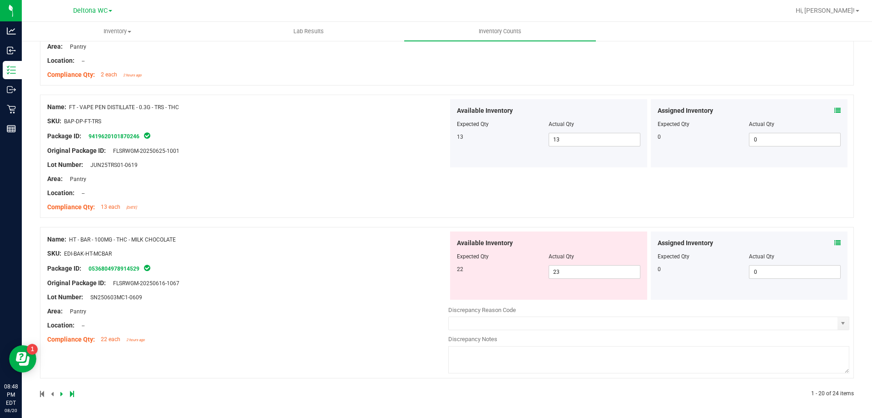
scroll to position [2546, 0]
click at [835, 239] on icon at bounding box center [838, 242] width 6 height 6
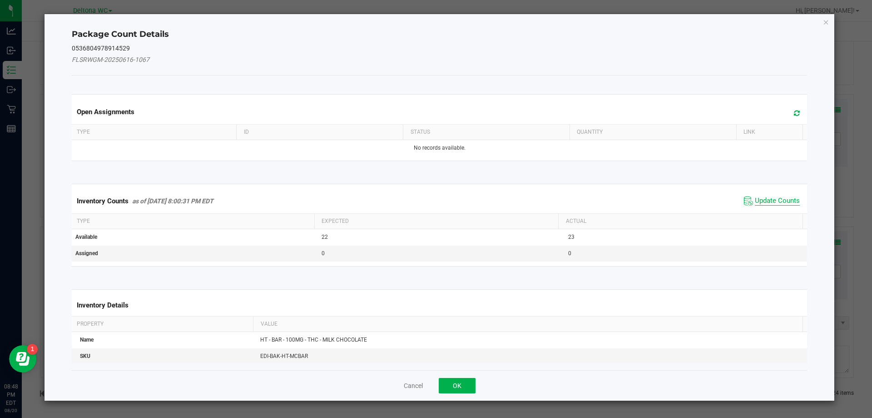
click at [766, 204] on span "Update Counts" at bounding box center [777, 200] width 45 height 9
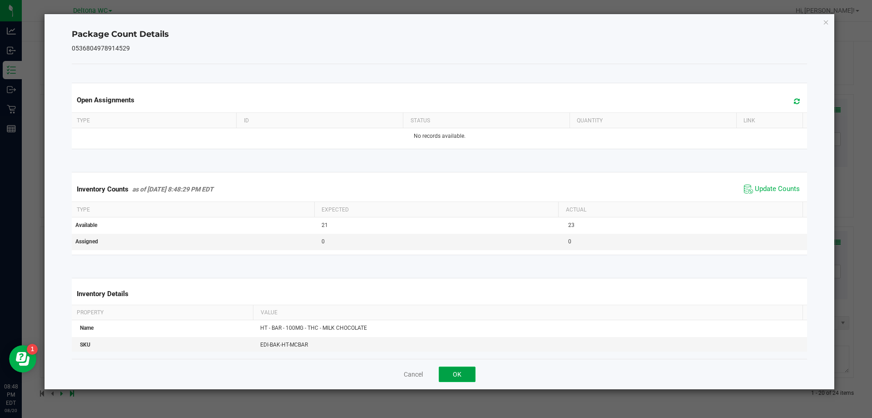
click at [467, 368] on button "OK" at bounding box center [457, 373] width 37 height 15
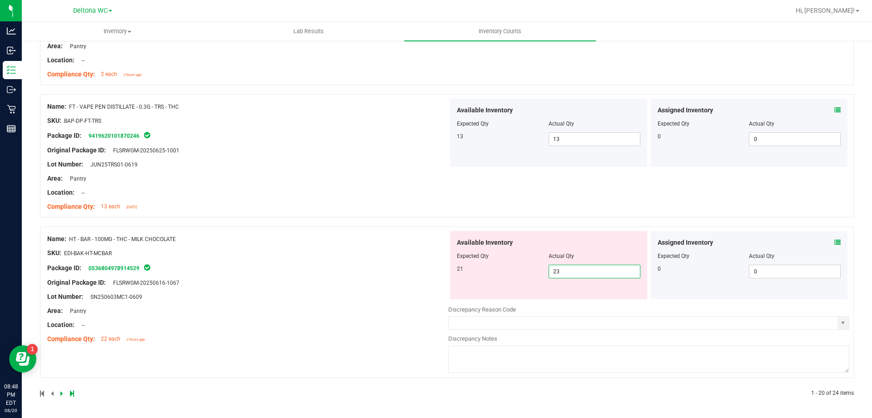
drag, startPoint x: 569, startPoint y: 273, endPoint x: 480, endPoint y: 277, distance: 89.2
click at [482, 277] on div "21 23 23" at bounding box center [549, 271] width 184 height 14
type input "21"
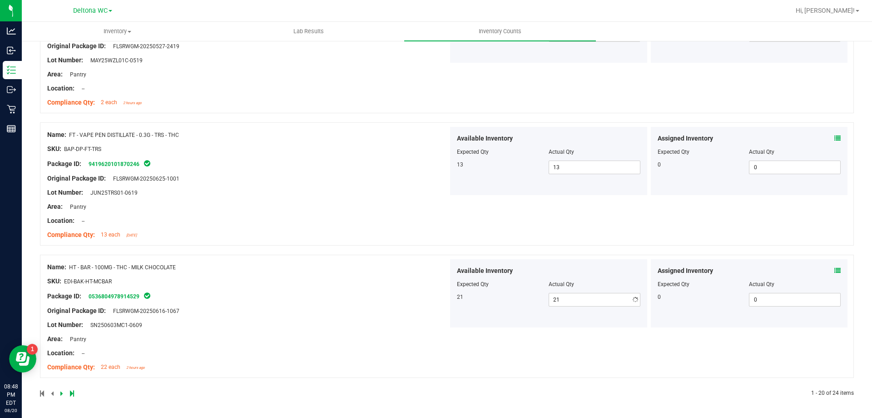
click at [330, 283] on div "Name: HT - BAR - 100MG - THC - MILK CHOCOLATE SKU: EDI-BAK-HT-MCBAR Package ID:…" at bounding box center [247, 317] width 401 height 116
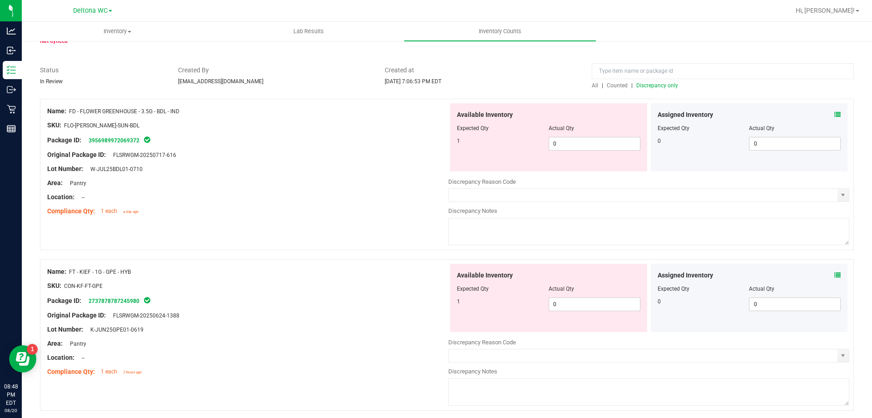
scroll to position [49, 0]
click at [663, 85] on span "Discrepancy only" at bounding box center [658, 86] width 42 height 6
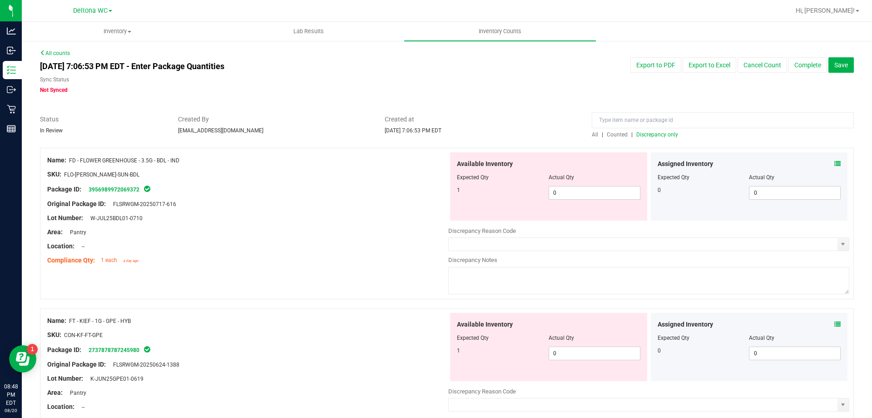
click at [835, 163] on icon at bounding box center [838, 163] width 6 height 6
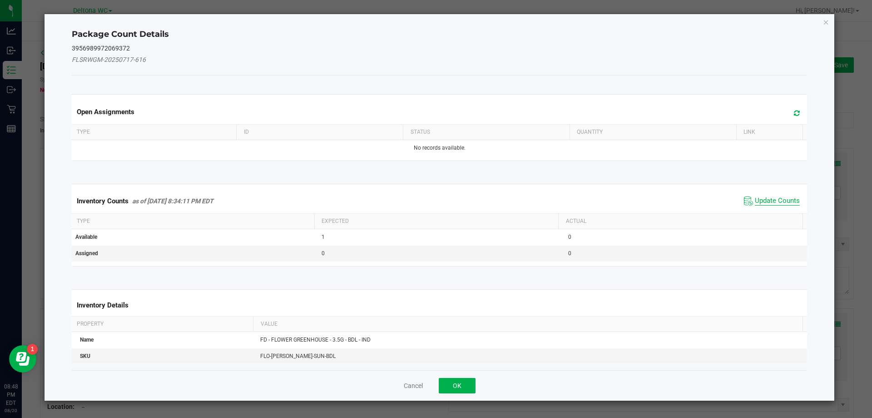
click at [767, 198] on span "Update Counts" at bounding box center [777, 200] width 45 height 9
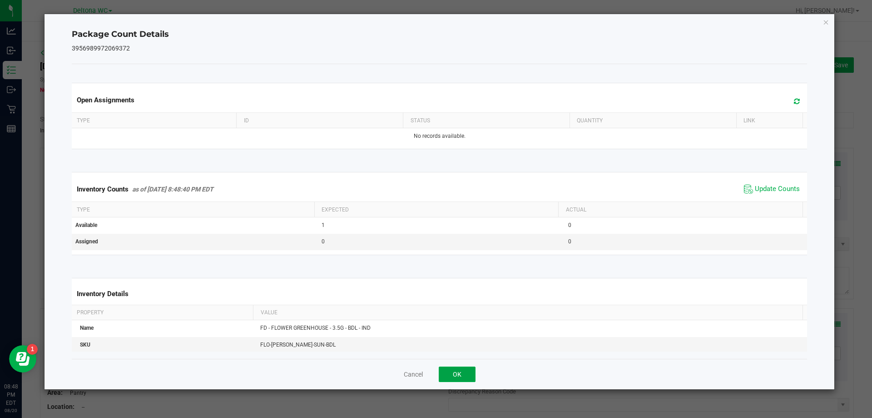
click at [451, 373] on button "OK" at bounding box center [457, 373] width 37 height 15
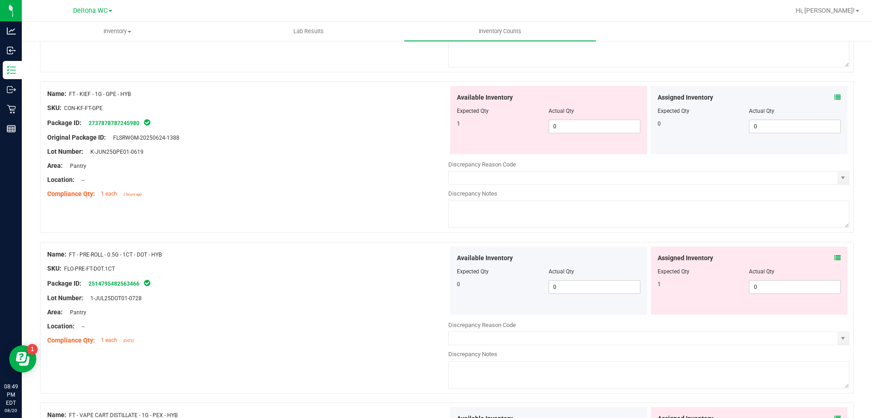
scroll to position [227, 0]
click at [835, 253] on span at bounding box center [838, 258] width 6 height 10
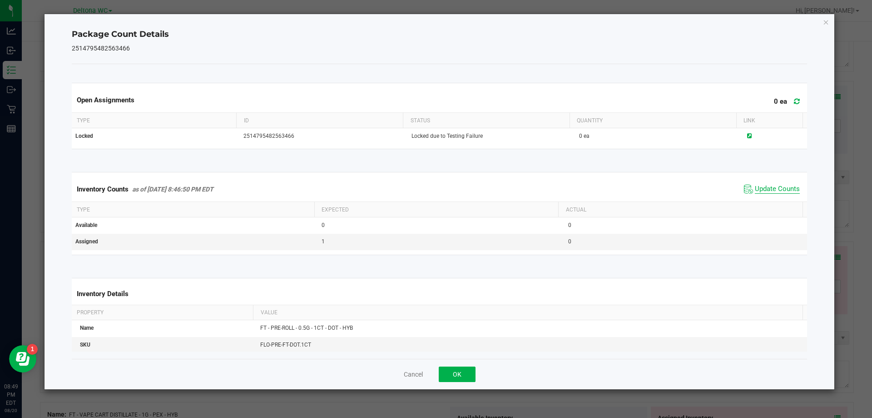
click at [759, 187] on span "Update Counts" at bounding box center [777, 188] width 45 height 9
drag, startPoint x: 459, startPoint y: 375, endPoint x: 461, endPoint y: 371, distance: 4.7
click at [459, 374] on button "OK" at bounding box center [457, 373] width 37 height 15
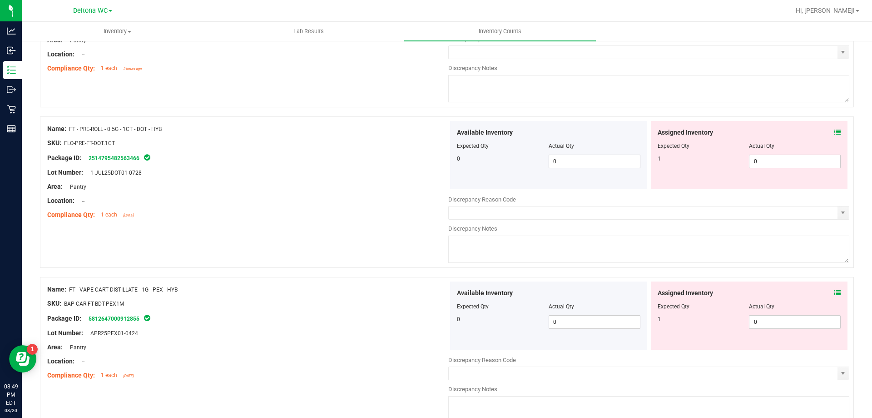
scroll to position [363, 0]
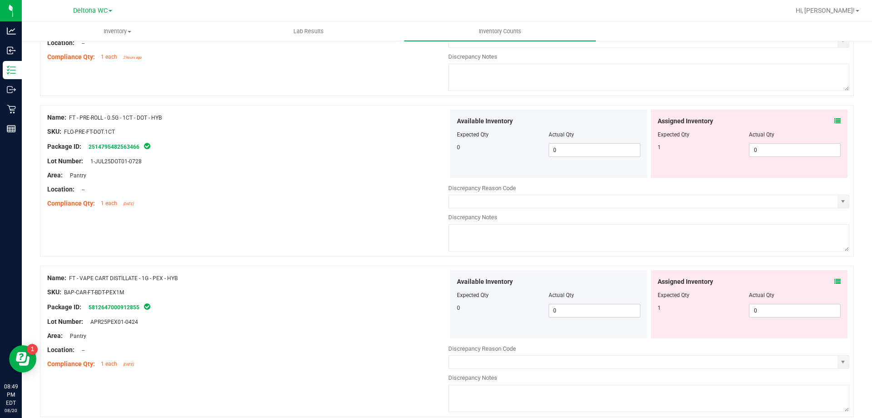
click at [835, 280] on icon at bounding box center [838, 281] width 6 height 6
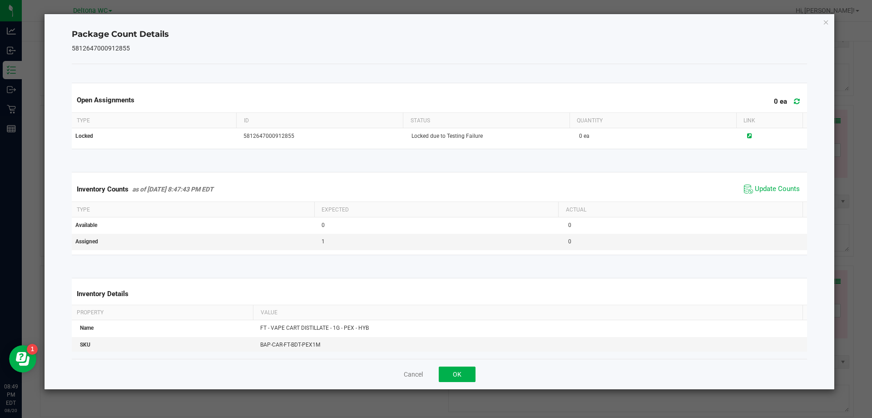
drag, startPoint x: 769, startPoint y: 189, endPoint x: 639, endPoint y: 293, distance: 166.2
click at [769, 190] on span "Update Counts" at bounding box center [777, 188] width 45 height 9
drag, startPoint x: 467, startPoint y: 371, endPoint x: 595, endPoint y: 279, distance: 157.2
click at [468, 370] on button "OK" at bounding box center [457, 373] width 37 height 15
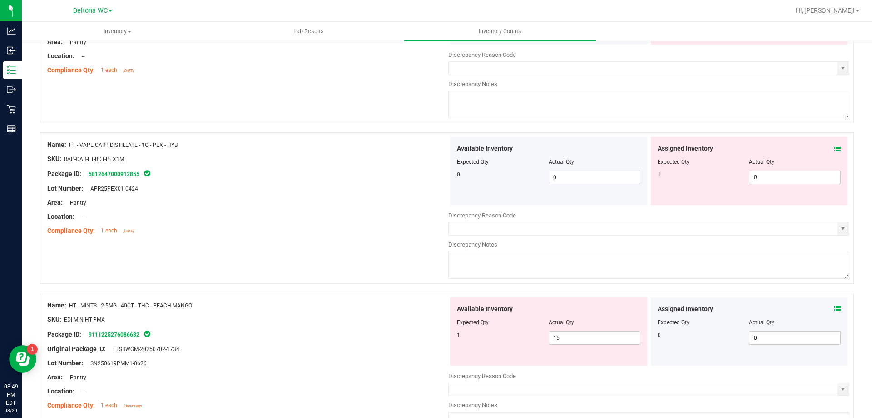
scroll to position [545, 0]
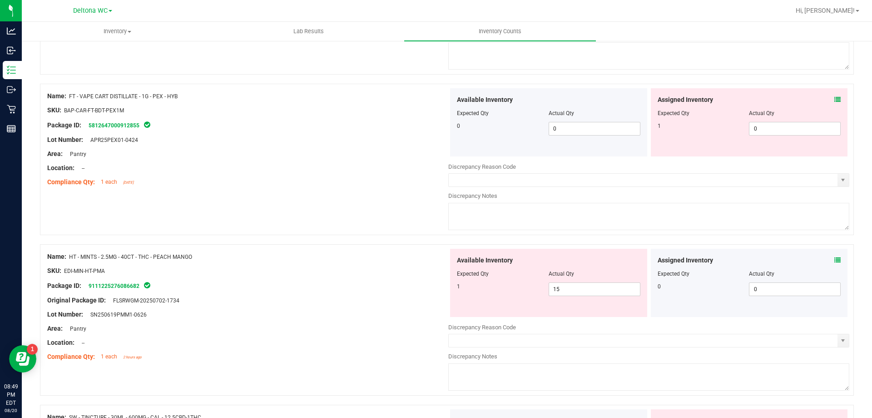
click at [835, 257] on icon at bounding box center [838, 260] width 6 height 6
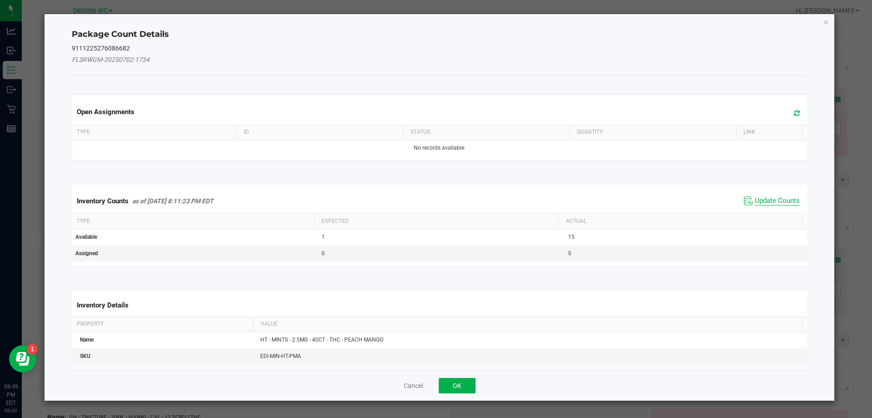
click at [760, 199] on span "Update Counts" at bounding box center [777, 200] width 45 height 9
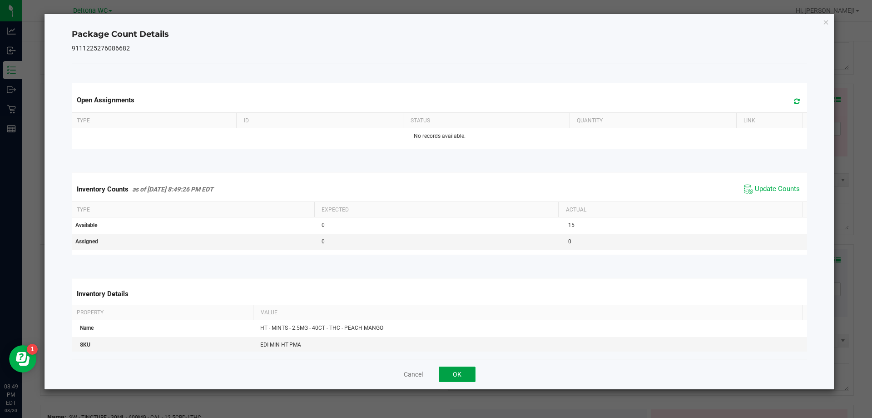
drag, startPoint x: 451, startPoint y: 373, endPoint x: 478, endPoint y: 347, distance: 36.9
click at [452, 372] on button "OK" at bounding box center [457, 373] width 37 height 15
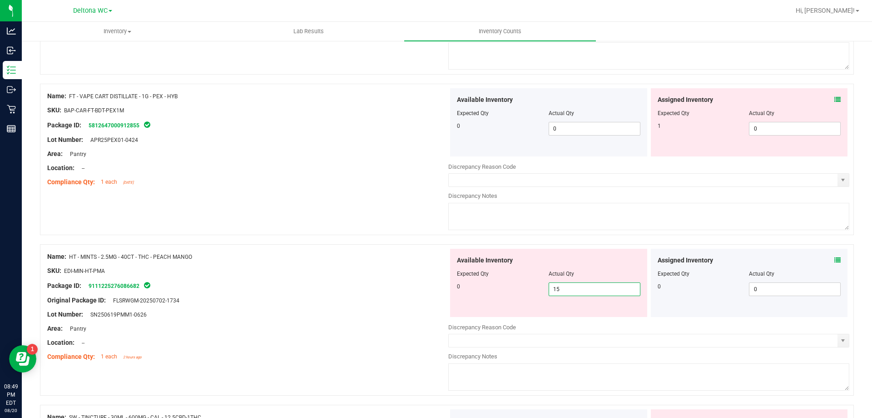
drag, startPoint x: 572, startPoint y: 290, endPoint x: 488, endPoint y: 302, distance: 85.3
click at [501, 299] on div "Available Inventory Expected Qty Actual Qty 0 15 15" at bounding box center [548, 283] width 197 height 68
type input "0"
click at [356, 314] on div "Lot Number: SN250619PMM1-0626" at bounding box center [247, 314] width 401 height 10
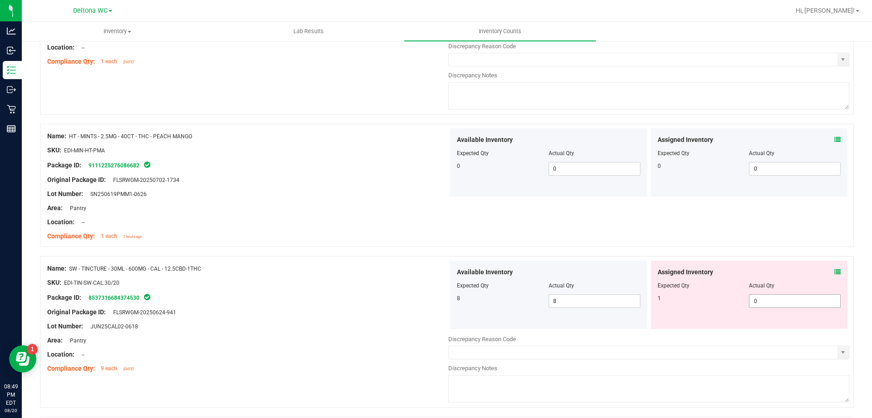
scroll to position [682, 0]
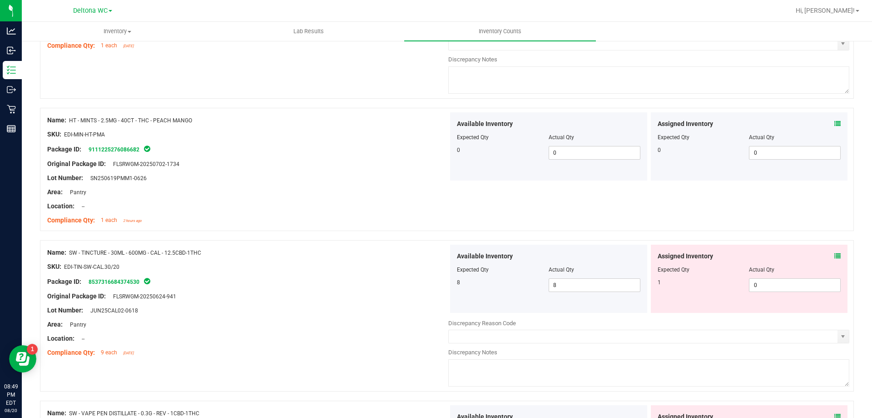
click at [835, 257] on icon at bounding box center [838, 256] width 6 height 6
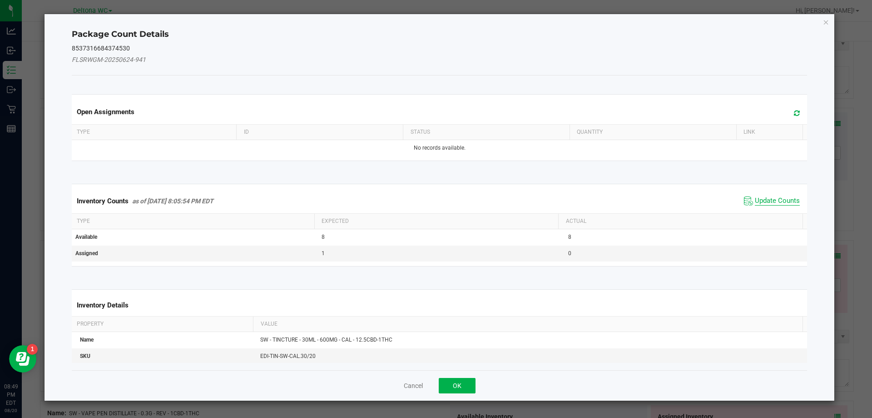
click at [765, 202] on span "Update Counts" at bounding box center [777, 200] width 45 height 9
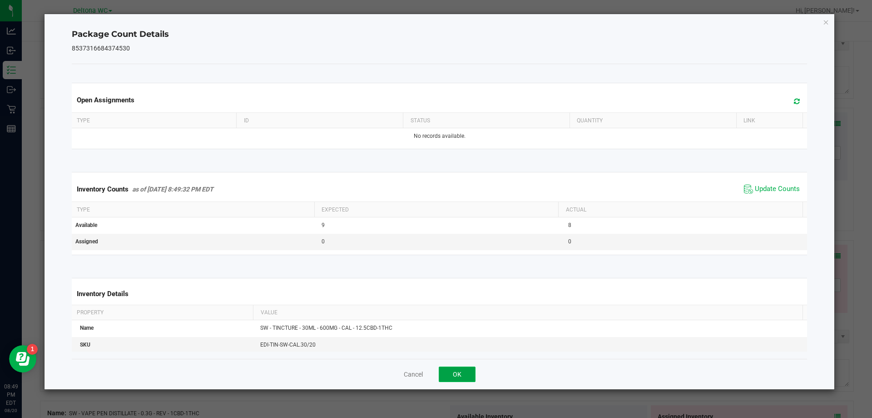
click at [465, 368] on button "OK" at bounding box center [457, 373] width 37 height 15
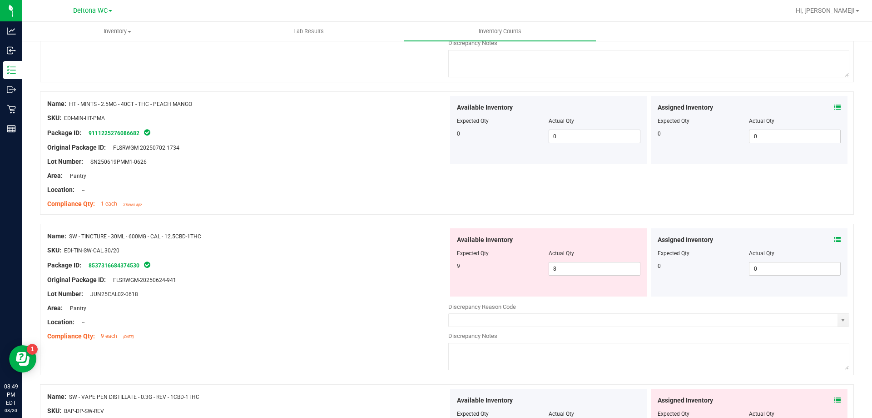
scroll to position [727, 0]
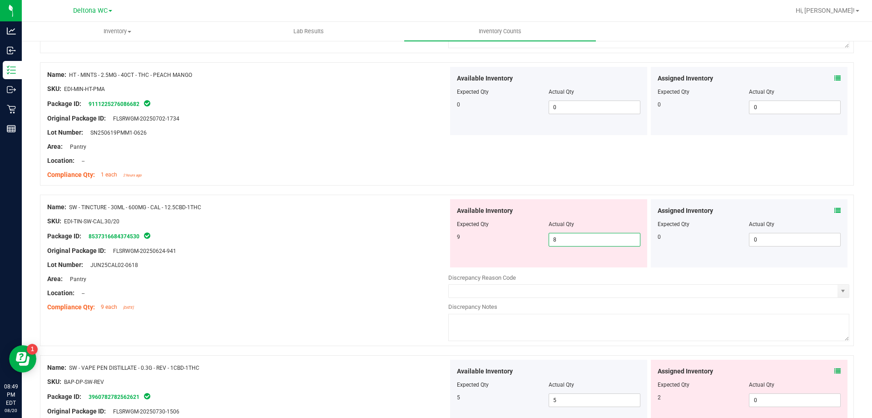
drag, startPoint x: 577, startPoint y: 244, endPoint x: 330, endPoint y: 264, distance: 247.6
click at [351, 261] on div "Name: SW - TINCTURE - 30ML - 600MG - CAL - 12.5CBD-1THC SKU: EDI-TIN-SW-CAL.30/…" at bounding box center [447, 269] width 814 height 151
type input "9"
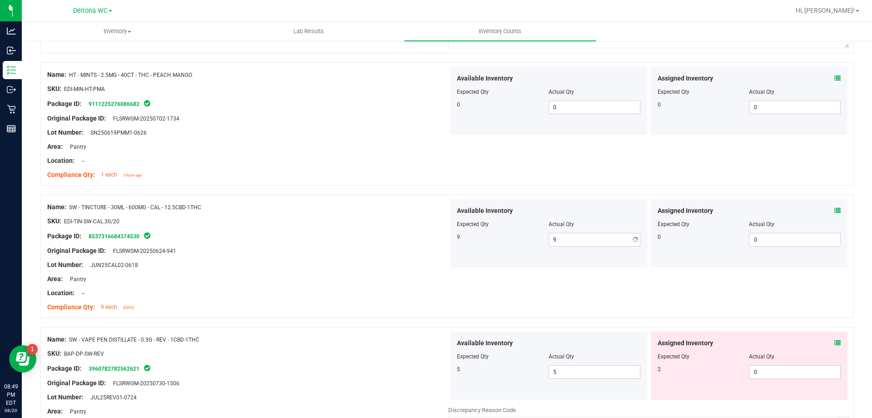
drag, startPoint x: 258, startPoint y: 282, endPoint x: 391, endPoint y: 259, distance: 135.0
click at [280, 269] on div "Name: SW - TINCTURE - 30ML - 600MG - CAL - 12.5CBD-1THC SKU: EDI-TIN-SW-CAL.30/…" at bounding box center [247, 257] width 401 height 116
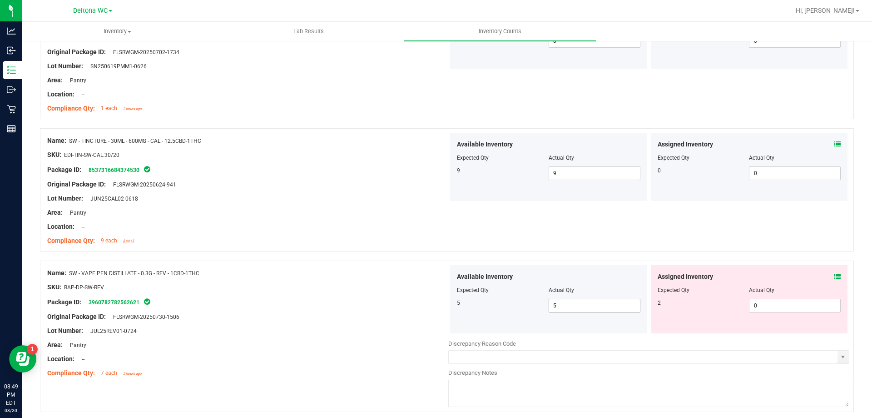
scroll to position [863, 0]
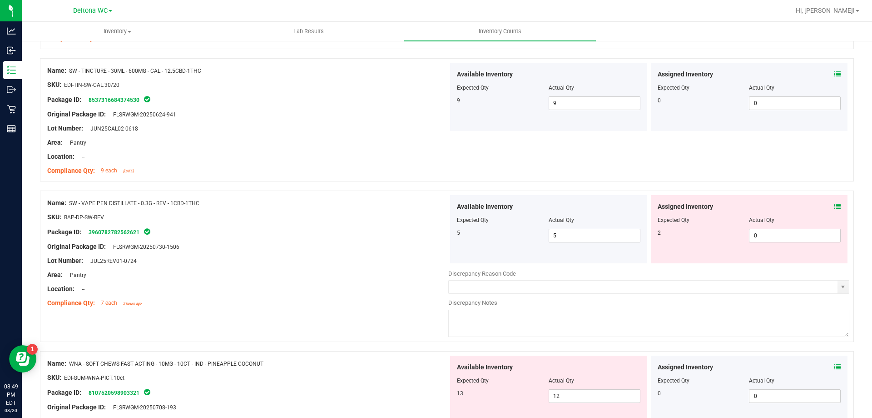
click at [835, 202] on span at bounding box center [838, 207] width 6 height 10
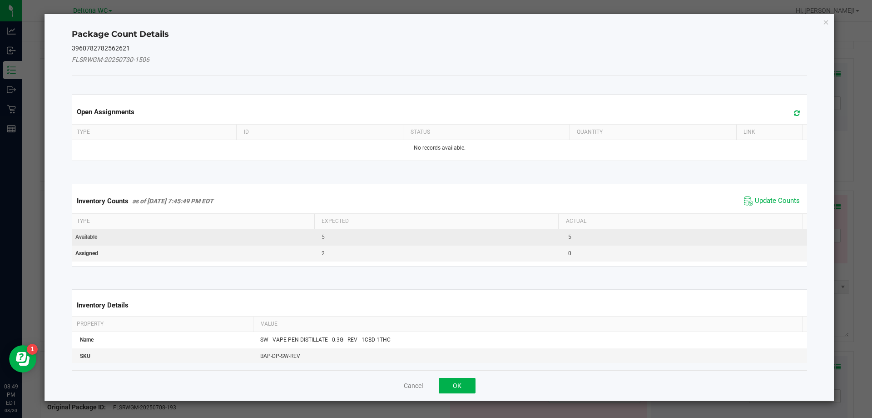
drag, startPoint x: 778, startPoint y: 198, endPoint x: 748, endPoint y: 230, distance: 43.7
click at [776, 199] on span "Update Counts" at bounding box center [777, 200] width 45 height 9
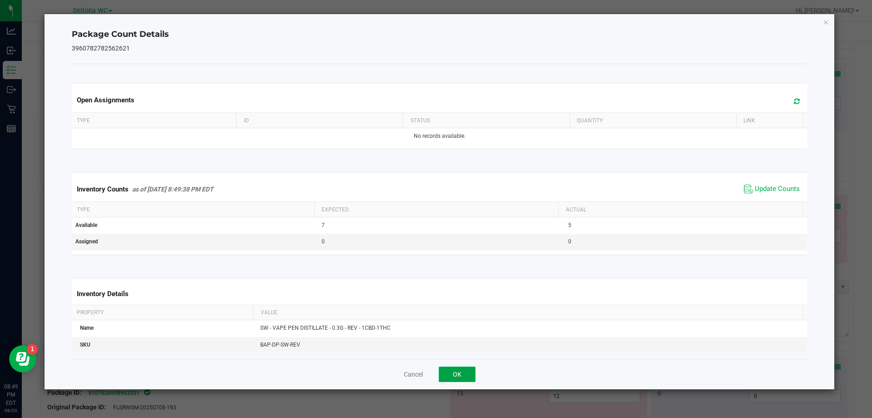
click at [464, 377] on button "OK" at bounding box center [457, 373] width 37 height 15
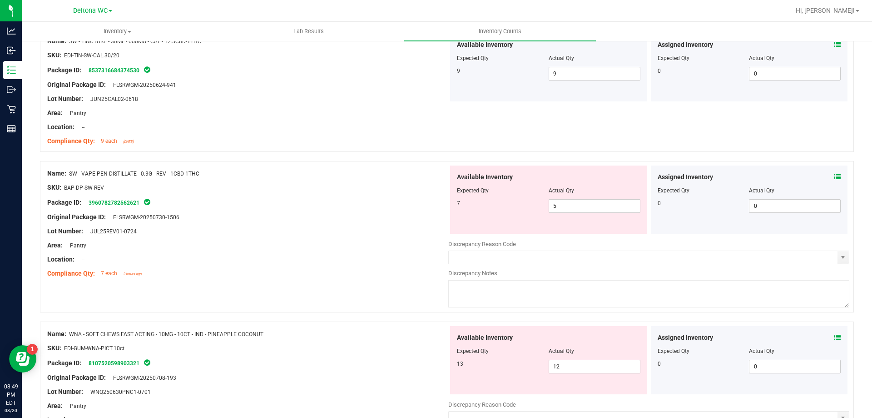
scroll to position [909, 0]
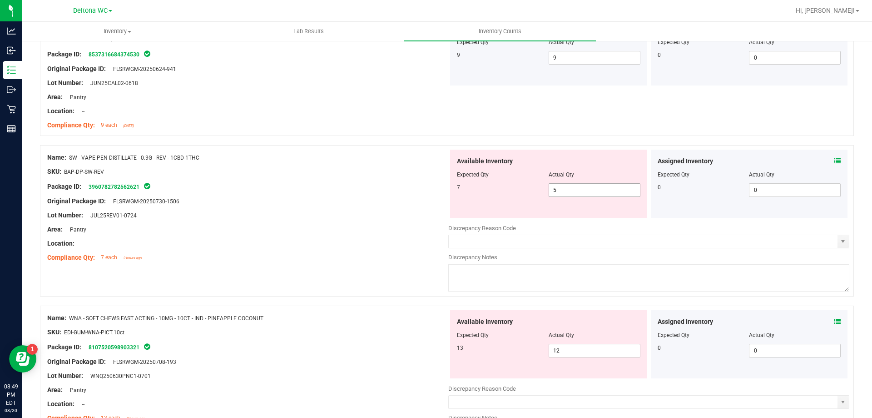
drag, startPoint x: 562, startPoint y: 188, endPoint x: 485, endPoint y: 183, distance: 77.4
click at [485, 183] on div "7 5 5" at bounding box center [549, 190] width 184 height 14
type input "7"
click at [410, 243] on div "Location: --" at bounding box center [247, 244] width 401 height 10
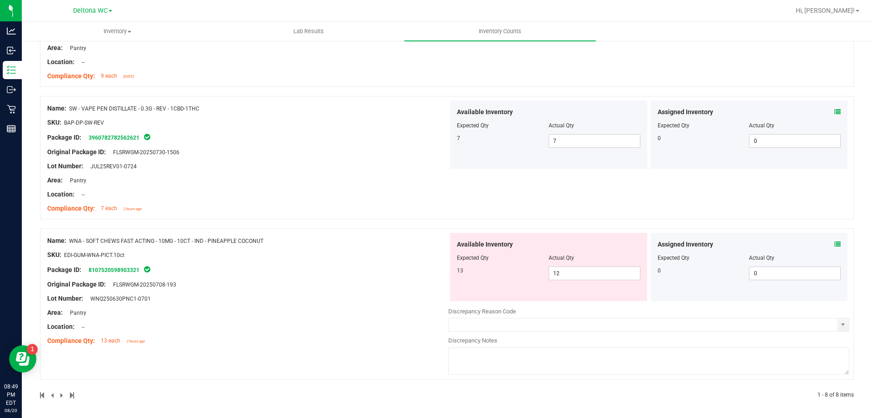
scroll to position [960, 0]
click at [835, 239] on icon at bounding box center [838, 242] width 6 height 6
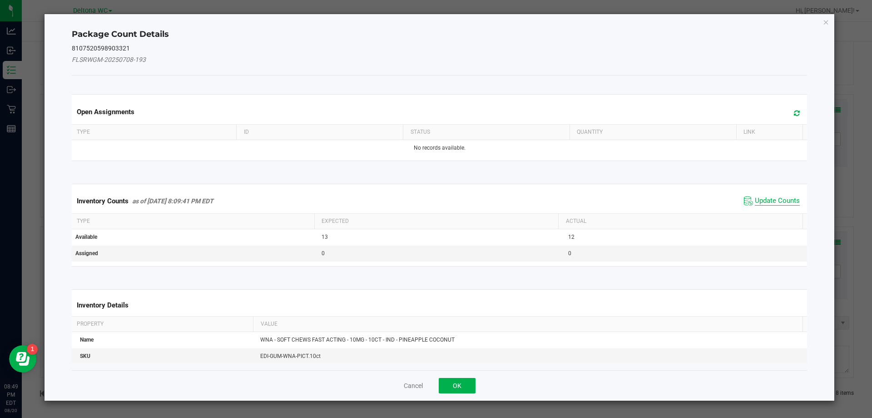
click at [769, 201] on span "Update Counts" at bounding box center [777, 200] width 45 height 9
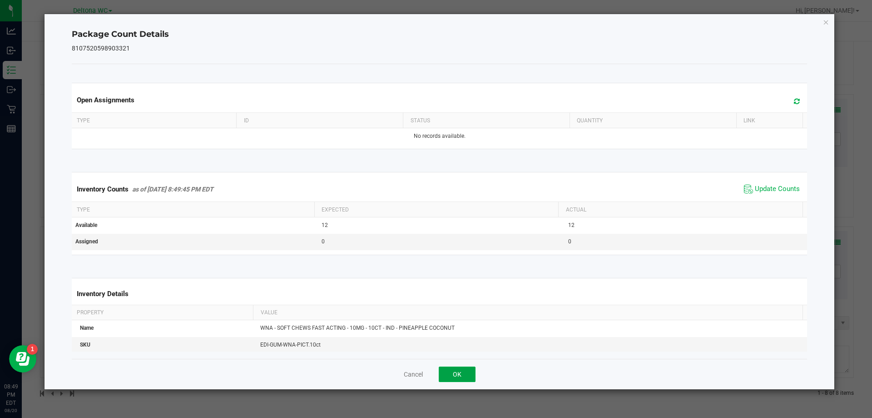
click at [452, 373] on button "OK" at bounding box center [457, 373] width 37 height 15
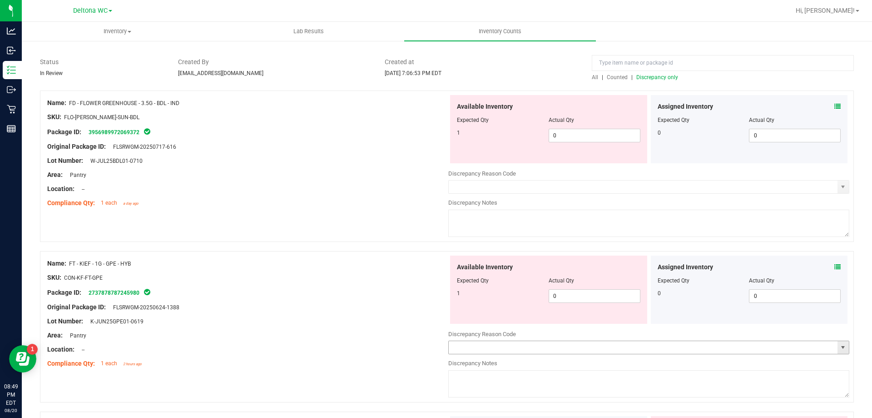
scroll to position [0, 0]
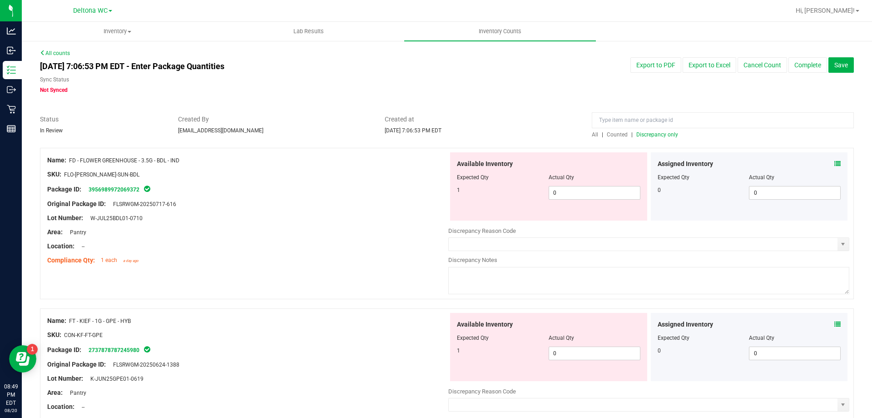
click at [650, 135] on span "Discrepancy only" at bounding box center [658, 134] width 42 height 6
click at [658, 135] on span "Discrepancy only" at bounding box center [658, 134] width 42 height 6
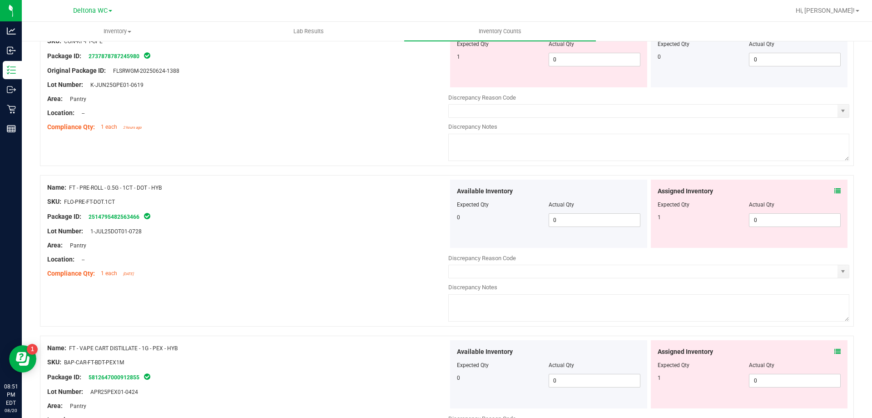
scroll to position [363, 0]
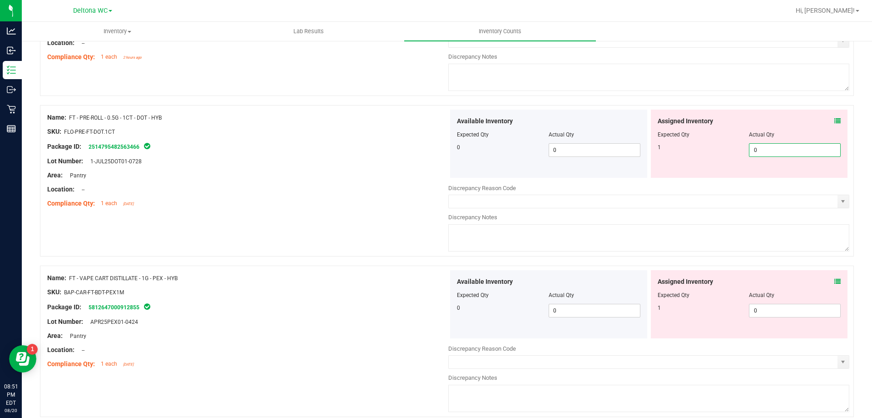
drag, startPoint x: 794, startPoint y: 150, endPoint x: 691, endPoint y: 167, distance: 104.6
click at [695, 164] on div "Assigned Inventory Expected Qty Actual Qty 1 0 0" at bounding box center [749, 143] width 197 height 68
type input "1"
click at [371, 234] on div "Name: FD - FLOWER GREENHOUSE - 3.5G - BDL - IND SKU: FLO-[PERSON_NAME]-SUN-BDL …" at bounding box center [447, 110] width 814 height 652
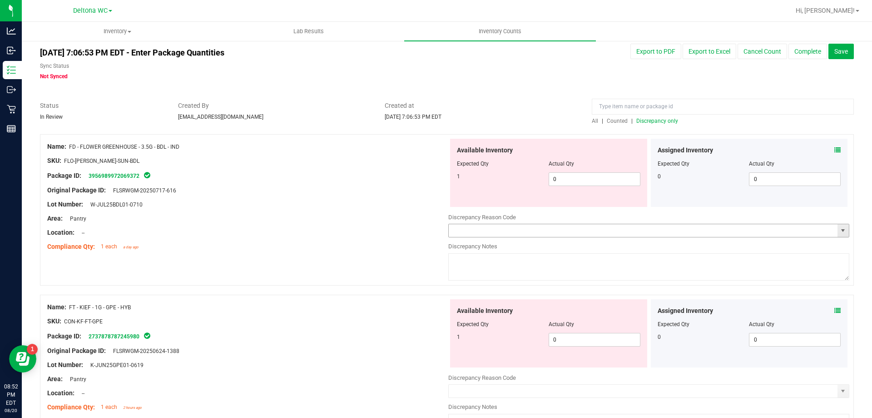
scroll to position [0, 0]
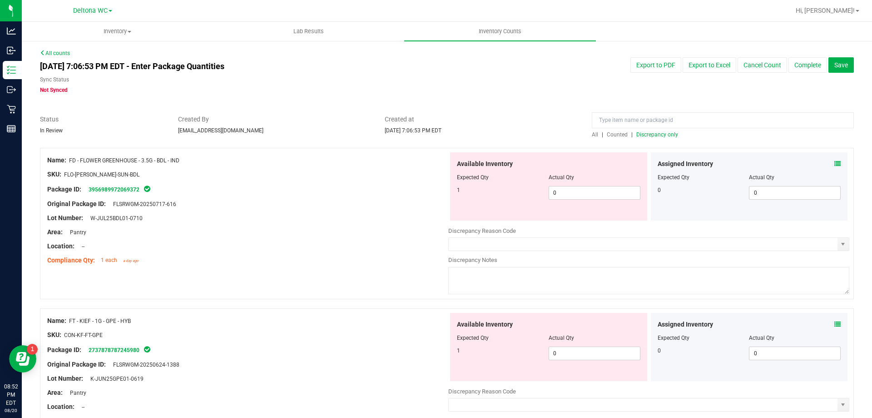
click at [644, 133] on span "Discrepancy only" at bounding box center [658, 134] width 42 height 6
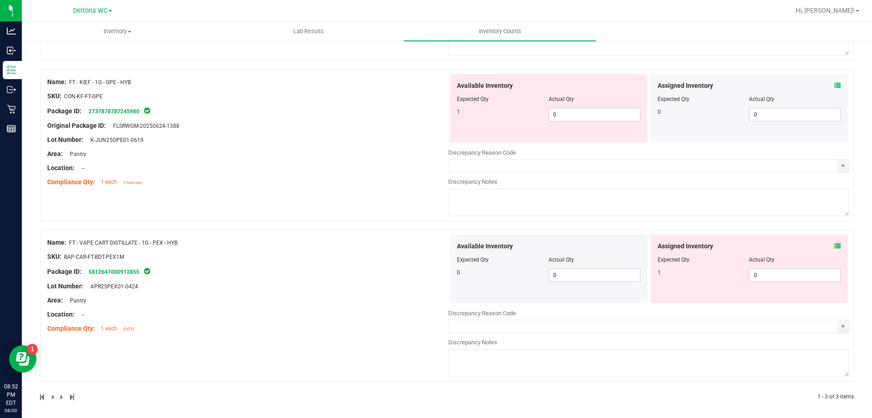
scroll to position [242, 0]
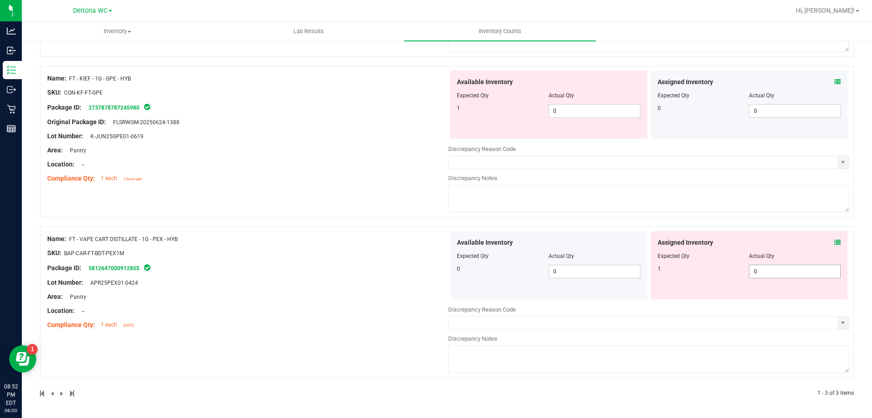
click at [771, 275] on span "0 0" at bounding box center [795, 271] width 92 height 14
type input "1"
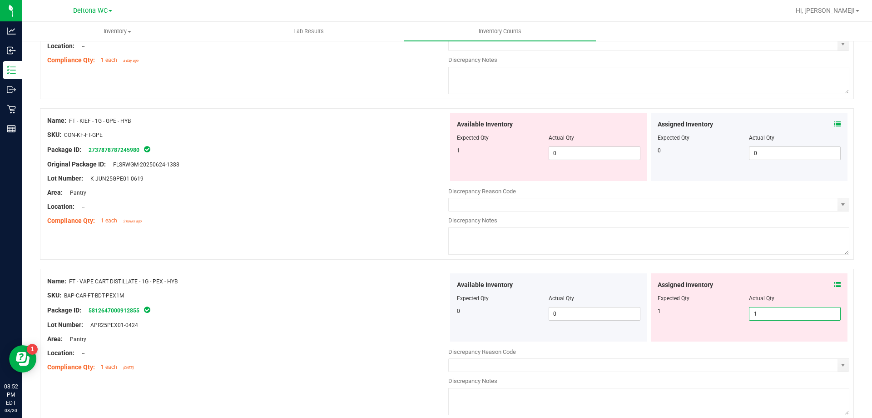
click at [339, 169] on div "Name: FT - KIEF - 1G - GPE - HYB SKU: CON-KF-FT-GPE Package ID: 273787878724598…" at bounding box center [247, 171] width 401 height 116
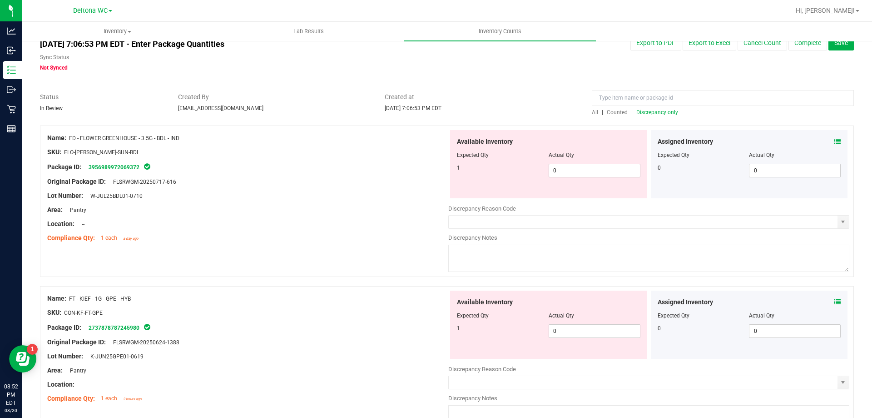
scroll to position [0, 0]
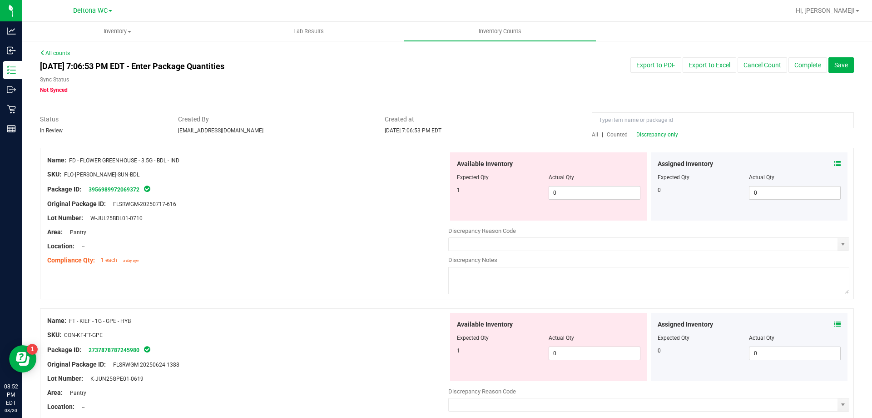
click at [663, 132] on span "Discrepancy only" at bounding box center [658, 134] width 42 height 6
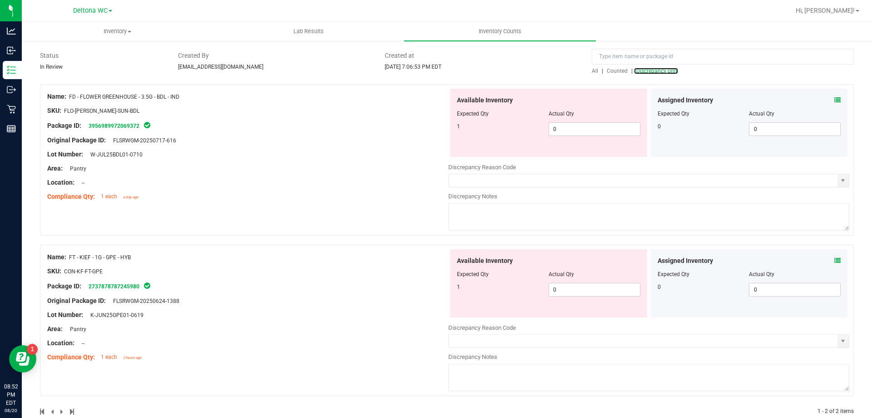
scroll to position [82, 0]
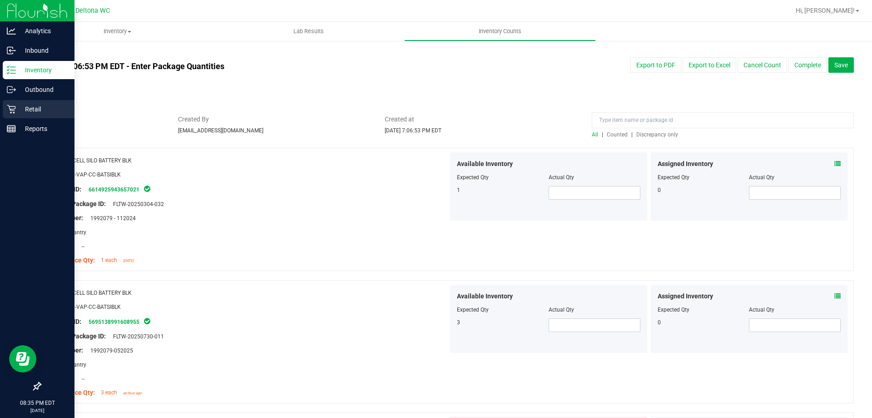
click at [48, 110] on p "Retail" at bounding box center [43, 109] width 55 height 11
